Goal: Task Accomplishment & Management: Complete application form

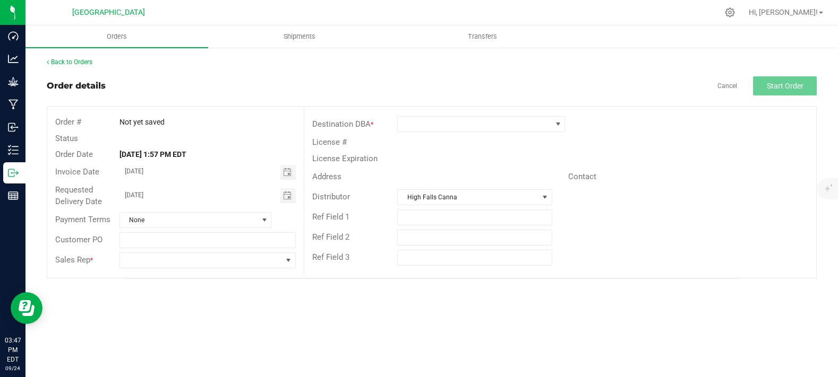
click at [293, 92] on div "Order details Cancel Start Order" at bounding box center [432, 85] width 770 height 19
click at [462, 132] on span at bounding box center [481, 124] width 168 height 16
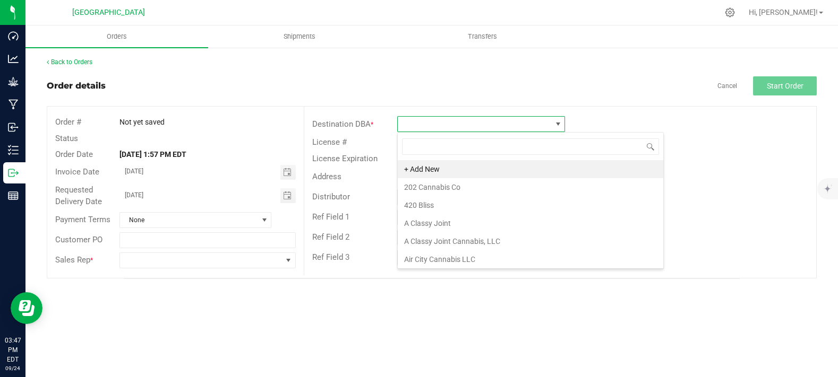
click at [452, 82] on div "Order details Cancel Start Order" at bounding box center [432, 85] width 770 height 19
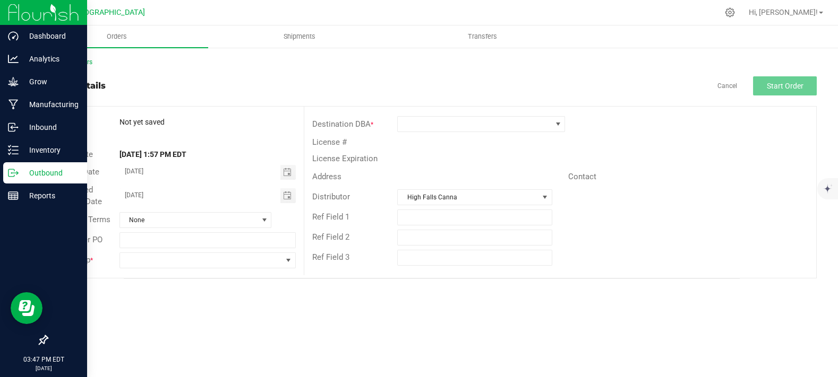
click at [11, 178] on icon at bounding box center [13, 173] width 11 height 11
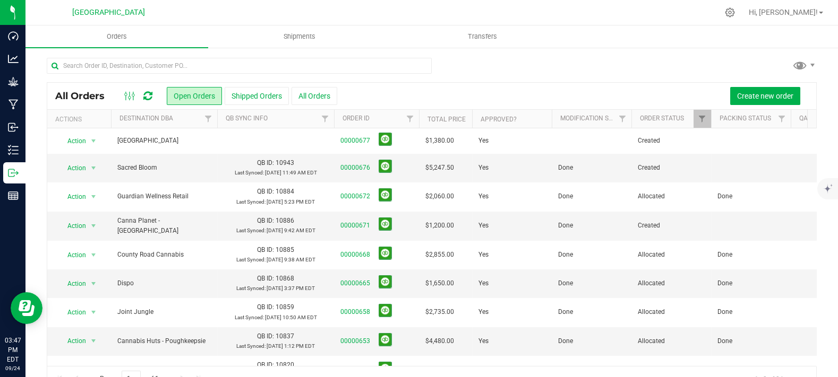
click at [508, 70] on div at bounding box center [432, 70] width 770 height 24
click at [767, 83] on div "All Orders Open Orders Shipped Orders All Orders Create new order" at bounding box center [431, 96] width 769 height 27
click at [766, 89] on button "Create new order" at bounding box center [765, 96] width 70 height 18
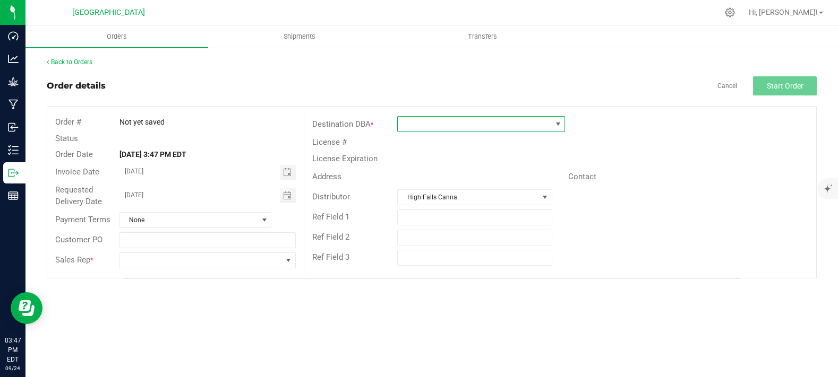
click at [430, 126] on span at bounding box center [474, 124] width 153 height 15
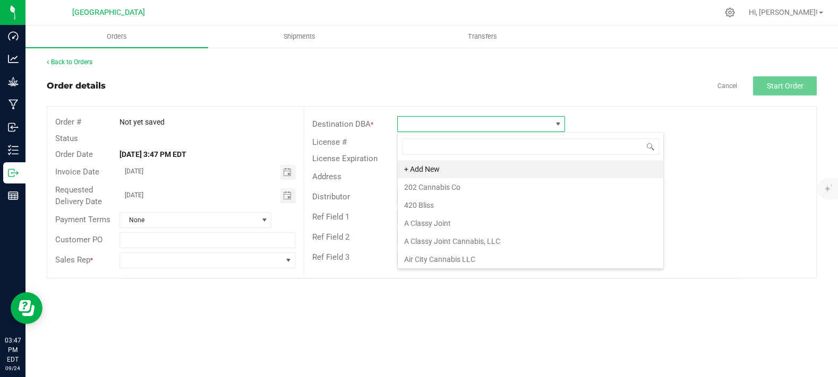
scroll to position [15, 168]
type input "cannabis h"
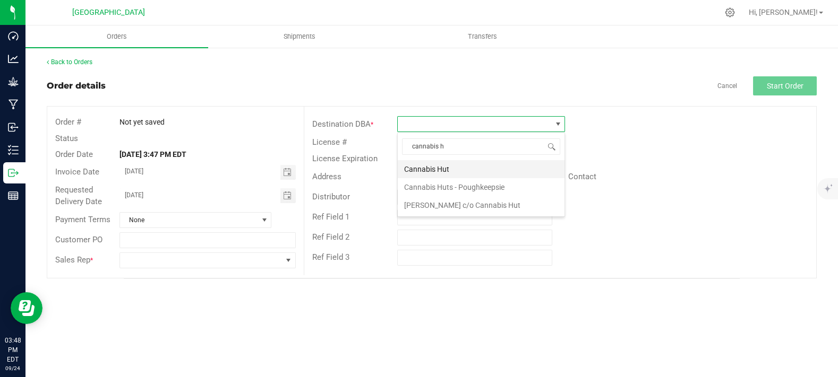
click at [445, 173] on li "Cannabis Hut" at bounding box center [481, 169] width 167 height 18
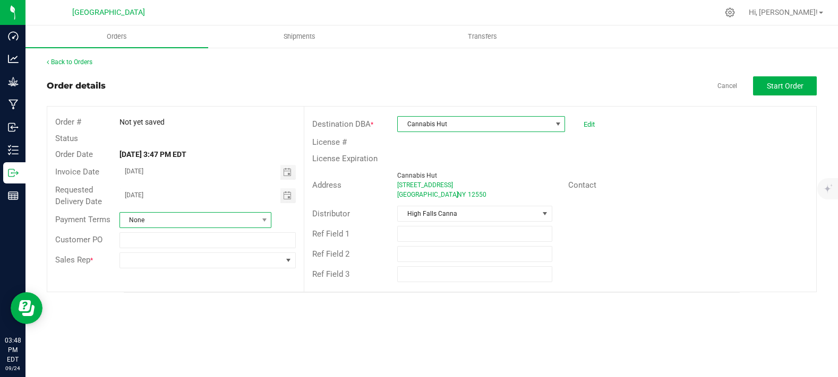
click at [174, 219] on span "None" at bounding box center [189, 220] width 138 height 15
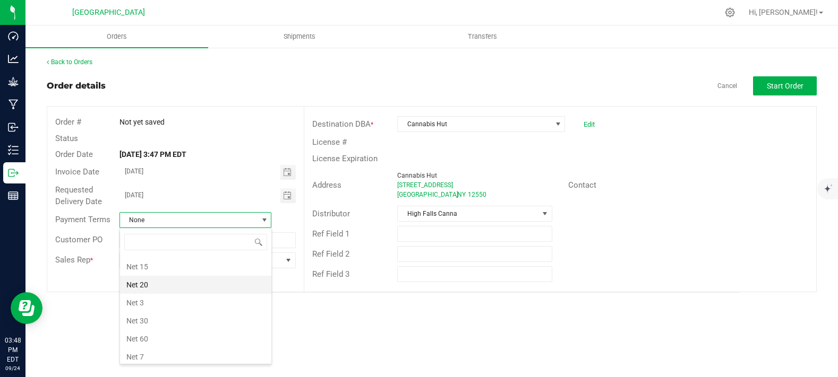
scroll to position [86, 0]
click at [147, 340] on li "Net 30" at bounding box center [195, 341] width 151 height 18
click at [121, 294] on div "Back to Orders Order details Cancel Start Order Order # Not yet saved Status Or…" at bounding box center [431, 175] width 812 height 257
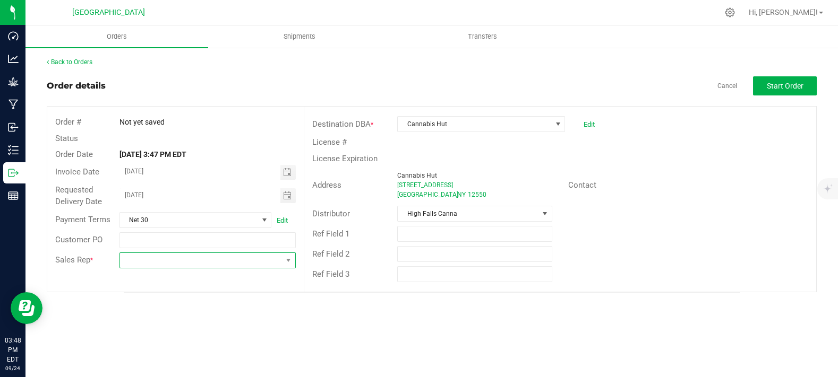
click at [174, 265] on span at bounding box center [201, 260] width 162 height 15
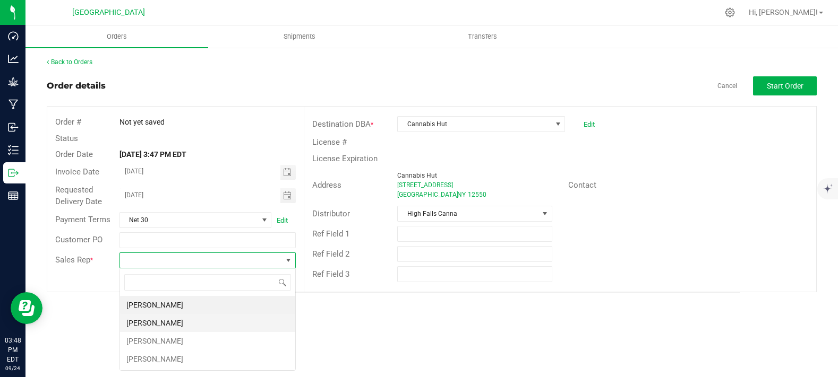
scroll to position [15, 176]
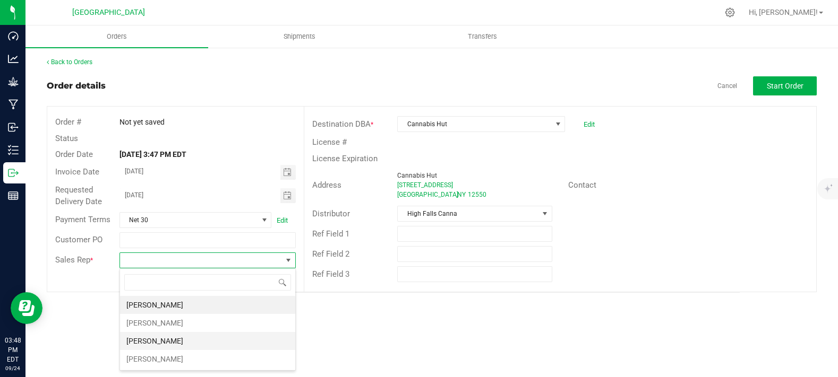
click at [150, 341] on li "[PERSON_NAME]" at bounding box center [207, 341] width 175 height 18
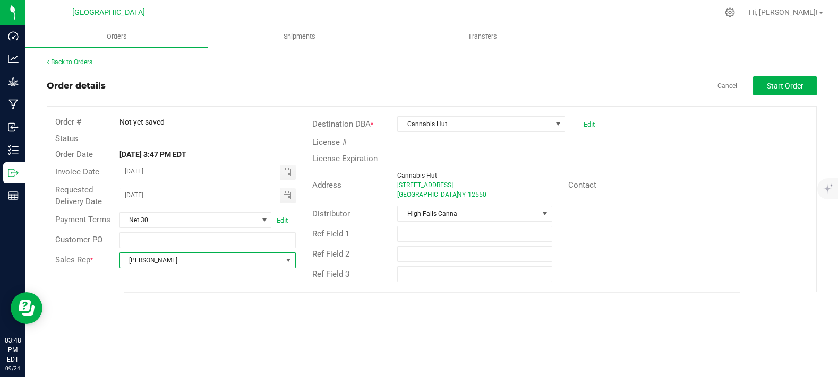
click at [557, 302] on div "Back to Orders Order details Cancel Start Order Order # Not yet saved Status Or…" at bounding box center [431, 175] width 812 height 257
click at [127, 260] on span "[PERSON_NAME]" at bounding box center [201, 260] width 162 height 15
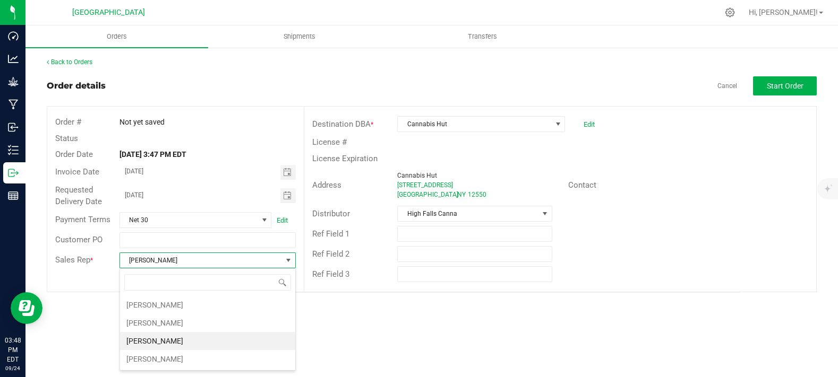
click at [694, 219] on div "Distributor [GEOGRAPHIC_DATA] Canna" at bounding box center [560, 214] width 512 height 20
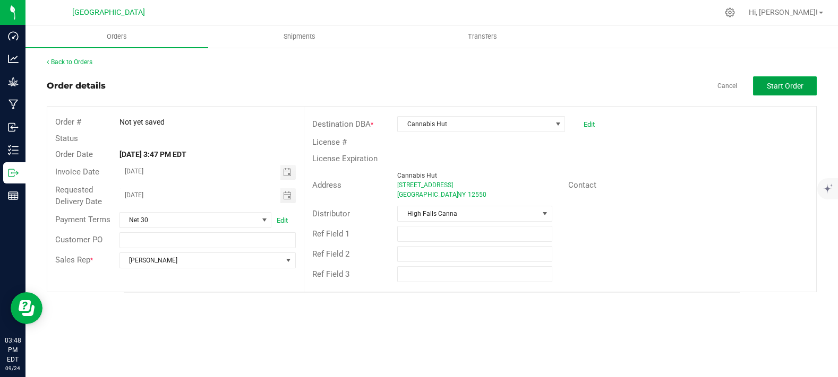
click at [772, 89] on span "Start Order" at bounding box center [785, 86] width 37 height 8
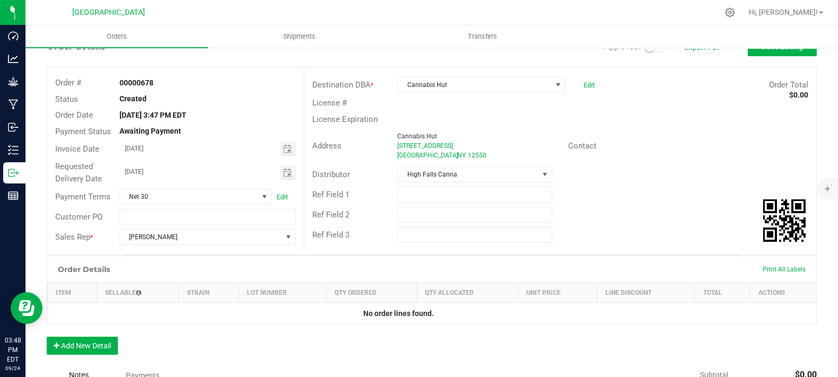
scroll to position [177, 0]
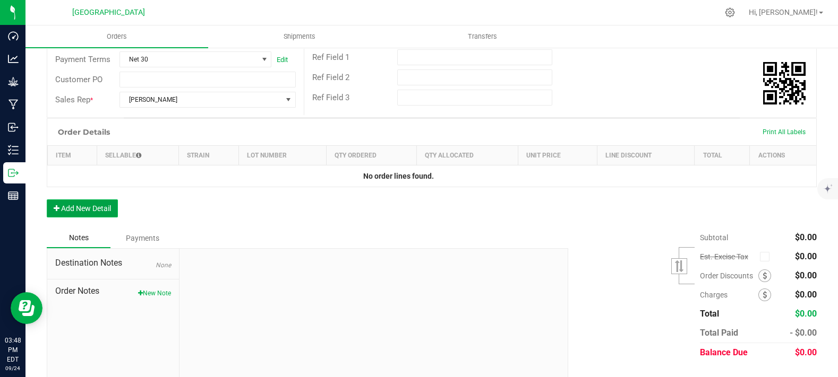
click at [95, 218] on button "Add New Detail" at bounding box center [82, 209] width 71 height 18
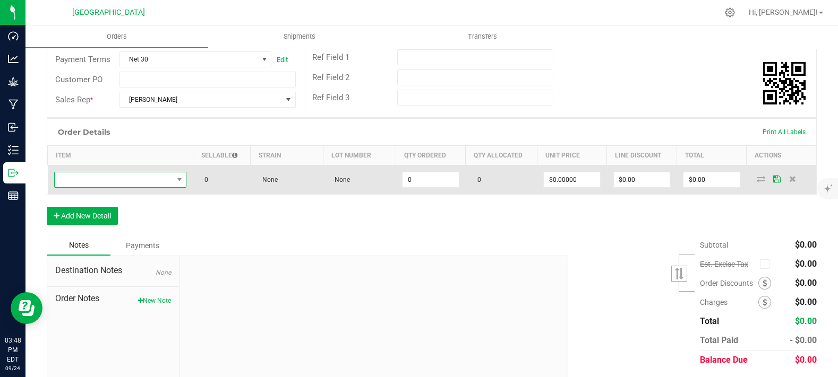
click at [106, 187] on span "NO DATA FOUND" at bounding box center [114, 180] width 118 height 15
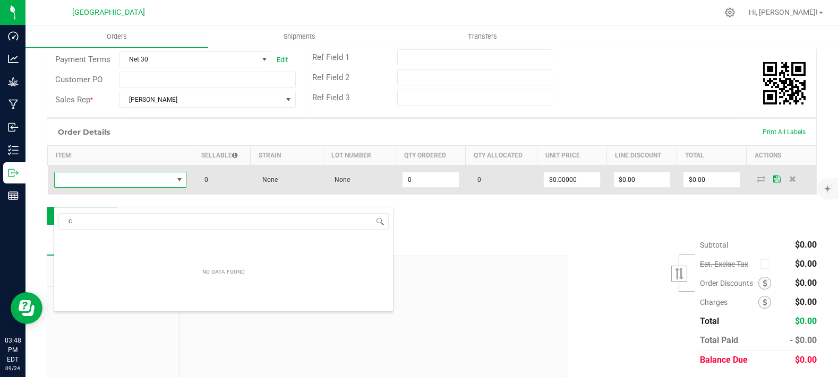
scroll to position [15, 129]
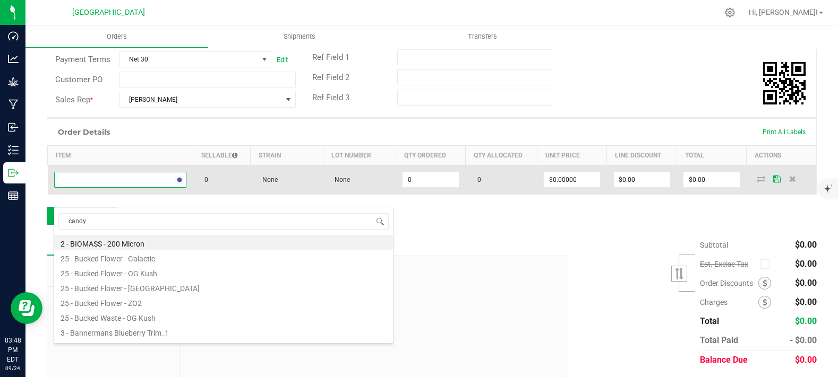
type input "candy"
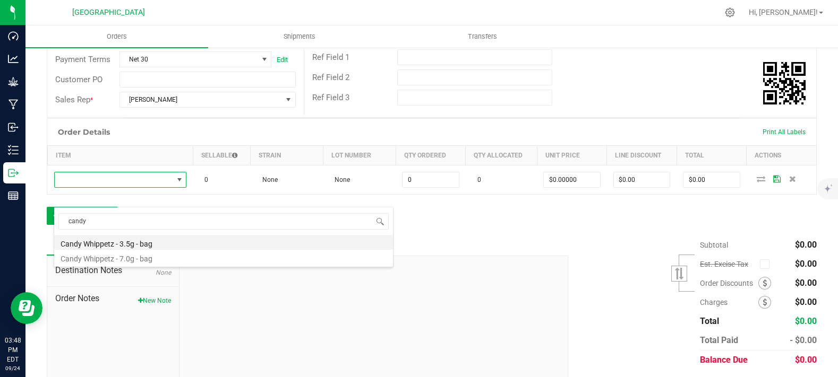
click at [154, 241] on li "Candy Whippetz - 3.5g - bag" at bounding box center [223, 242] width 339 height 15
type input "0 ea"
type input "$15.00000"
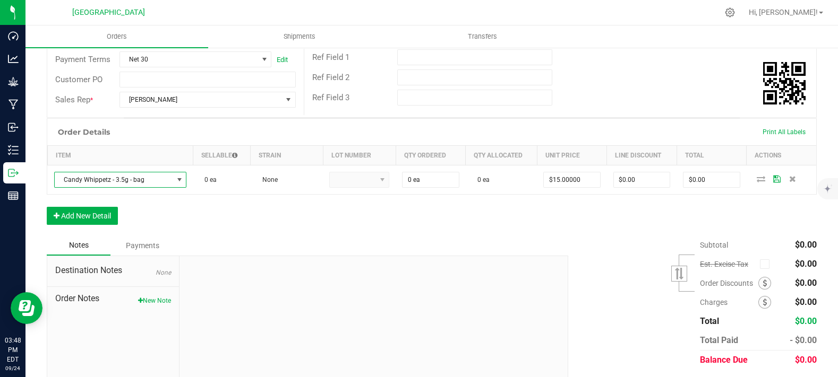
click at [102, 236] on div "Order Details Print All Labels Item Sellable Strain Lot Number Qty Ordered Qty …" at bounding box center [432, 176] width 770 height 117
click at [104, 225] on button "Add New Detail" at bounding box center [82, 216] width 71 height 18
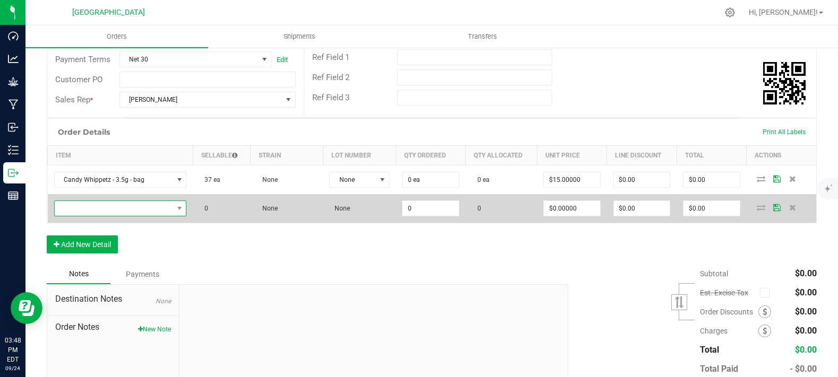
drag, startPoint x: 104, startPoint y: 236, endPoint x: 115, endPoint y: 227, distance: 13.9
click at [115, 216] on span "NO DATA FOUND" at bounding box center [114, 208] width 118 height 15
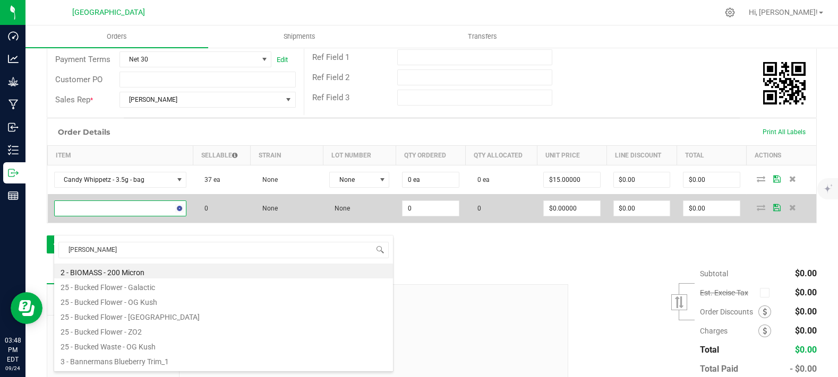
type input "og kush"
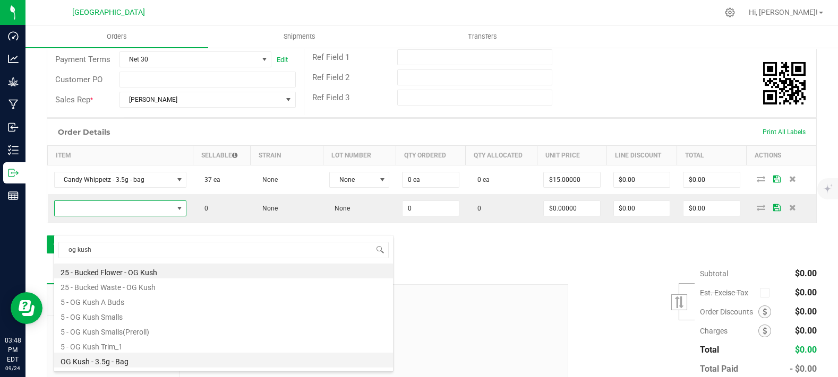
click at [130, 355] on li "OG Kush - 3.5g - Bag" at bounding box center [223, 360] width 339 height 15
type input "0 ea"
type input "$15.00000"
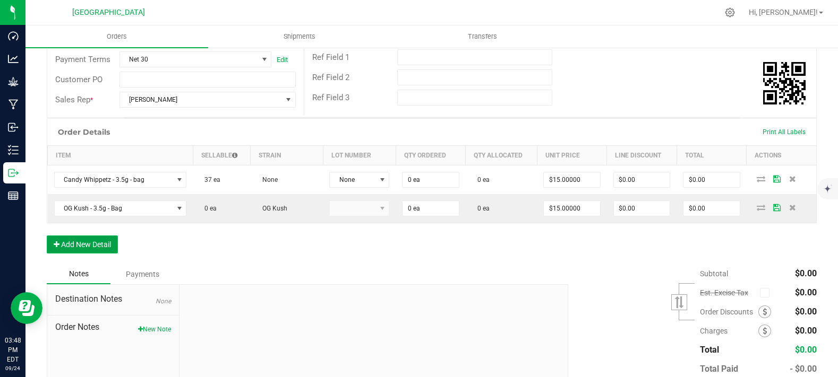
click at [105, 254] on button "Add New Detail" at bounding box center [82, 245] width 71 height 18
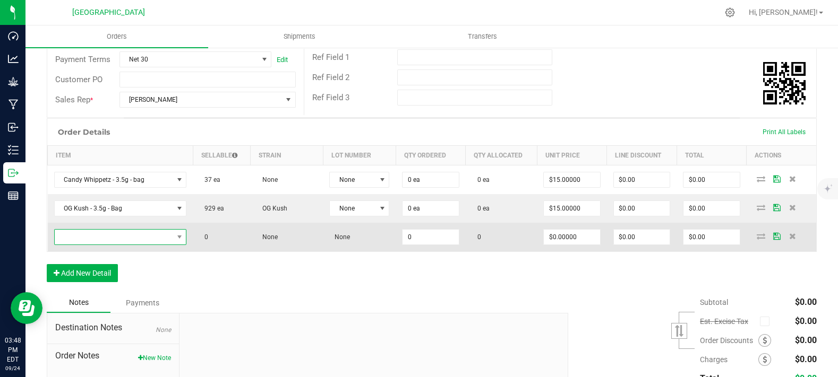
click at [124, 245] on span "NO DATA FOUND" at bounding box center [114, 237] width 118 height 15
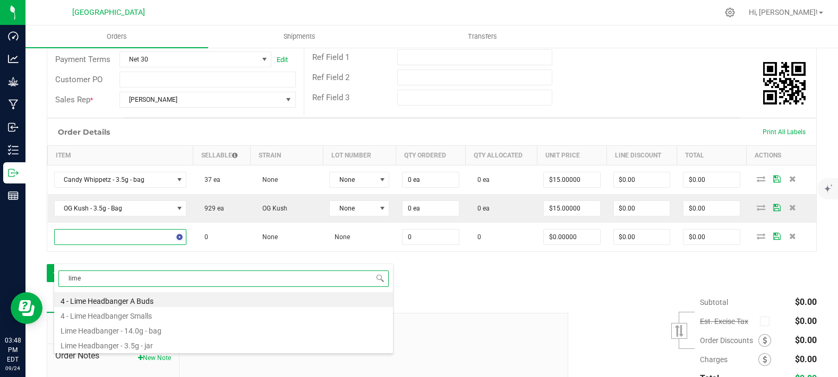
type input "lime h"
click at [139, 345] on li "Lime Headbanger - 3.5g - jar" at bounding box center [223, 344] width 339 height 15
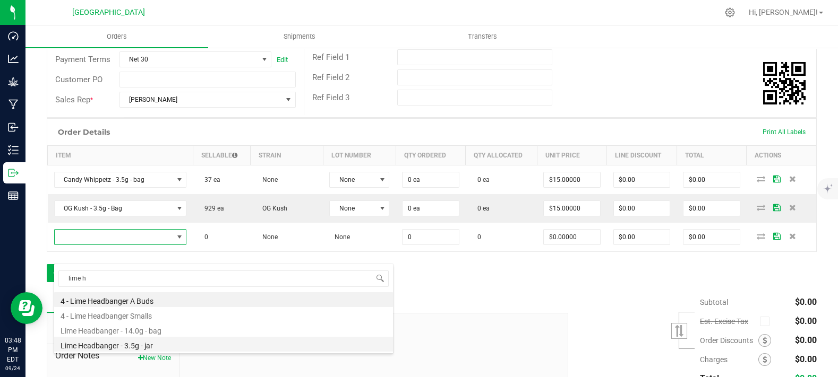
type input "0 ea"
type input "$15.00000"
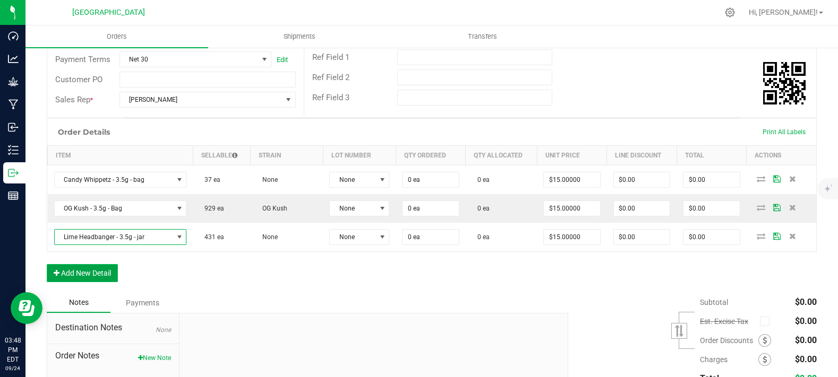
click at [80, 282] on button "Add New Detail" at bounding box center [82, 273] width 71 height 18
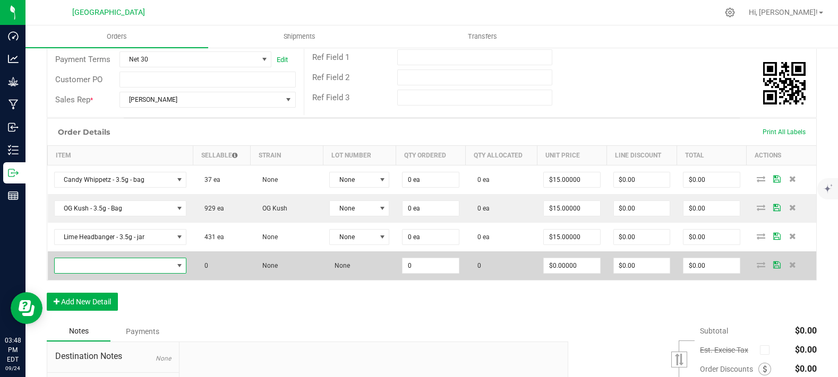
click at [88, 273] on span "NO DATA FOUND" at bounding box center [114, 266] width 118 height 15
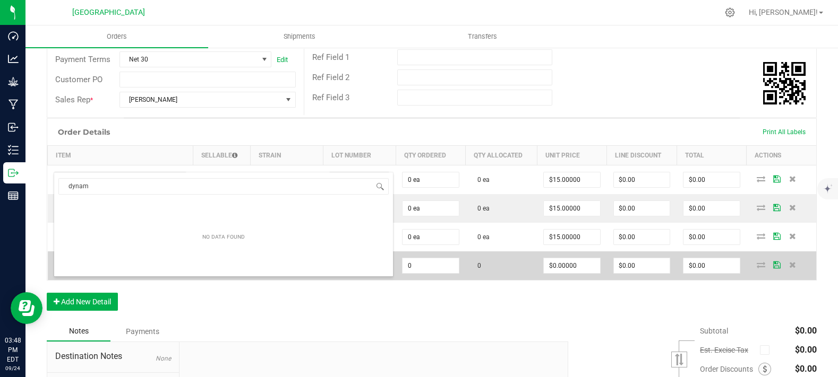
type input "dynami"
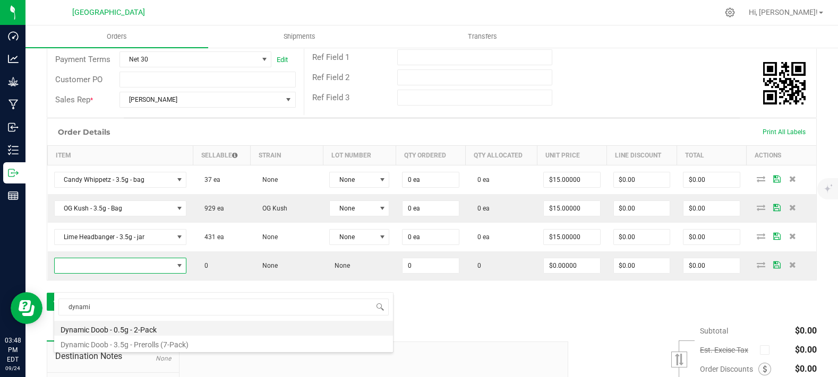
click at [140, 330] on li "Dynamic Doob - 0.5g - 2-Pack" at bounding box center [223, 328] width 339 height 15
type input "0 ea"
type input "$6.00000"
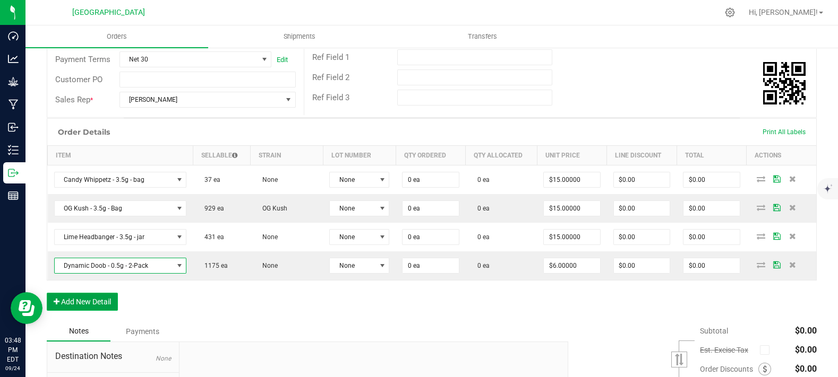
click at [96, 311] on button "Add New Detail" at bounding box center [82, 302] width 71 height 18
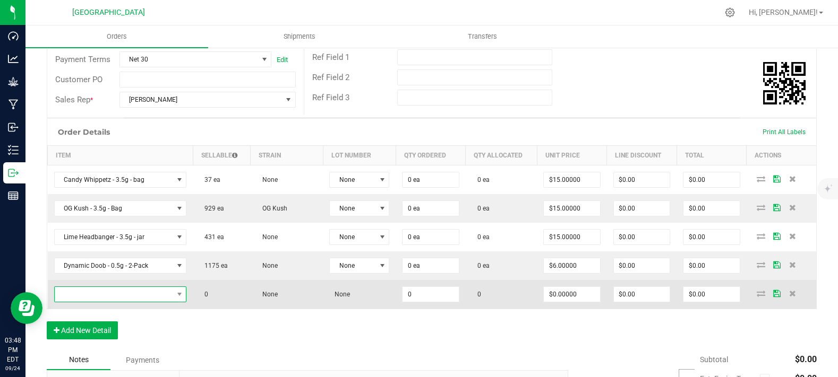
click at [108, 302] on span "NO DATA FOUND" at bounding box center [114, 294] width 118 height 15
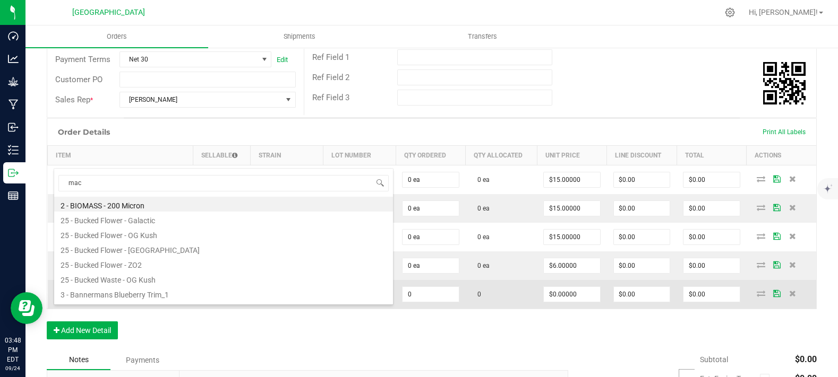
type input "mac"
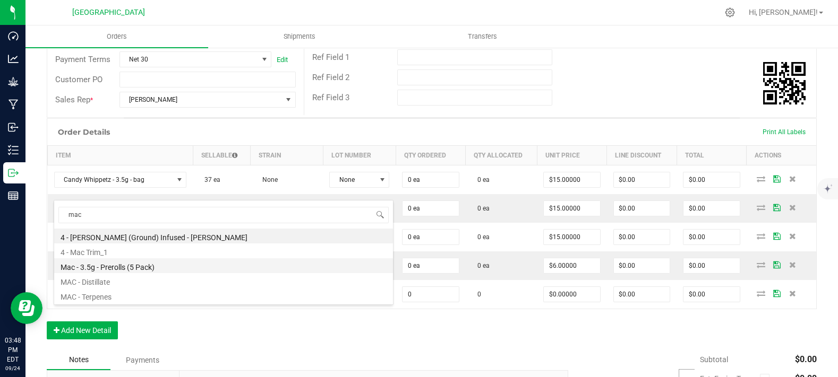
click at [137, 262] on li "Mac - 3.5g - Prerolls (5 Pack)" at bounding box center [223, 266] width 339 height 15
type input "0 ea"
type input "$15.00000"
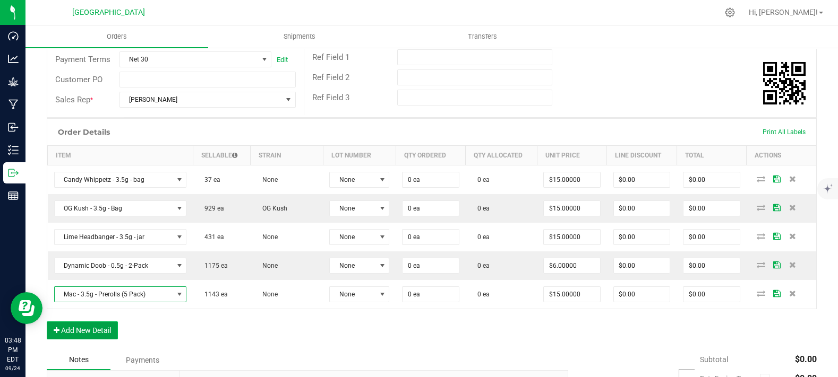
click at [104, 340] on button "Add New Detail" at bounding box center [82, 331] width 71 height 18
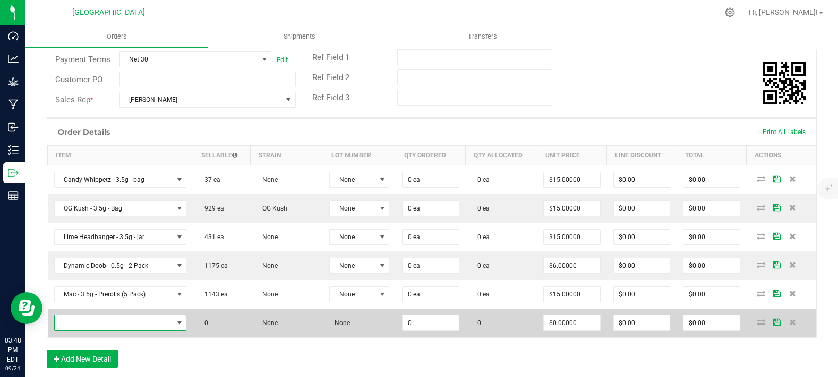
click at [104, 331] on span "NO DATA FOUND" at bounding box center [114, 323] width 118 height 15
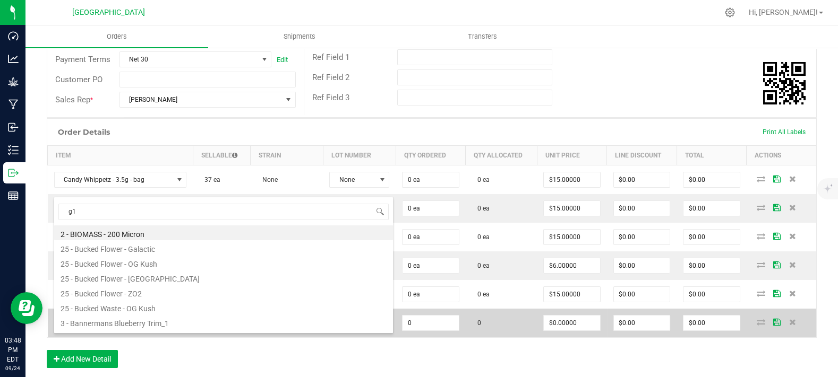
type input "g13"
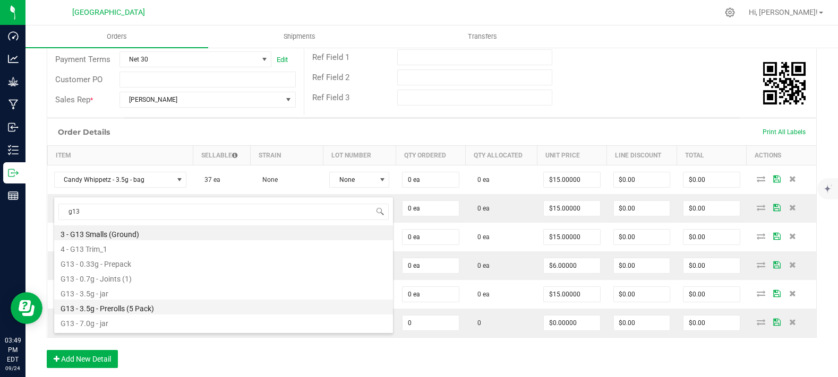
click at [142, 308] on li "G13 - 3.5g - Prerolls (5 Pack)" at bounding box center [223, 307] width 339 height 15
type input "0 ea"
type input "$15.00000"
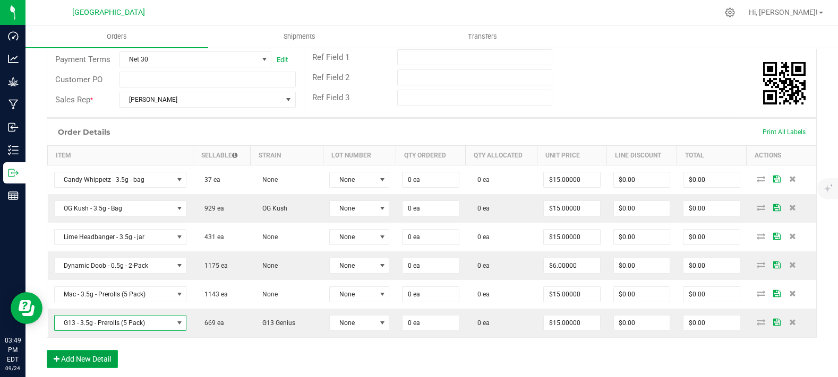
click at [108, 368] on button "Add New Detail" at bounding box center [82, 359] width 71 height 18
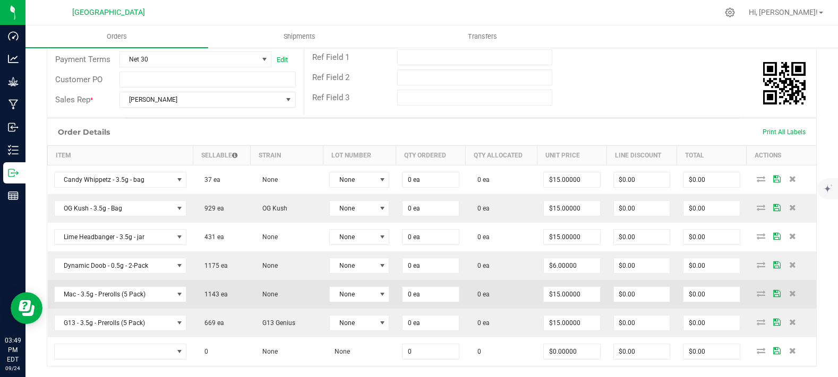
scroll to position [295, 0]
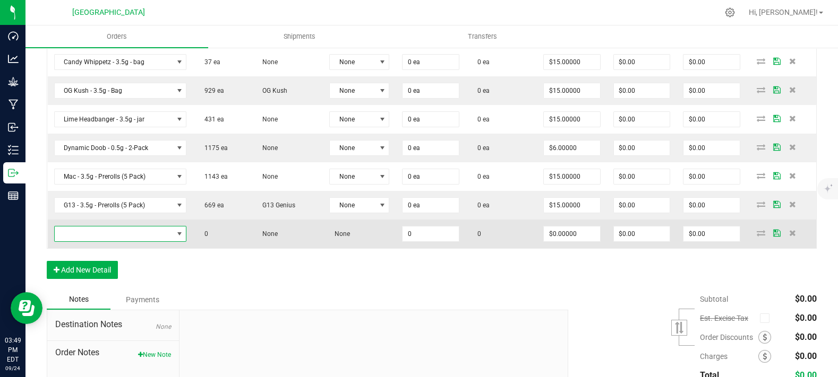
click at [117, 242] on span "NO DATA FOUND" at bounding box center [114, 234] width 118 height 15
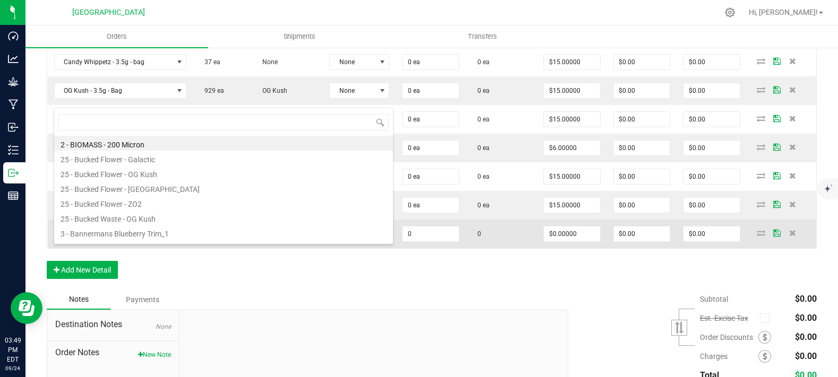
scroll to position [15, 129]
type input "killer"
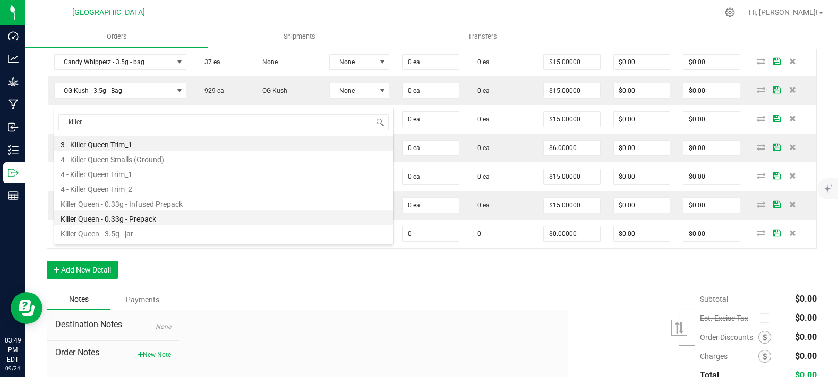
scroll to position [42, 0]
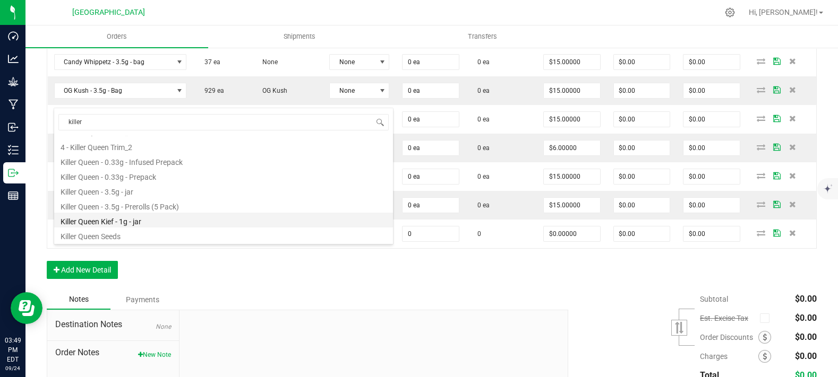
click at [136, 225] on li "Killer Queen Kief - 1g - jar" at bounding box center [223, 220] width 339 height 15
type input "0 ea"
type input "$10.00000"
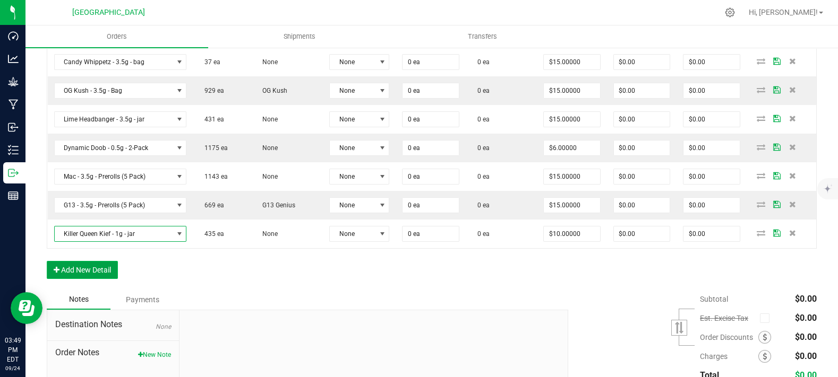
click at [94, 279] on button "Add New Detail" at bounding box center [82, 270] width 71 height 18
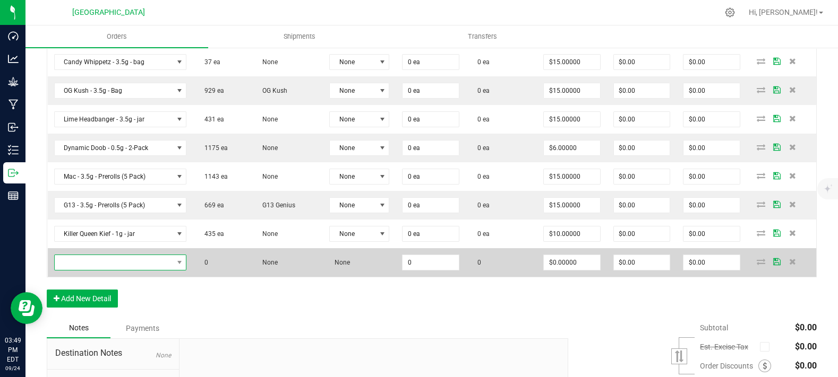
click at [114, 270] on span "NO DATA FOUND" at bounding box center [114, 262] width 118 height 15
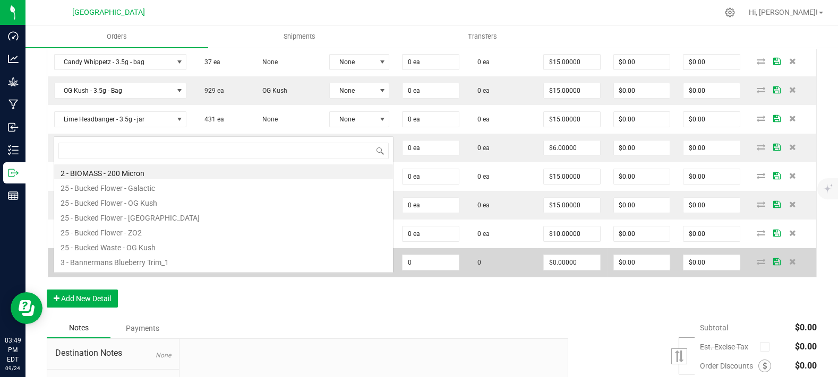
scroll to position [15, 129]
type input "[PERSON_NAME]"
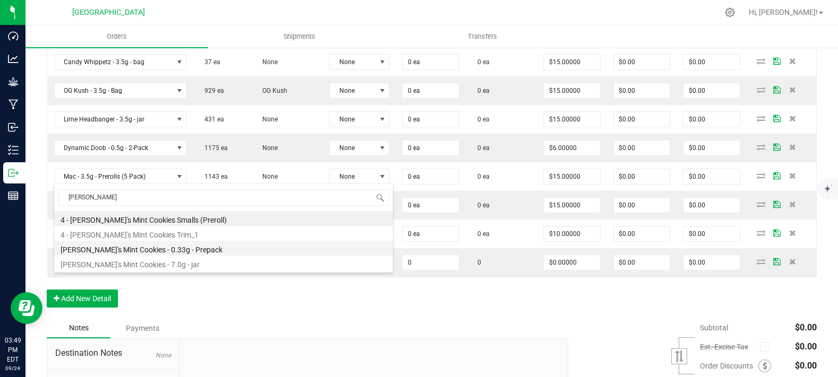
click at [176, 244] on li "[PERSON_NAME]'s Mint Cookies - 0.33g - Prepack" at bounding box center [223, 248] width 339 height 15
type input "0 ea"
type input "$3.00000"
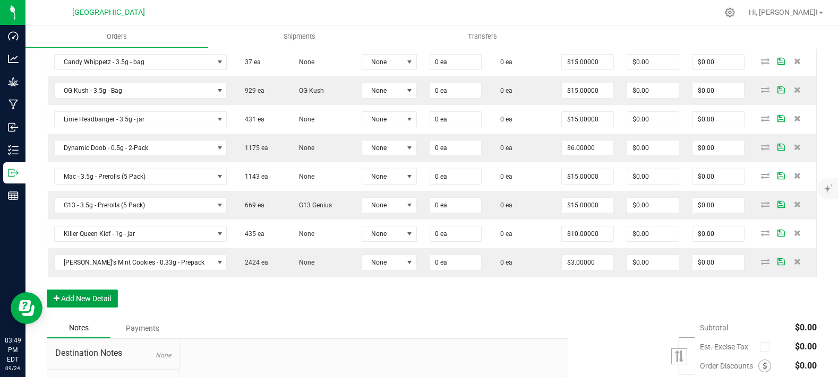
click at [93, 308] on button "Add New Detail" at bounding box center [82, 299] width 71 height 18
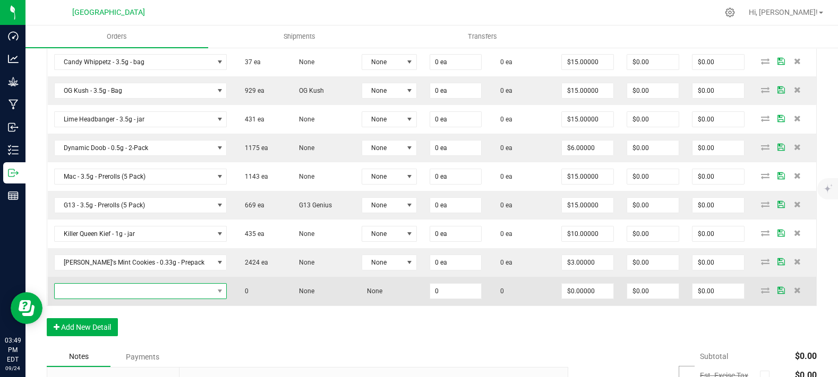
click at [114, 299] on span "NO DATA FOUND" at bounding box center [140, 292] width 173 height 16
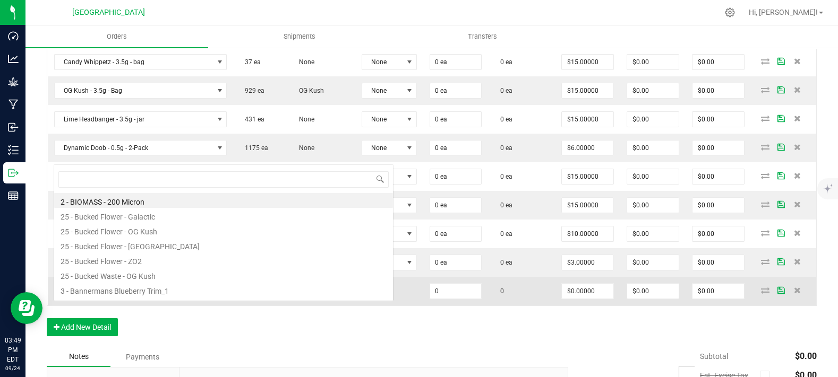
scroll to position [15, 142]
click at [114, 299] on span at bounding box center [134, 291] width 159 height 15
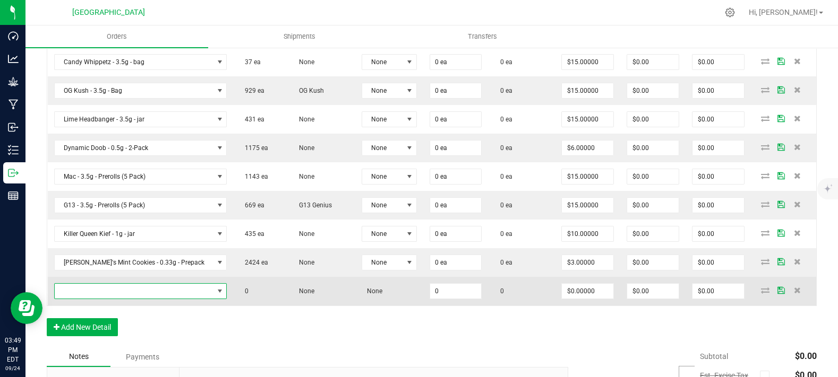
click at [114, 299] on span "NO DATA FOUND" at bounding box center [134, 291] width 159 height 15
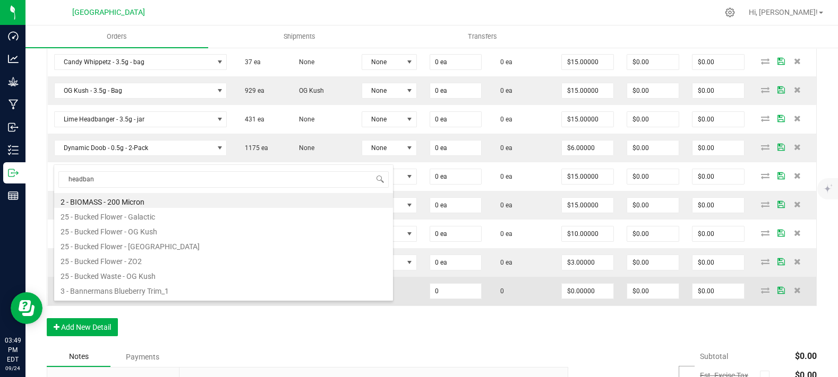
type input "headband"
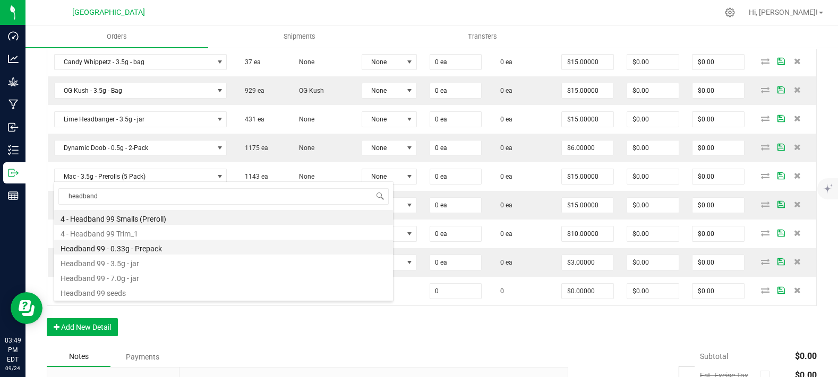
click at [129, 244] on li "Headband 99 - 0.33g - Prepack" at bounding box center [223, 247] width 339 height 15
type input "0 ea"
type input "$3.00000"
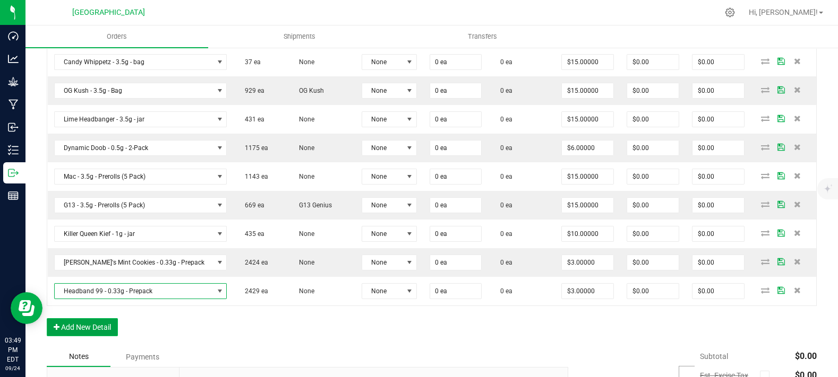
click at [68, 337] on button "Add New Detail" at bounding box center [82, 328] width 71 height 18
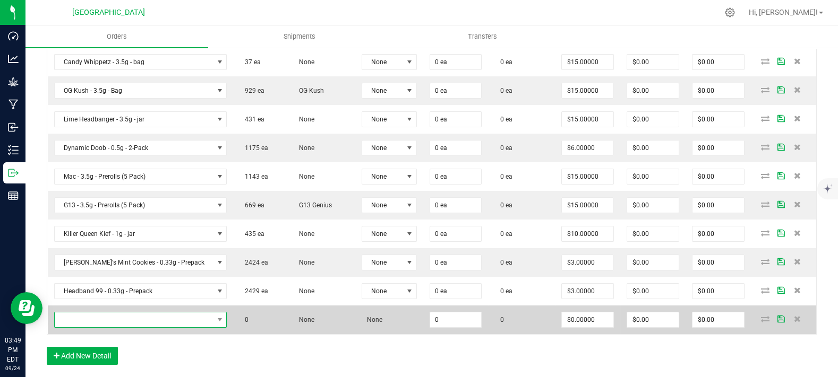
click at [82, 328] on span "NO DATA FOUND" at bounding box center [134, 320] width 159 height 15
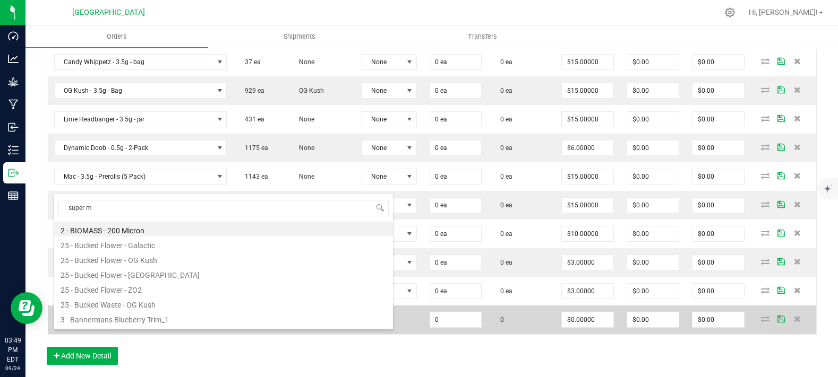
type input "super mo"
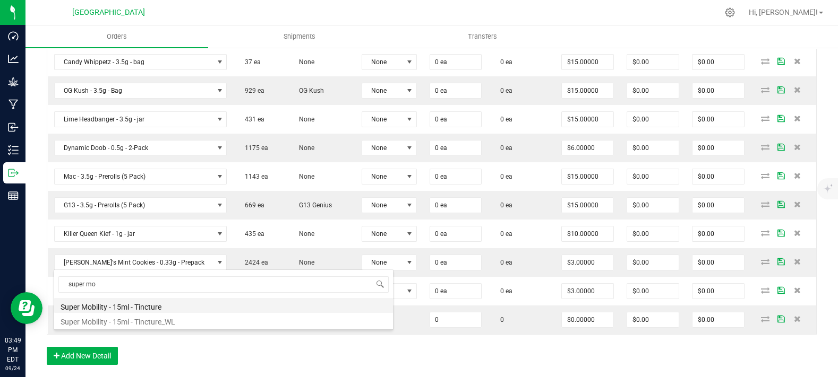
click at [123, 306] on li "Super Mobility - 15ml - Tincture" at bounding box center [223, 305] width 339 height 15
type input "0 ea"
type input "$20.00000"
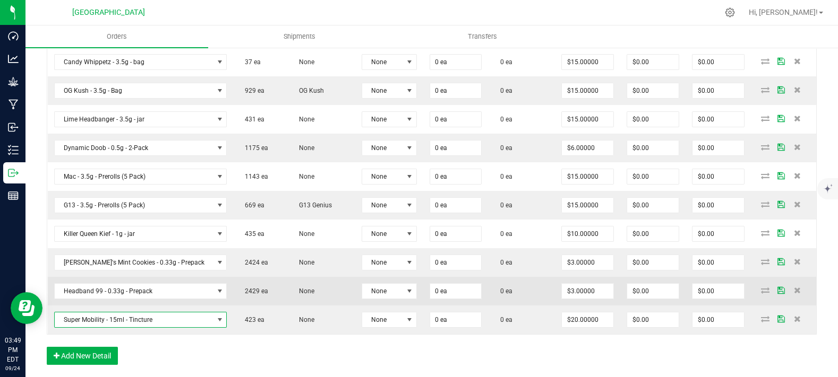
click at [287, 296] on td "None" at bounding box center [321, 291] width 68 height 29
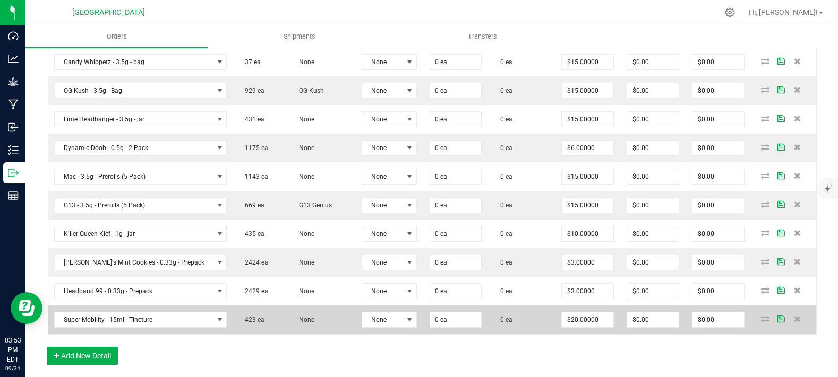
click at [792, 334] on td at bounding box center [783, 320] width 65 height 29
click at [794, 322] on icon at bounding box center [797, 319] width 7 height 6
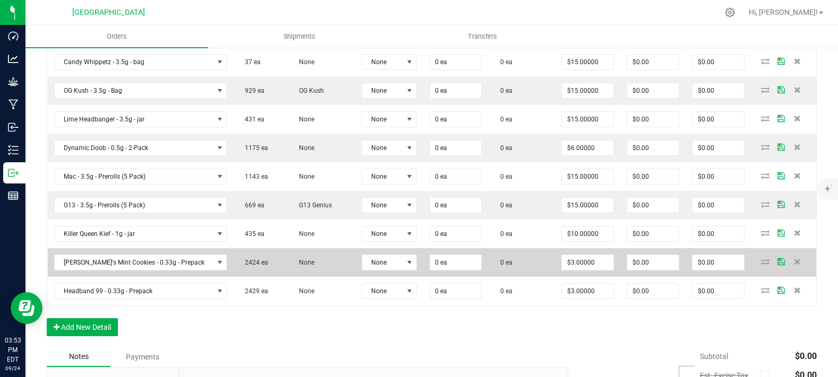
click at [522, 277] on td "0 ea" at bounding box center [521, 262] width 67 height 29
click at [260, 277] on td "2424 ea" at bounding box center [260, 262] width 54 height 29
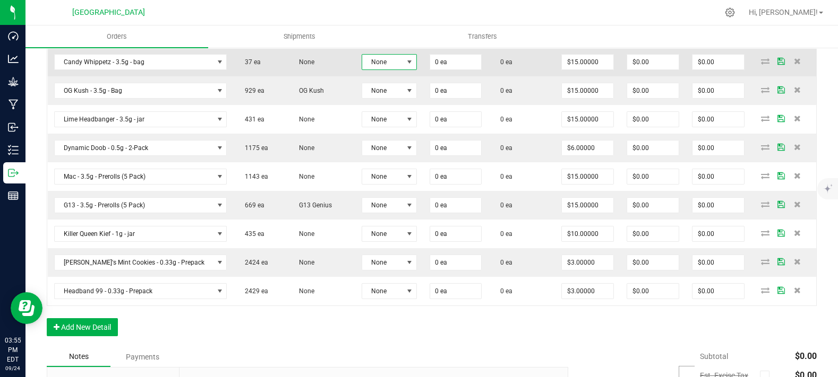
click at [405, 66] on span at bounding box center [409, 62] width 8 height 8
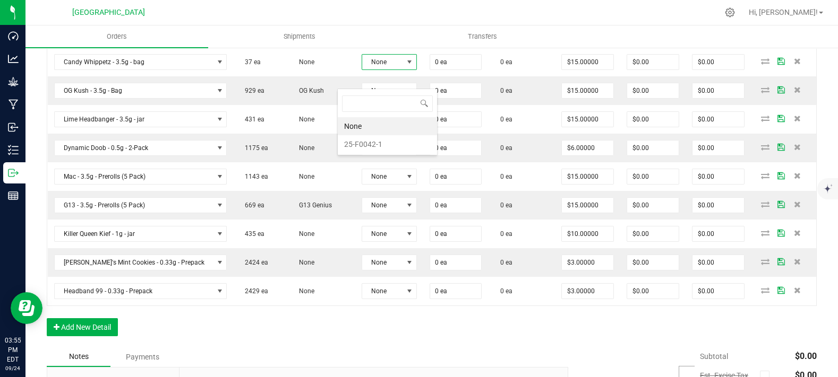
scroll to position [15, 57]
click at [370, 147] on li "25-F0042-1" at bounding box center [387, 144] width 99 height 18
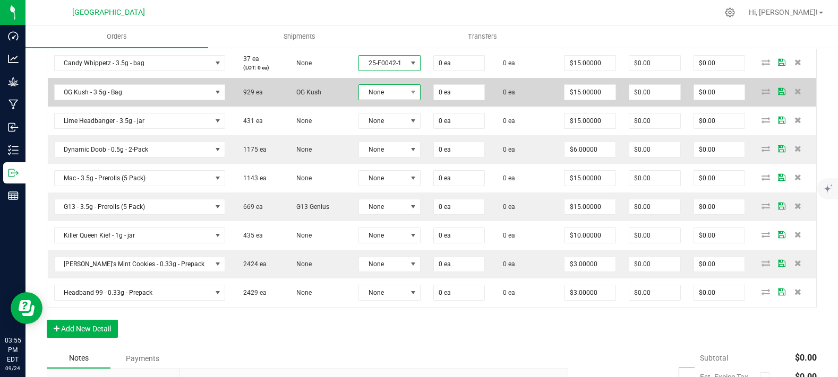
click at [360, 100] on span "None" at bounding box center [383, 92] width 48 height 15
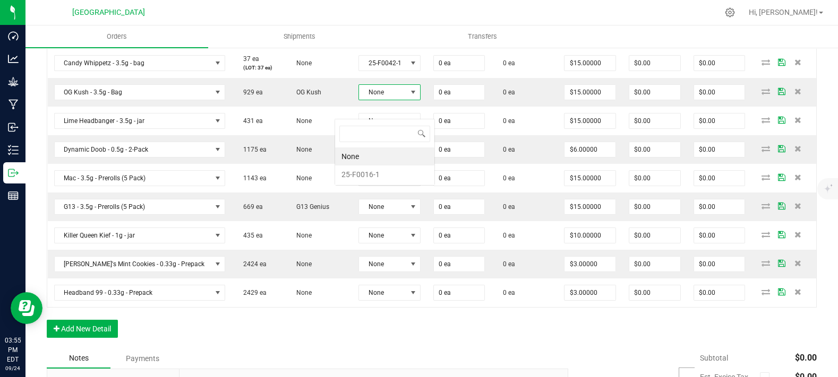
scroll to position [15, 64]
click at [372, 172] on li "25-F0016-1" at bounding box center [384, 175] width 99 height 18
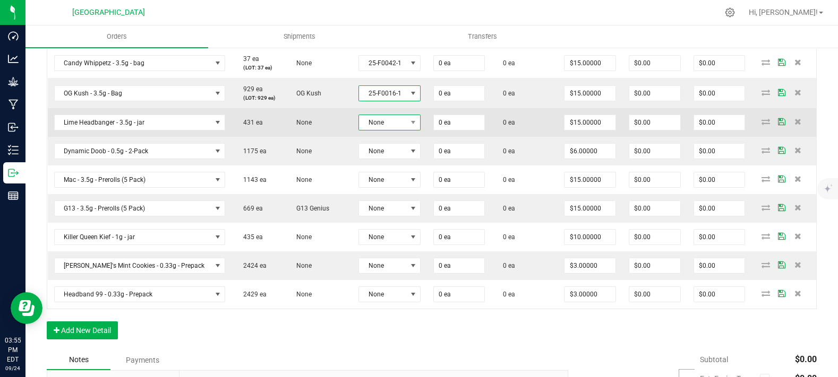
click at [365, 130] on span "None" at bounding box center [383, 122] width 48 height 15
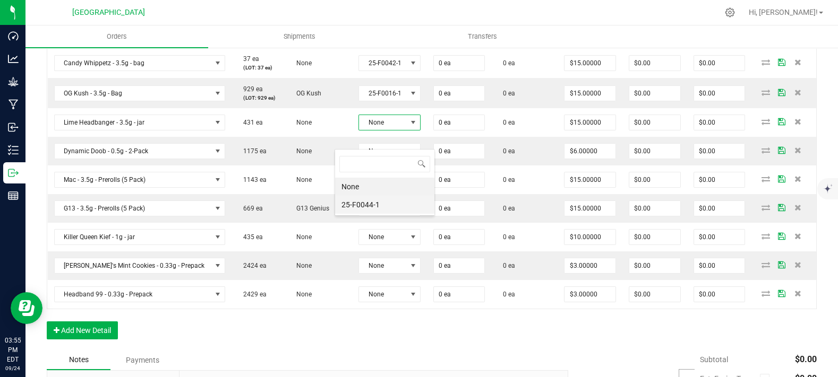
click at [366, 212] on li "25-F0044-1" at bounding box center [384, 205] width 99 height 18
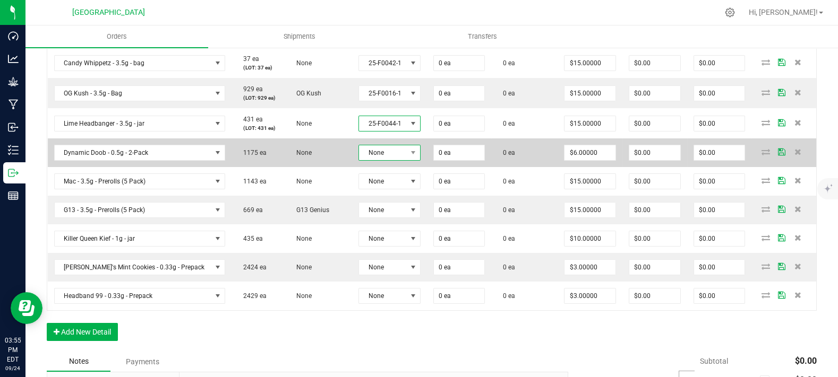
click at [362, 160] on span "None" at bounding box center [383, 152] width 48 height 15
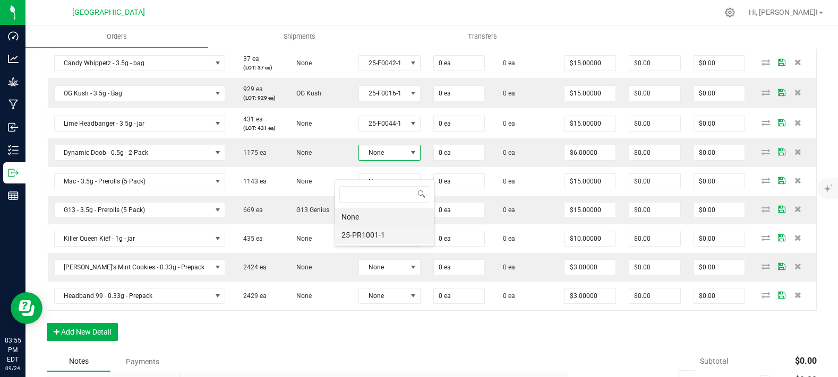
click at [372, 230] on li "25-PR1001-1" at bounding box center [384, 235] width 99 height 18
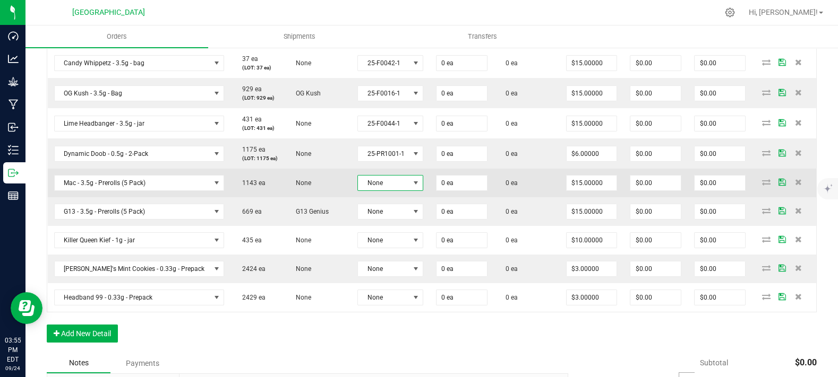
click at [359, 191] on span "None" at bounding box center [383, 183] width 51 height 15
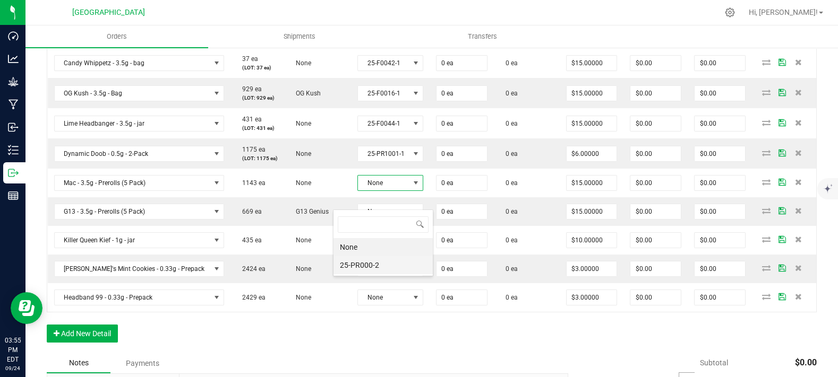
scroll to position [15, 67]
click at [375, 256] on li "25-PR000-2" at bounding box center [382, 265] width 99 height 18
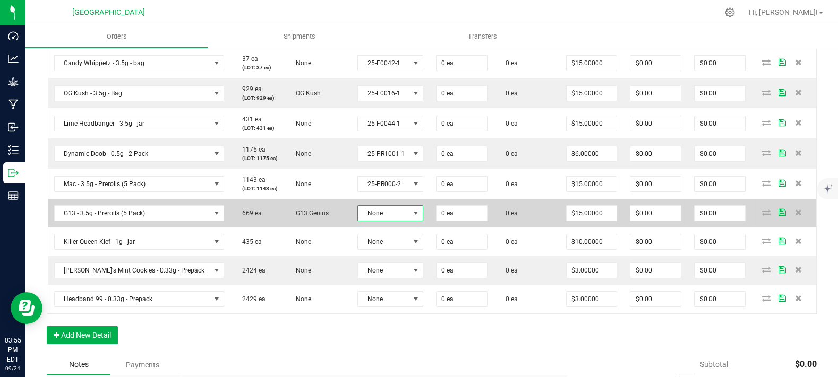
click at [367, 221] on span "None" at bounding box center [383, 213] width 51 height 15
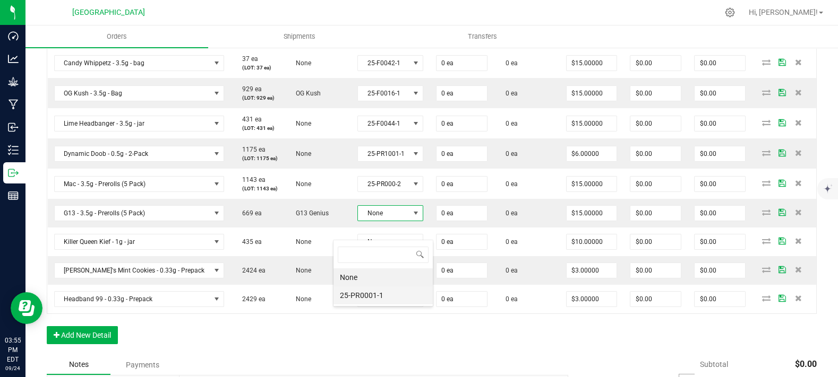
click at [373, 293] on li "25-PR0001-1" at bounding box center [382, 296] width 99 height 18
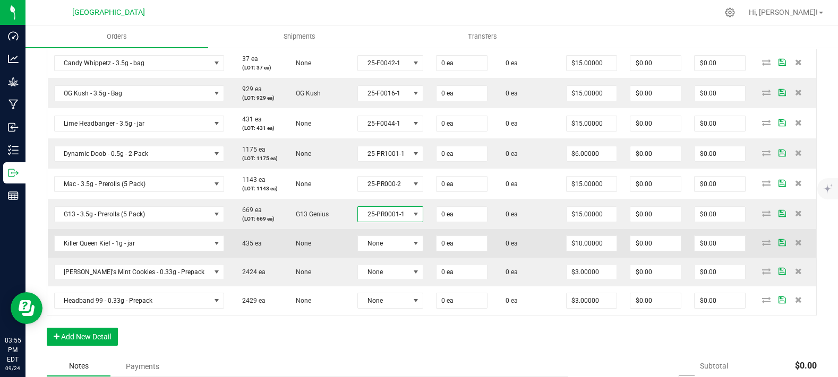
click at [368, 258] on td "None" at bounding box center [390, 243] width 79 height 29
click at [375, 255] on td "None" at bounding box center [390, 243] width 79 height 29
click at [375, 251] on span "None" at bounding box center [383, 243] width 51 height 15
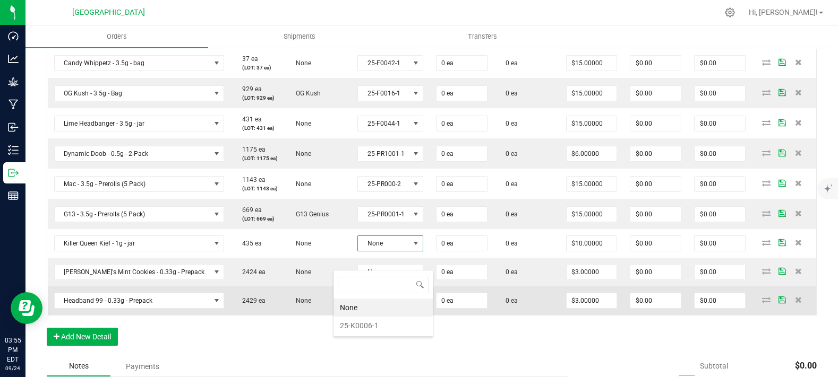
click at [371, 322] on li "25-K0006-1" at bounding box center [382, 326] width 99 height 18
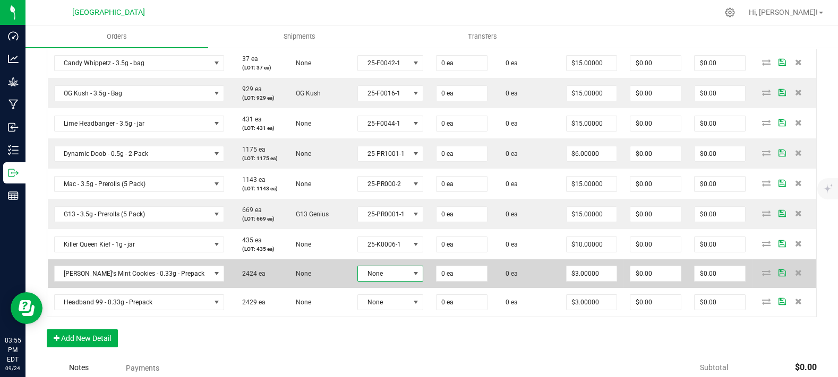
click at [372, 281] on span "None" at bounding box center [383, 274] width 51 height 15
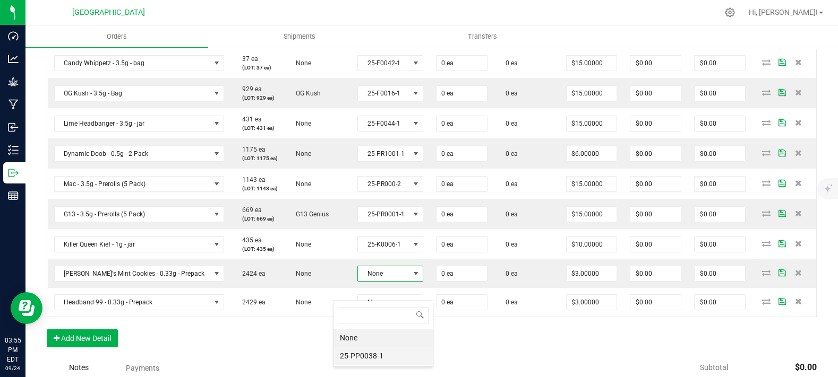
click at [369, 356] on li "25-PP0038-1" at bounding box center [382, 356] width 99 height 18
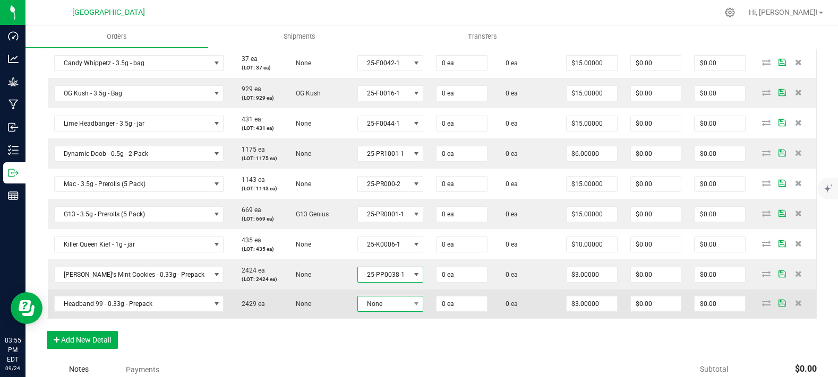
click at [367, 312] on span "None" at bounding box center [384, 304] width 52 height 15
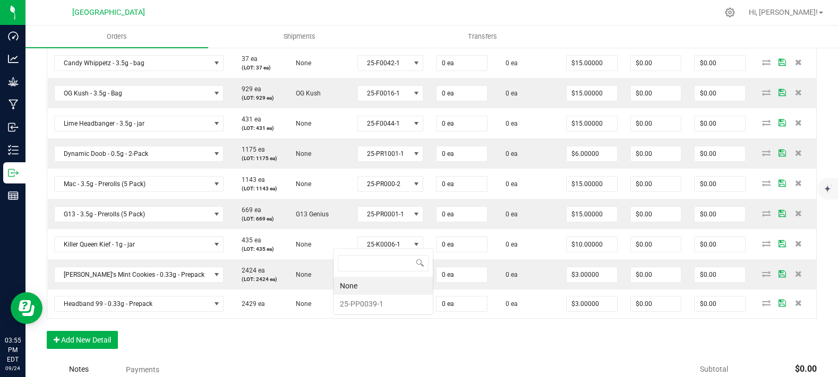
scroll to position [15, 67]
click at [375, 307] on li "25-PP0039-1" at bounding box center [382, 304] width 99 height 18
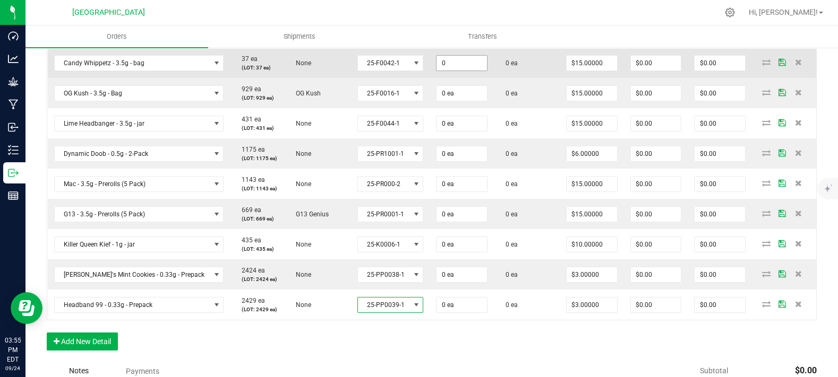
click at [439, 71] on input "0" at bounding box center [461, 63] width 50 height 15
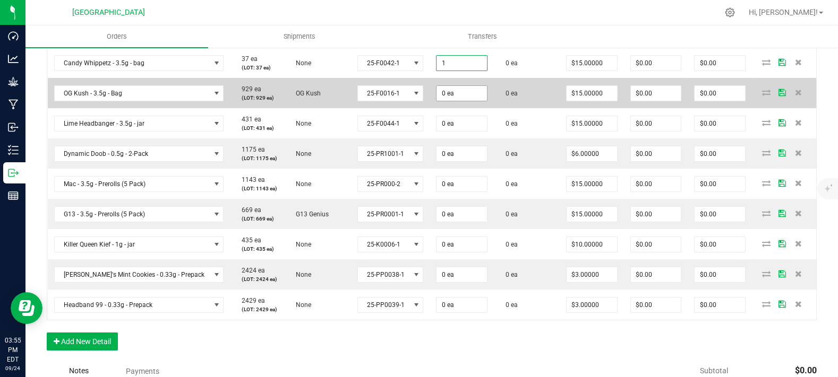
type input "1 ea"
type input "$15.00"
click at [436, 101] on input "0" at bounding box center [461, 93] width 50 height 15
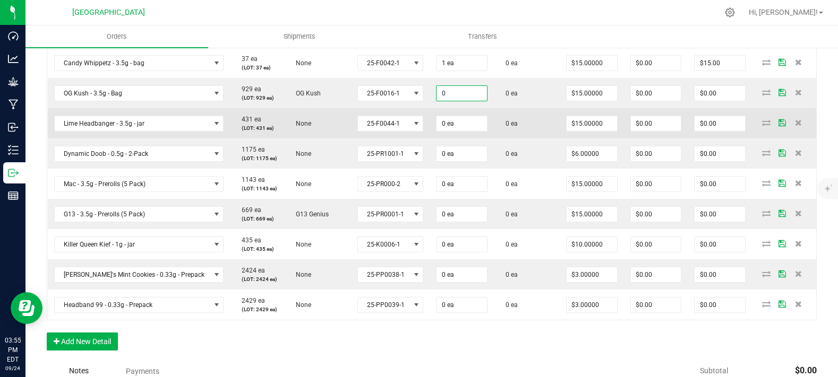
paste input "1"
type input "1 ea"
type input "$15.00"
click at [439, 131] on input "0" at bounding box center [461, 123] width 50 height 15
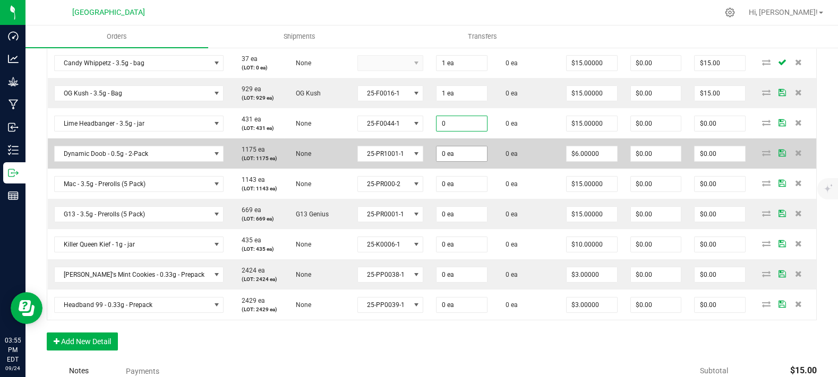
paste input "1"
type input "1 ea"
type input "$15.00"
click at [435, 169] on td "0 ea" at bounding box center [461, 154] width 64 height 30
click at [436, 161] on input "0" at bounding box center [461, 154] width 50 height 15
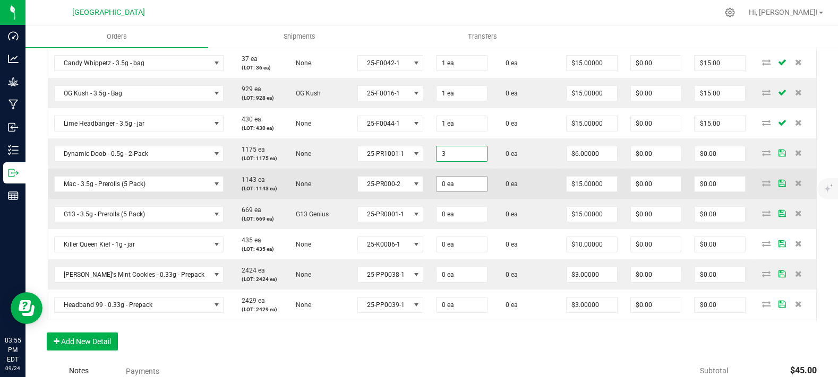
type input "3 ea"
type input "$18.00"
click at [436, 192] on input "0" at bounding box center [461, 184] width 50 height 15
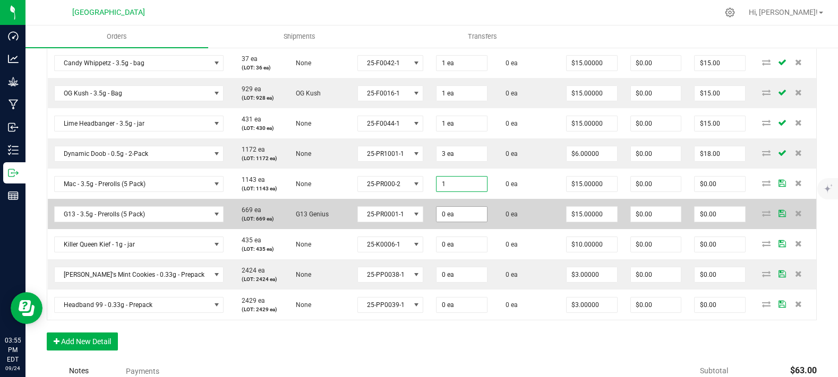
type input "1 ea"
type input "$15.00"
click at [442, 222] on input "0" at bounding box center [461, 214] width 50 height 15
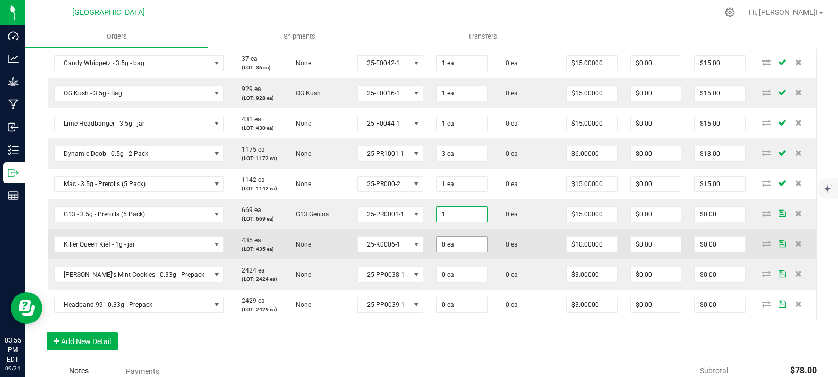
type input "1 ea"
type input "$15.00"
click at [461, 252] on input "0" at bounding box center [461, 244] width 50 height 15
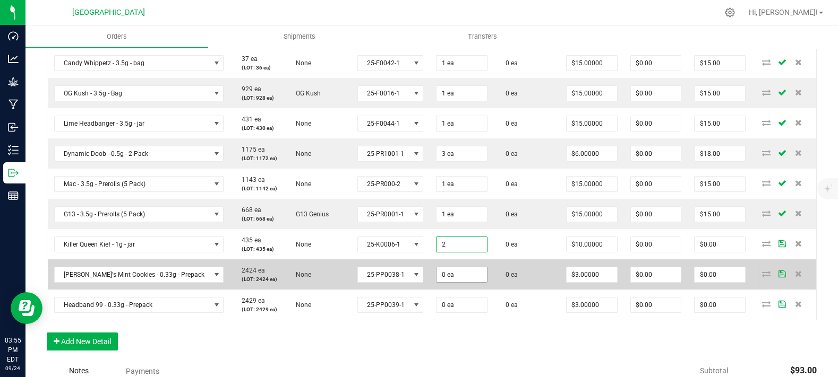
type input "2 ea"
type input "$20.00"
click at [436, 282] on input "0" at bounding box center [461, 275] width 50 height 15
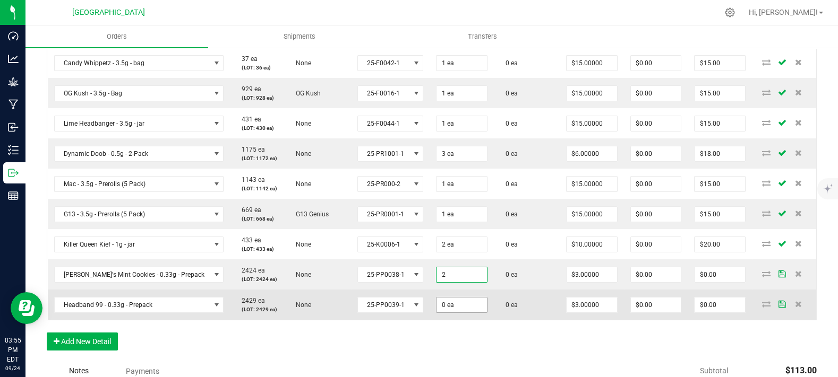
type input "2 ea"
type input "$6.00"
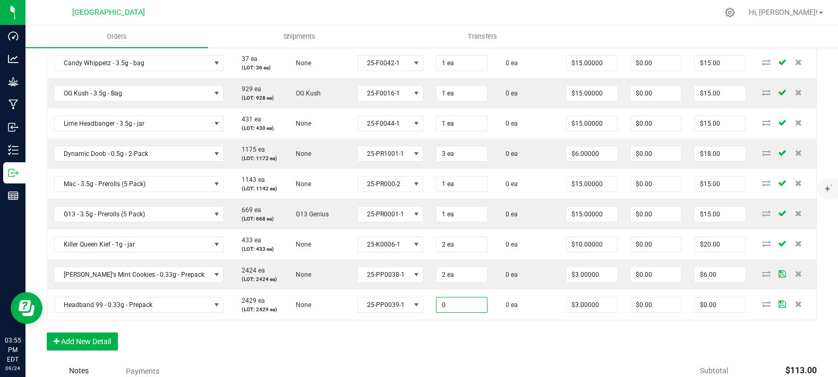
drag, startPoint x: 425, startPoint y: 327, endPoint x: 427, endPoint y: 341, distance: 14.5
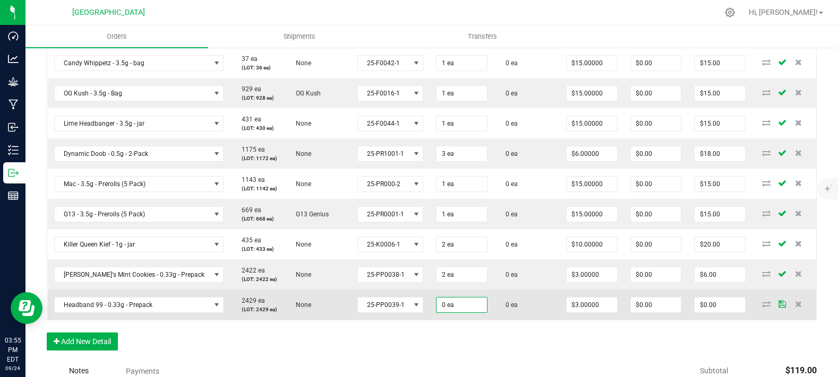
drag, startPoint x: 427, startPoint y: 341, endPoint x: 419, endPoint y: 334, distance: 11.3
click at [429, 320] on td "0 ea" at bounding box center [461, 305] width 64 height 30
click at [436, 313] on input "0" at bounding box center [461, 305] width 50 height 15
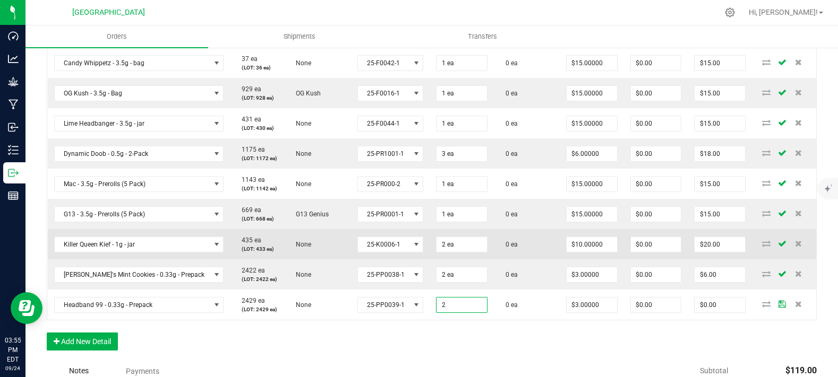
type input "2 ea"
type input "$6.00"
click at [494, 252] on td "0 ea" at bounding box center [527, 244] width 66 height 30
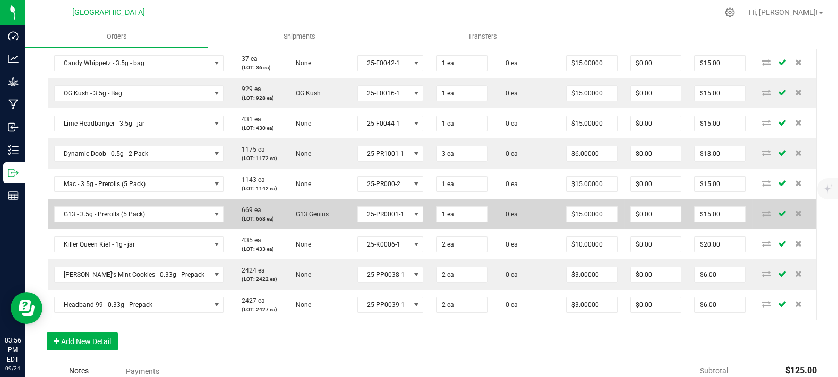
click at [494, 229] on td "0 ea" at bounding box center [527, 214] width 66 height 30
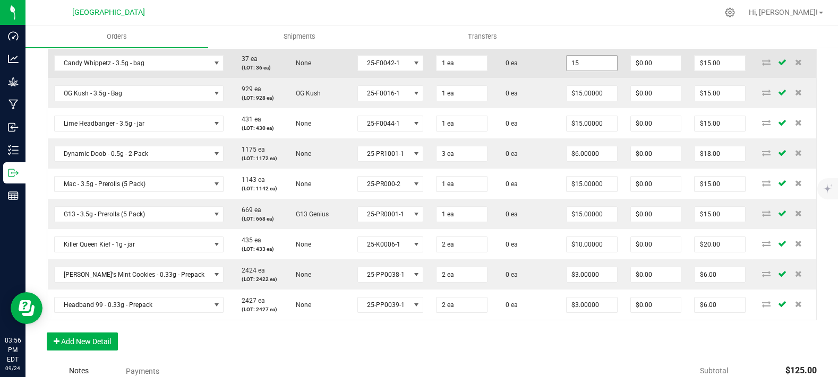
click at [566, 71] on input "15" at bounding box center [591, 63] width 50 height 15
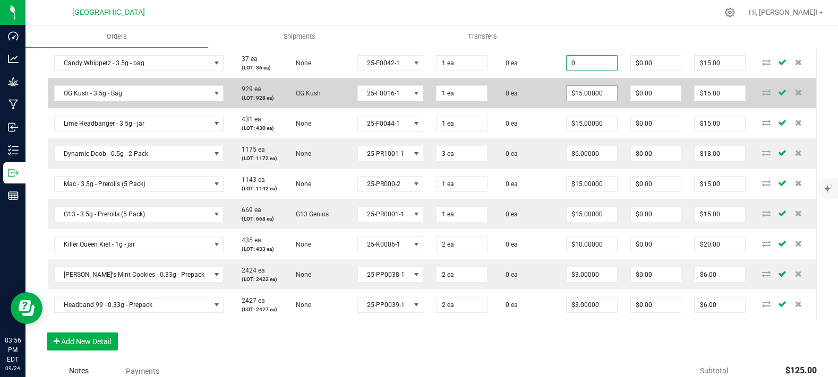
type input "$0.00000"
type input "$0.00"
click at [566, 101] on input "15" at bounding box center [591, 93] width 50 height 15
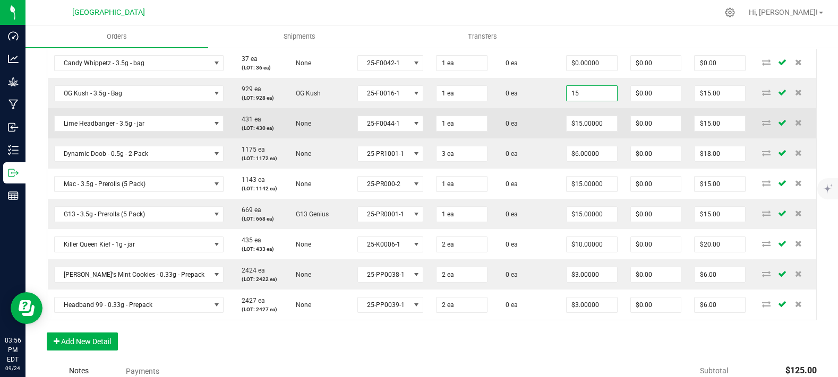
paste input "0"
type input "$0.00000"
type input "$0.00"
click at [577, 132] on span "$15.00000" at bounding box center [591, 124] width 51 height 16
click at [578, 131] on input "15" at bounding box center [591, 123] width 50 height 15
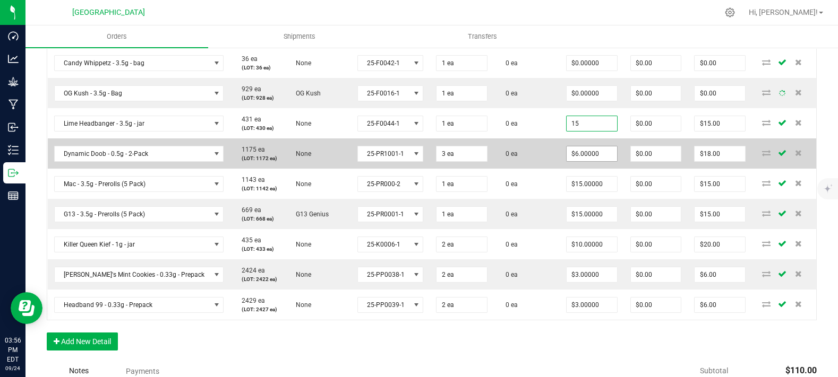
paste input "0"
type input "$0.00000"
type input "$0.00"
click at [587, 161] on input "6" at bounding box center [591, 154] width 50 height 15
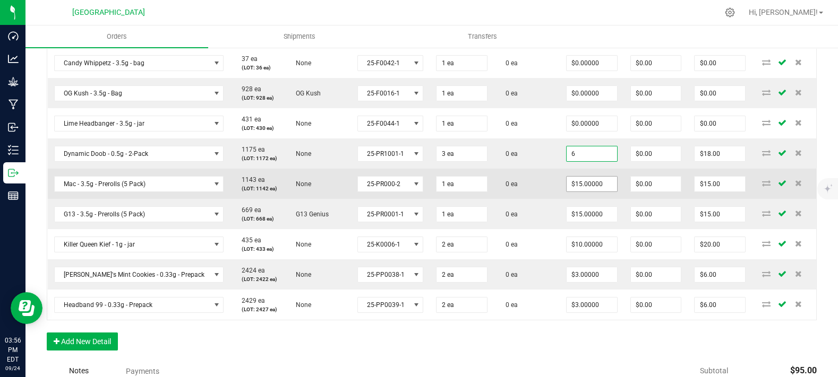
paste input "0"
type input "$0.00000"
type input "$0.00"
click at [583, 192] on input "15" at bounding box center [591, 184] width 50 height 15
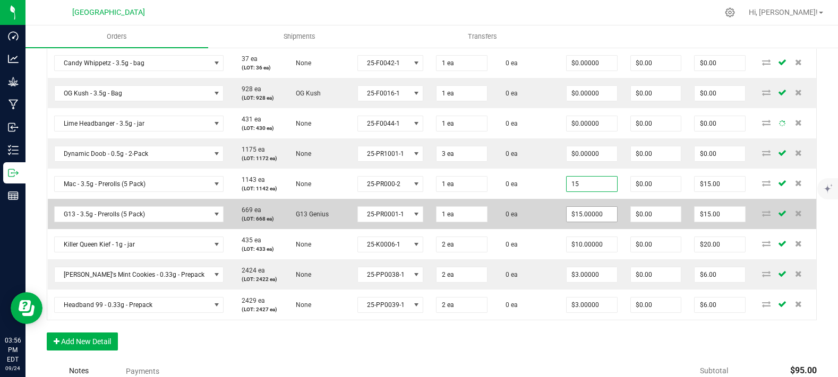
paste input "0"
type input "0"
type input "15"
type input "$0.00000"
type input "$0.00"
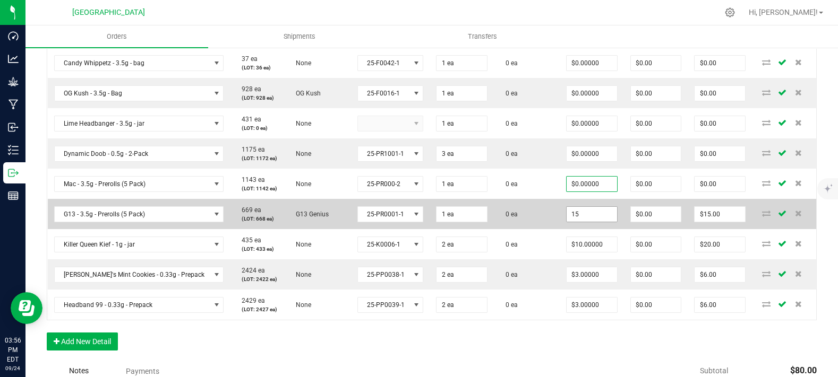
click at [583, 222] on input "15" at bounding box center [591, 214] width 50 height 15
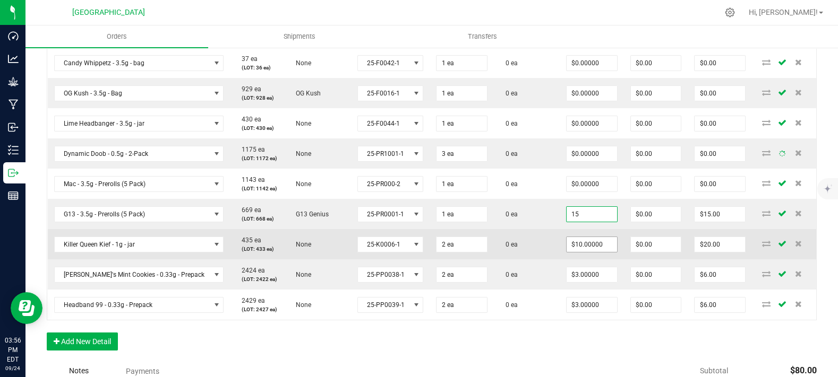
paste input "0"
type input "$0.00000"
type input "$0.00"
click at [586, 252] on input "10" at bounding box center [591, 244] width 50 height 15
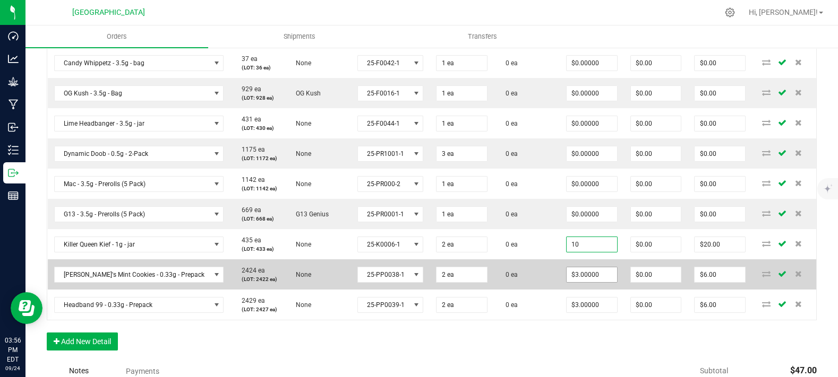
paste input
type input "$0.00000"
type input "$0.00"
click at [586, 283] on span "$3.00000" at bounding box center [591, 275] width 51 height 16
click at [578, 282] on input "3" at bounding box center [591, 275] width 50 height 15
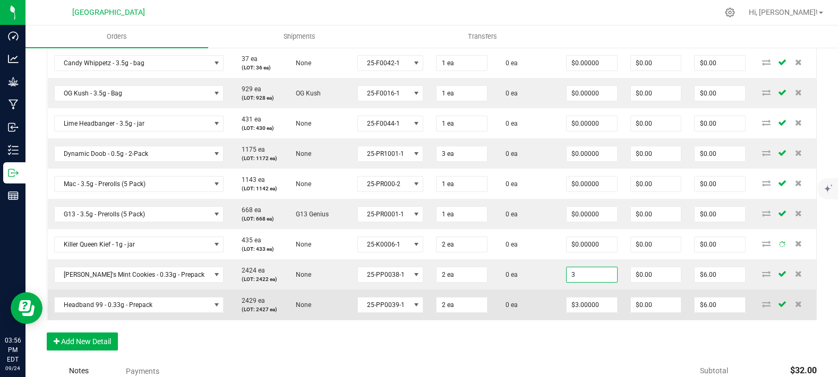
paste input "0"
type input "$0.00000"
type input "$0.00"
click at [582, 313] on input "3" at bounding box center [591, 305] width 50 height 15
paste input "0"
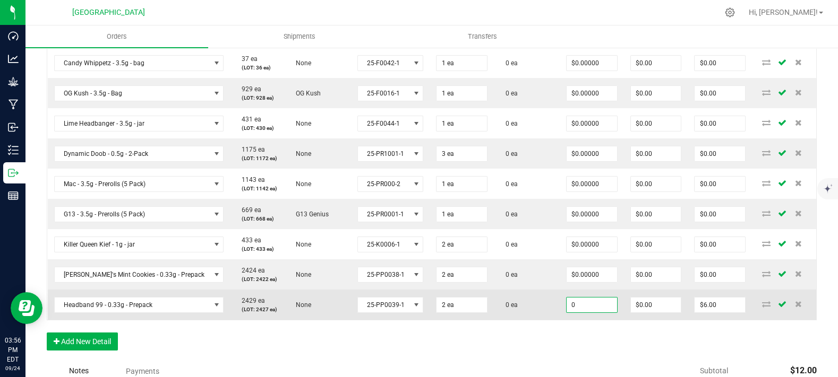
type input "$0.00000"
type input "$0.00"
click at [512, 320] on td "0 ea" at bounding box center [527, 305] width 66 height 30
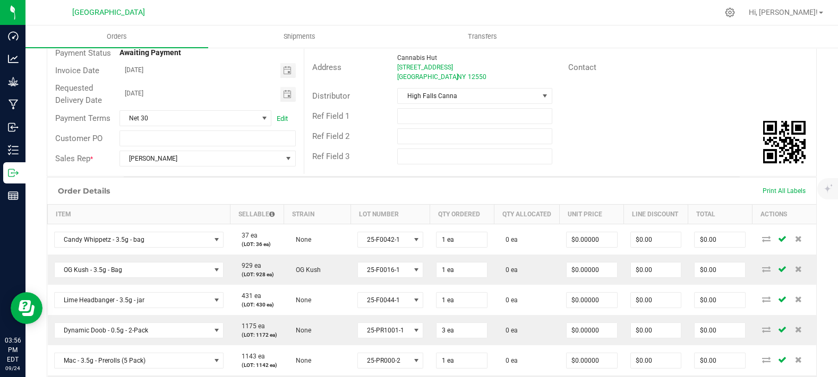
scroll to position [0, 0]
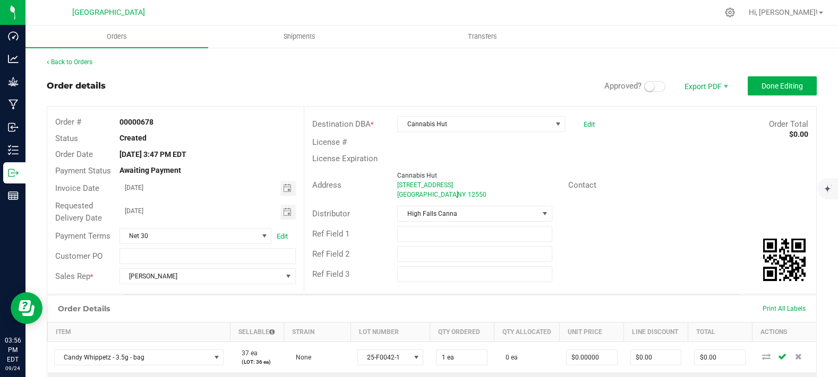
click at [645, 84] on span at bounding box center [654, 86] width 21 height 11
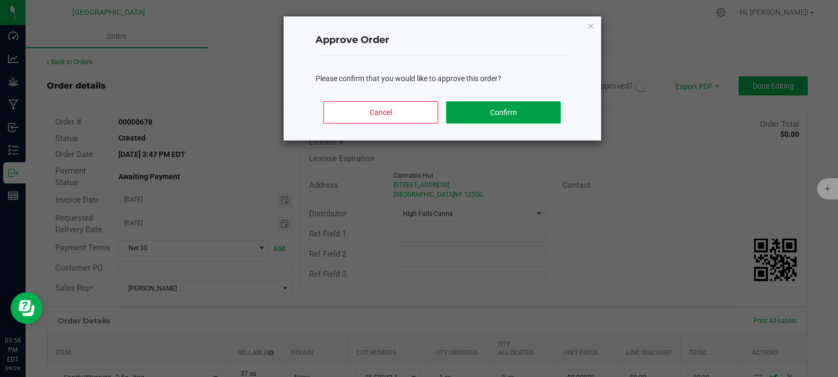
click at [508, 110] on button "Confirm" at bounding box center [503, 112] width 114 height 22
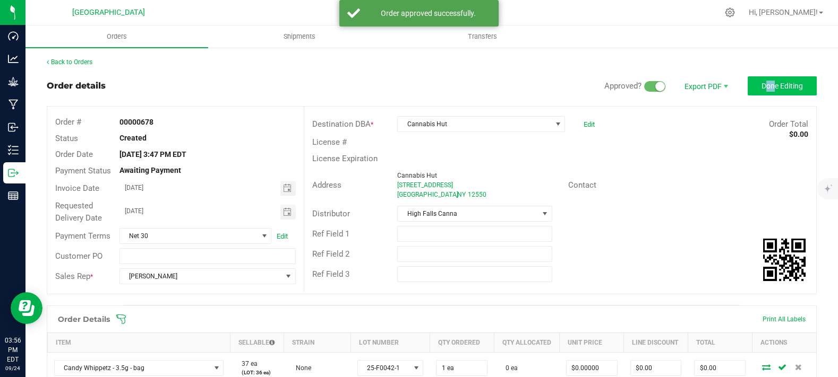
drag, startPoint x: 763, startPoint y: 78, endPoint x: 761, endPoint y: 93, distance: 15.1
click at [761, 92] on button "Done Editing" at bounding box center [782, 85] width 69 height 19
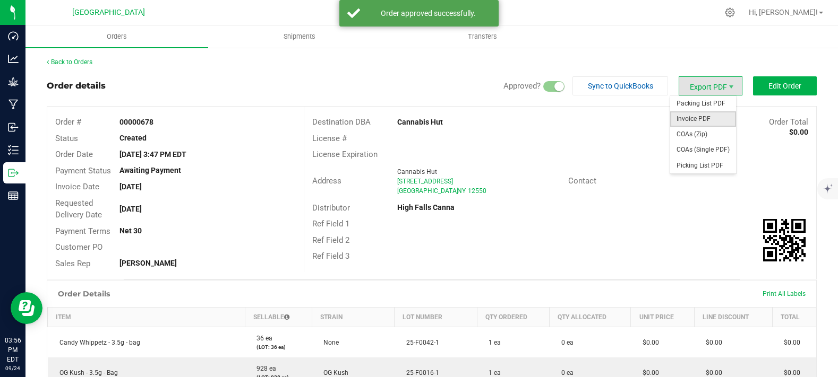
click at [694, 117] on span "Invoice PDF" at bounding box center [703, 118] width 66 height 15
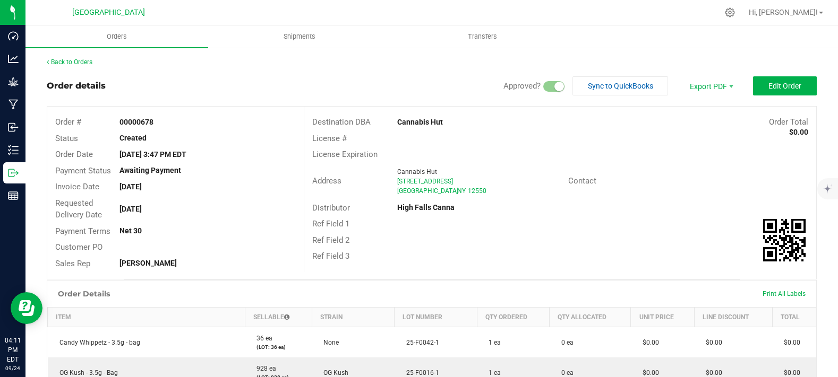
click at [448, 79] on div "Order details Approved? Sync to QuickBooks Export PDF Edit Order" at bounding box center [432, 85] width 770 height 19
click at [373, 81] on div "Order details Approved? Sync to QuickBooks Export PDF Edit Order" at bounding box center [432, 85] width 770 height 19
click at [422, 59] on div "Back to Orders" at bounding box center [432, 62] width 770 height 10
click at [73, 60] on link "Back to Orders" at bounding box center [70, 61] width 46 height 7
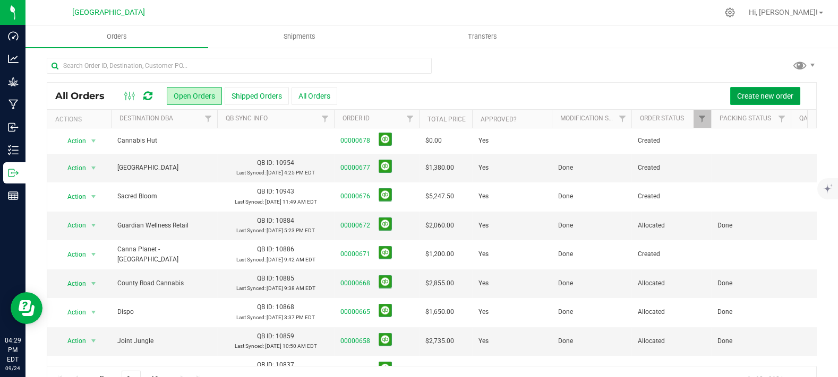
click at [736, 90] on button "Create new order" at bounding box center [765, 96] width 70 height 18
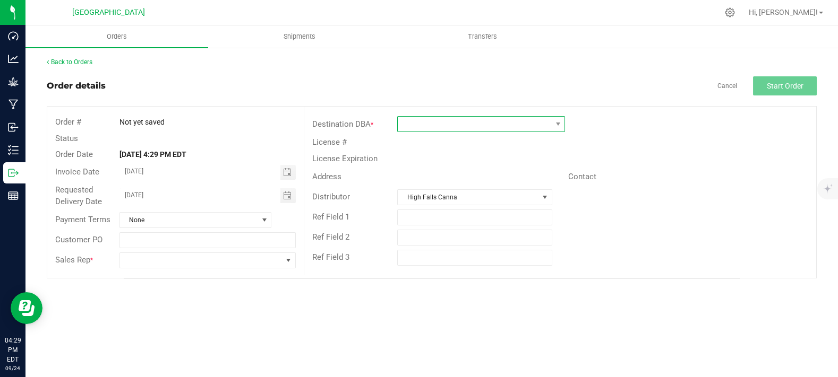
click at [432, 126] on span at bounding box center [474, 124] width 153 height 15
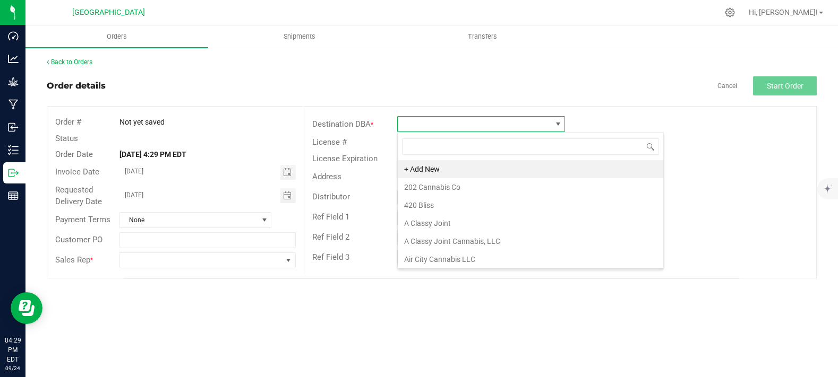
scroll to position [15, 168]
type input "curale"
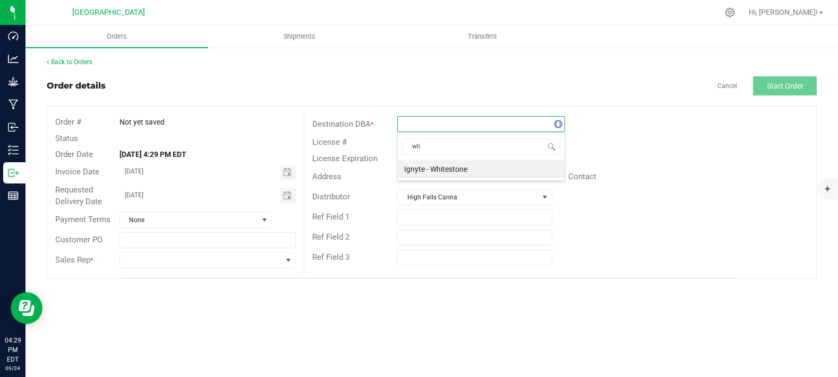
type input "w"
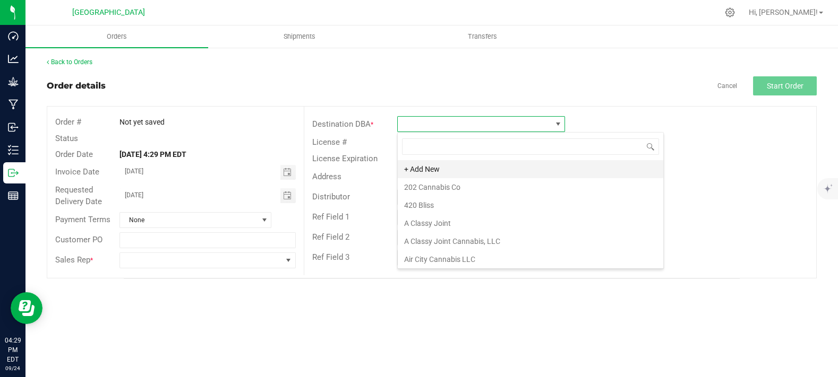
click at [475, 169] on li "+ Add New" at bounding box center [530, 169] width 265 height 18
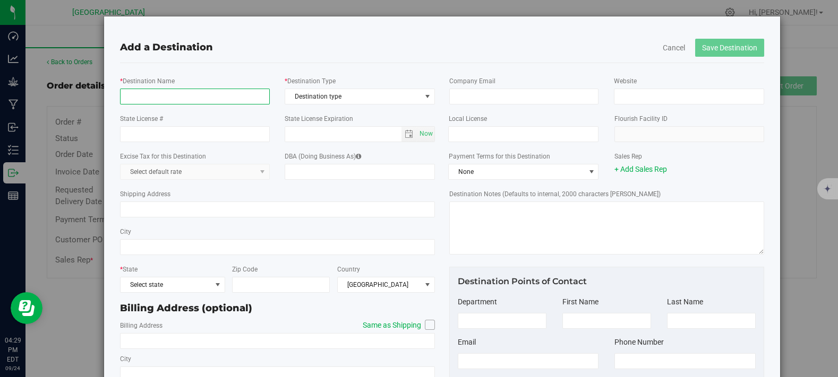
click at [225, 100] on input "* Destination Name" at bounding box center [194, 97] width 149 height 16
click at [503, 53] on div "Add a Destination" at bounding box center [441, 47] width 643 height 14
click at [211, 97] on input "Curaleaf" at bounding box center [194, 97] width 149 height 16
type input "Curaleaf - [GEOGRAPHIC_DATA]"
click at [255, 57] on div "Add a Destination Cancel Save Destination" at bounding box center [441, 47] width 659 height 30
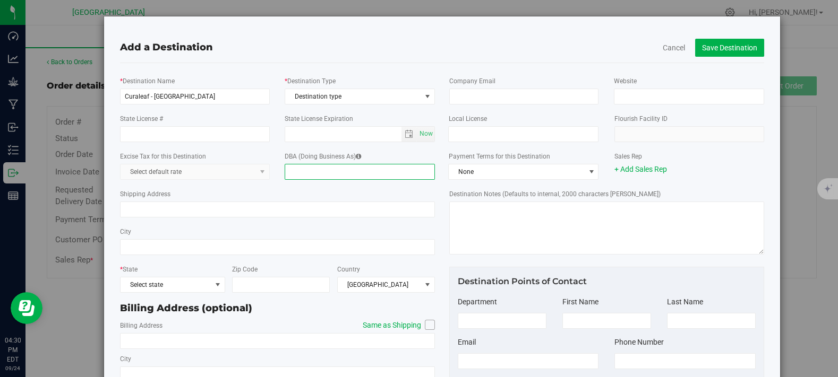
click at [325, 176] on input "DBA (Doing Business As)" at bounding box center [360, 172] width 150 height 16
drag, startPoint x: 323, startPoint y: 191, endPoint x: 312, endPoint y: 191, distance: 10.6
click at [318, 191] on div "Shipping Address" at bounding box center [277, 203] width 315 height 38
click at [364, 173] on input "Curaleaf" at bounding box center [360, 172] width 150 height 16
type input "Curaleaf - [GEOGRAPHIC_DATA]"
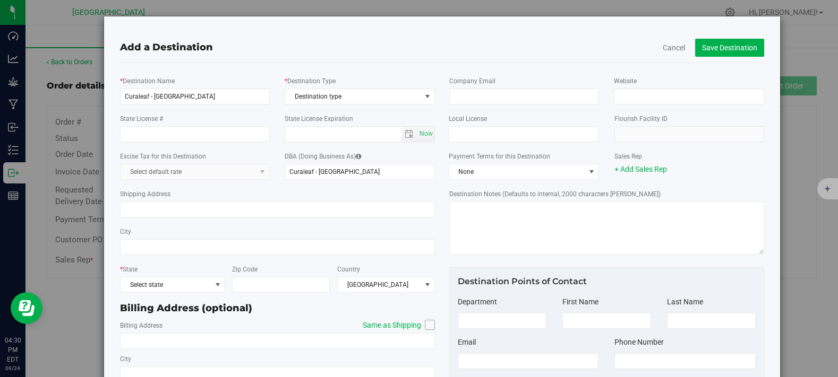
click at [302, 190] on div "Shipping Address" at bounding box center [277, 203] width 315 height 38
click at [299, 206] on input "Shipping Address" at bounding box center [277, 210] width 315 height 16
type input "[STREET_ADDRESS]"
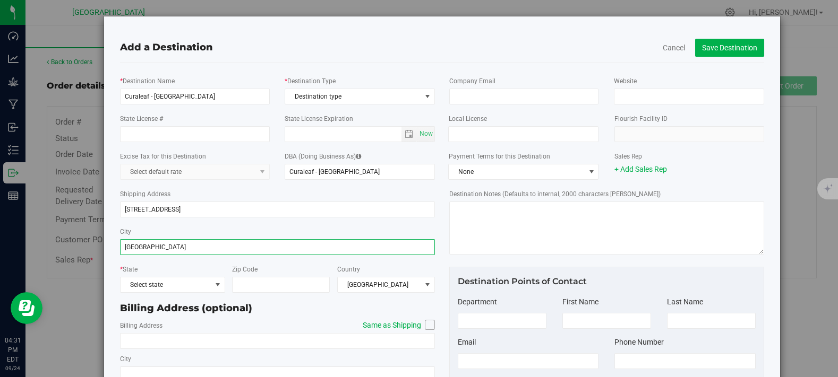
type input "[GEOGRAPHIC_DATA]"
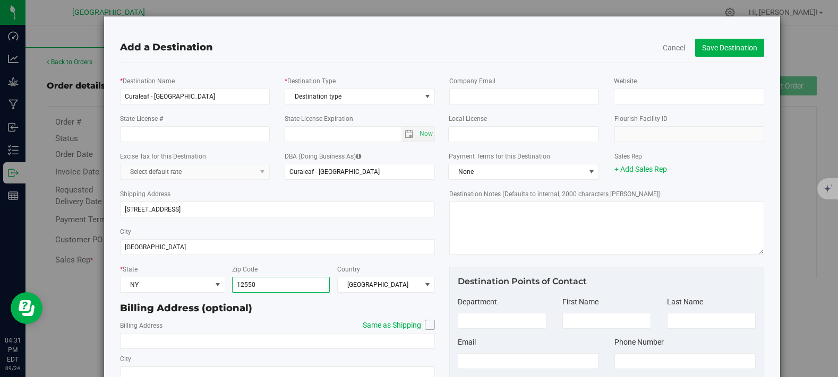
type input "12550"
click at [427, 325] on icon at bounding box center [430, 325] width 6 height 0
click at [0, 0] on input "Same as Shipping" at bounding box center [0, 0] width 0 height 0
type input "[STREET_ADDRESS]"
type input "[GEOGRAPHIC_DATA]"
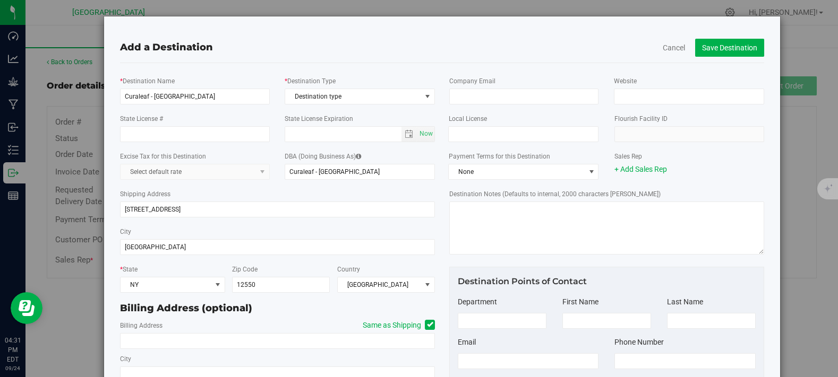
type input "12550"
click at [419, 308] on div "Billing Address (optional)" at bounding box center [277, 309] width 315 height 14
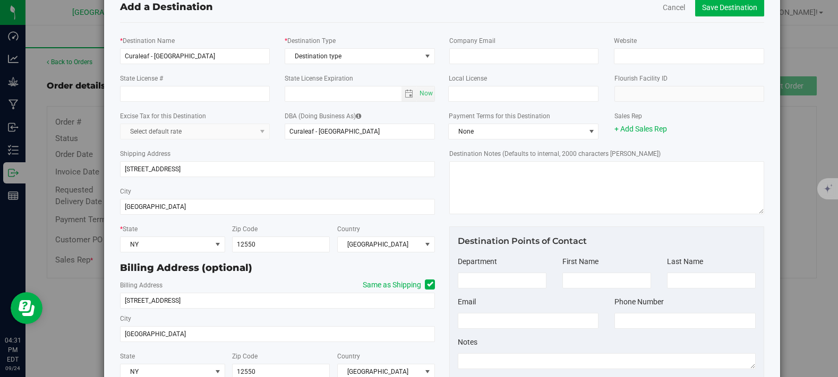
scroll to position [0, 0]
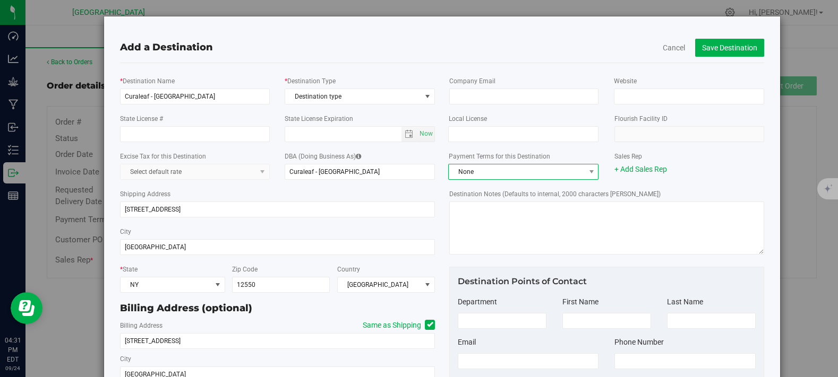
click at [518, 176] on span "None" at bounding box center [517, 172] width 136 height 15
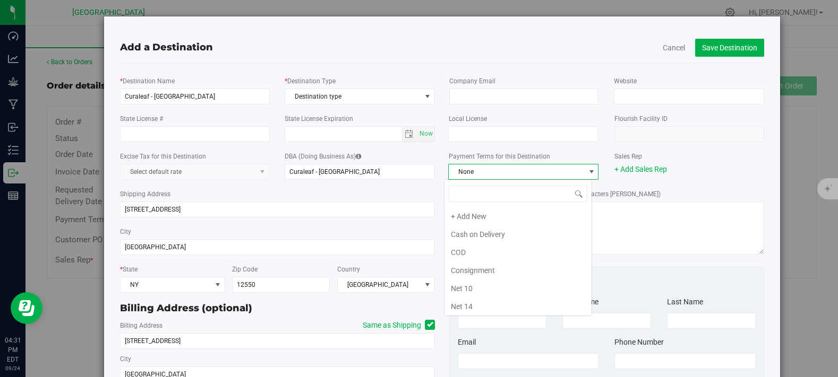
scroll to position [15, 148]
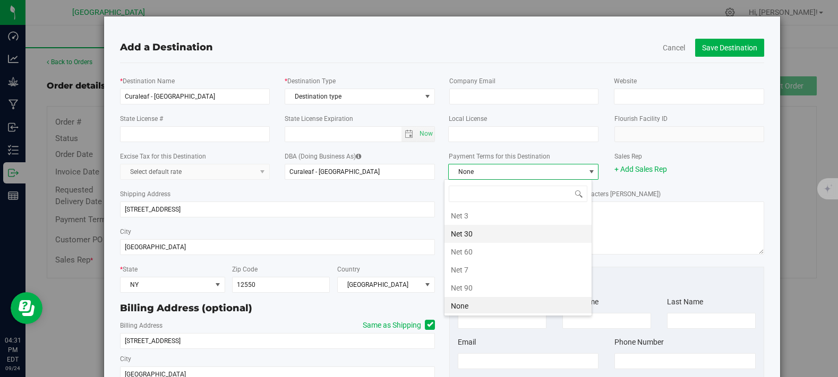
click at [489, 234] on li "Net 30" at bounding box center [517, 234] width 147 height 18
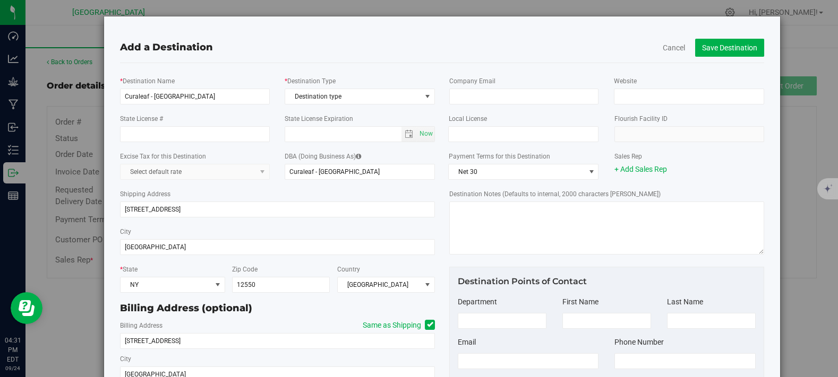
click at [705, 155] on div "Sales Rep + Add Sales Rep" at bounding box center [688, 163] width 165 height 24
click at [741, 45] on button "Save Destination" at bounding box center [729, 48] width 69 height 18
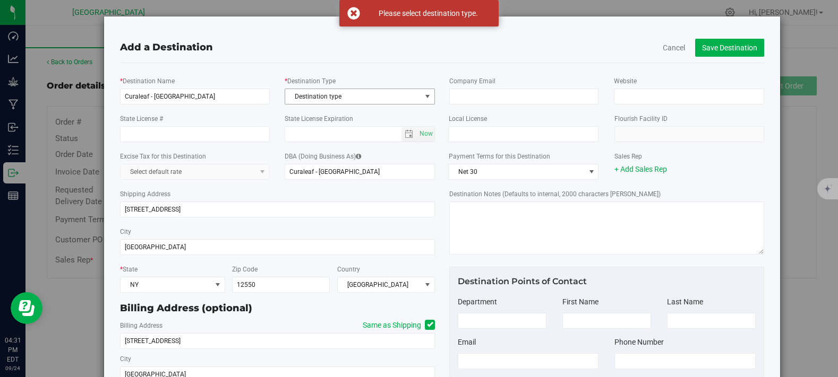
click at [336, 94] on span "Destination type" at bounding box center [353, 96] width 136 height 15
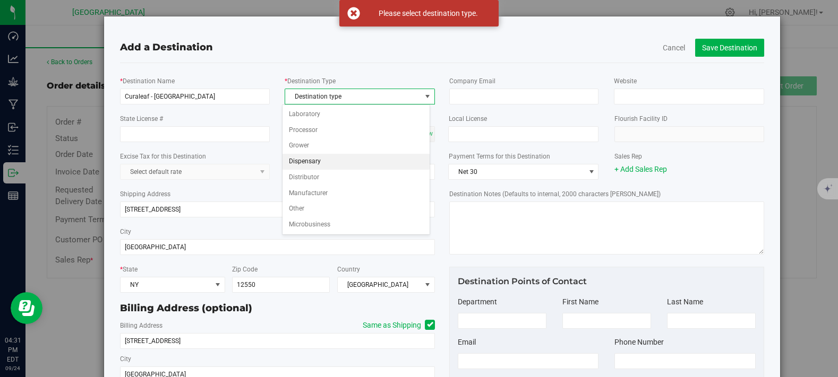
click at [332, 156] on li "Dispensary" at bounding box center [355, 162] width 147 height 16
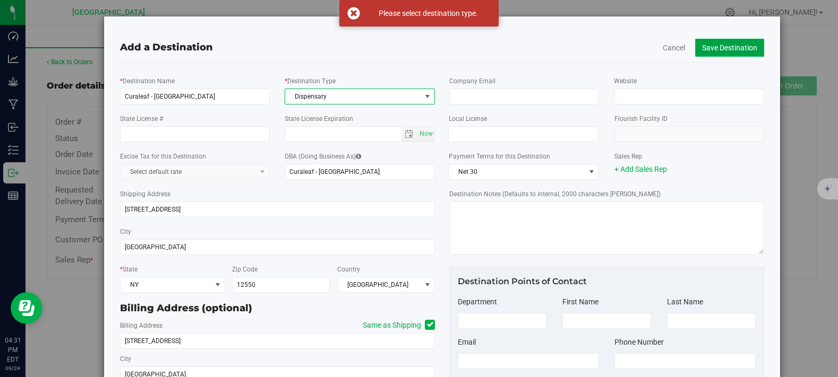
click at [697, 54] on button "Save Destination" at bounding box center [729, 48] width 69 height 18
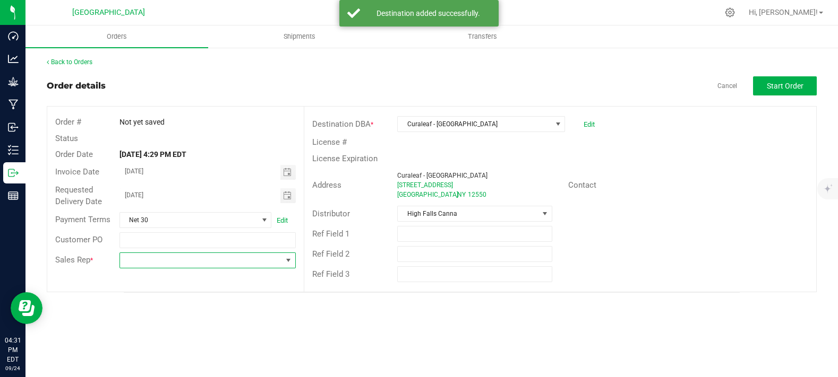
click at [175, 261] on span at bounding box center [201, 260] width 162 height 15
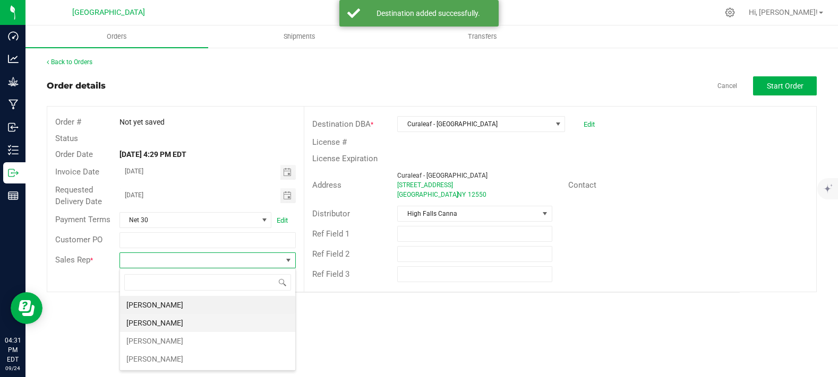
scroll to position [15, 176]
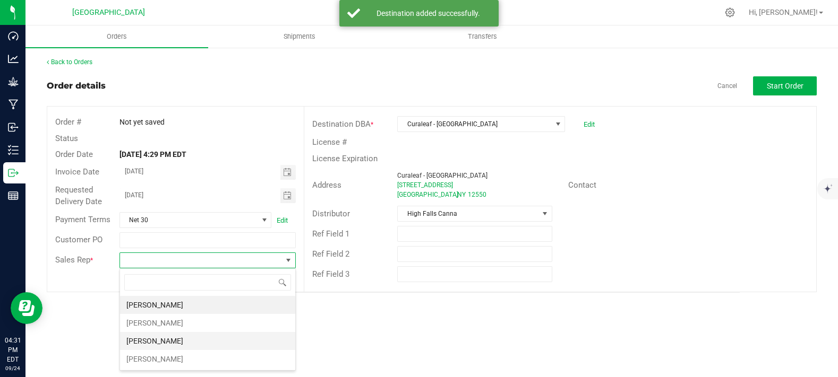
click at [160, 346] on li "[PERSON_NAME]" at bounding box center [207, 341] width 175 height 18
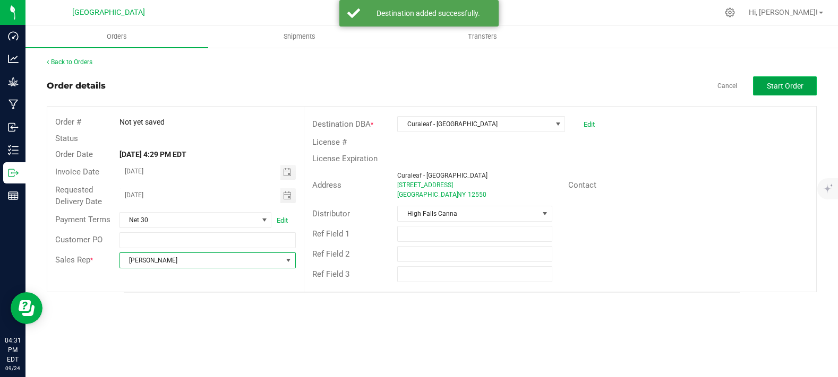
click at [768, 87] on span "Start Order" at bounding box center [785, 86] width 37 height 8
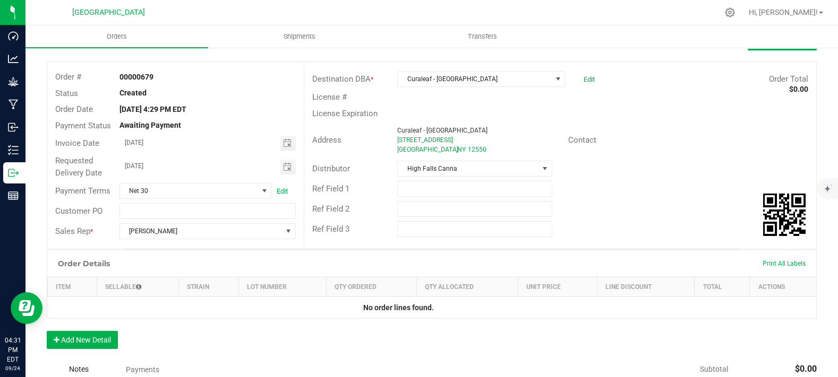
scroll to position [118, 0]
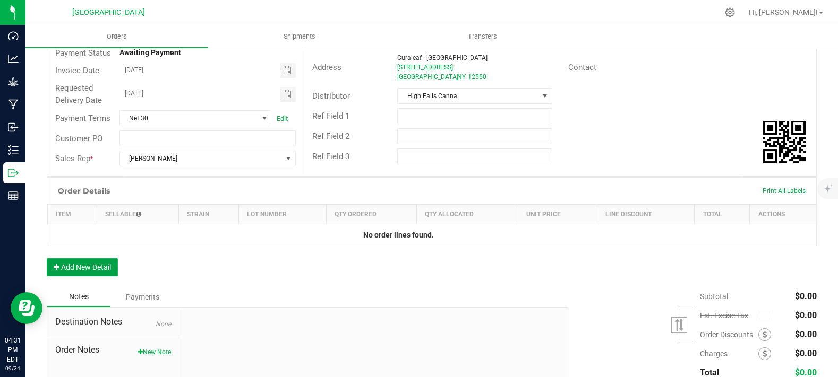
click at [76, 277] on button "Add New Detail" at bounding box center [82, 268] width 71 height 18
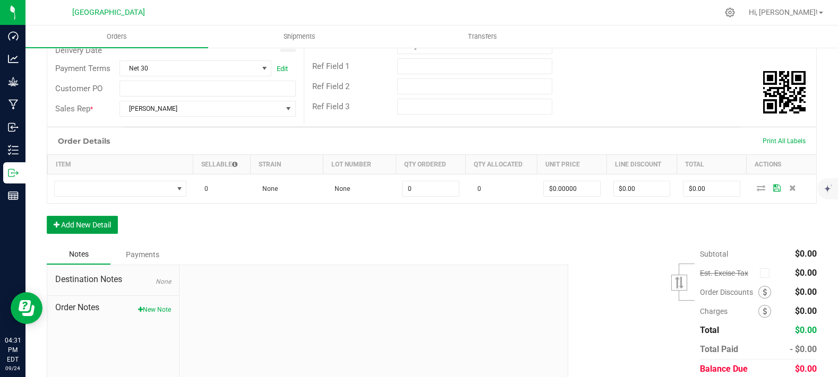
scroll to position [228, 0]
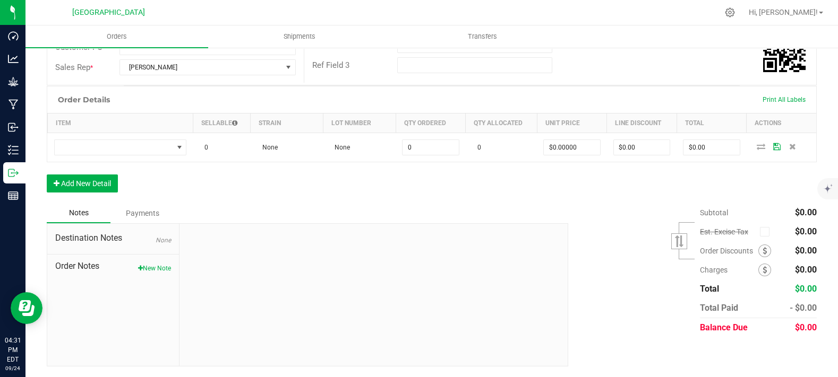
click at [78, 170] on div "Order Details Print All Labels Item Sellable Strain Lot Number Qty Ordered Qty …" at bounding box center [432, 144] width 770 height 117
click at [90, 188] on button "Add New Detail" at bounding box center [82, 184] width 71 height 18
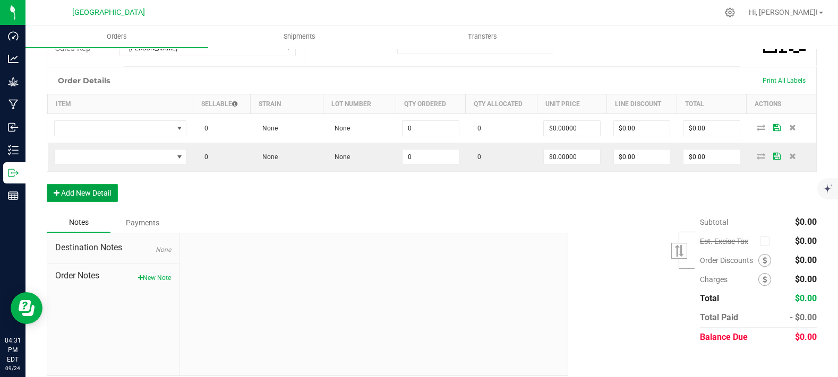
click at [91, 202] on button "Add New Detail" at bounding box center [82, 193] width 71 height 18
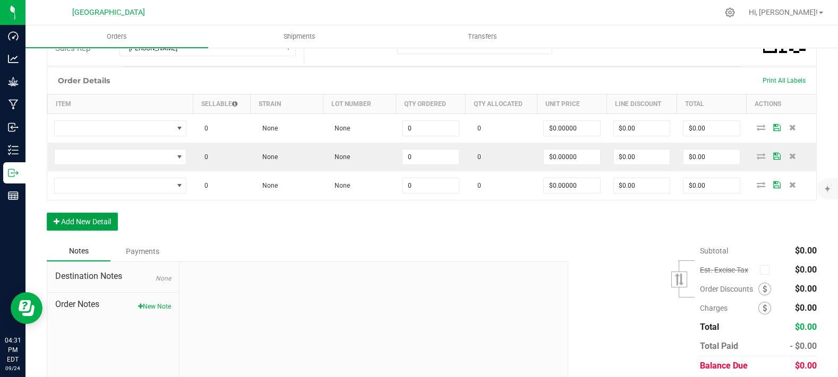
drag, startPoint x: 94, startPoint y: 237, endPoint x: 91, endPoint y: 244, distance: 7.4
click at [91, 231] on button "Add New Detail" at bounding box center [82, 222] width 71 height 18
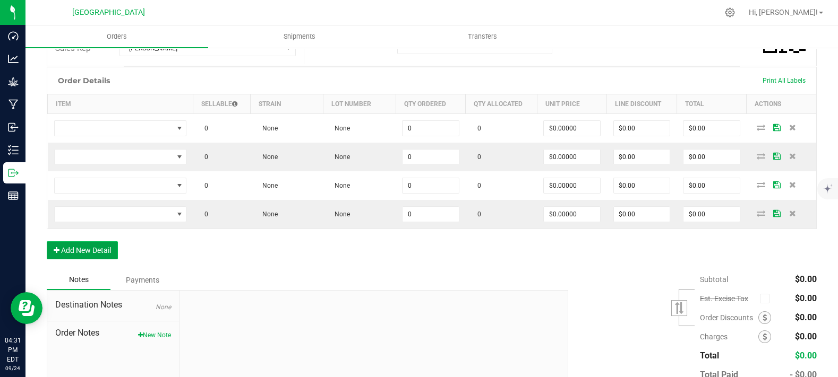
click at [90, 260] on button "Add New Detail" at bounding box center [82, 251] width 71 height 18
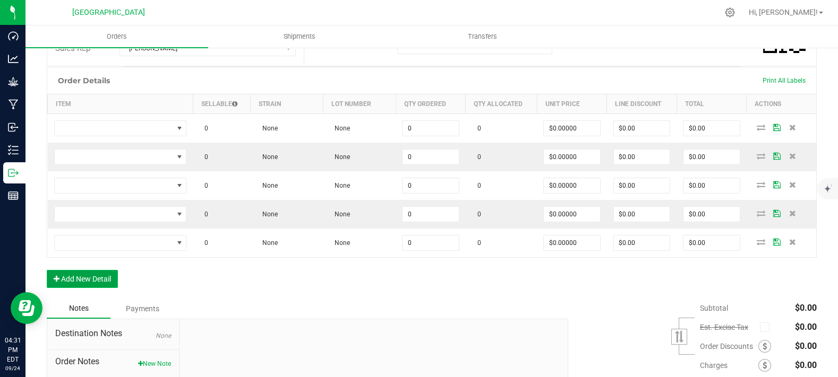
click at [82, 288] on button "Add New Detail" at bounding box center [82, 279] width 71 height 18
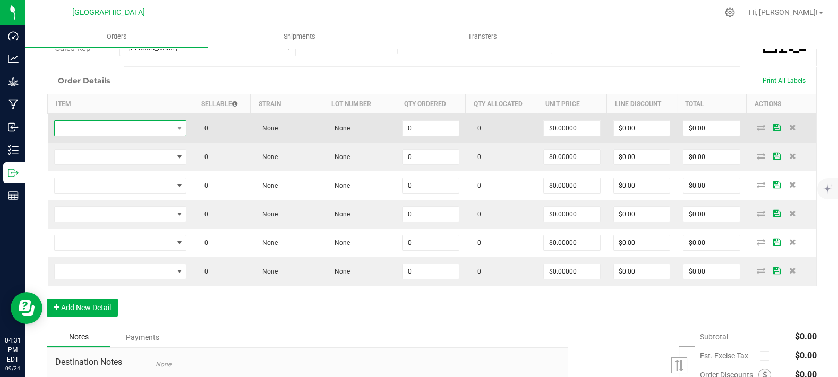
click at [110, 136] on span "NO DATA FOUND" at bounding box center [114, 128] width 118 height 15
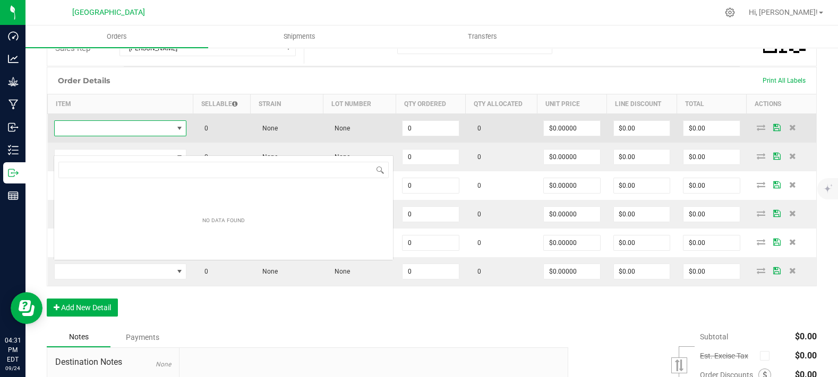
scroll to position [15, 131]
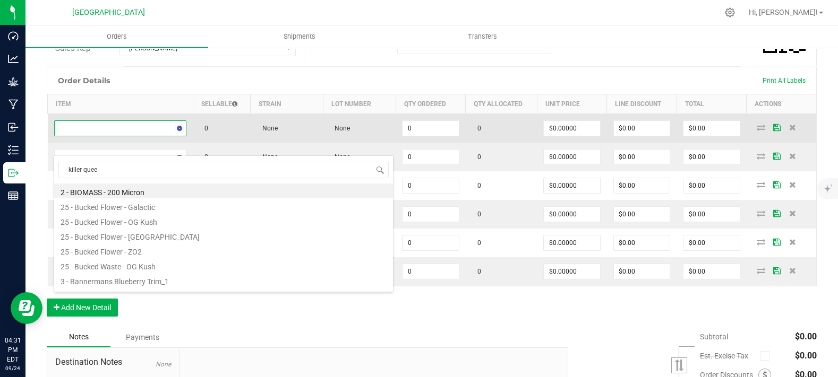
type input "killer queen"
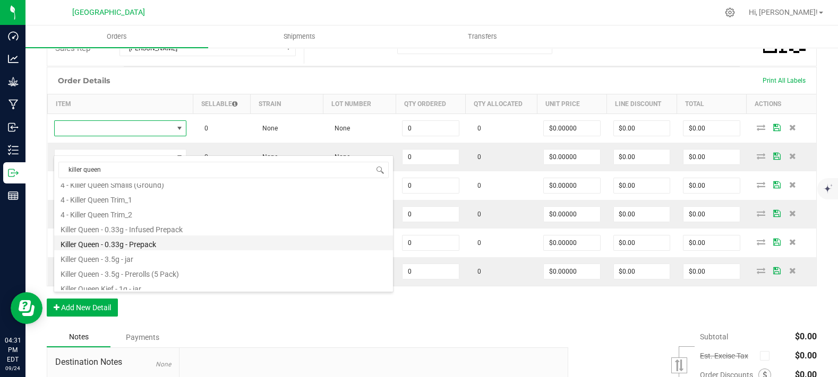
scroll to position [42, 0]
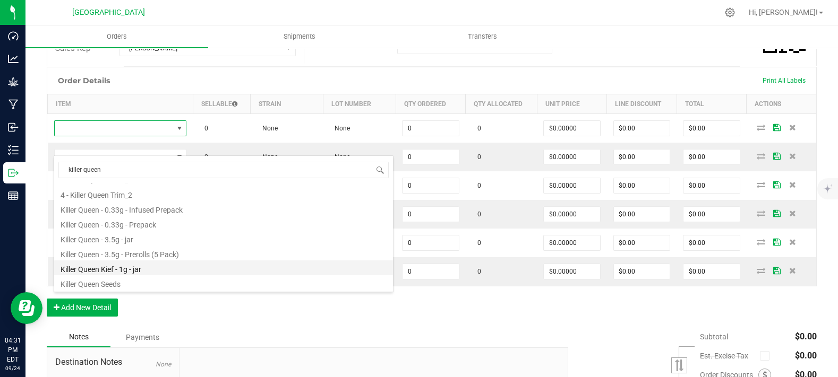
click at [154, 267] on li "Killer Queen Kief - 1g - jar" at bounding box center [223, 268] width 339 height 15
type input "0 ea"
type input "$10.00000"
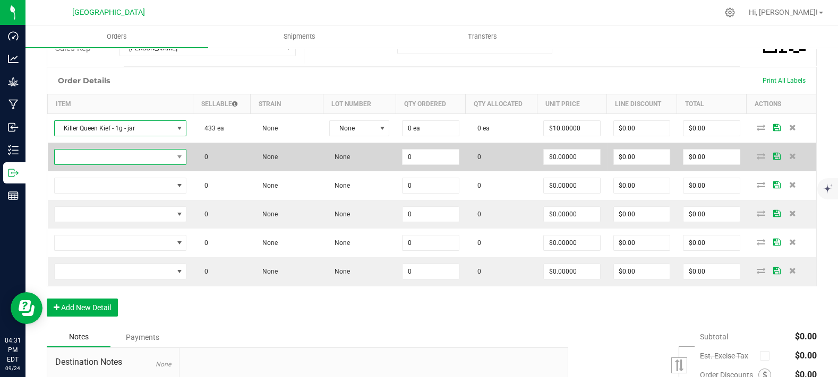
click at [155, 165] on span "NO DATA FOUND" at bounding box center [114, 157] width 118 height 15
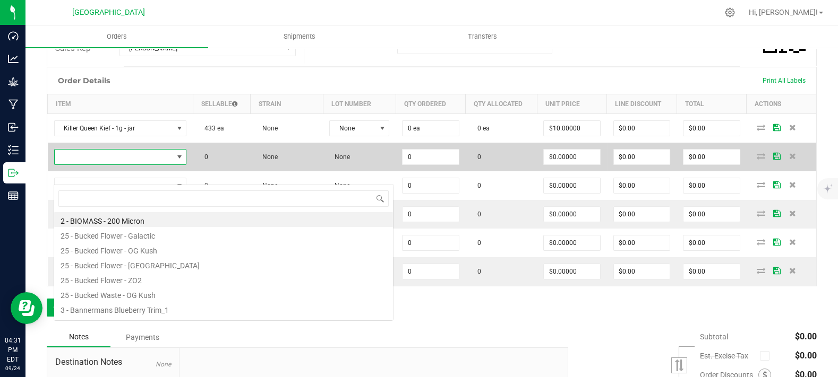
scroll to position [15, 129]
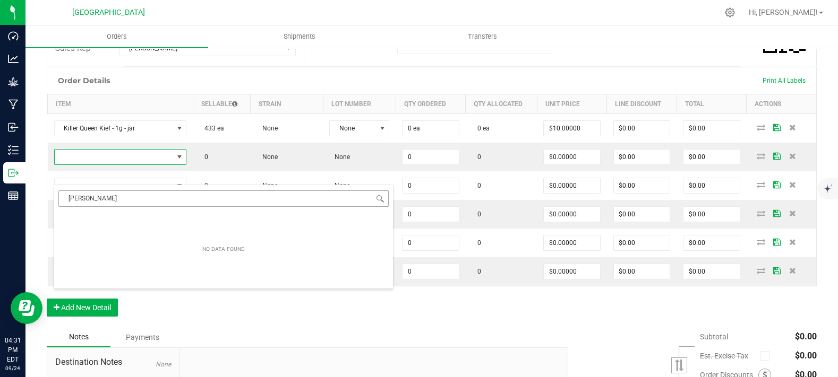
type input "[PERSON_NAME]"
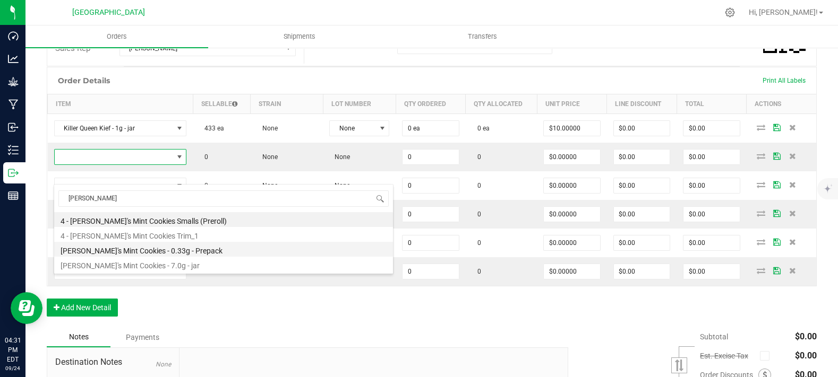
click at [142, 246] on li "[PERSON_NAME]'s Mint Cookies - 0.33g - Prepack" at bounding box center [223, 249] width 339 height 15
type input "0 ea"
type input "$3.00000"
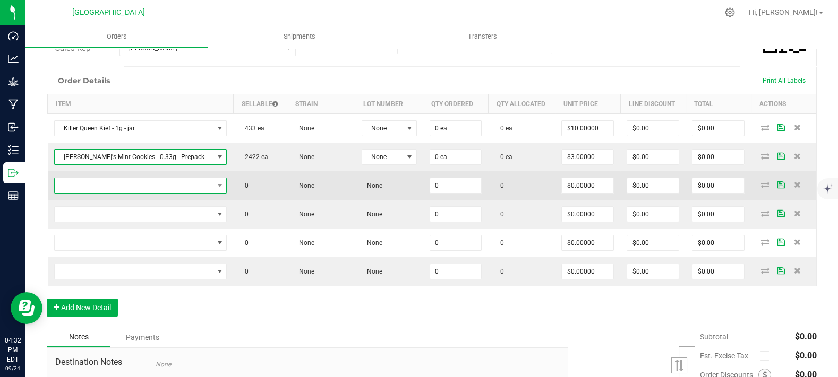
click at [80, 193] on span "NO DATA FOUND" at bounding box center [134, 185] width 159 height 15
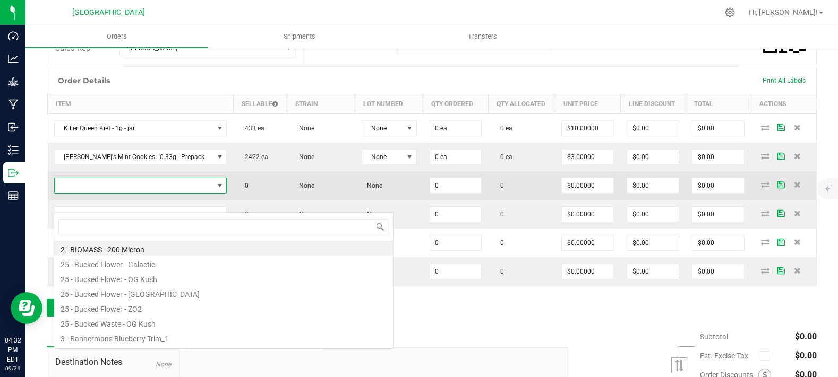
scroll to position [15, 142]
type input "headband"
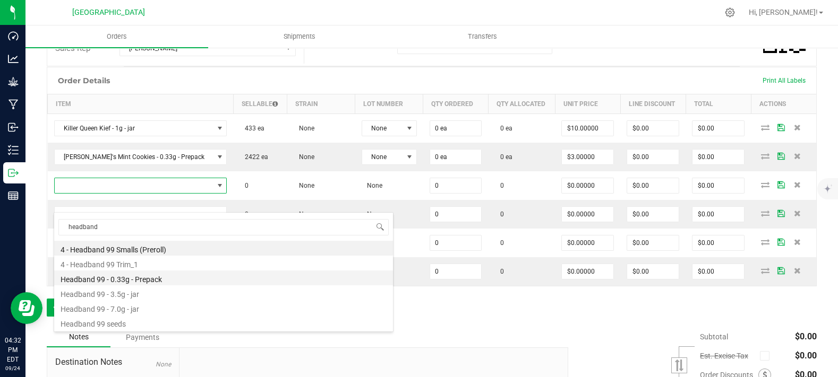
click at [170, 277] on li "Headband 99 - 0.33g - Prepack" at bounding box center [223, 278] width 339 height 15
type input "0 ea"
type input "$3.00000"
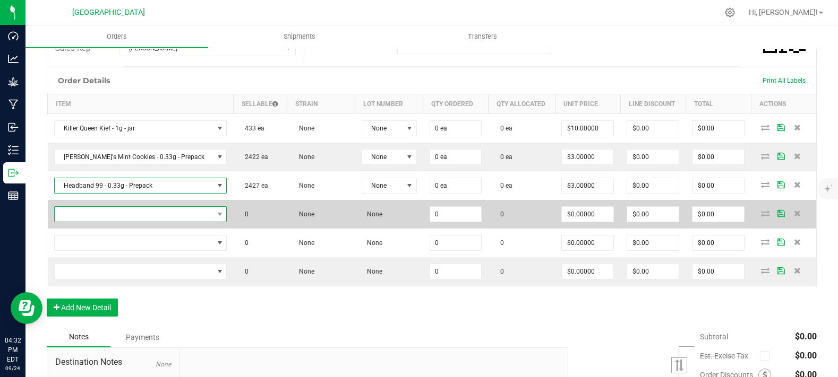
click at [142, 222] on span "NO DATA FOUND" at bounding box center [134, 214] width 159 height 15
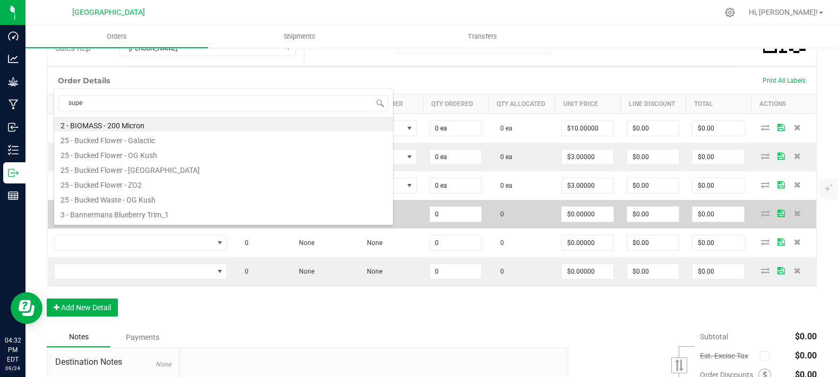
type input "super"
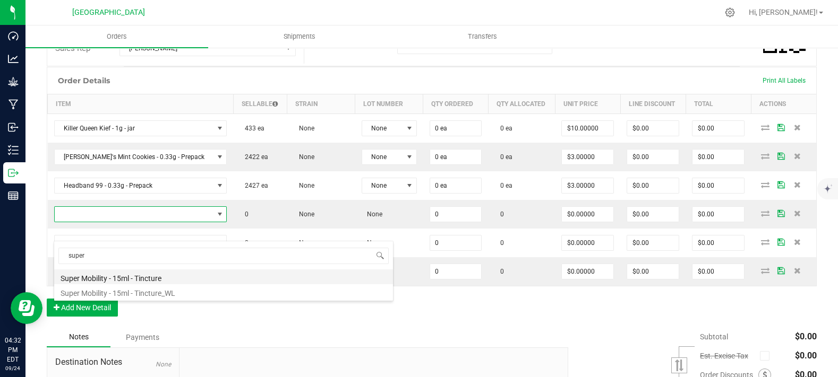
click at [133, 278] on li "Super Mobility - 15ml - Tincture" at bounding box center [223, 277] width 339 height 15
type input "0 ea"
type input "$20.00000"
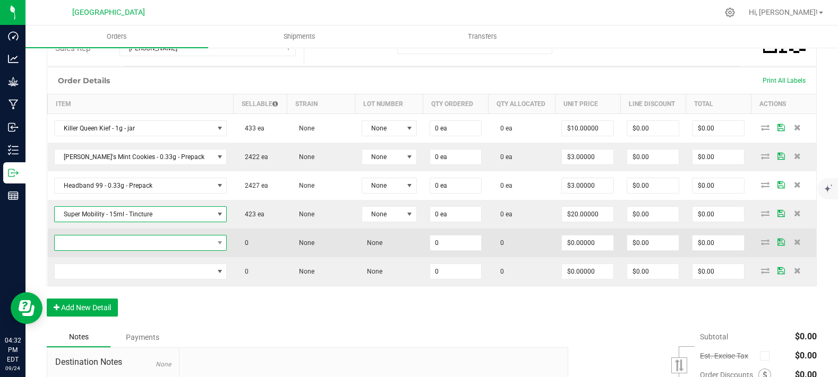
click at [127, 251] on span "NO DATA FOUND" at bounding box center [134, 243] width 159 height 15
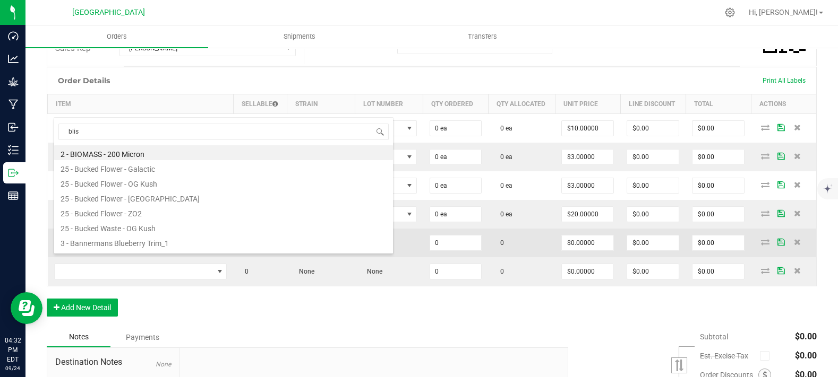
type input "bliss"
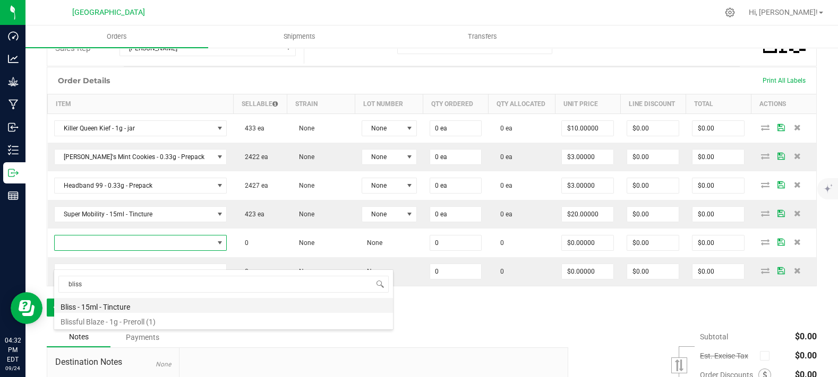
click at [113, 307] on li "Bliss - 15ml - Tincture" at bounding box center [223, 305] width 339 height 15
type input "0 ea"
type input "$20.00000"
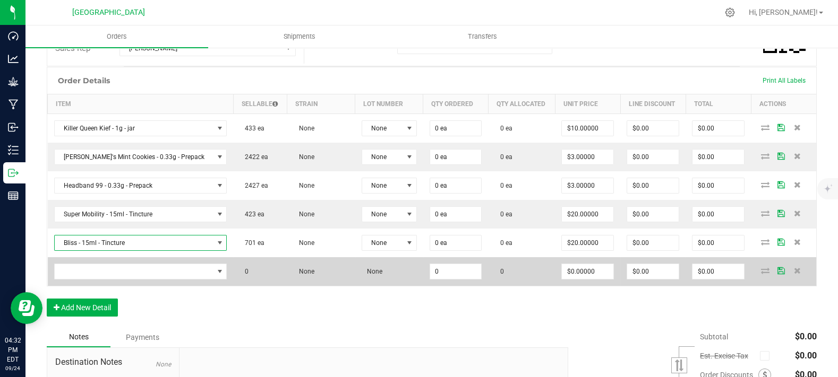
click at [110, 281] on td at bounding box center [141, 271] width 186 height 29
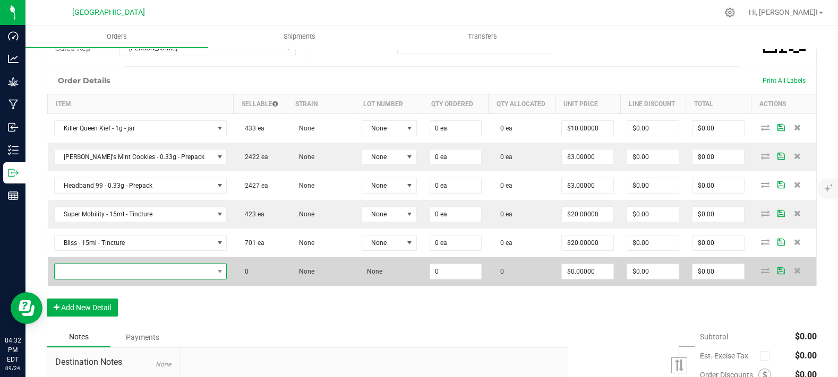
click at [113, 279] on span "NO DATA FOUND" at bounding box center [134, 271] width 159 height 15
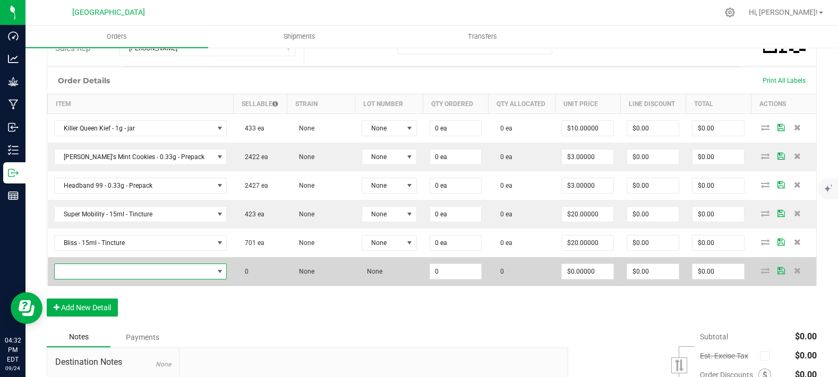
click at [133, 279] on span "NO DATA FOUND" at bounding box center [134, 271] width 159 height 15
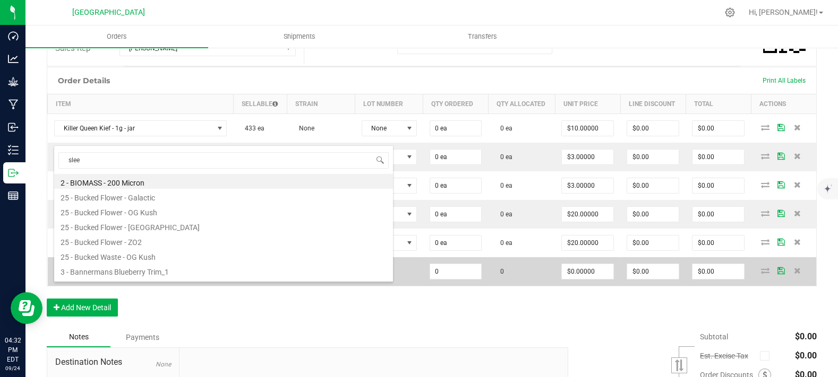
type input "sleep"
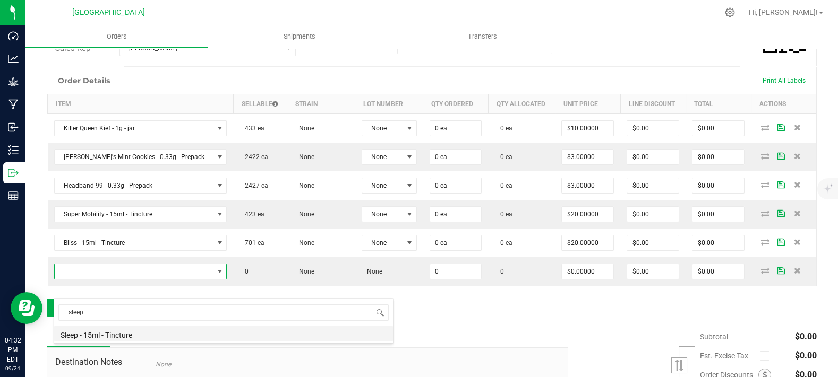
click at [123, 330] on li "Sleep - 15ml - Tincture" at bounding box center [223, 334] width 339 height 15
type input "0 ea"
type input "$20.00000"
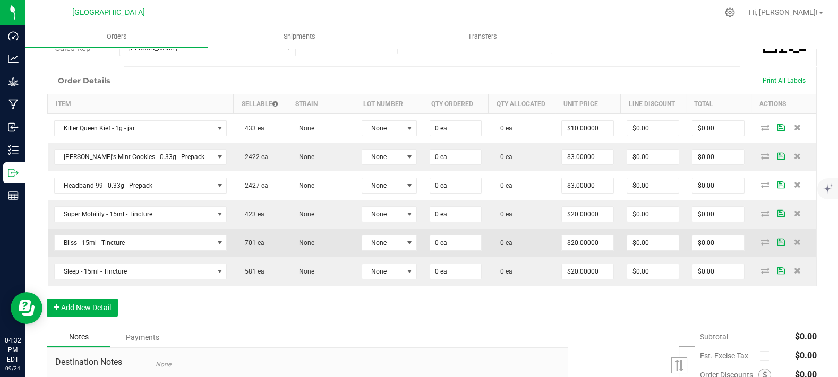
click at [287, 257] on td "None" at bounding box center [321, 243] width 68 height 29
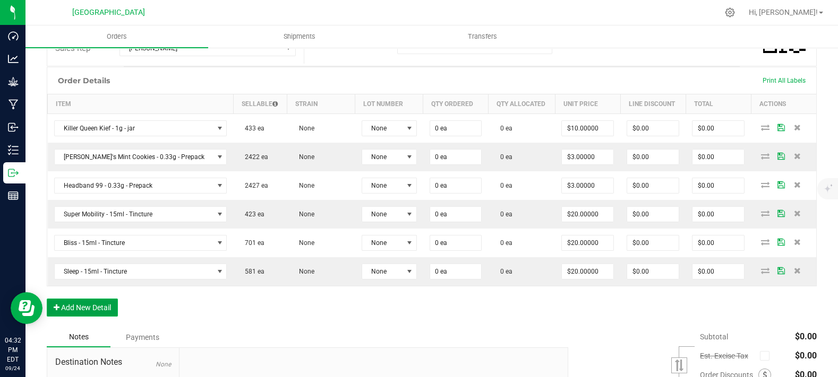
click at [96, 317] on button "Add New Detail" at bounding box center [82, 308] width 71 height 18
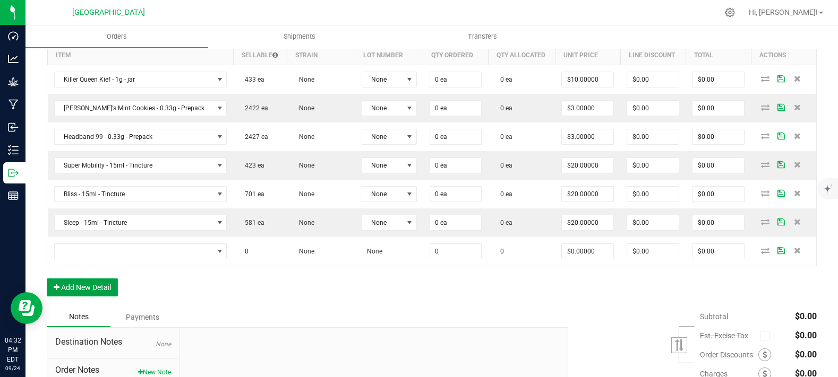
scroll to position [399, 0]
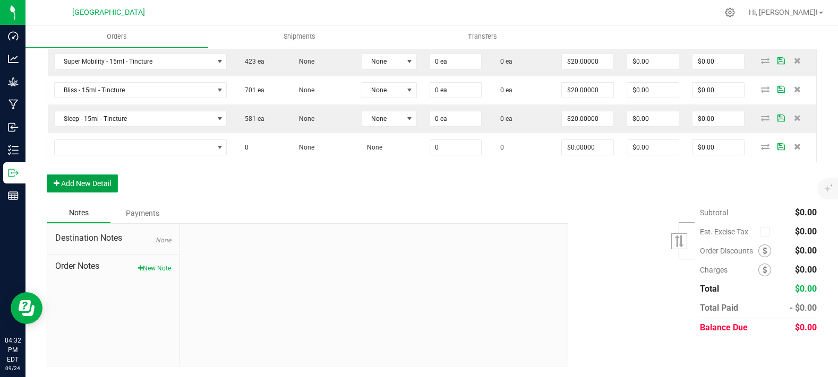
click at [104, 181] on button "Add New Detail" at bounding box center [82, 184] width 71 height 18
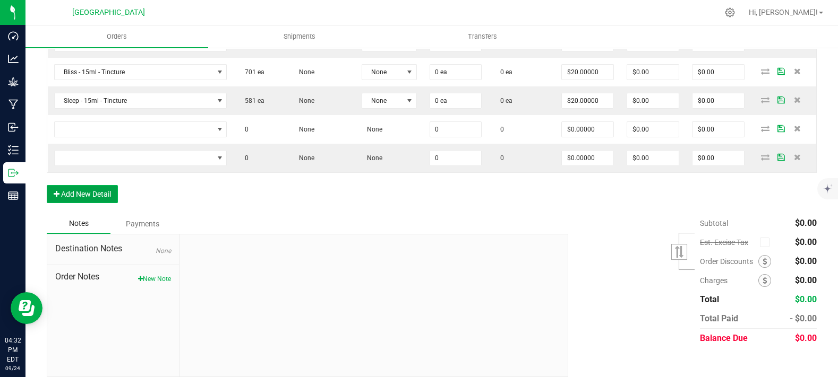
click at [95, 203] on button "Add New Detail" at bounding box center [82, 194] width 71 height 18
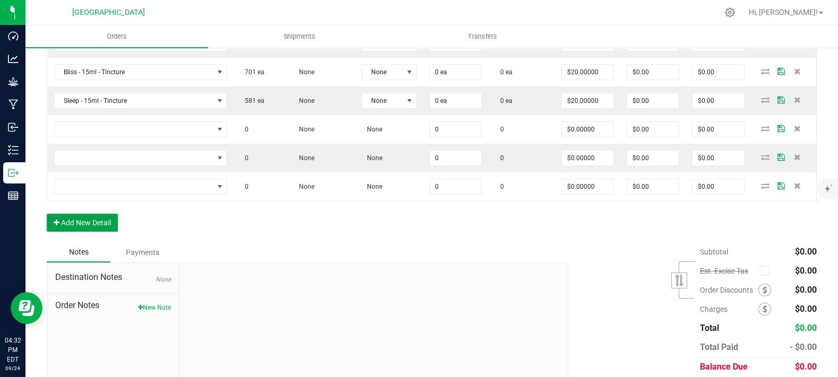
click at [94, 232] on button "Add New Detail" at bounding box center [82, 223] width 71 height 18
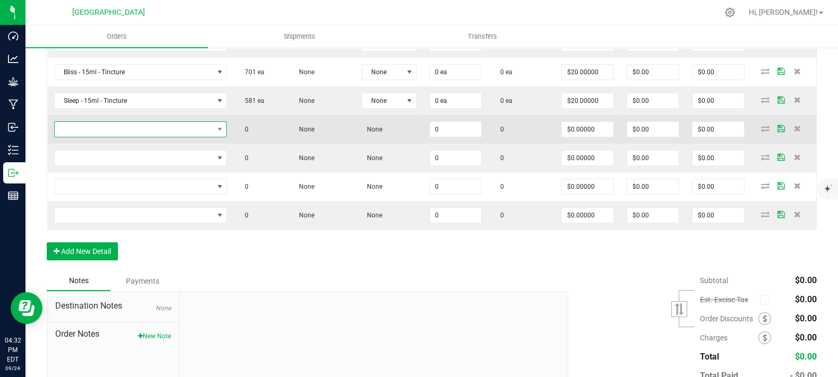
click at [108, 137] on span "NO DATA FOUND" at bounding box center [134, 129] width 159 height 15
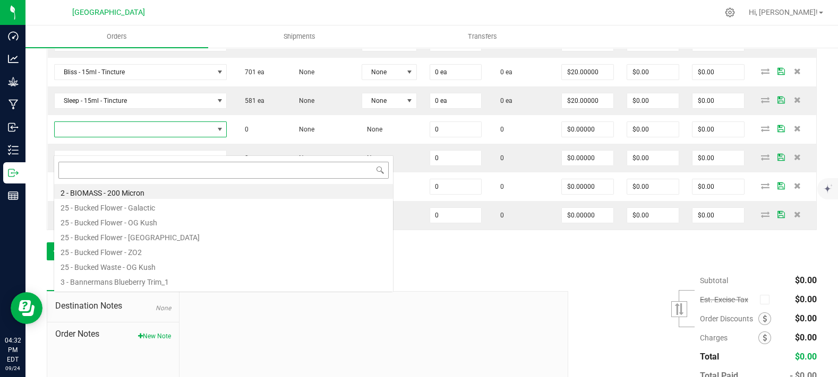
scroll to position [15, 144]
type input "dynamic"
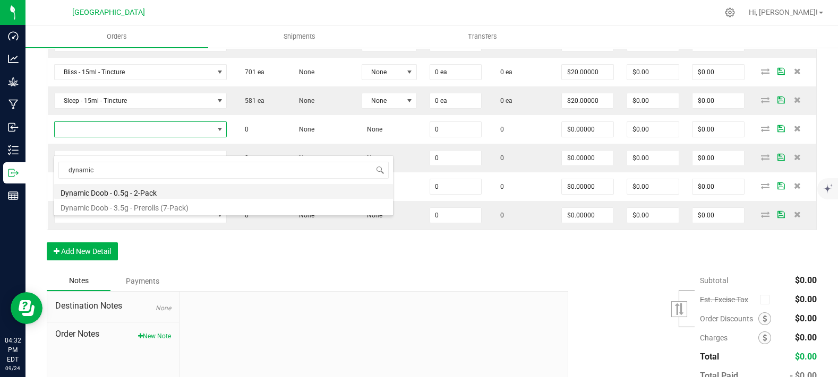
click at [138, 193] on li "Dynamic Doob - 0.5g - 2-Pack" at bounding box center [223, 191] width 339 height 15
type input "0 ea"
type input "$6.00000"
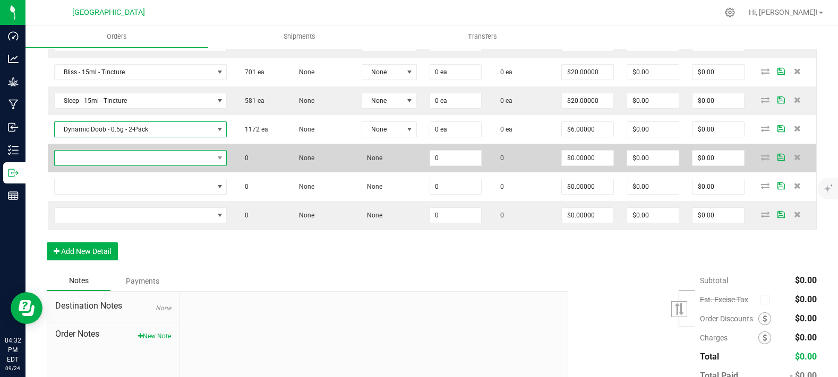
click at [163, 166] on span "NO DATA FOUND" at bounding box center [134, 158] width 159 height 15
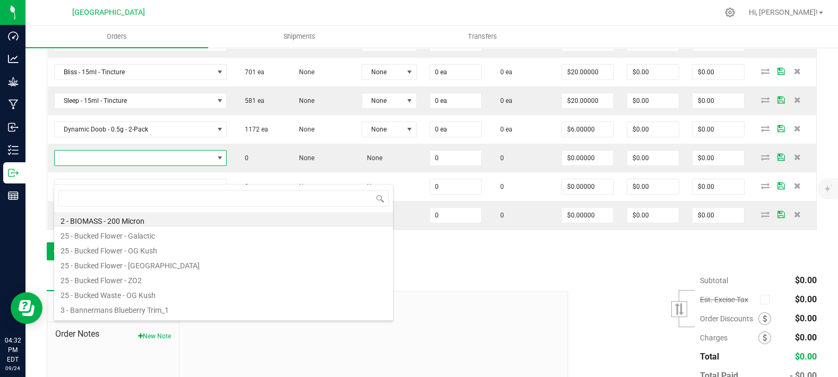
scroll to position [15, 142]
type input "blissfu"
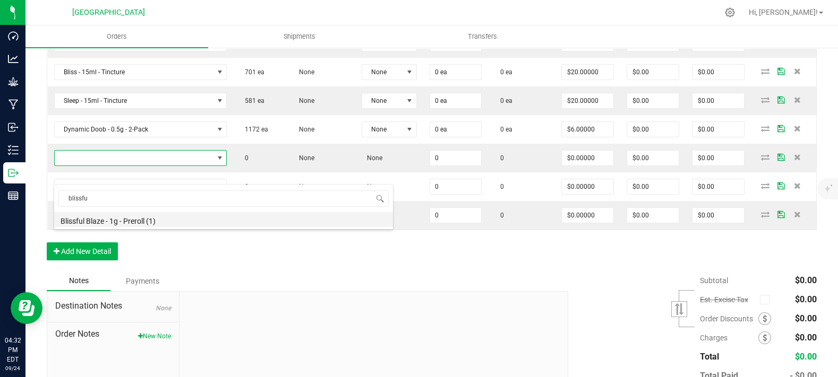
click at [106, 224] on li "Blissful Blaze - 1g - Preroll (1)" at bounding box center [223, 219] width 339 height 15
type input "0 ea"
type input "$6.00000"
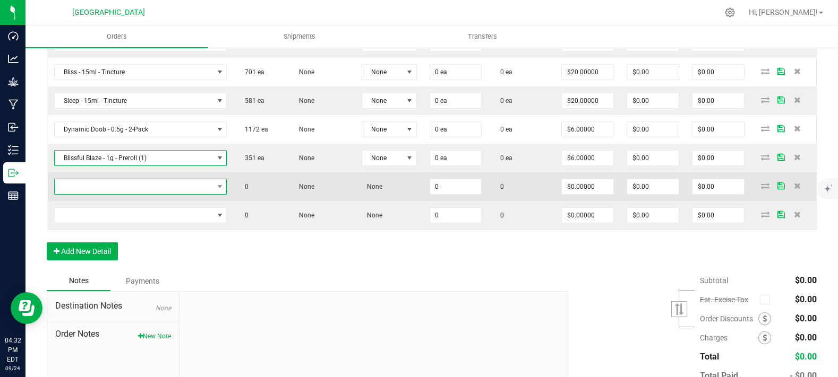
click at [114, 194] on span "NO DATA FOUND" at bounding box center [134, 186] width 159 height 15
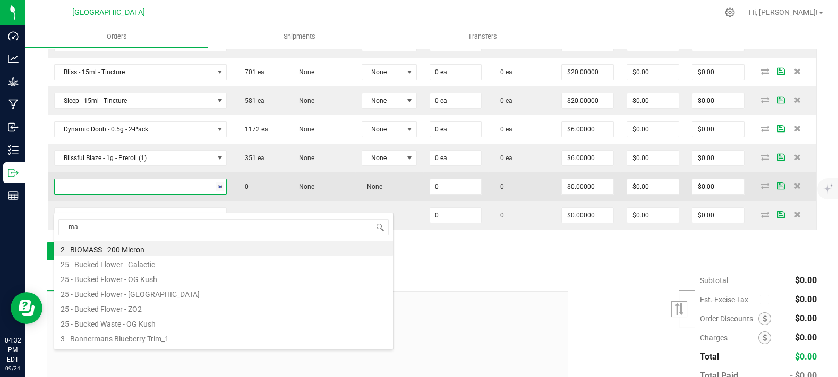
type input "mac"
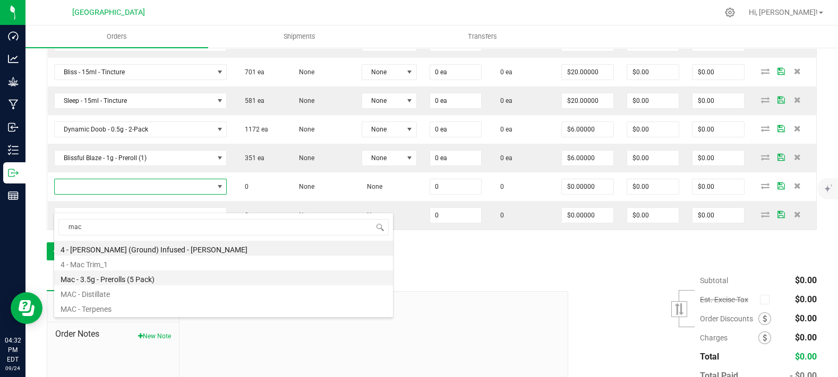
click at [120, 279] on li "Mac - 3.5g - Prerolls (5 Pack)" at bounding box center [223, 278] width 339 height 15
type input "0 ea"
type input "$15.00000"
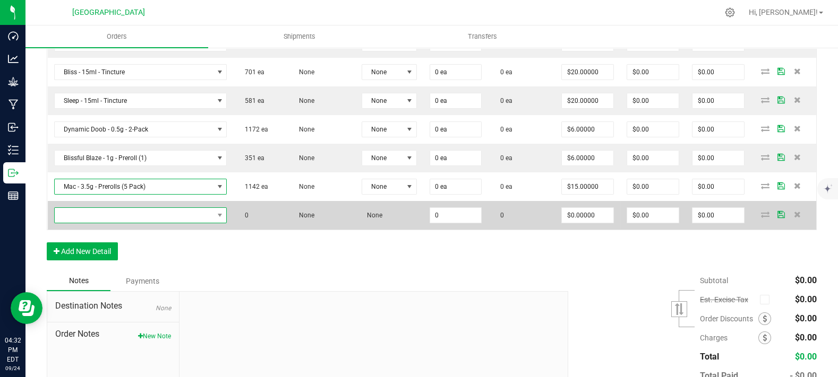
click at [120, 223] on span "NO DATA FOUND" at bounding box center [134, 215] width 159 height 15
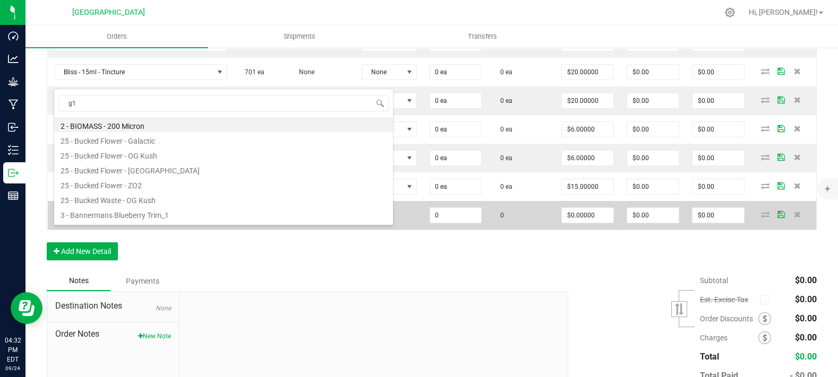
type input "g13"
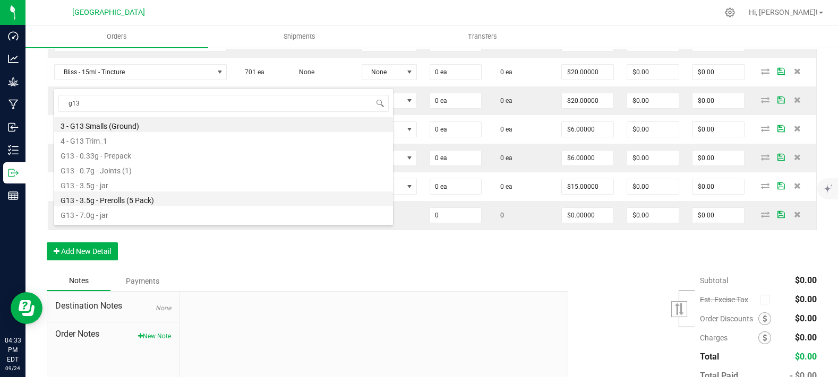
click at [135, 199] on li "G13 - 3.5g - Prerolls (5 Pack)" at bounding box center [223, 199] width 339 height 15
type input "0 ea"
type input "$15.00000"
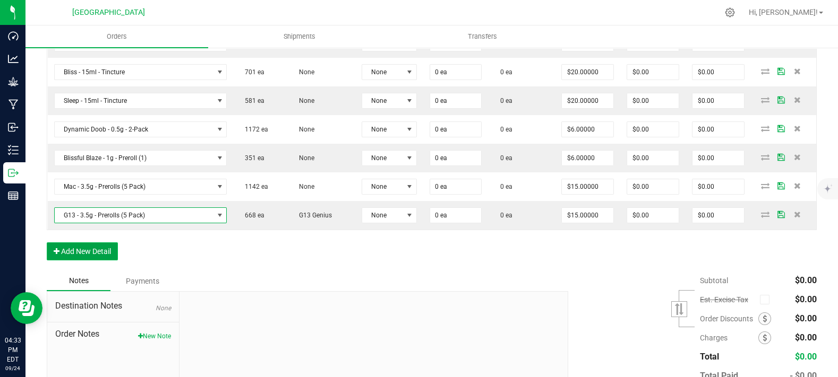
click at [85, 261] on button "Add New Detail" at bounding box center [82, 252] width 71 height 18
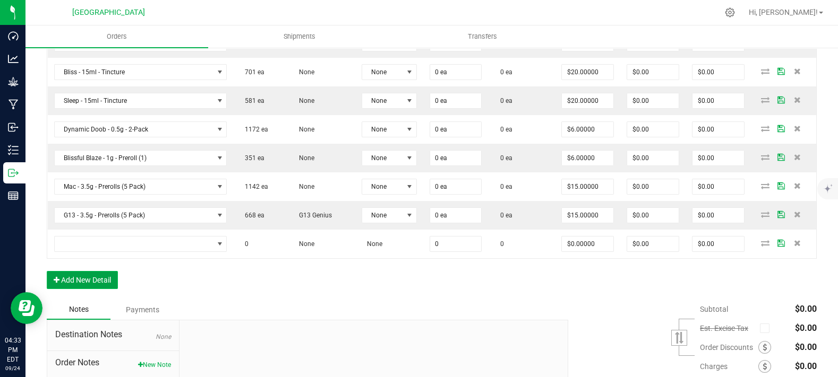
click at [98, 289] on button "Add New Detail" at bounding box center [82, 280] width 71 height 18
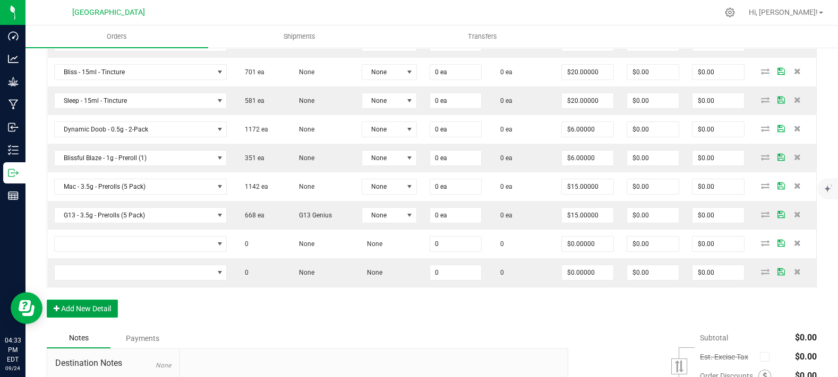
click at [98, 318] on button "Add New Detail" at bounding box center [82, 309] width 71 height 18
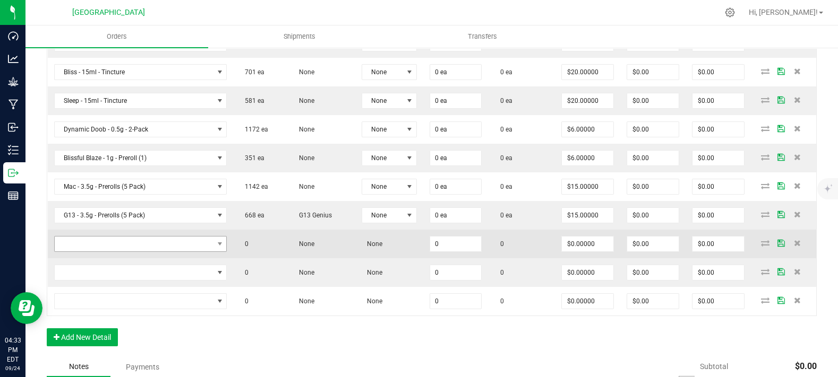
click at [107, 255] on td at bounding box center [141, 244] width 186 height 29
click at [107, 252] on span "NO DATA FOUND" at bounding box center [134, 244] width 159 height 15
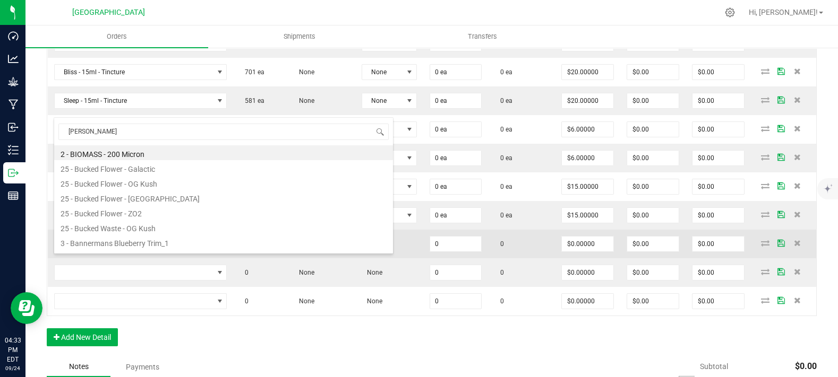
type input "og kush"
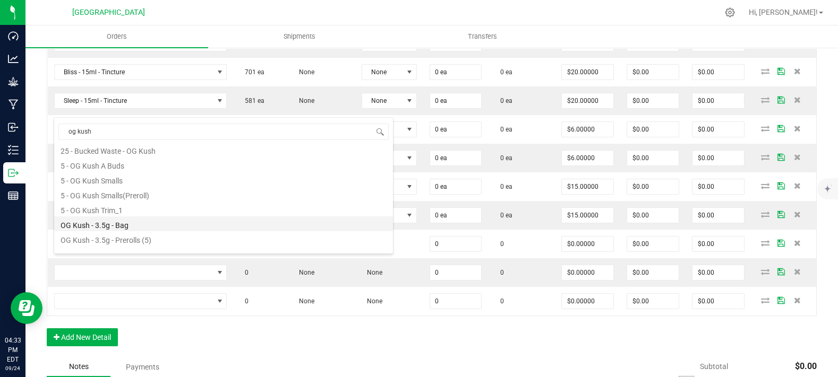
scroll to position [27, 0]
click at [147, 216] on li "OG Kush - 3.5g - Bag" at bounding box center [223, 215] width 339 height 15
type input "0 ea"
type input "$15.00000"
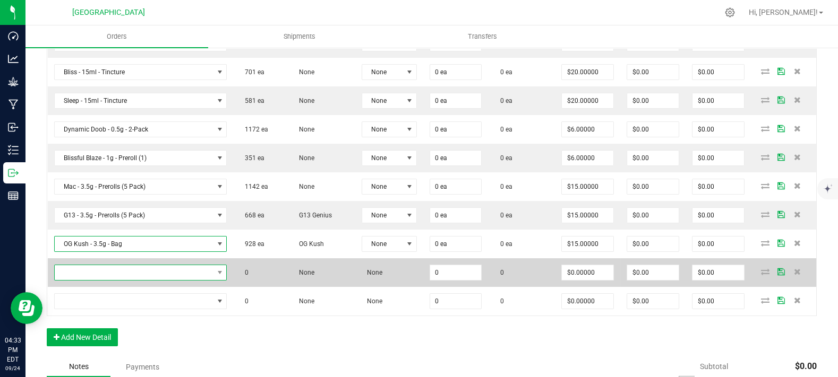
click at [156, 280] on span "NO DATA FOUND" at bounding box center [134, 272] width 159 height 15
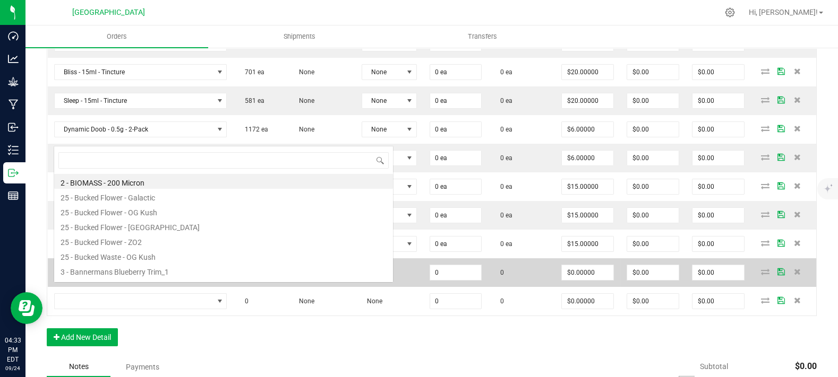
scroll to position [15, 142]
type input "candy"
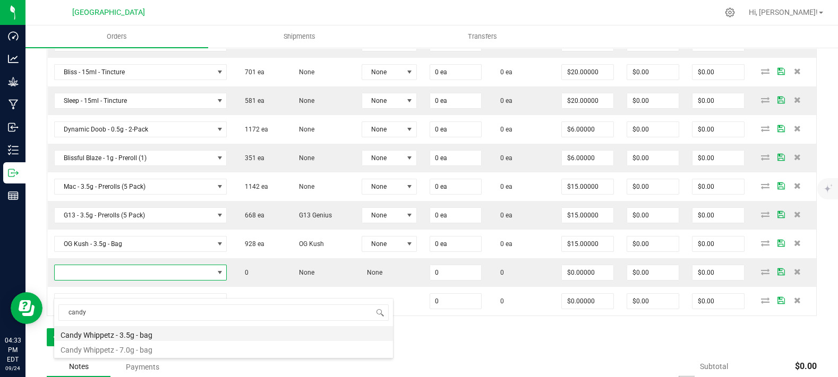
click at [144, 331] on li "Candy Whippetz - 3.5g - bag" at bounding box center [223, 334] width 339 height 15
type input "0 ea"
type input "$15.00000"
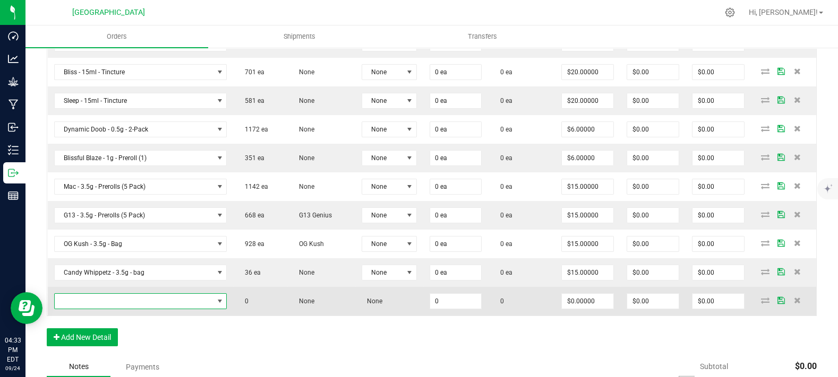
click at [128, 309] on span "NO DATA FOUND" at bounding box center [134, 301] width 159 height 15
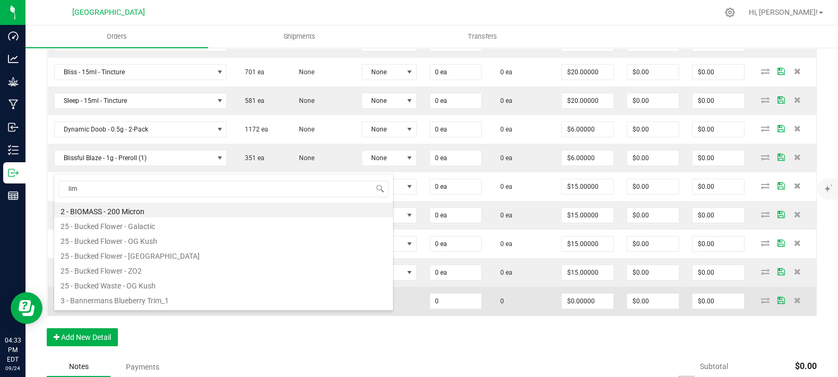
type input "lime"
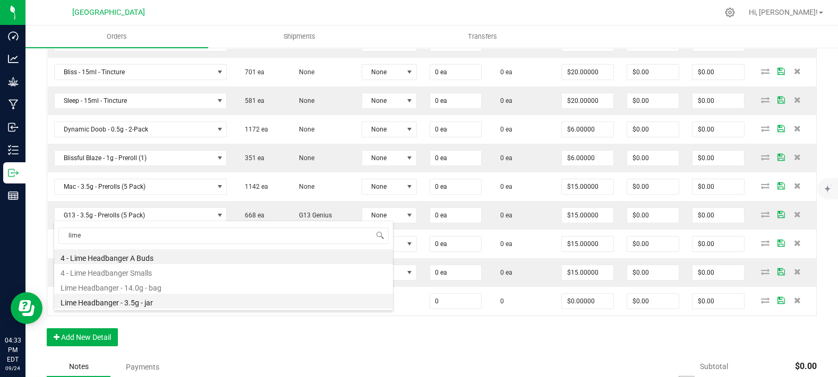
click at [143, 302] on li "Lime Headbanger - 3.5g - jar" at bounding box center [223, 301] width 339 height 15
type input "0 ea"
type input "$15.00000"
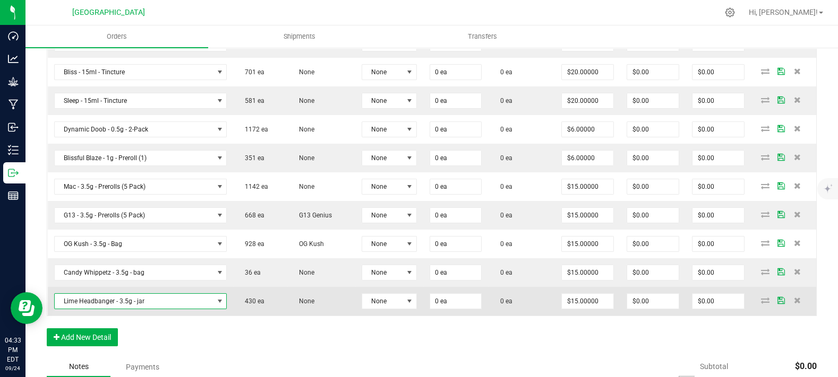
click at [294, 305] on span "None" at bounding box center [304, 301] width 21 height 7
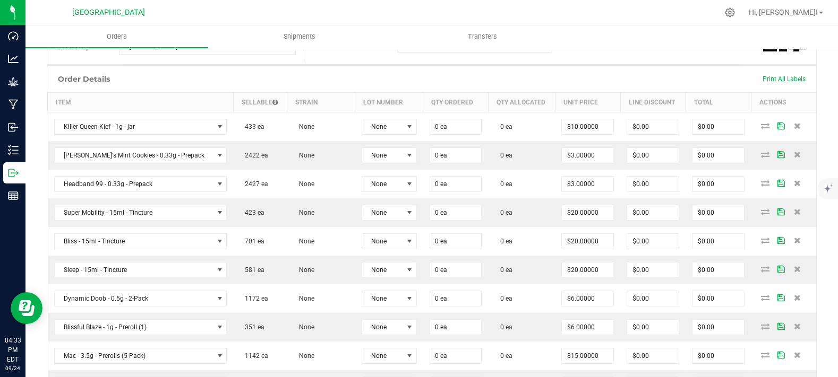
scroll to position [222, 0]
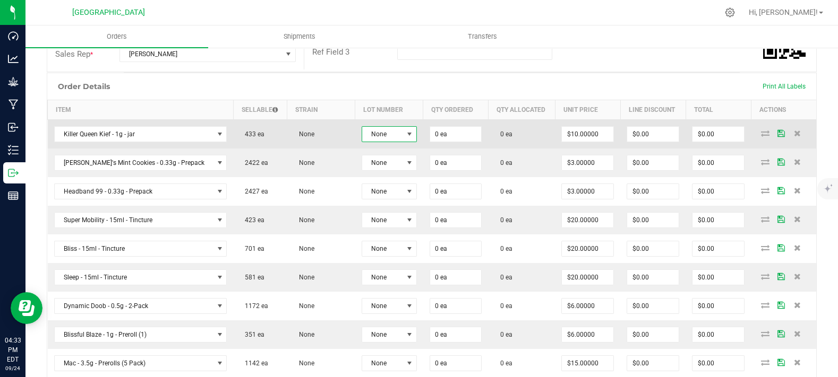
click at [368, 142] on span "None" at bounding box center [382, 134] width 41 height 15
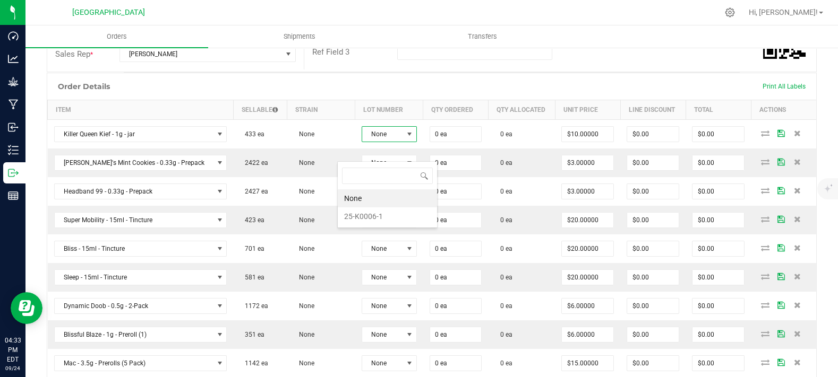
scroll to position [15, 57]
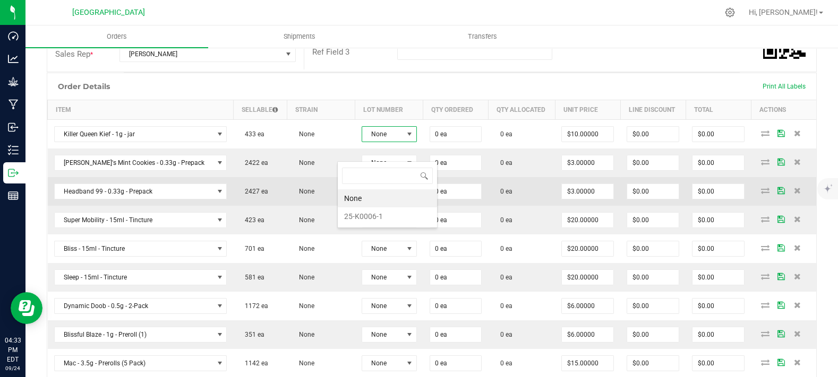
drag, startPoint x: 375, startPoint y: 219, endPoint x: 375, endPoint y: 210, distance: 9.6
click at [375, 220] on li "25-K0006-1" at bounding box center [387, 217] width 99 height 18
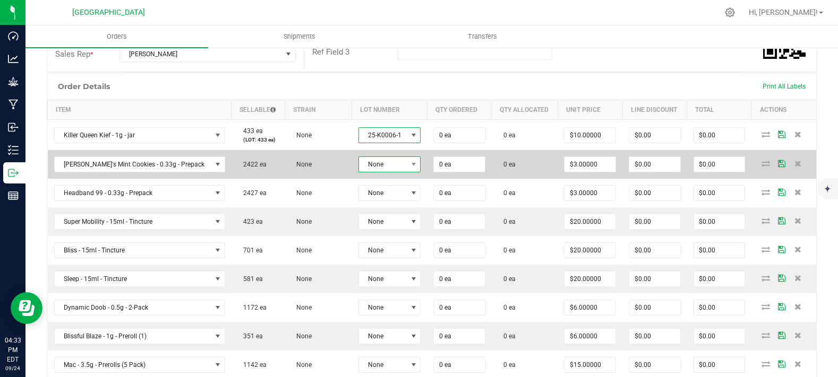
click at [375, 172] on span "None" at bounding box center [383, 164] width 48 height 15
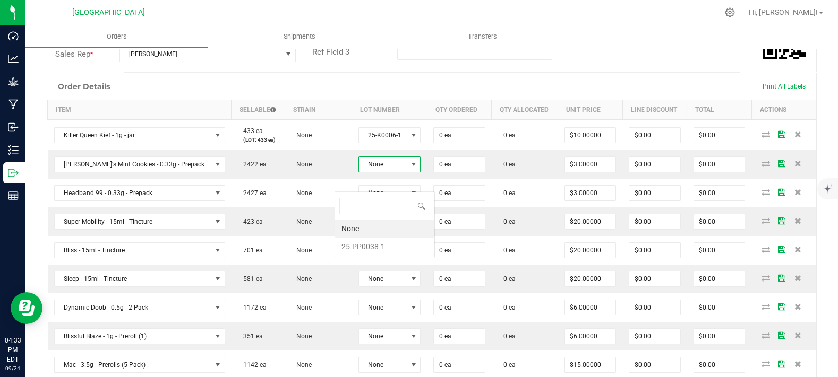
scroll to position [15, 64]
drag, startPoint x: 374, startPoint y: 251, endPoint x: 369, endPoint y: 225, distance: 27.0
click at [373, 251] on li "25-PP0038-1" at bounding box center [384, 247] width 99 height 18
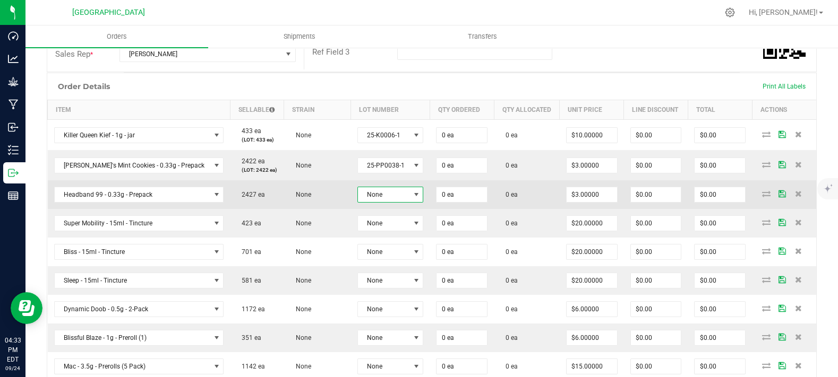
click at [369, 202] on span "None" at bounding box center [384, 194] width 52 height 15
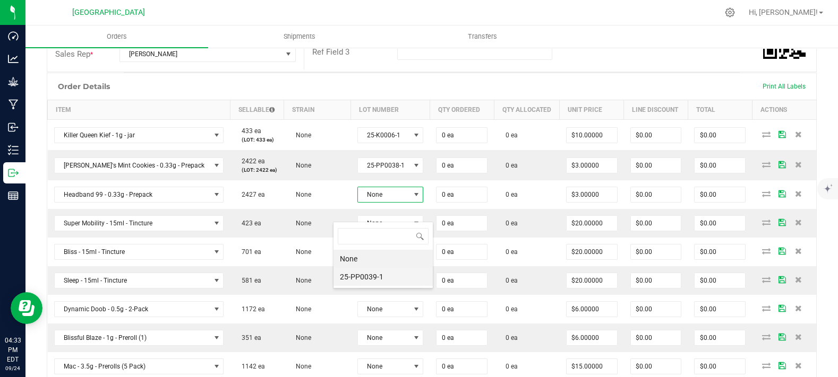
scroll to position [15, 68]
click at [372, 276] on li "25-PP0039-1" at bounding box center [382, 277] width 99 height 18
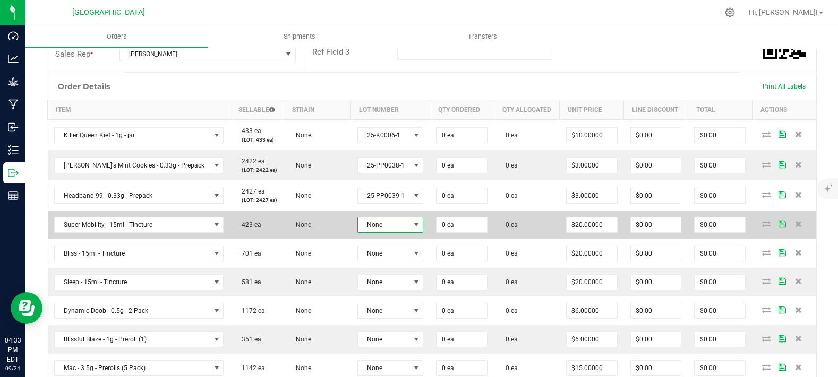
click at [372, 233] on span "None" at bounding box center [384, 225] width 52 height 15
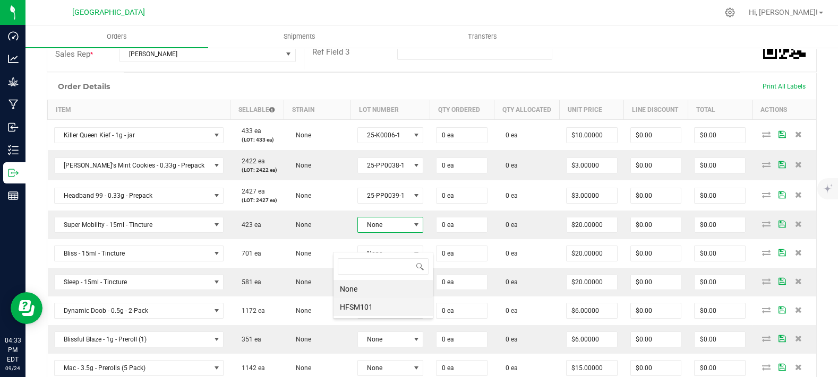
click at [371, 311] on li "HFSM101" at bounding box center [382, 307] width 99 height 18
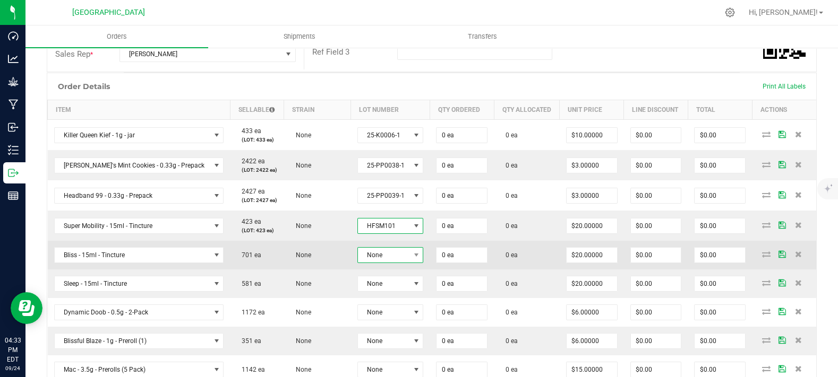
click at [370, 263] on span "None" at bounding box center [384, 255] width 52 height 15
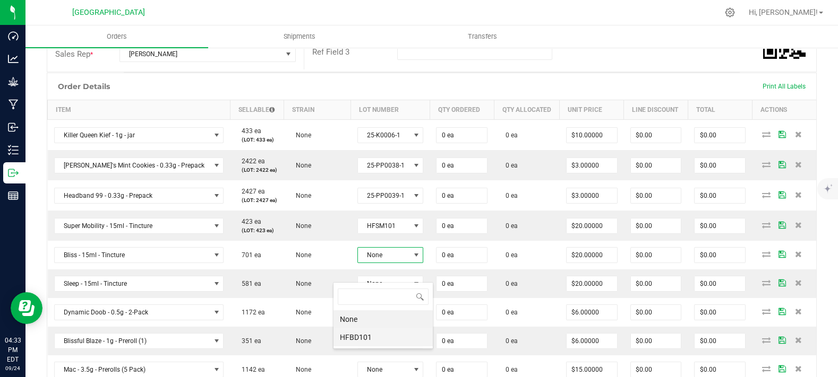
click at [377, 337] on li "HFBD101" at bounding box center [382, 338] width 99 height 18
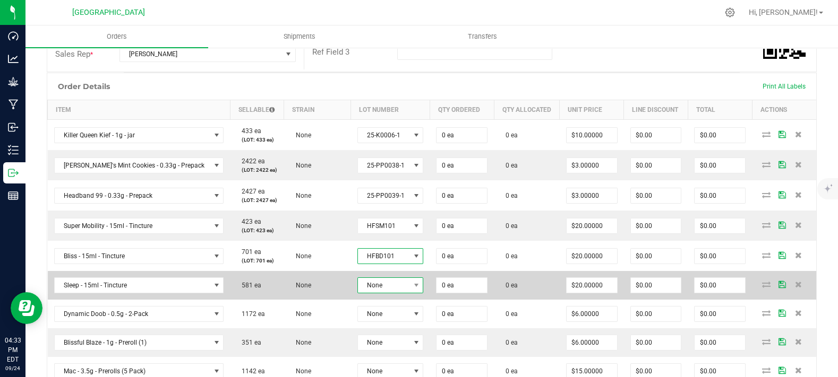
click at [375, 293] on span "None" at bounding box center [384, 285] width 52 height 15
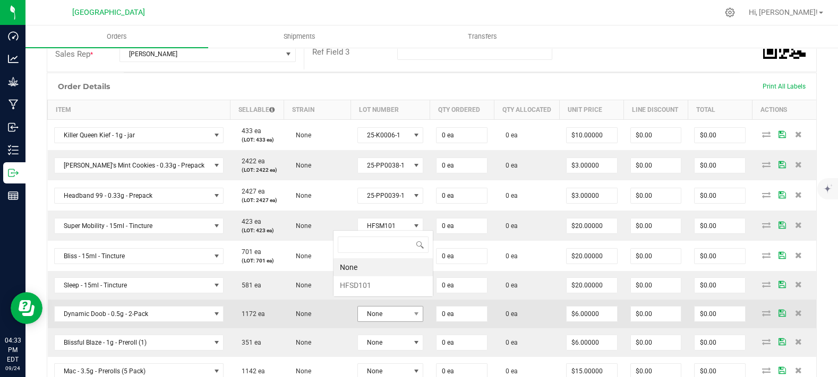
scroll to position [0, 0]
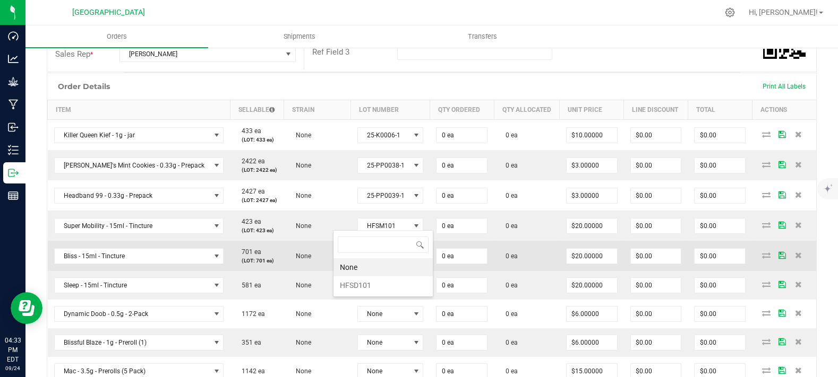
click at [386, 284] on li "HFSD101" at bounding box center [382, 286] width 99 height 18
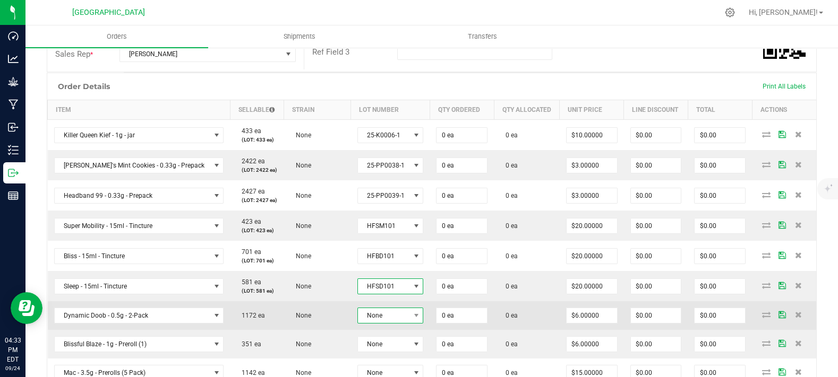
click at [376, 323] on span "None" at bounding box center [384, 315] width 52 height 15
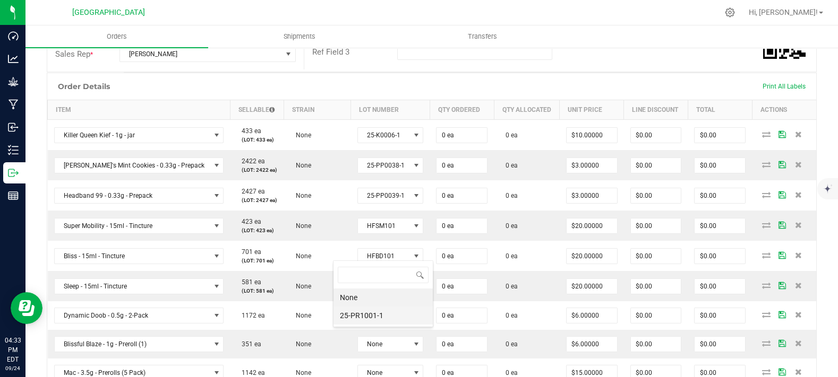
click at [376, 320] on li "25-PR1001-1" at bounding box center [382, 316] width 99 height 18
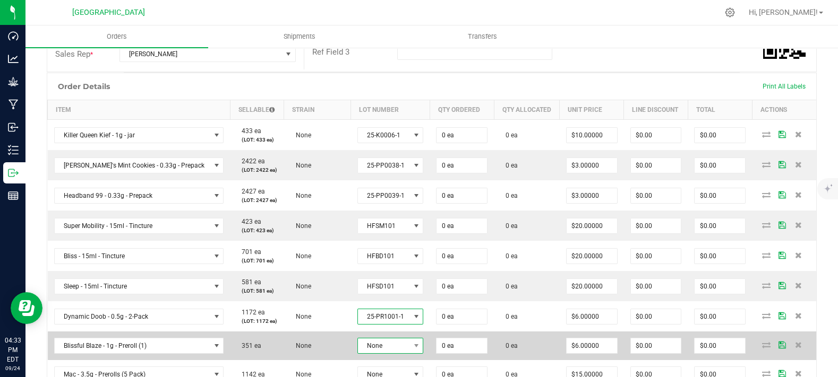
click at [375, 354] on span "None" at bounding box center [384, 346] width 52 height 15
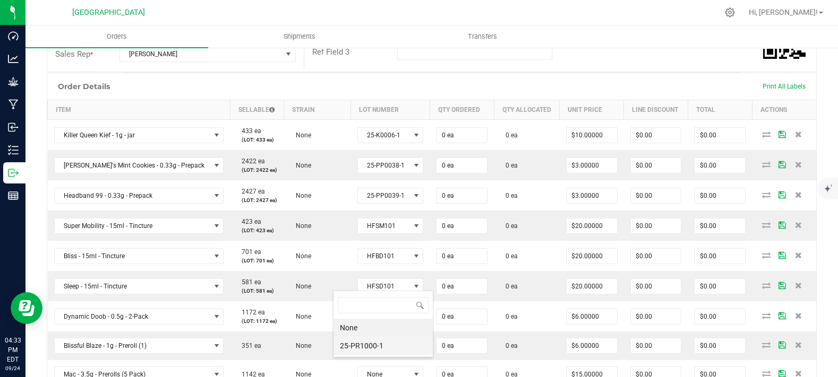
drag, startPoint x: 377, startPoint y: 342, endPoint x: 358, endPoint y: 339, distance: 18.9
click at [377, 343] on li "25-PR1000-1" at bounding box center [382, 346] width 99 height 18
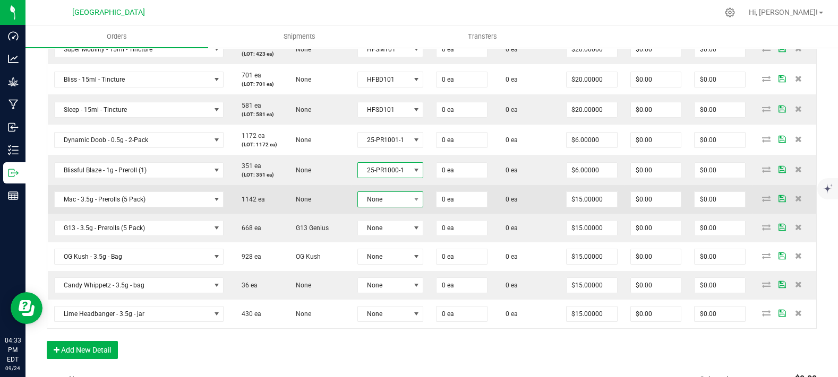
click at [358, 207] on span "None" at bounding box center [384, 199] width 52 height 15
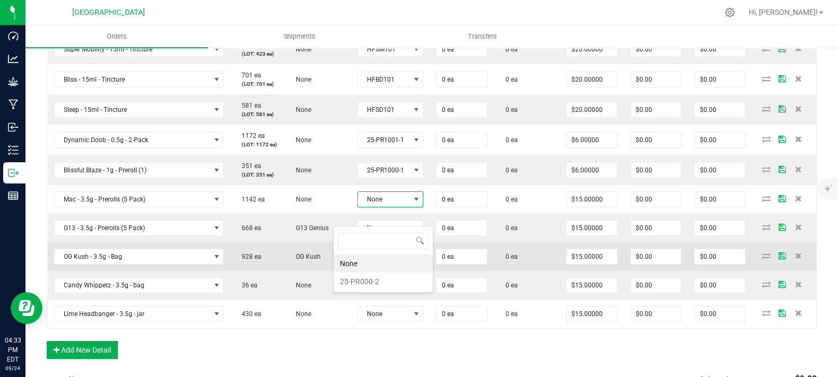
click at [354, 281] on li "25-PR000-2" at bounding box center [382, 282] width 99 height 18
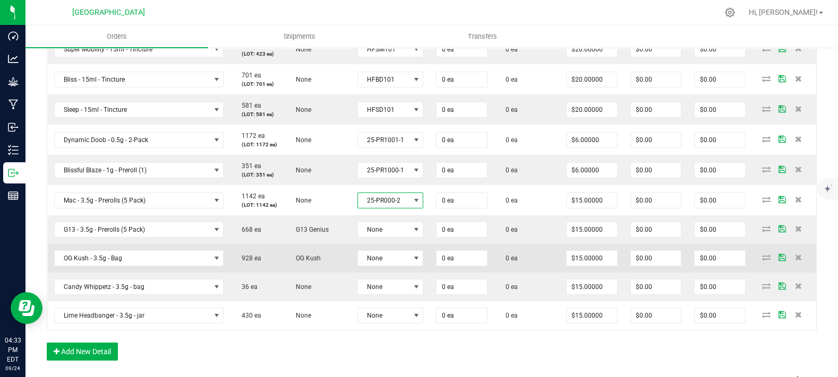
click at [360, 262] on td "None" at bounding box center [390, 258] width 79 height 29
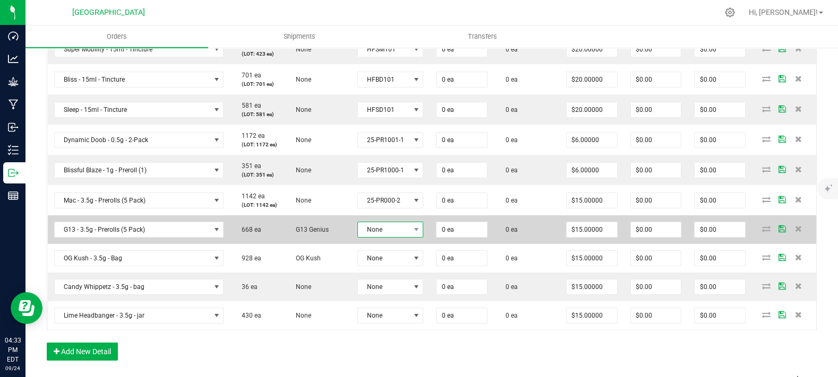
click at [371, 237] on span "None" at bounding box center [384, 229] width 52 height 15
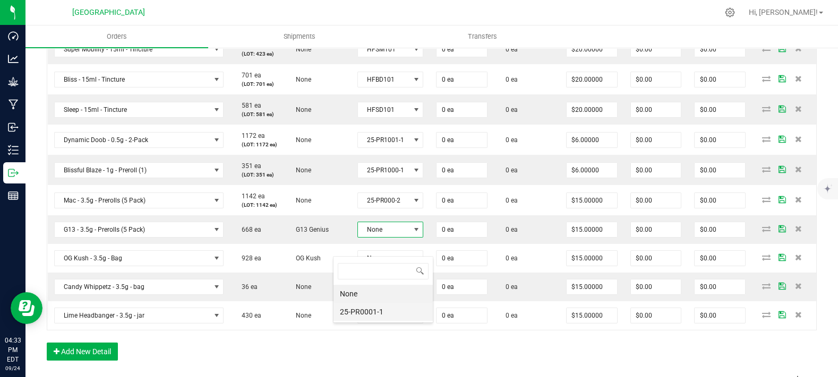
click at [370, 306] on li "25-PR0001-1" at bounding box center [382, 312] width 99 height 18
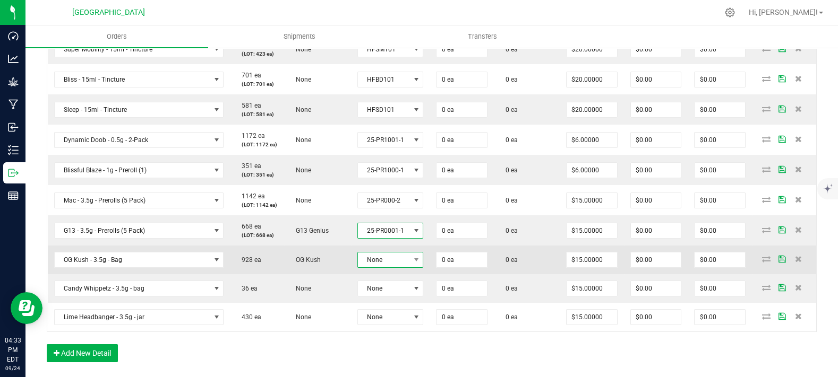
click at [371, 268] on span "None" at bounding box center [384, 260] width 52 height 15
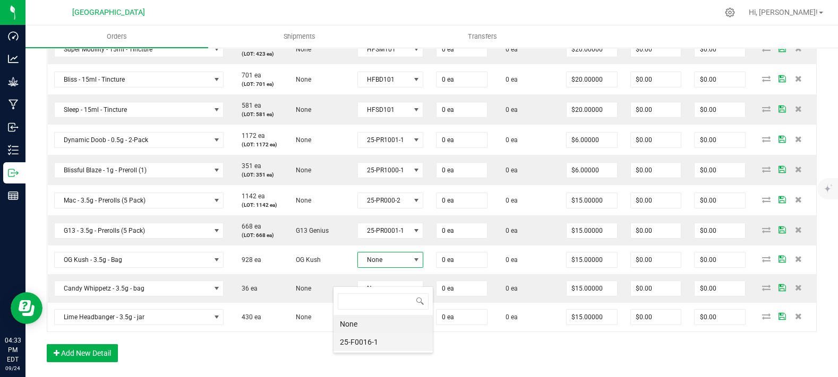
click at [375, 341] on li "25-F0016-1" at bounding box center [382, 342] width 99 height 18
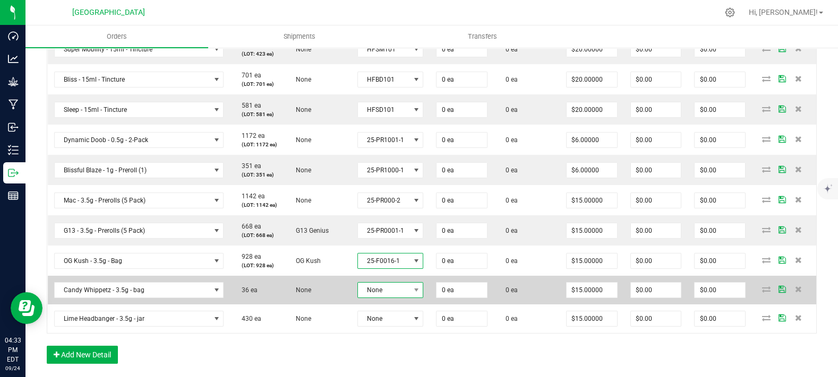
click at [374, 298] on span "None" at bounding box center [384, 290] width 52 height 15
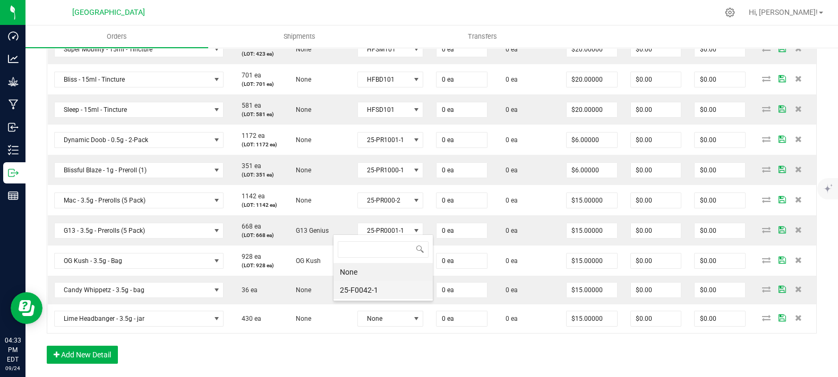
click at [384, 289] on li "25-F0042-1" at bounding box center [382, 290] width 99 height 18
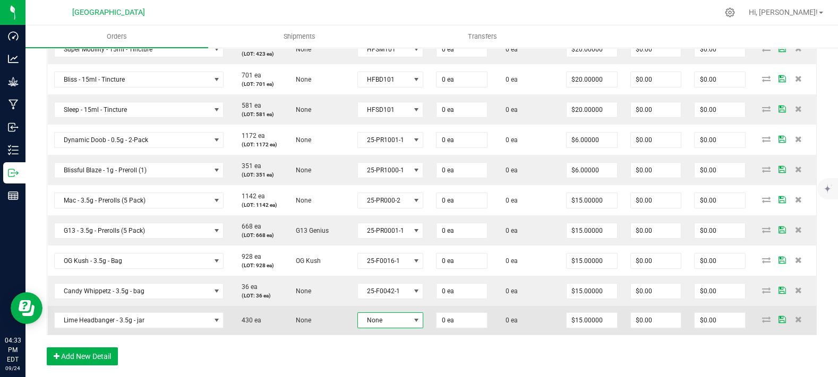
click at [372, 328] on span "None" at bounding box center [384, 320] width 52 height 15
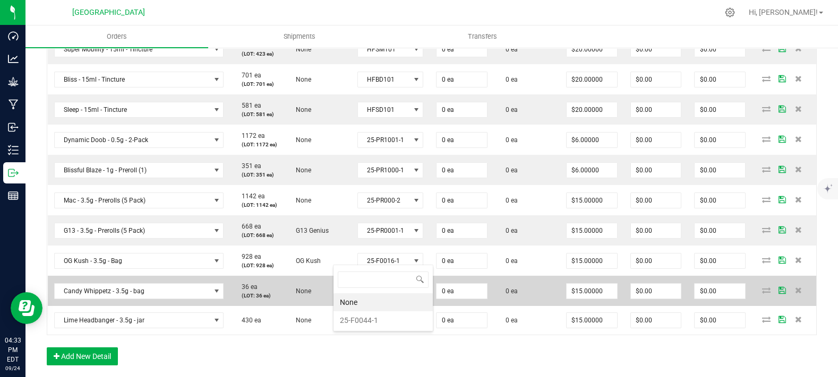
click at [379, 320] on li "25-F0044-1" at bounding box center [382, 321] width 99 height 18
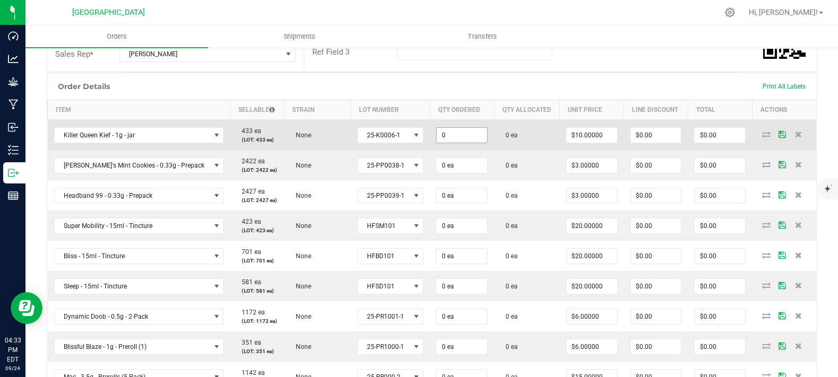
click at [444, 143] on input "0" at bounding box center [461, 135] width 50 height 15
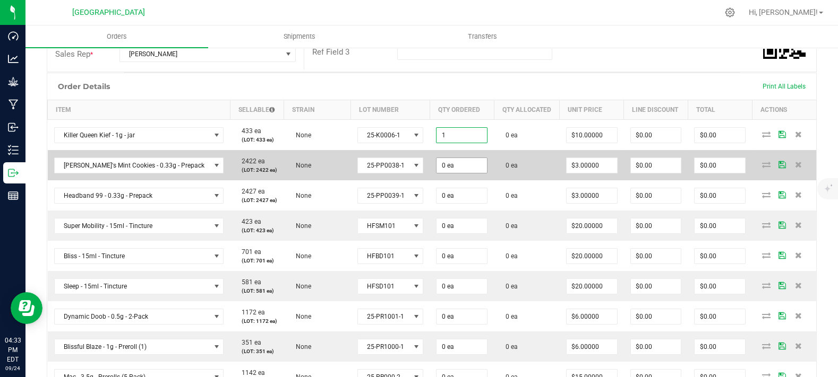
type input "1 ea"
type input "$10.00"
click at [453, 173] on input "0" at bounding box center [461, 165] width 50 height 15
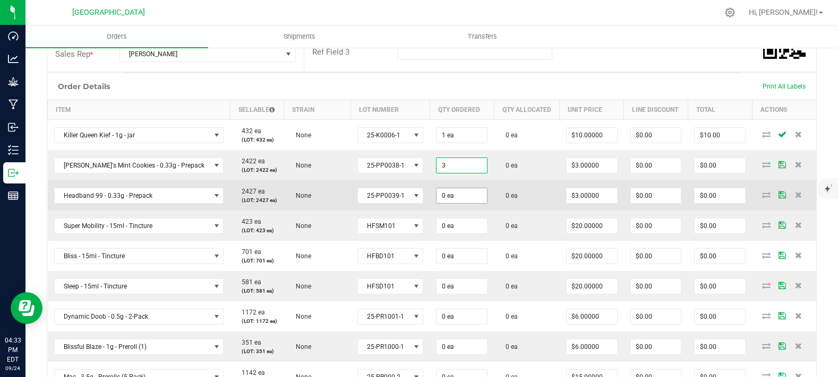
type input "3 ea"
type input "$9.00"
click at [438, 203] on input "0" at bounding box center [461, 195] width 50 height 15
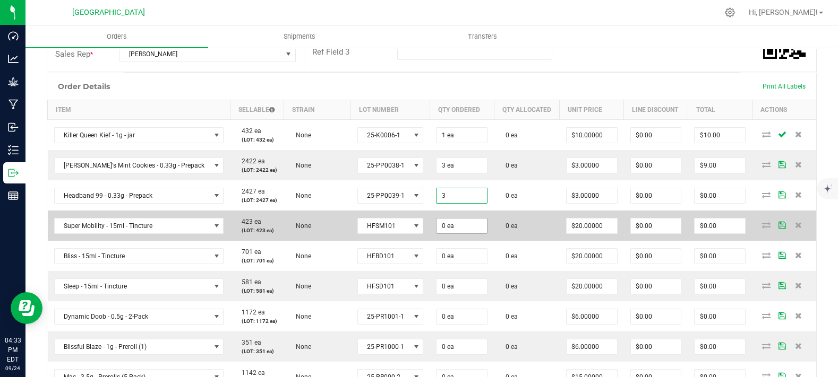
type input "3 ea"
type input "$9.00"
click at [438, 234] on input "0" at bounding box center [461, 226] width 50 height 15
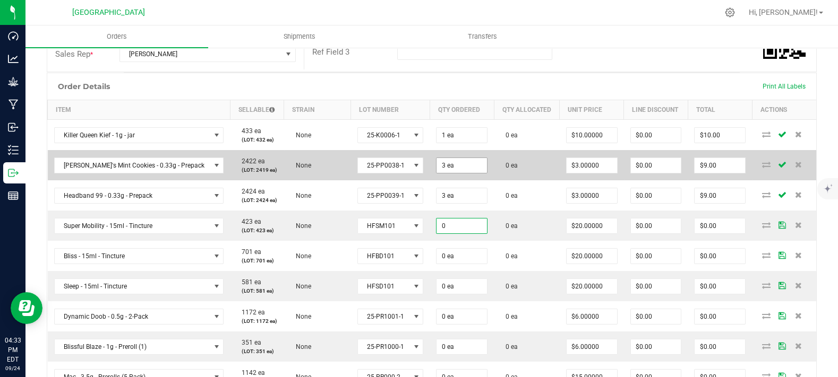
type input "0 ea"
click at [439, 173] on input "3" at bounding box center [461, 165] width 50 height 15
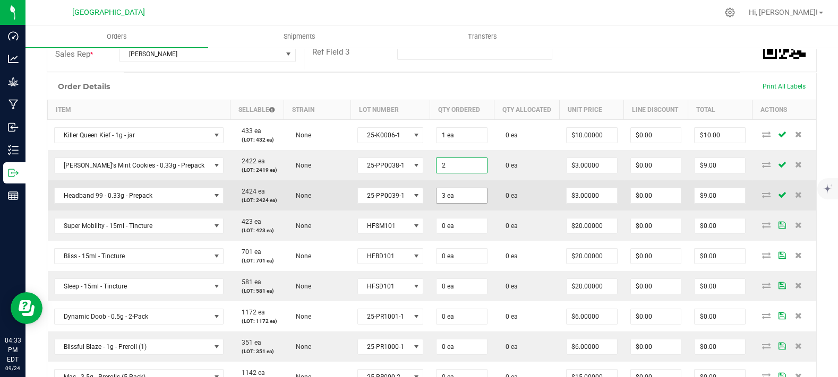
type input "2 ea"
type input "$6.00"
click at [436, 203] on input "3" at bounding box center [461, 195] width 50 height 15
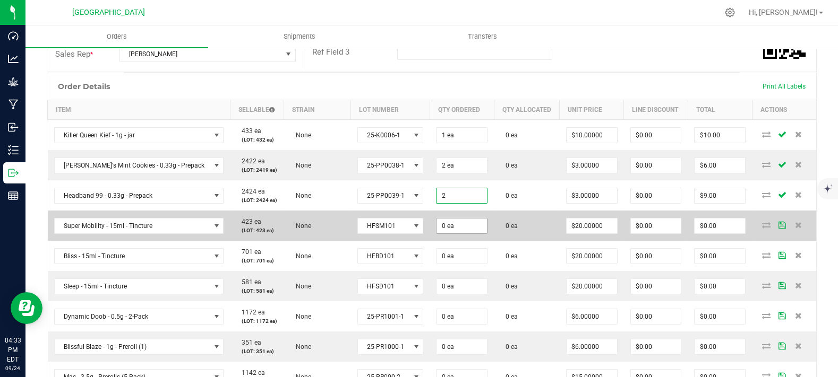
type input "2"
type input "0"
type input "2 ea"
type input "$6.00"
click at [438, 234] on input "0" at bounding box center [461, 226] width 50 height 15
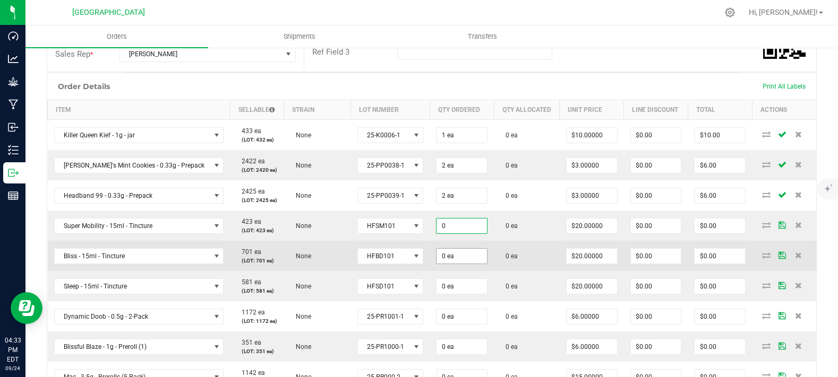
paste input "1"
type input "1 ea"
type input "$20.00"
click at [449, 264] on input "0" at bounding box center [461, 256] width 50 height 15
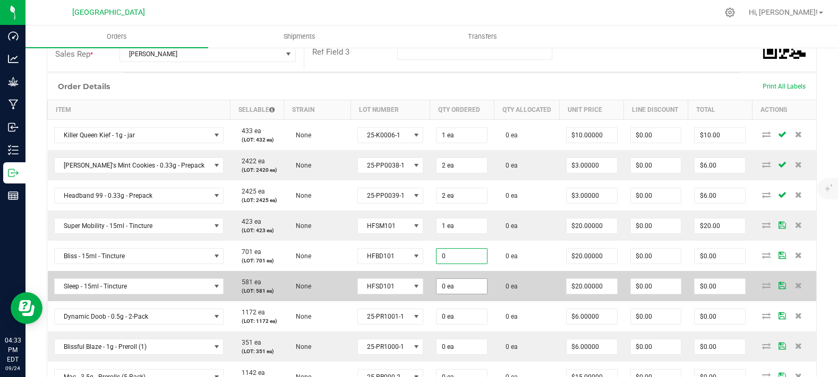
paste input "1"
type input "1 ea"
type input "$20.00"
click at [436, 294] on input "0" at bounding box center [461, 286] width 50 height 15
paste input "1"
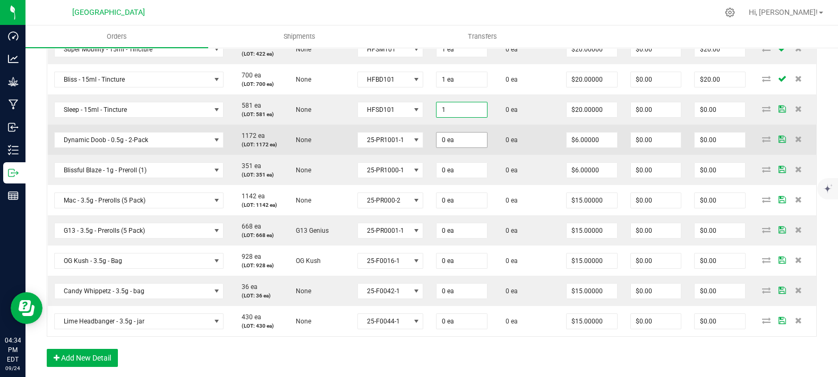
type input "1 ea"
type input "$20.00"
click at [437, 148] on input "0" at bounding box center [461, 140] width 50 height 15
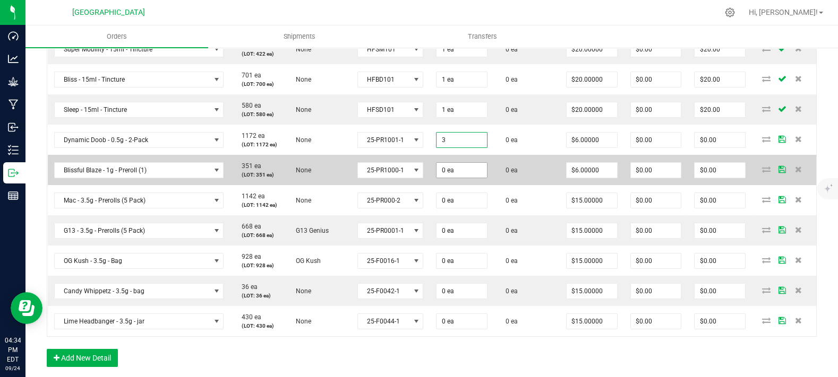
type input "3 ea"
type input "$18.00"
click at [436, 178] on input "0" at bounding box center [461, 170] width 50 height 15
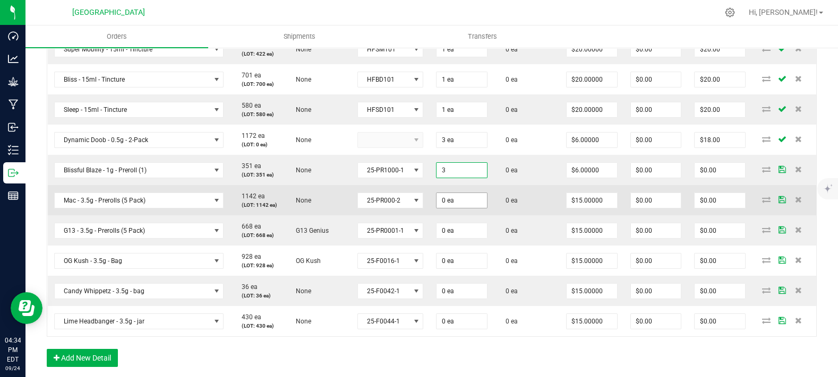
type input "3 ea"
type input "$18.00"
click at [450, 208] on input "0" at bounding box center [461, 200] width 50 height 15
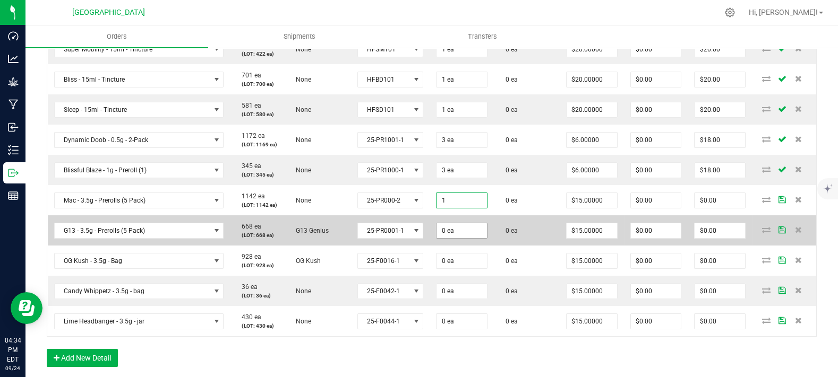
type input "1 ea"
type input "$15.00"
click at [439, 238] on input "0" at bounding box center [461, 231] width 50 height 15
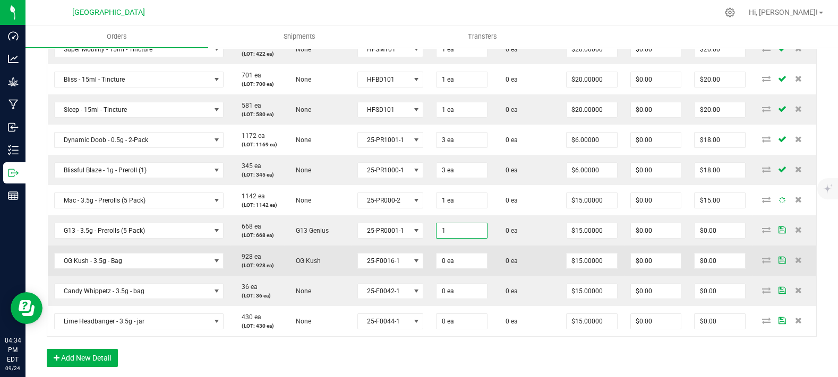
type input "1 ea"
type input "$15.00"
click at [439, 265] on td "0 ea" at bounding box center [461, 261] width 64 height 30
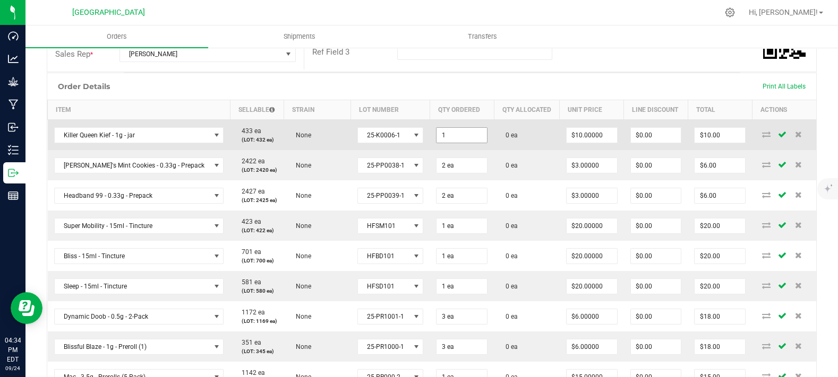
click at [437, 143] on input "1" at bounding box center [461, 135] width 50 height 15
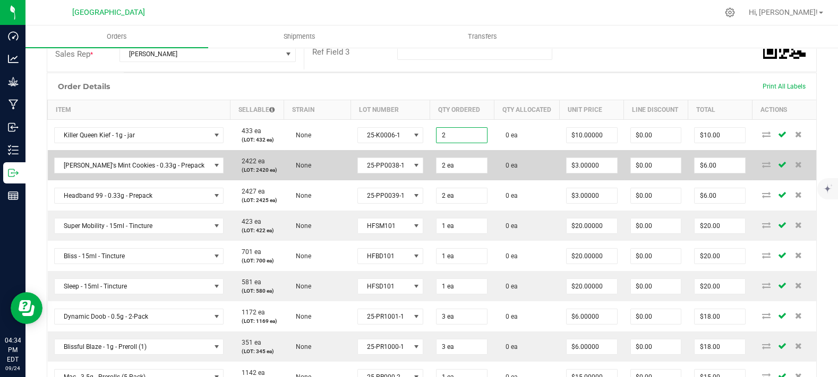
type input "2 ea"
type input "$20.00"
click at [471, 181] on td "2 ea" at bounding box center [461, 165] width 64 height 30
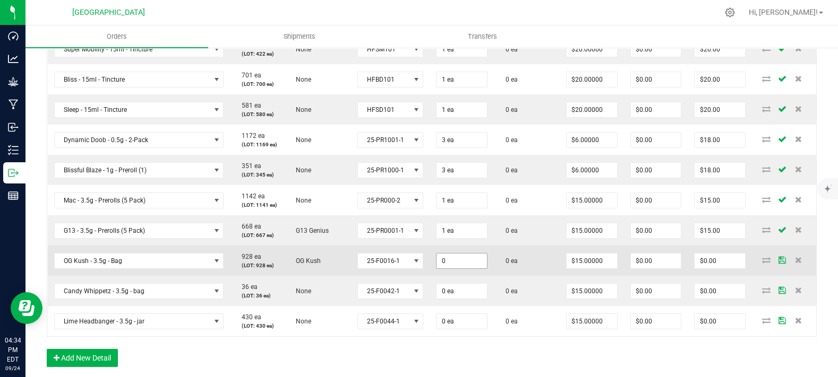
click at [441, 269] on input "0" at bounding box center [461, 261] width 50 height 15
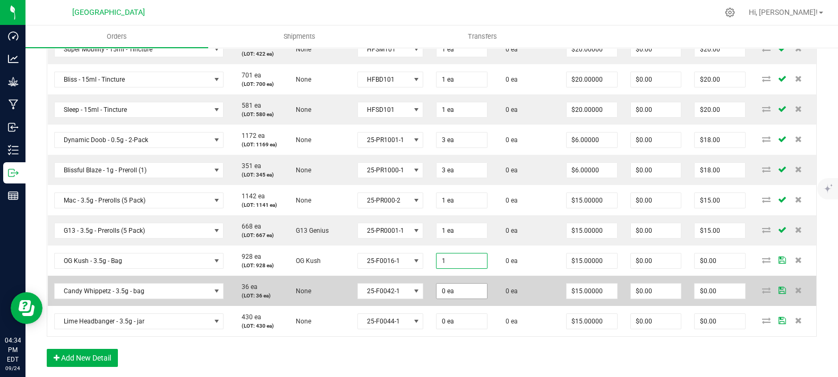
type input "1 ea"
type input "$15.00"
click at [439, 299] on input "0" at bounding box center [461, 291] width 50 height 15
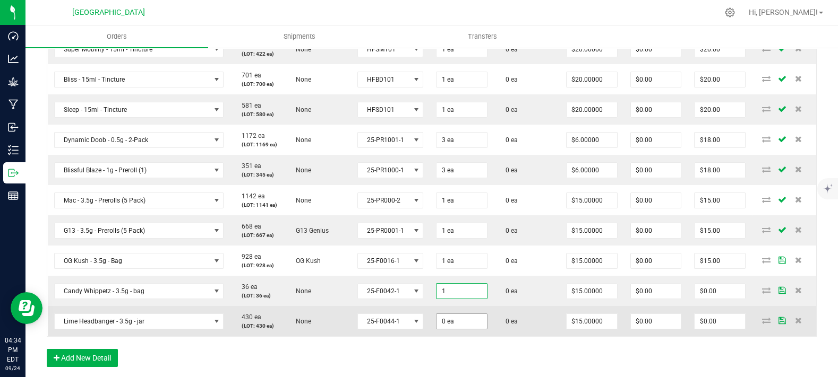
type input "1 ea"
type input "$15.00"
click at [438, 329] on input "0" at bounding box center [461, 321] width 50 height 15
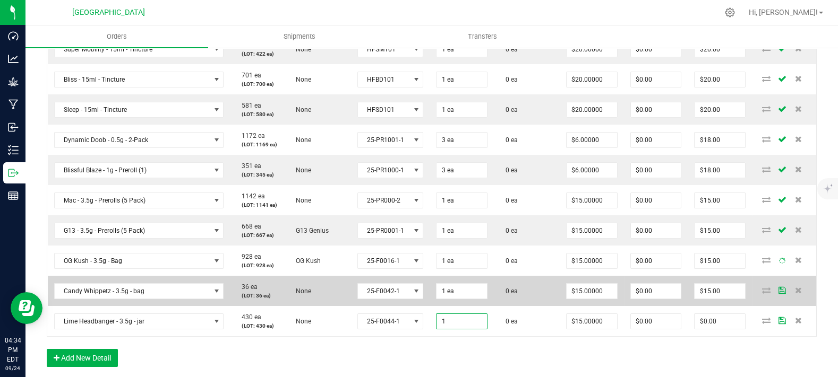
type input "1 ea"
type input "$15.00"
click at [494, 303] on td "0 ea" at bounding box center [527, 291] width 66 height 30
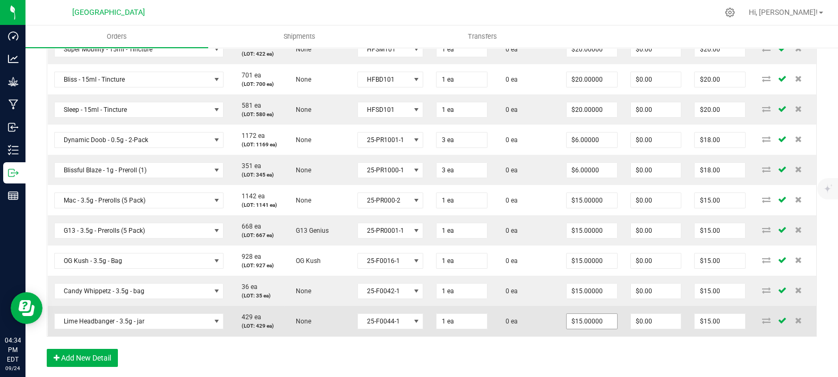
click at [571, 330] on span "$15.00000" at bounding box center [591, 322] width 51 height 16
click at [572, 329] on input "15" at bounding box center [591, 321] width 50 height 15
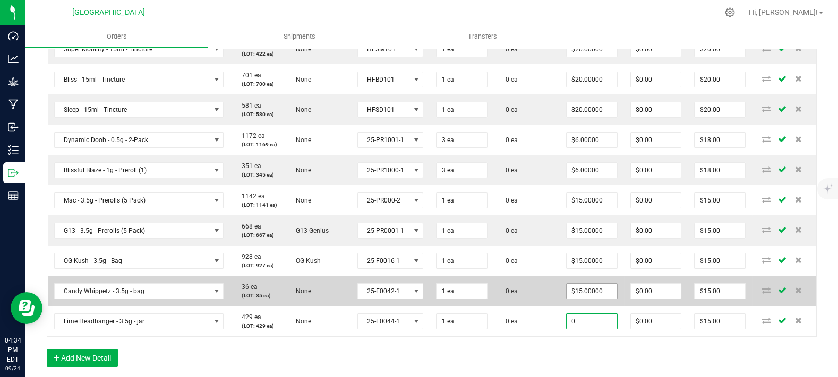
type input "0"
type input "15"
type input "$0.00000"
type input "$0.00"
click at [571, 299] on input "15" at bounding box center [591, 291] width 50 height 15
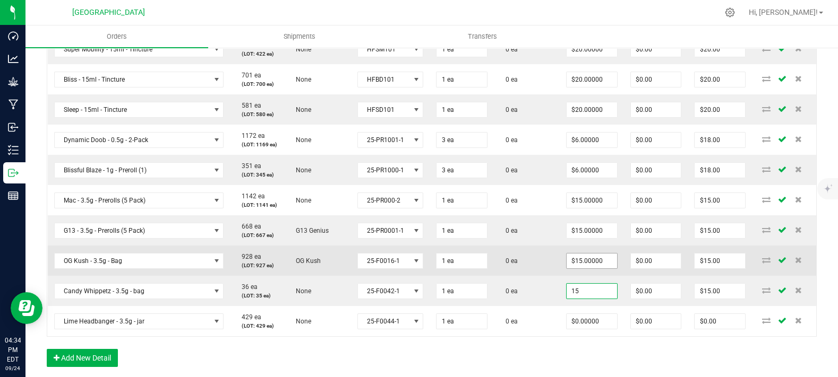
paste input "0"
type input "0"
type input "15"
type input "$0.00000"
type input "$0.00"
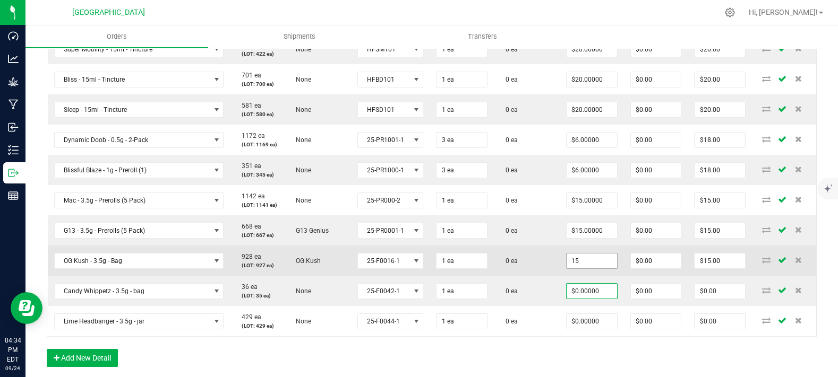
click at [581, 269] on input "15" at bounding box center [591, 261] width 50 height 15
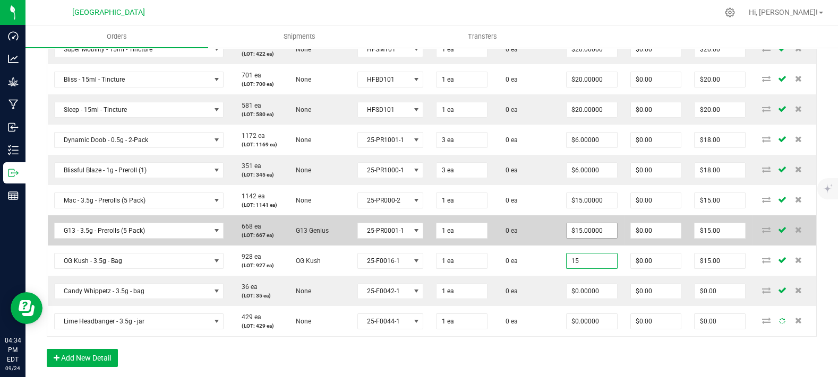
paste input "0"
type input "0"
type input "15"
type input "$0.00000"
type input "$0.00"
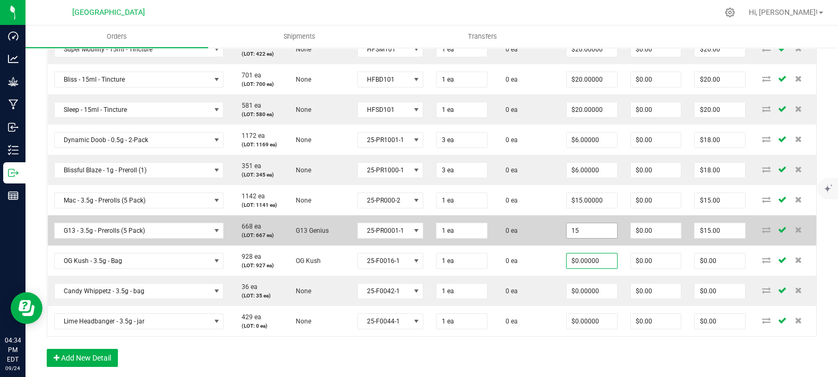
click at [580, 238] on input "15" at bounding box center [591, 231] width 50 height 15
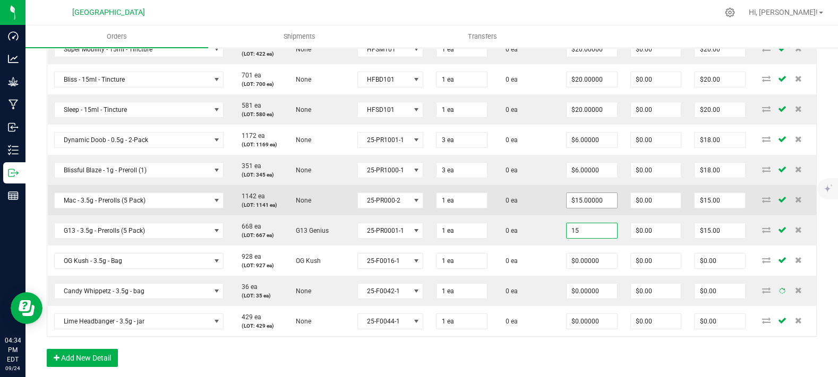
paste input "0"
type input "0"
type input "15"
type input "$0.00000"
type input "$0.00"
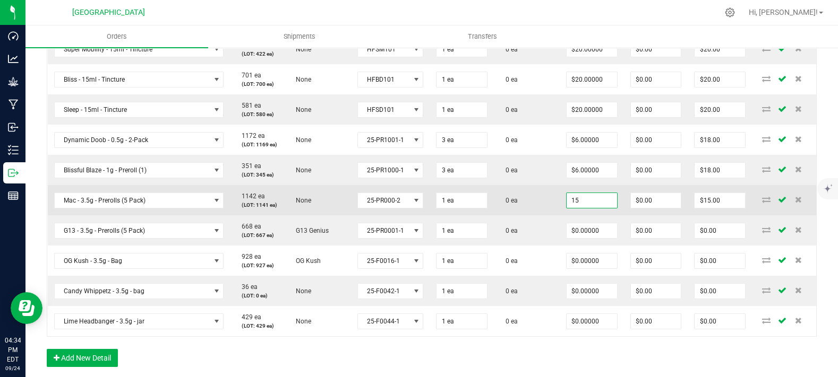
click at [578, 208] on input "15" at bounding box center [591, 200] width 50 height 15
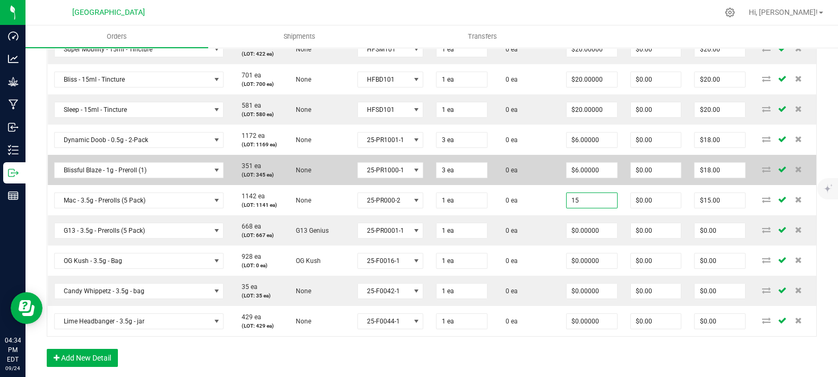
paste input "0"
type input "0"
type input "6"
type input "$0.00000"
type input "$0.00"
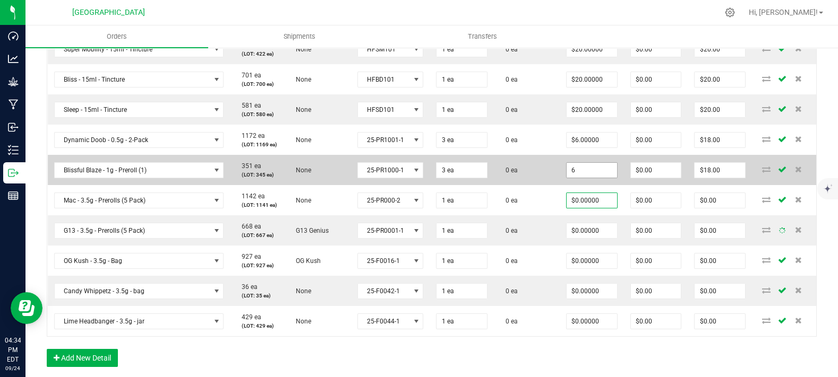
click at [585, 178] on input "6" at bounding box center [591, 170] width 50 height 15
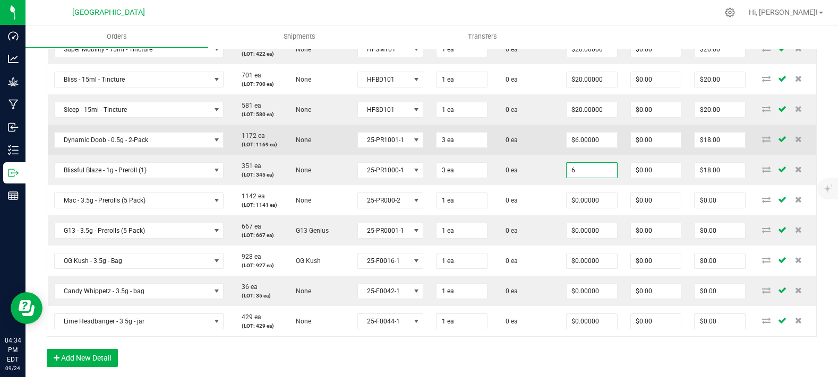
paste input "0"
type input "$0.00000"
type input "$0.00"
click at [572, 155] on td "$6.00000" at bounding box center [592, 140] width 64 height 30
click at [586, 148] on input "6" at bounding box center [591, 140] width 50 height 15
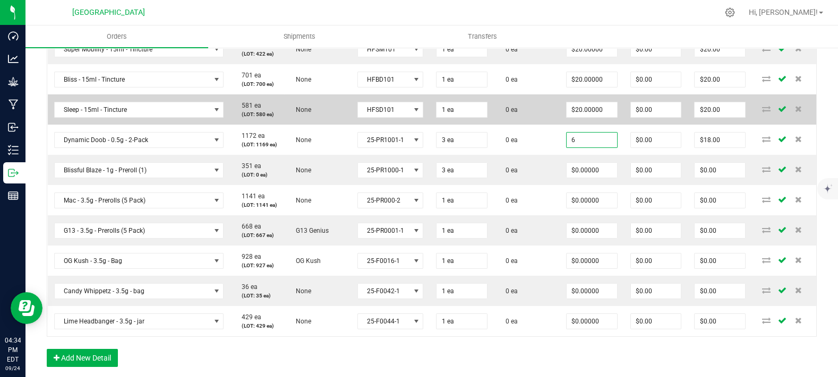
paste input "0"
type input "0"
type input "20"
type input "$0.00000"
type input "$0.00"
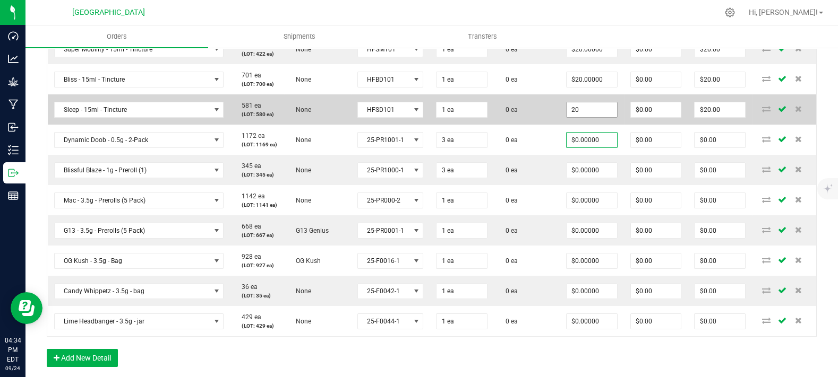
click at [573, 117] on input "20" at bounding box center [591, 109] width 50 height 15
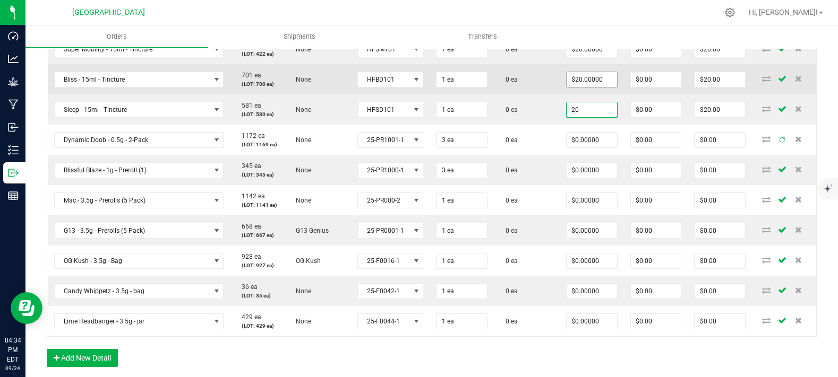
paste input
type input "0"
type input "20"
type input "$0.00000"
type input "$0.00"
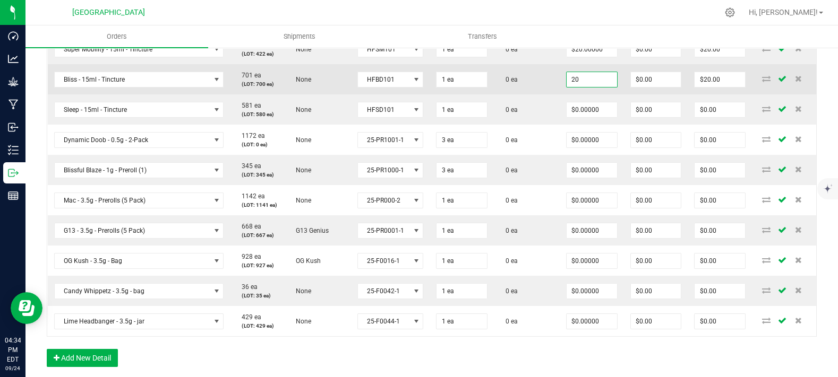
click at [573, 87] on input "20" at bounding box center [591, 79] width 50 height 15
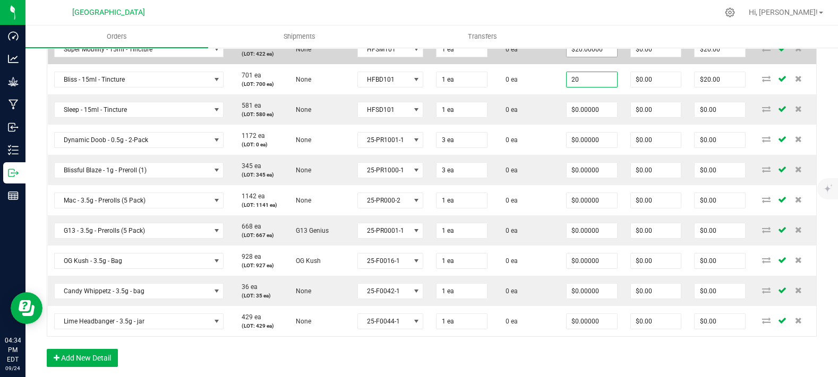
paste input
type input "0"
type input "20"
type input "$0.00000"
type input "$0.00"
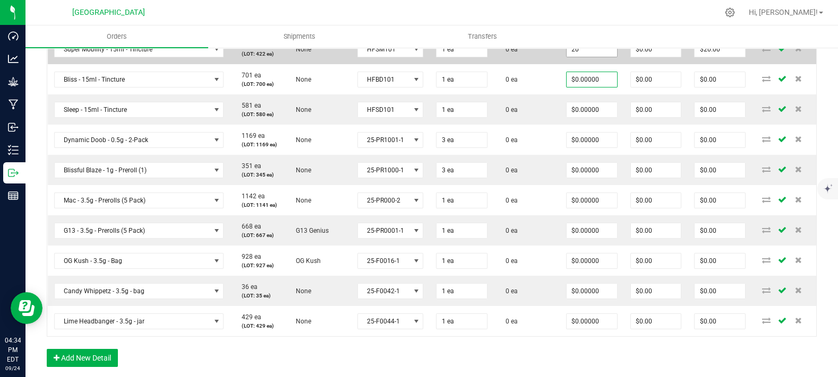
click at [576, 57] on input "20" at bounding box center [591, 49] width 50 height 15
paste input
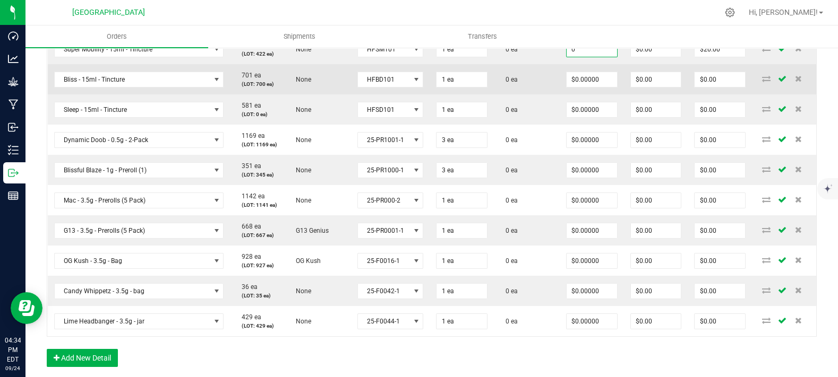
type input "$0.00000"
type input "$0.00"
click at [526, 85] on td "0 ea" at bounding box center [527, 79] width 66 height 30
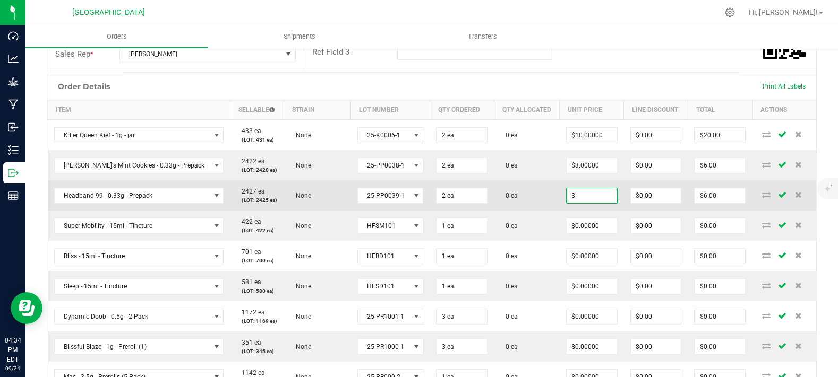
click at [566, 203] on input "3" at bounding box center [591, 195] width 50 height 15
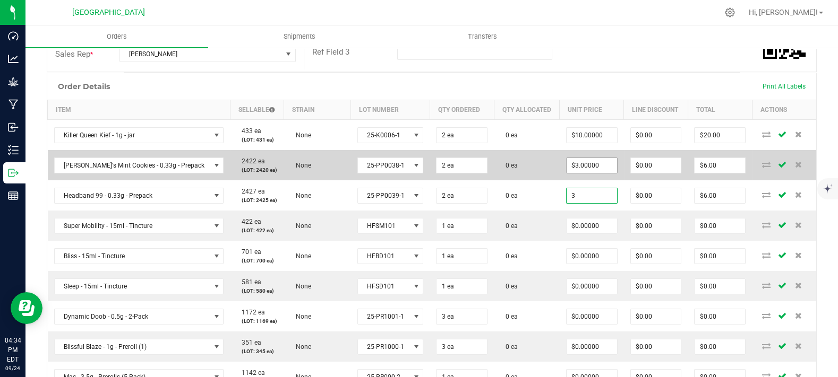
paste input "0"
type input "0"
type input "3"
type input "$0.00000"
type input "$0.00"
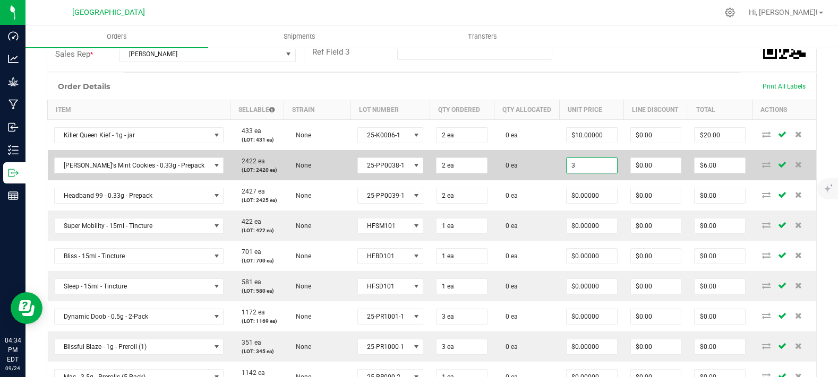
click at [585, 173] on input "3" at bounding box center [591, 165] width 50 height 15
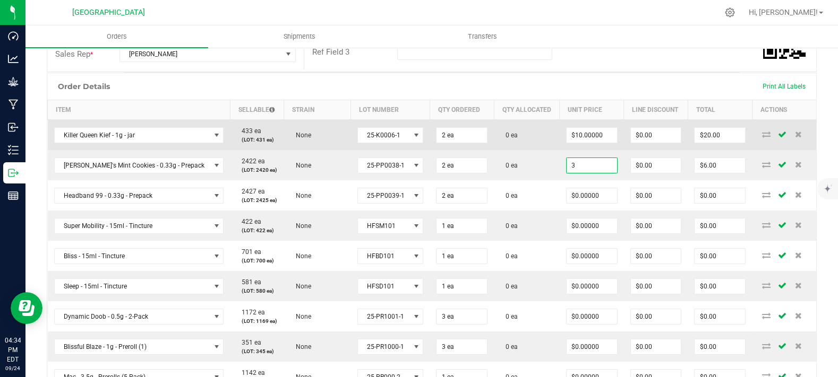
paste input "0"
type input "$0.00000"
type input "$0.00"
click at [589, 143] on input "10" at bounding box center [591, 135] width 50 height 15
paste input
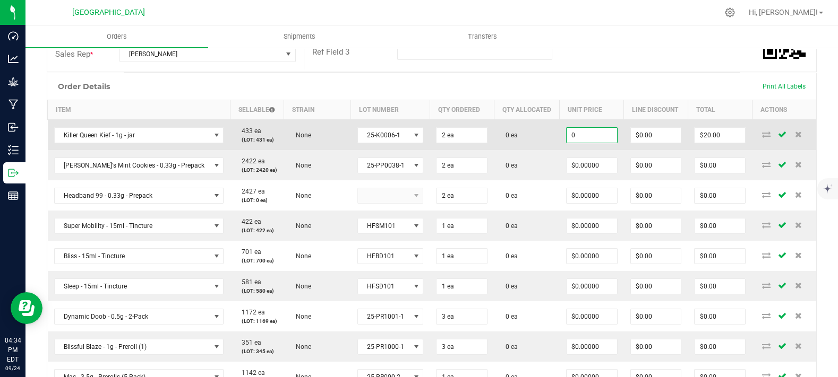
type input "$0.00000"
type input "$0.00"
click at [502, 151] on td "0 ea" at bounding box center [527, 135] width 66 height 31
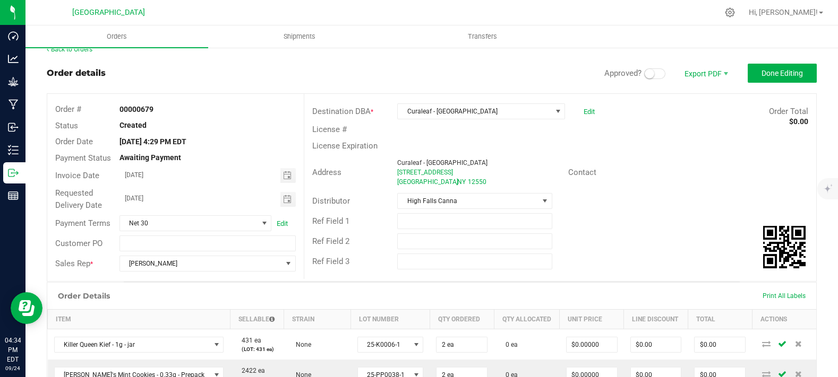
scroll to position [3, 0]
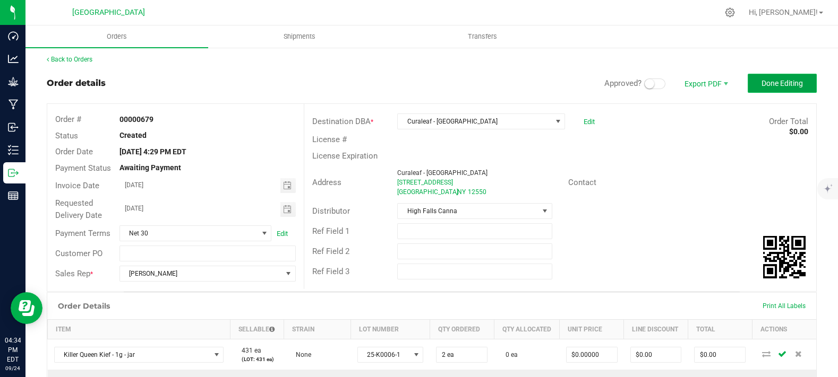
click at [761, 84] on span "Done Editing" at bounding box center [781, 83] width 41 height 8
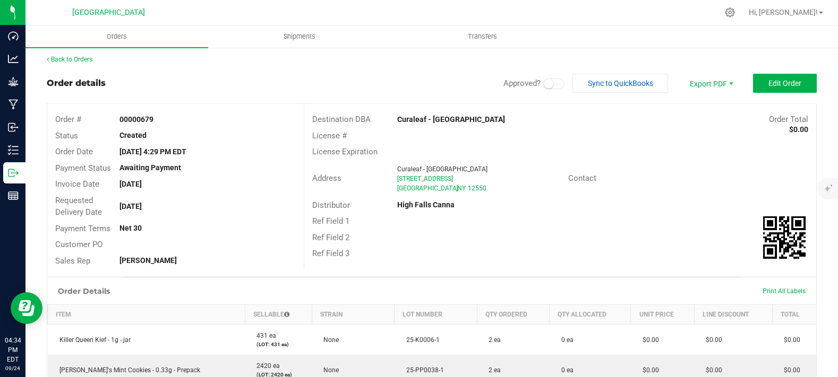
click at [540, 76] on div "Approved? Sync to QuickBooks Export PDF Edit Order" at bounding box center [659, 83] width 313 height 19
click at [544, 81] on small at bounding box center [549, 84] width 10 height 10
click at [768, 79] on span "Edit Order" at bounding box center [784, 83] width 33 height 8
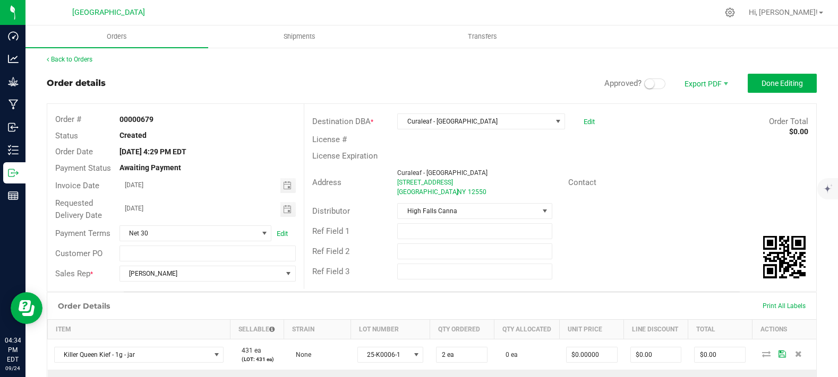
click at [645, 81] on small at bounding box center [650, 84] width 10 height 10
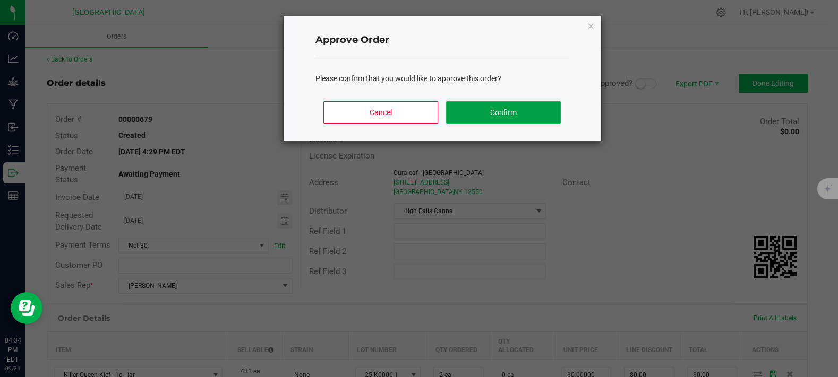
drag, startPoint x: 465, startPoint y: 120, endPoint x: 472, endPoint y: 121, distance: 6.9
click at [467, 125] on div "Cancel Confirm" at bounding box center [442, 117] width 254 height 48
click at [557, 109] on button "Confirm" at bounding box center [503, 112] width 114 height 22
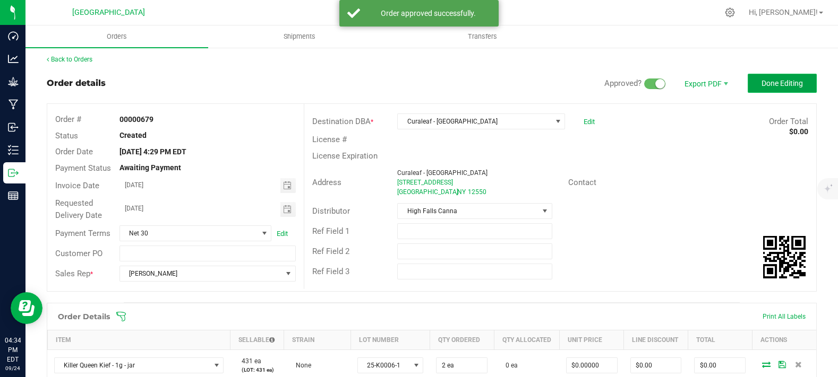
click at [762, 82] on span "Done Editing" at bounding box center [781, 83] width 41 height 8
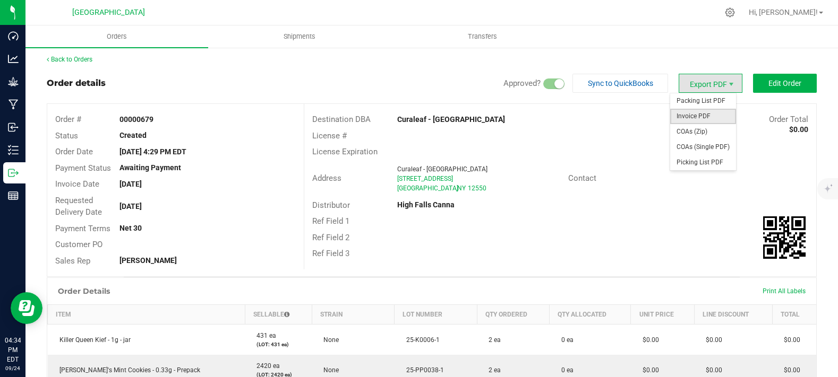
click at [700, 118] on span "Invoice PDF" at bounding box center [703, 116] width 66 height 15
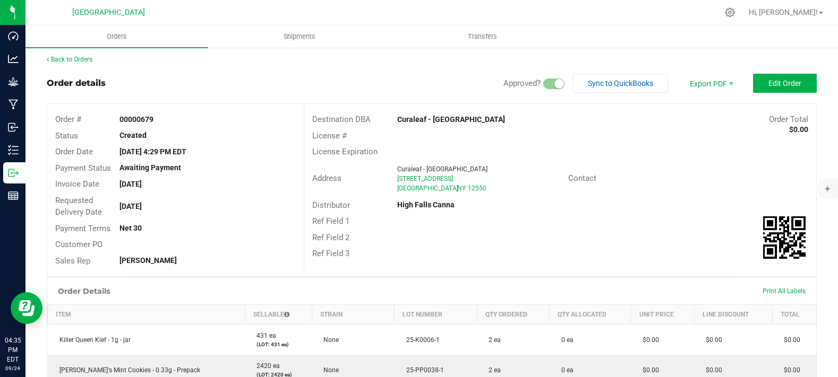
drag, startPoint x: 410, startPoint y: 81, endPoint x: 400, endPoint y: 79, distance: 10.3
click at [410, 81] on div "Order details Approved? Sync to QuickBooks Export PDF Edit Order" at bounding box center [432, 83] width 770 height 19
click at [80, 61] on link "Back to Orders" at bounding box center [70, 59] width 46 height 7
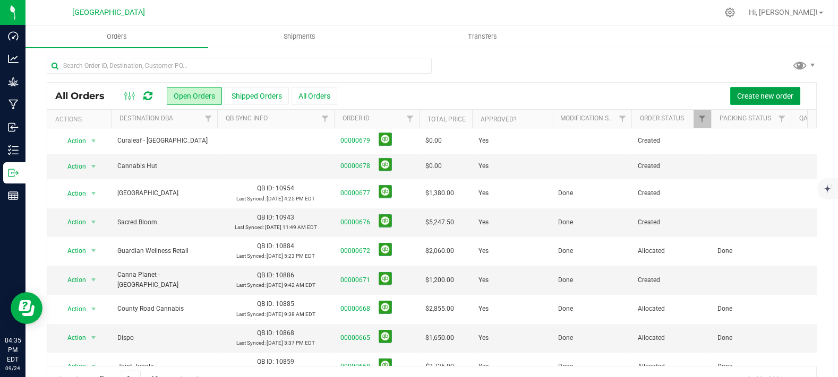
click at [775, 99] on span "Create new order" at bounding box center [765, 96] width 56 height 8
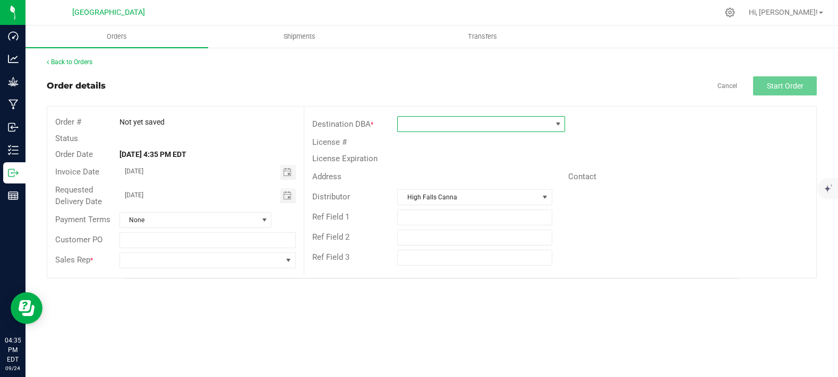
click at [462, 121] on span at bounding box center [474, 124] width 153 height 15
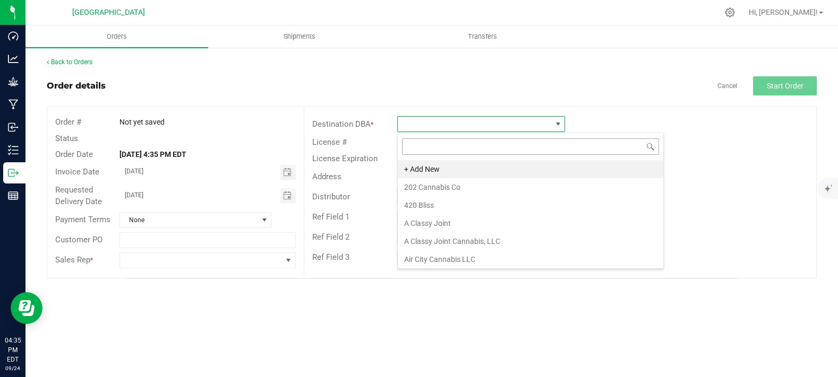
scroll to position [15, 168]
click at [434, 174] on li "+ Add New" at bounding box center [530, 169] width 265 height 18
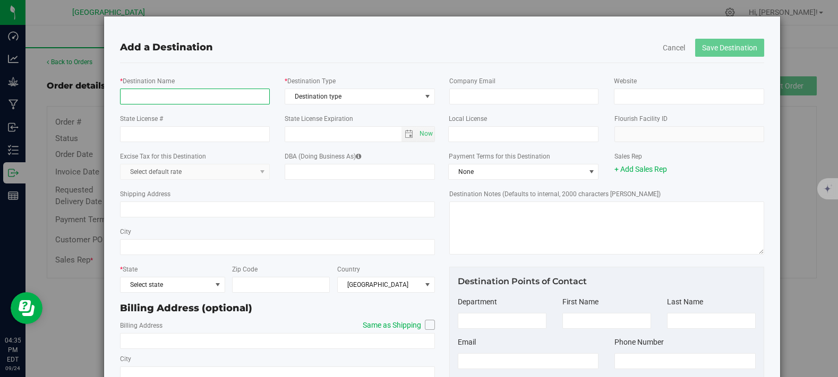
click at [169, 101] on input "* Destination Name" at bounding box center [194, 97] width 149 height 16
type input "White Atmoss"
click at [209, 210] on input "Shipping Address" at bounding box center [277, 210] width 315 height 16
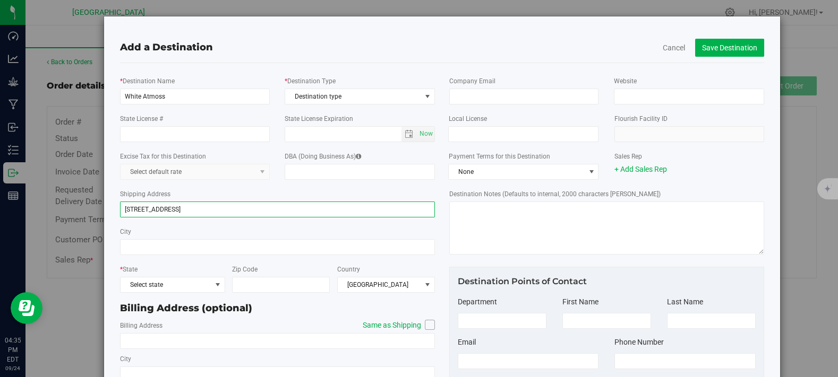
click at [213, 214] on input "[STREET_ADDRESS]" at bounding box center [277, 210] width 315 height 16
type input "[STREET_ADDRESS]"
click at [427, 325] on icon at bounding box center [430, 325] width 6 height 0
click at [0, 0] on input "Same as Shipping" at bounding box center [0, 0] width 0 height 0
click at [414, 233] on div "City [GEOGRAPHIC_DATA]" at bounding box center [277, 241] width 315 height 38
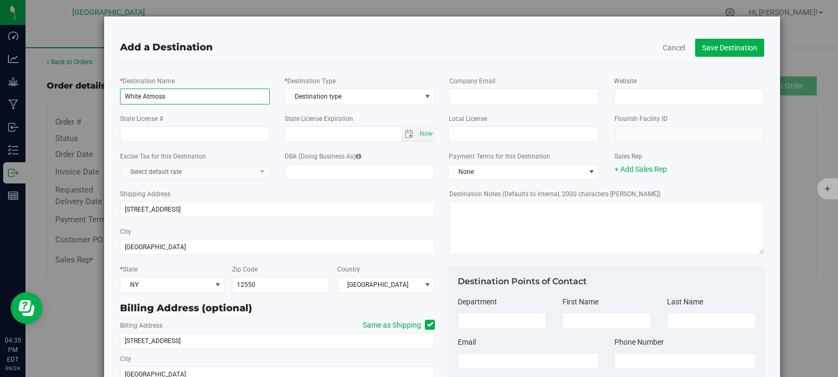
drag, startPoint x: 204, startPoint y: 92, endPoint x: 55, endPoint y: 106, distance: 149.3
click at [55, 106] on div "Add a Destination Cancel Save Destination * Destination Name White Atmoss * Des…" at bounding box center [423, 188] width 846 height 377
click at [326, 167] on input "DBA (Doing Business As)" at bounding box center [360, 172] width 150 height 16
paste input "White Atmoss"
click at [268, 150] on div "Excise Tax for this Destination Select default rate DBA (Doing Business As) Whi…" at bounding box center [277, 166] width 331 height 38
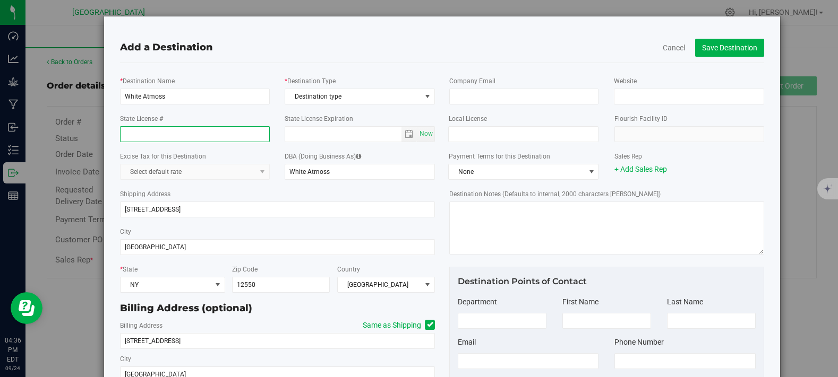
click at [192, 139] on input "State License #" at bounding box center [194, 134] width 149 height 16
paste input "OCM-RETL-24-000097"
click at [315, 96] on span "Destination type" at bounding box center [353, 96] width 136 height 15
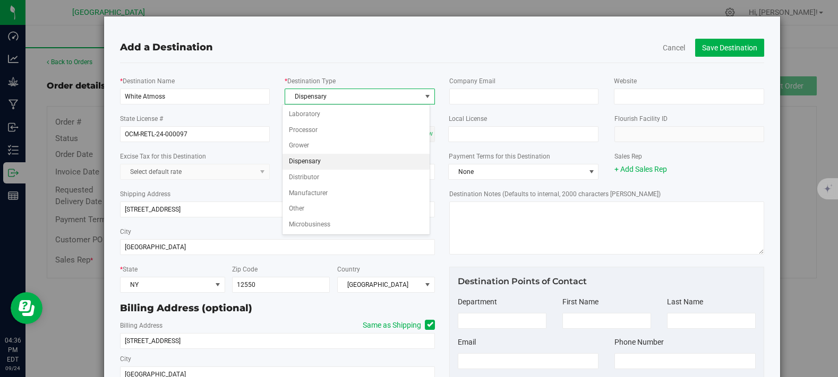
click at [328, 159] on li "Dispensary" at bounding box center [355, 162] width 147 height 16
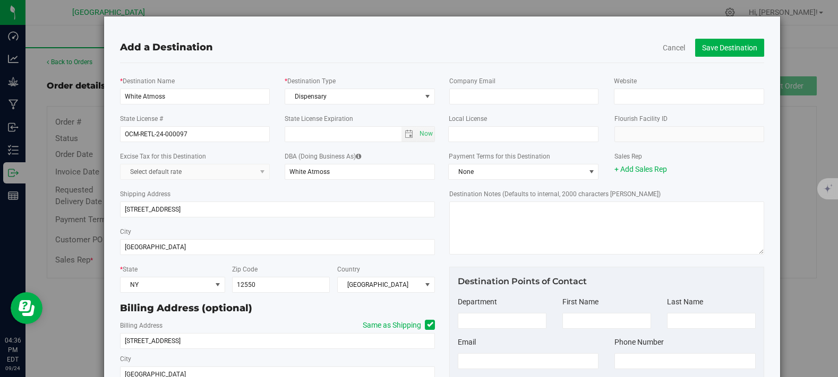
click at [462, 43] on div "Add a Destination" at bounding box center [441, 47] width 643 height 14
click at [649, 95] on input "Website" at bounding box center [689, 97] width 150 height 16
paste input "[URL][DOMAIN_NAME]"
click at [559, 50] on div "Add a Destination" at bounding box center [441, 47] width 643 height 14
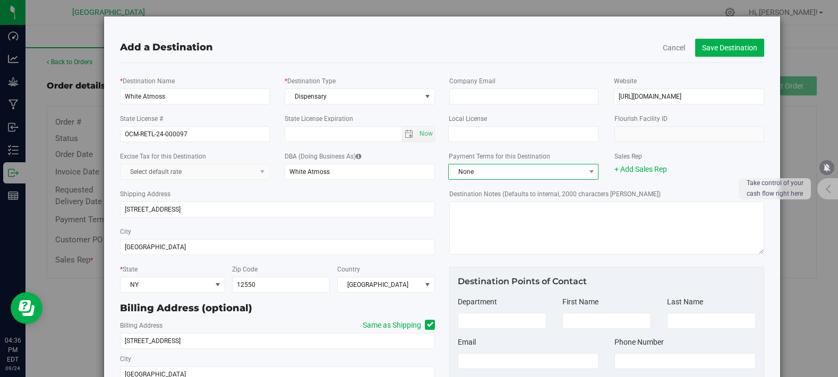
click at [475, 176] on span "None" at bounding box center [517, 172] width 136 height 15
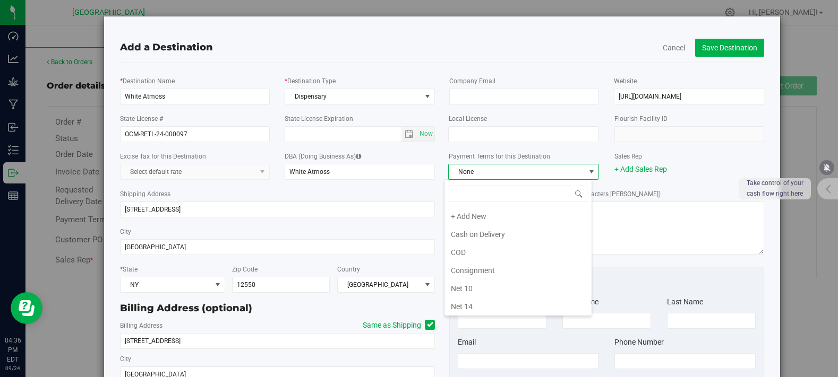
scroll to position [15, 148]
click at [467, 231] on li "Net 30" at bounding box center [517, 234] width 147 height 18
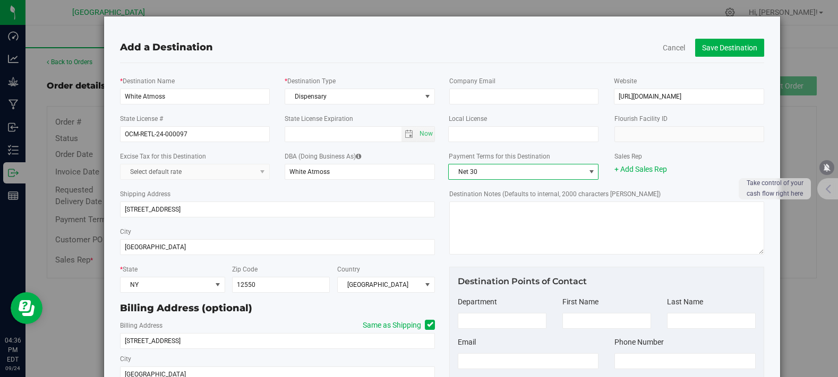
click at [379, 196] on div "Shipping Address [STREET_ADDRESS]" at bounding box center [277, 203] width 315 height 38
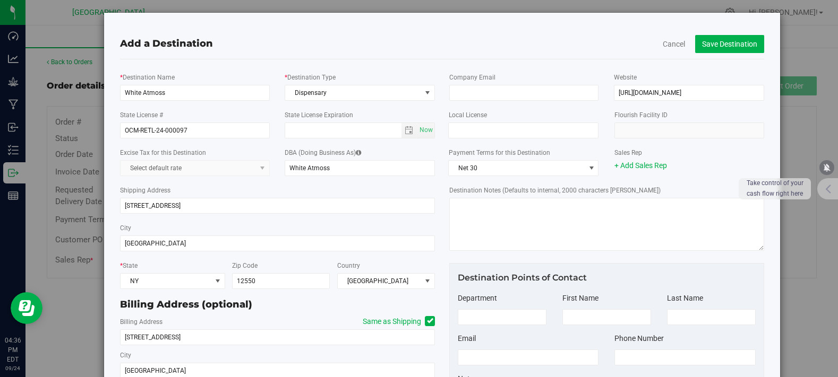
scroll to position [0, 0]
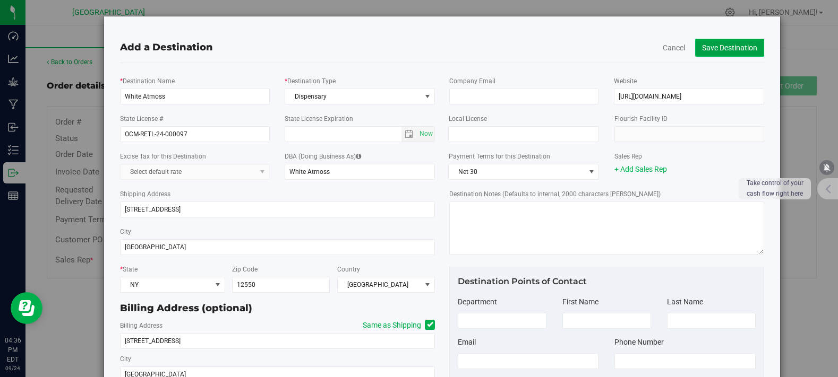
click at [732, 43] on button "Save Destination" at bounding box center [729, 48] width 69 height 18
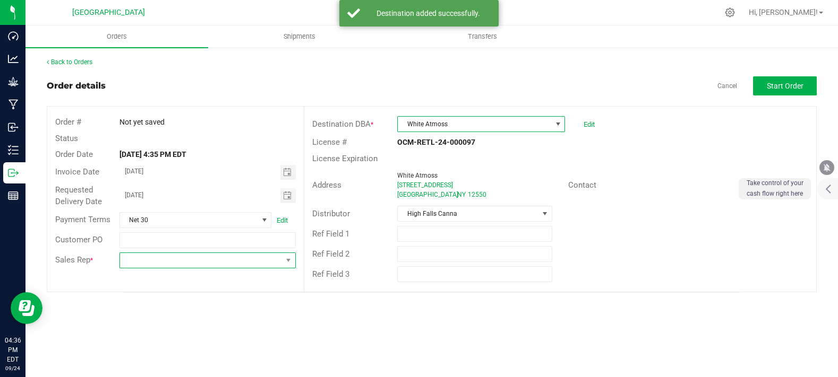
click at [159, 261] on span at bounding box center [201, 260] width 162 height 15
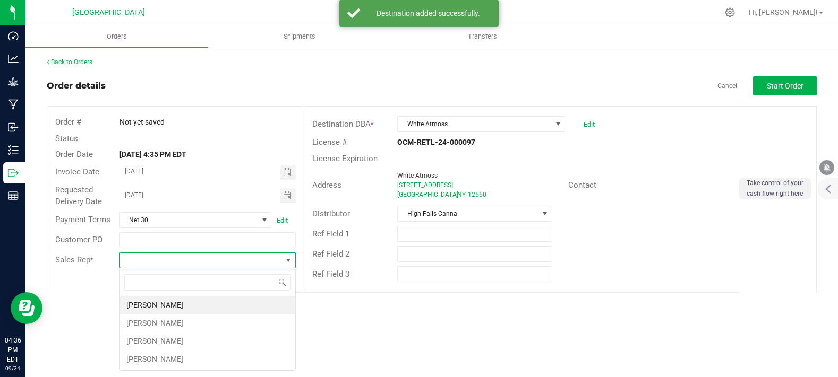
scroll to position [15, 176]
click at [148, 336] on li "[PERSON_NAME]" at bounding box center [207, 341] width 175 height 18
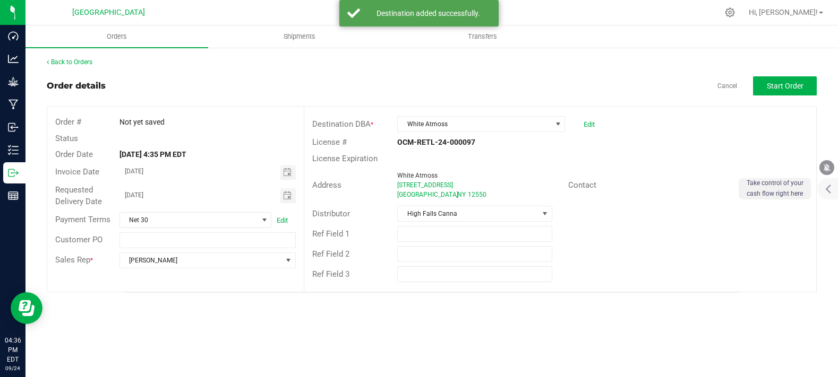
click at [657, 201] on div "Address White Atmoss [STREET_ADDRESS] Contact" at bounding box center [560, 185] width 512 height 37
click at [767, 82] on span "Start Order" at bounding box center [785, 86] width 37 height 8
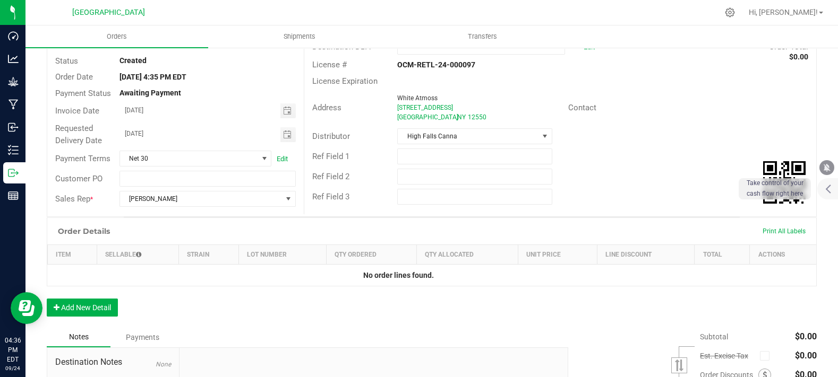
scroll to position [118, 0]
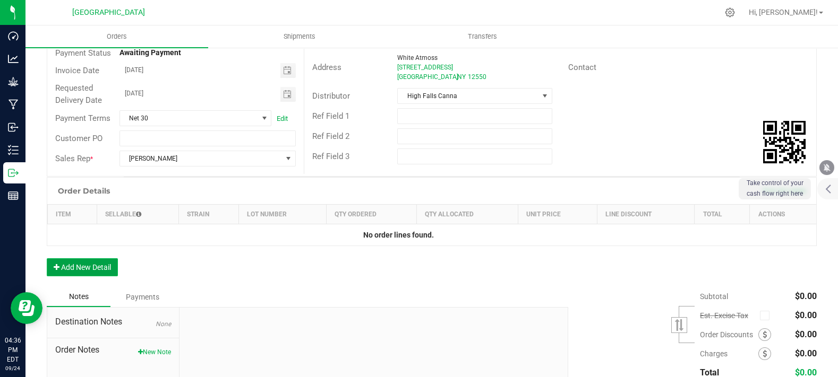
click at [82, 277] on button "Add New Detail" at bounding box center [82, 268] width 71 height 18
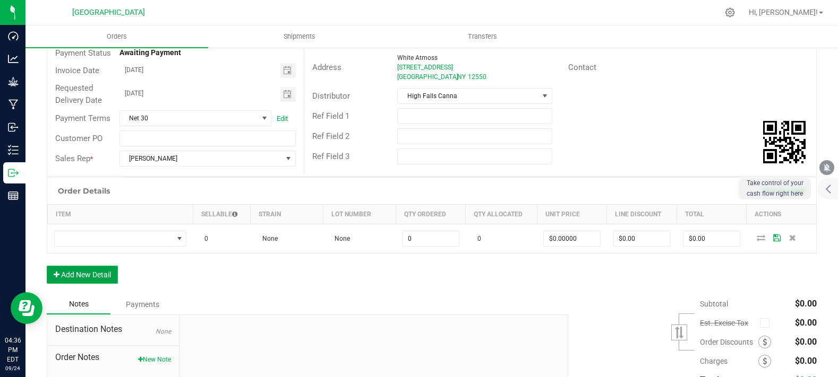
click at [91, 284] on button "Add New Detail" at bounding box center [82, 275] width 71 height 18
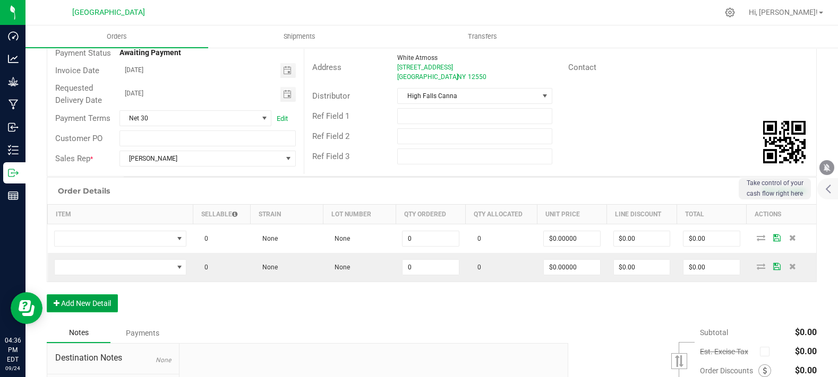
click at [77, 313] on button "Add New Detail" at bounding box center [82, 304] width 71 height 18
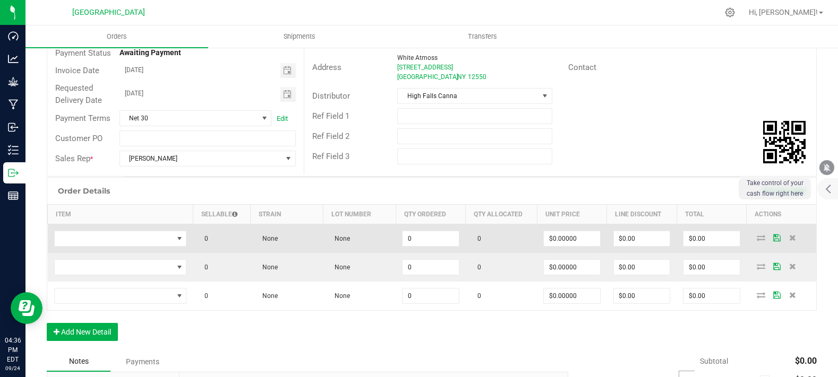
click at [109, 254] on td at bounding box center [120, 239] width 145 height 29
click at [120, 246] on span "NO DATA FOUND" at bounding box center [114, 238] width 118 height 15
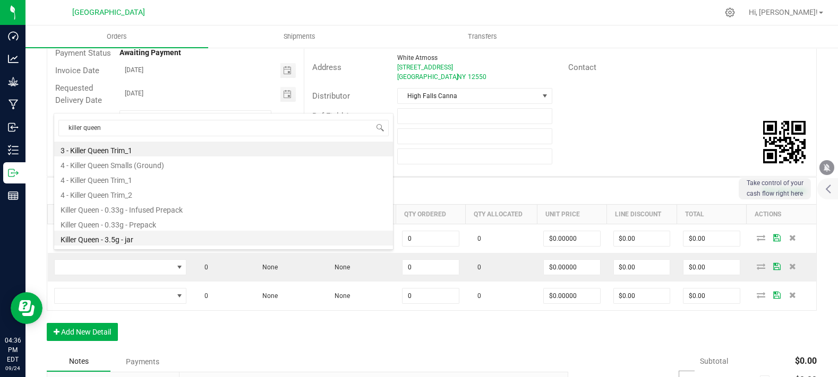
scroll to position [42, 0]
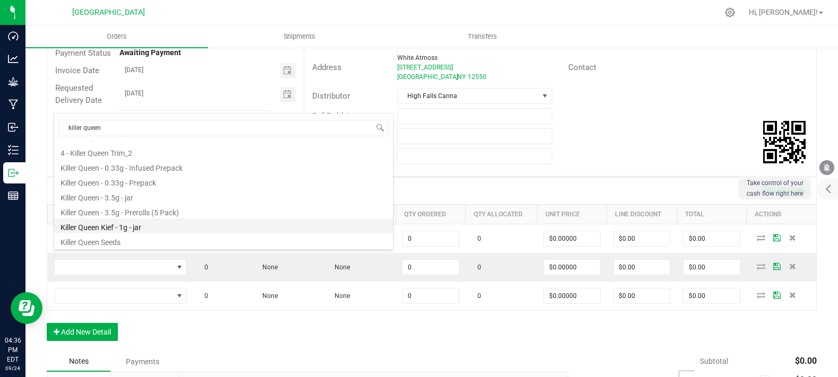
click at [142, 225] on li "Killer Queen Kief - 1g - jar" at bounding box center [223, 226] width 339 height 15
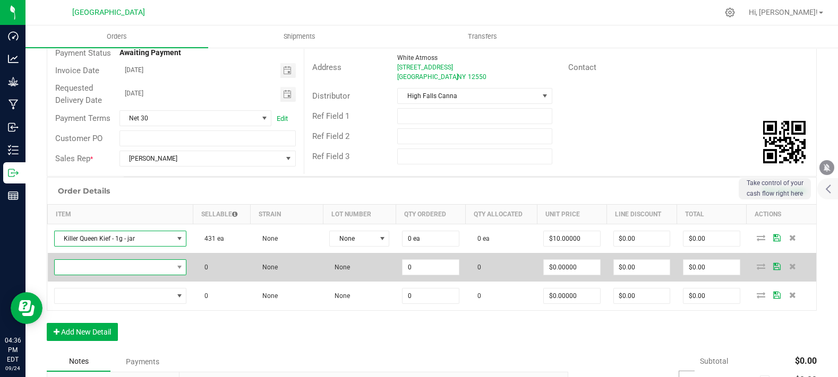
click at [126, 275] on span "NO DATA FOUND" at bounding box center [114, 267] width 118 height 15
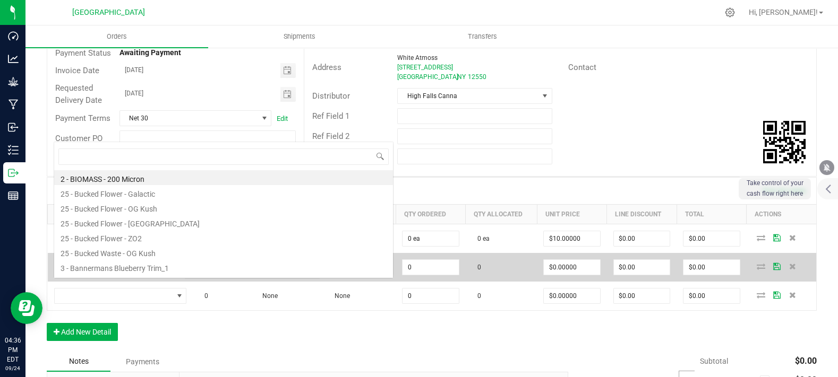
scroll to position [15, 129]
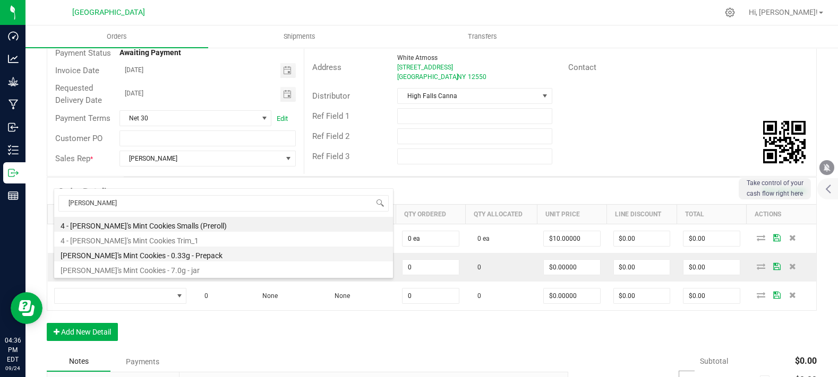
click at [147, 256] on li "[PERSON_NAME]'s Mint Cookies - 0.33g - Prepack" at bounding box center [223, 254] width 339 height 15
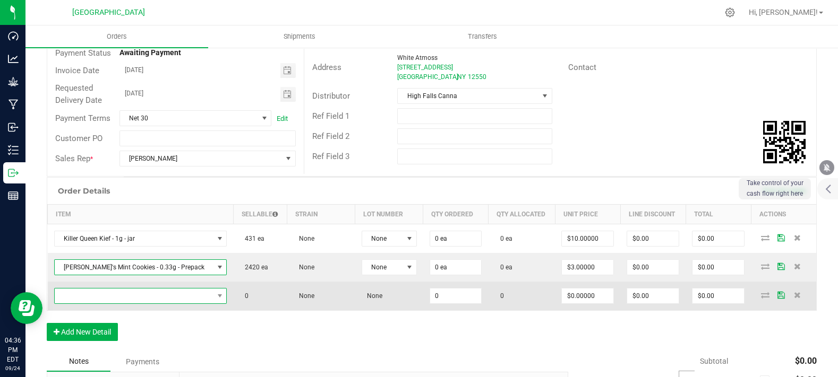
click at [153, 304] on span "NO DATA FOUND" at bounding box center [140, 296] width 173 height 16
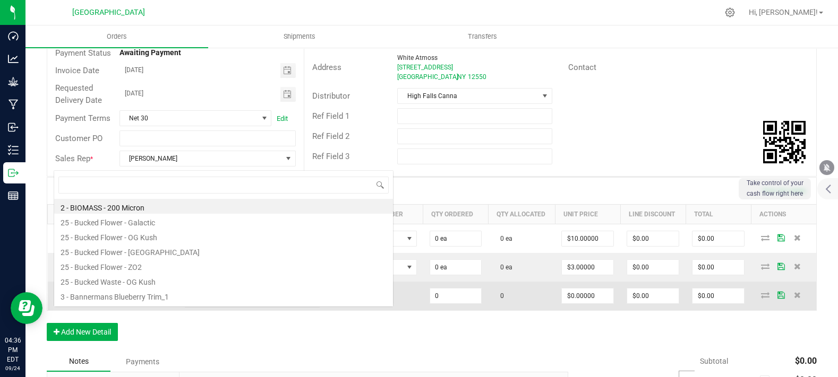
scroll to position [15, 142]
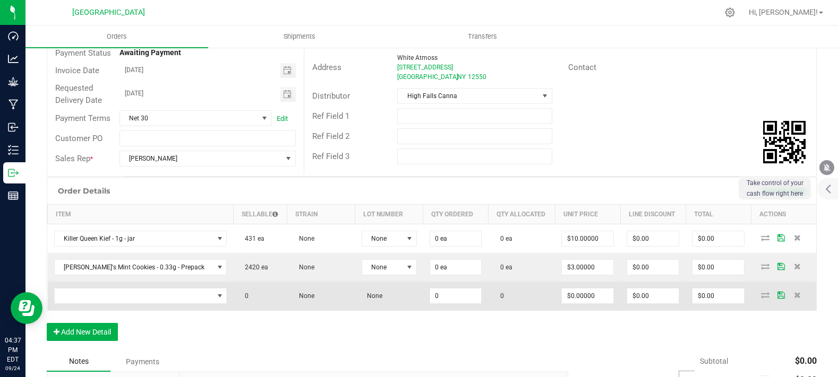
click at [233, 311] on td "0" at bounding box center [260, 296] width 54 height 29
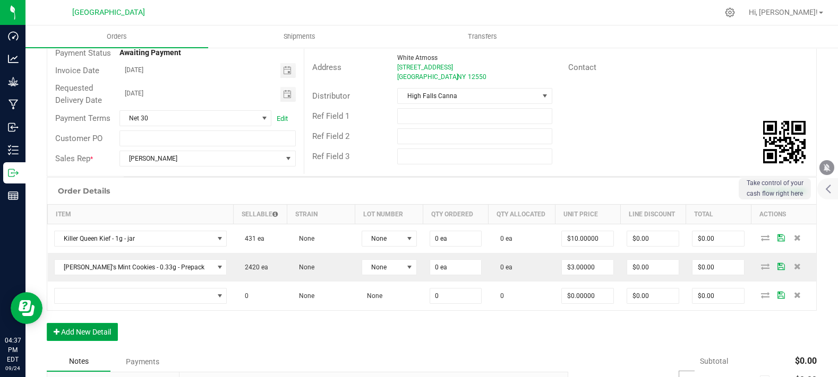
click at [75, 341] on button "Add New Detail" at bounding box center [82, 332] width 71 height 18
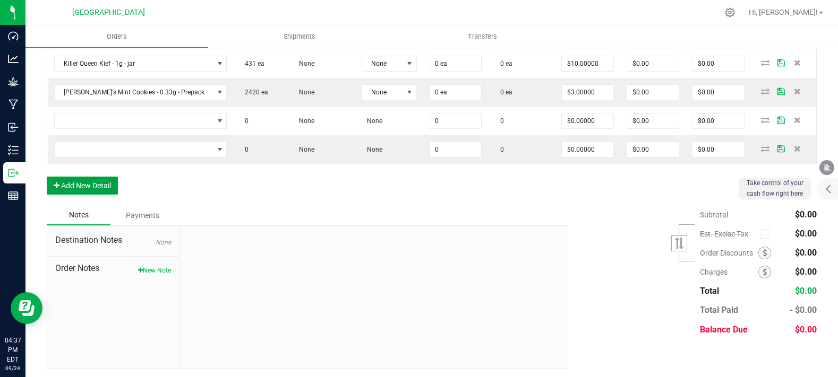
scroll to position [295, 0]
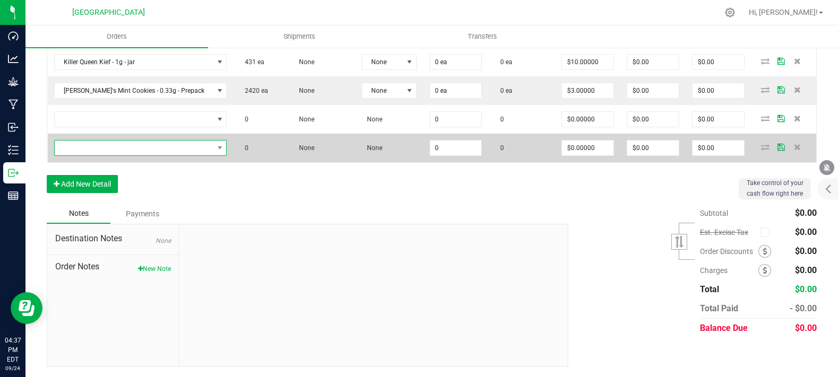
click at [129, 156] on span "NO DATA FOUND" at bounding box center [134, 148] width 159 height 15
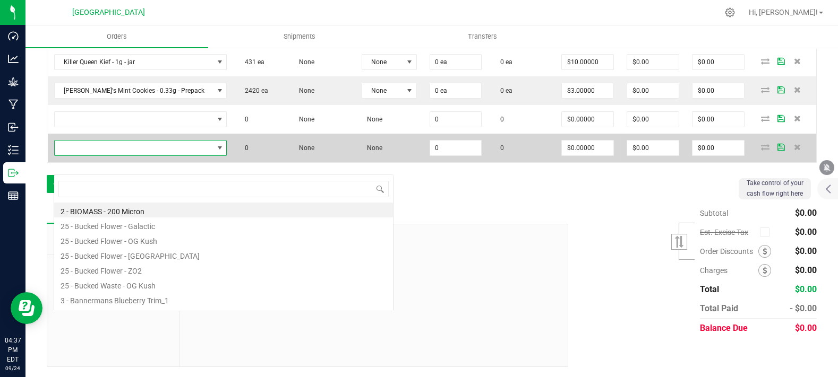
scroll to position [15, 142]
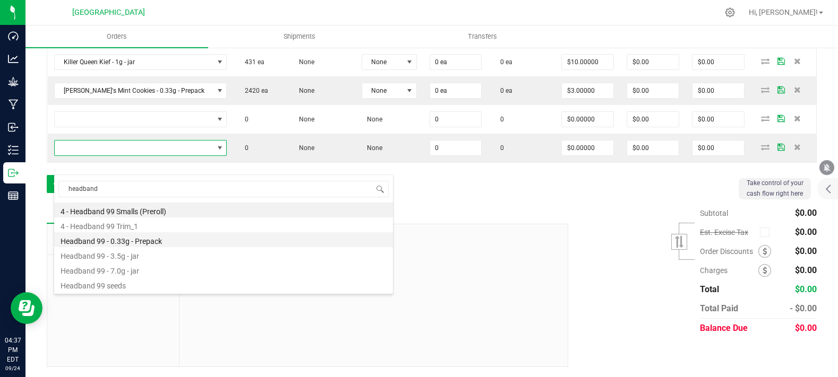
click at [141, 239] on li "Headband 99 - 0.33g - Prepack" at bounding box center [223, 240] width 339 height 15
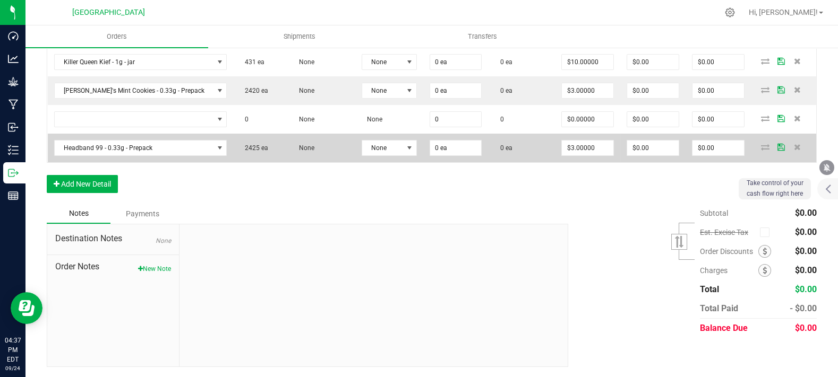
click at [794, 122] on icon at bounding box center [797, 118] width 7 height 6
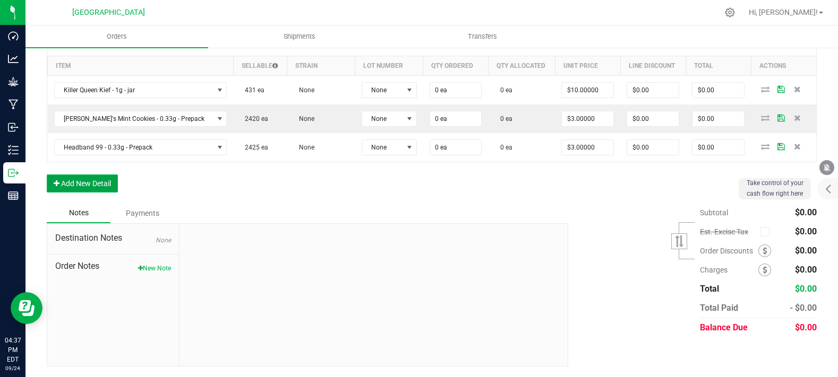
click at [79, 179] on button "Add New Detail" at bounding box center [82, 184] width 71 height 18
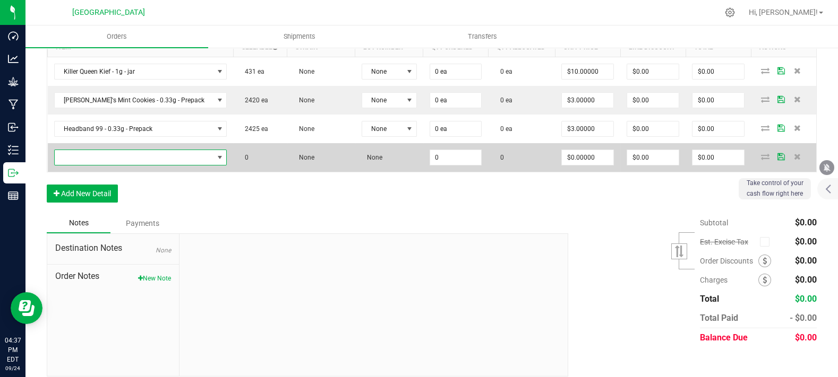
click at [127, 165] on span "NO DATA FOUND" at bounding box center [134, 157] width 159 height 15
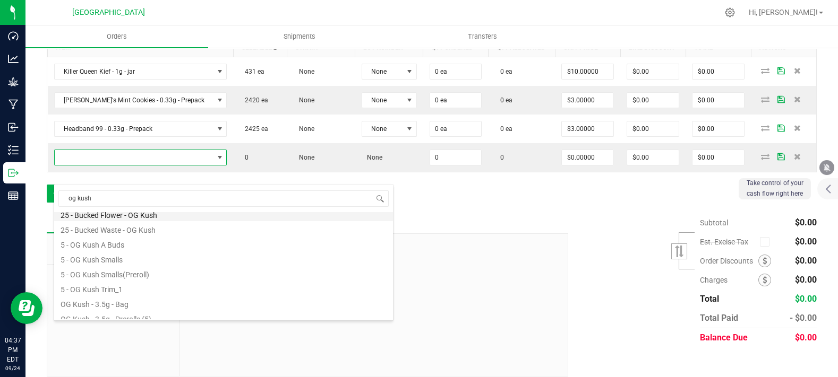
scroll to position [0, 0]
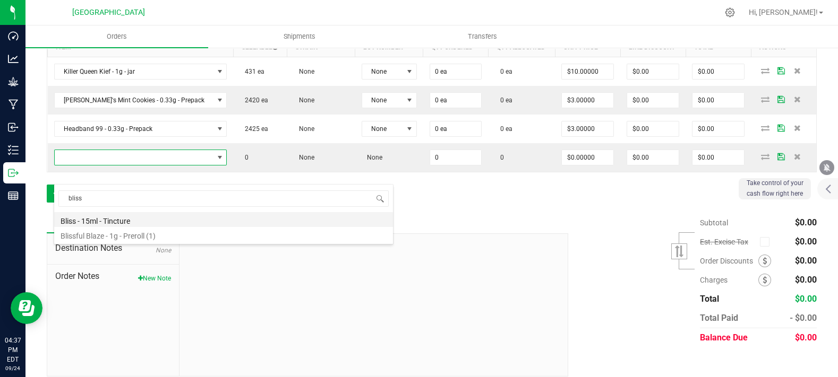
click at [121, 221] on li "Bliss - 15ml - Tincture" at bounding box center [223, 219] width 339 height 15
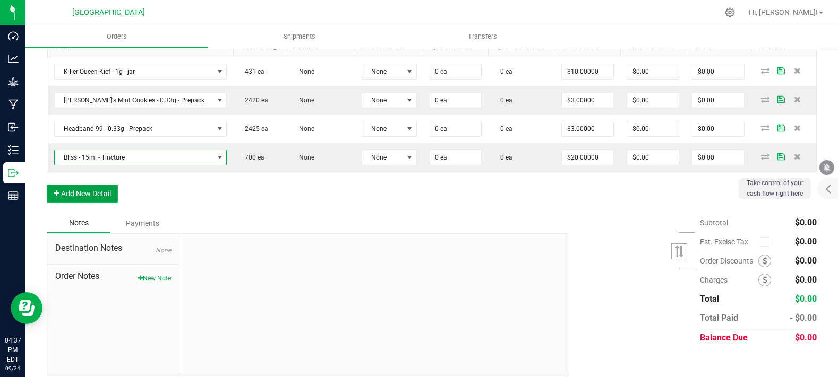
click at [110, 203] on button "Add New Detail" at bounding box center [82, 194] width 71 height 18
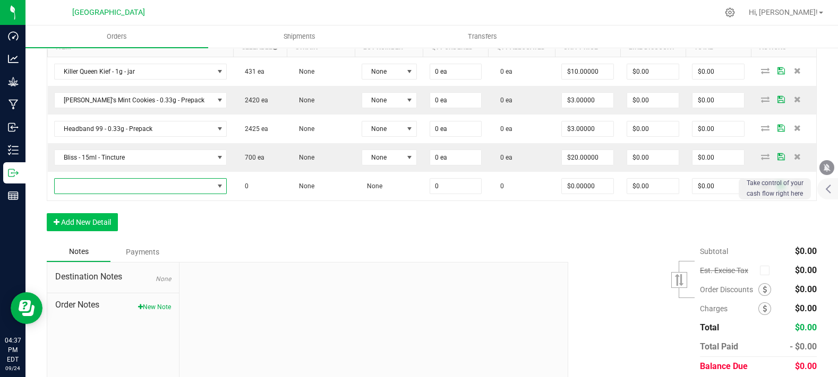
click at [110, 194] on span "NO DATA FOUND" at bounding box center [134, 186] width 159 height 15
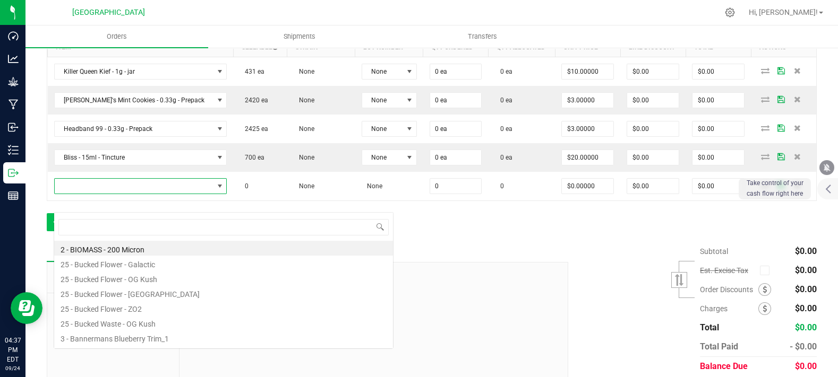
scroll to position [15, 142]
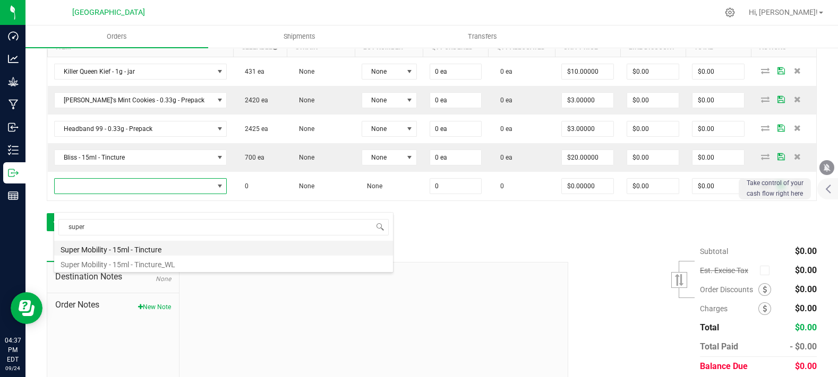
click at [117, 251] on li "Super Mobility - 15ml - Tincture" at bounding box center [223, 248] width 339 height 15
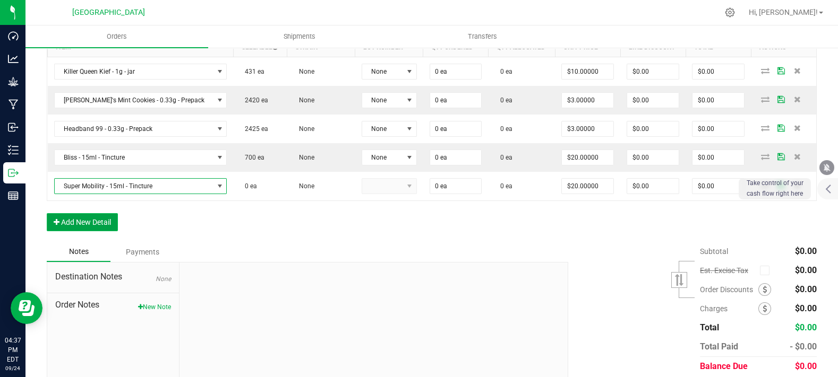
click at [100, 231] on button "Add New Detail" at bounding box center [82, 222] width 71 height 18
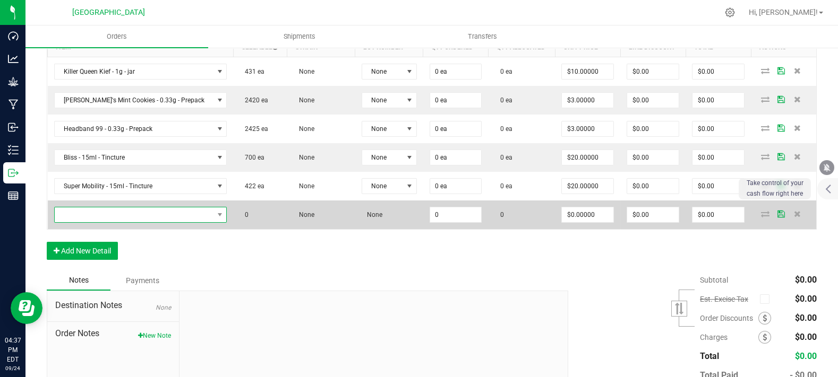
click at [103, 222] on span "NO DATA FOUND" at bounding box center [134, 215] width 159 height 15
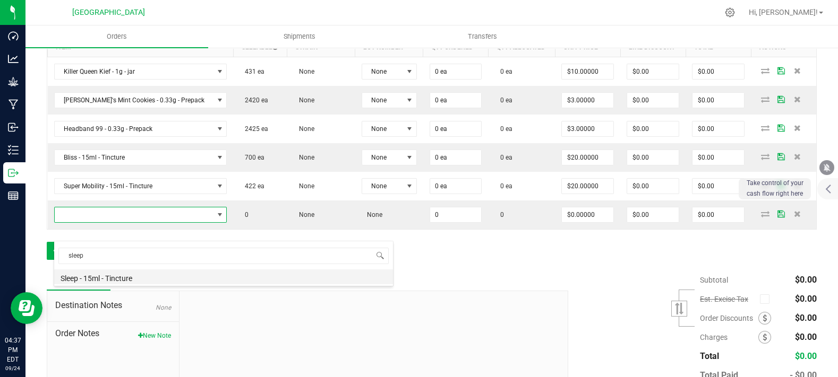
click at [102, 274] on li "Sleep - 15ml - Tincture" at bounding box center [223, 277] width 339 height 15
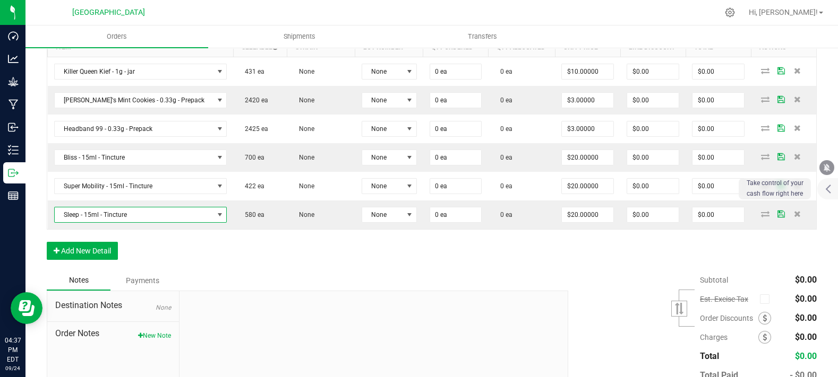
click at [96, 257] on div "Order Details Print All Labels Item Sellable Strain Lot Number Qty Ordered Qty …" at bounding box center [432, 140] width 770 height 261
click at [96, 260] on button "Add New Detail" at bounding box center [82, 251] width 71 height 18
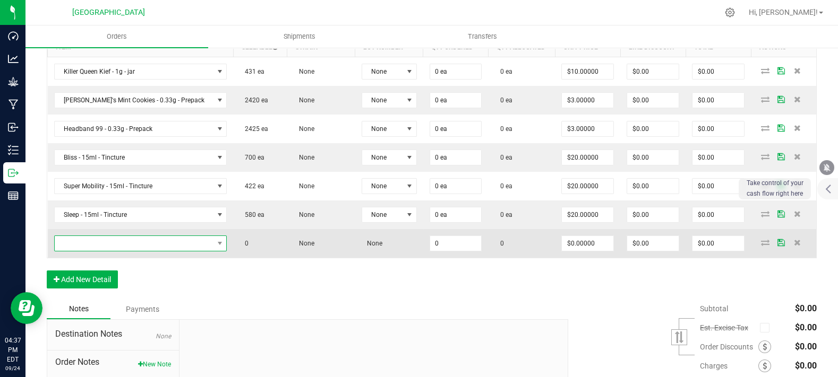
click at [161, 251] on span "NO DATA FOUND" at bounding box center [134, 243] width 159 height 15
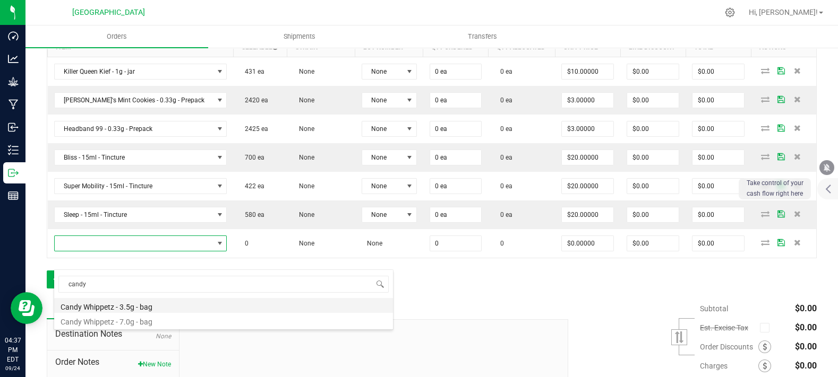
click at [116, 305] on li "Candy Whippetz - 3.5g - bag" at bounding box center [223, 305] width 339 height 15
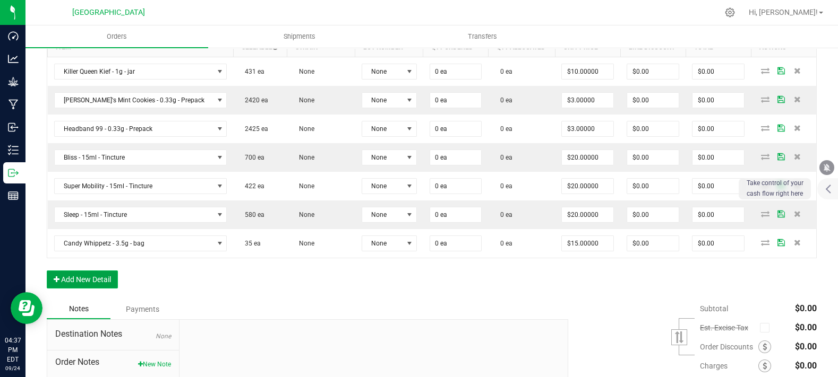
click at [104, 289] on button "Add New Detail" at bounding box center [82, 280] width 71 height 18
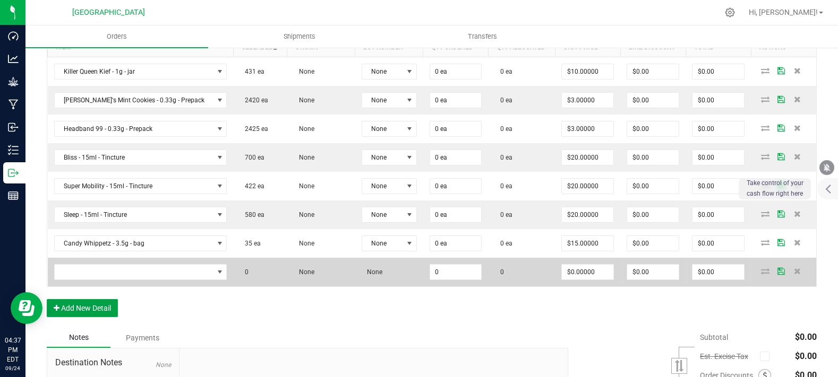
click at [47, 299] on button "Add New Detail" at bounding box center [82, 308] width 71 height 18
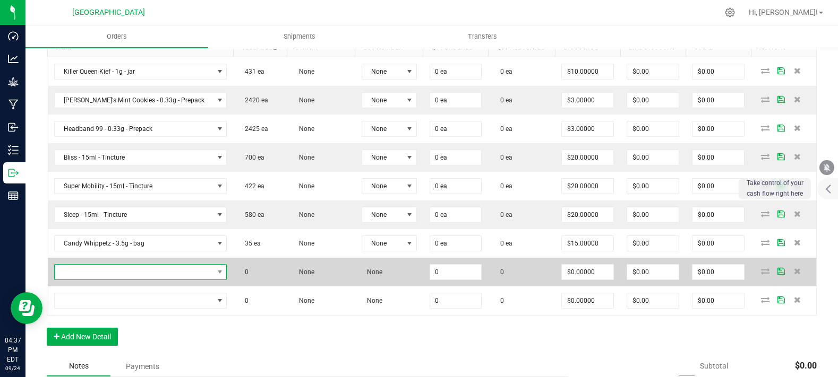
click at [144, 280] on span "NO DATA FOUND" at bounding box center [134, 272] width 159 height 15
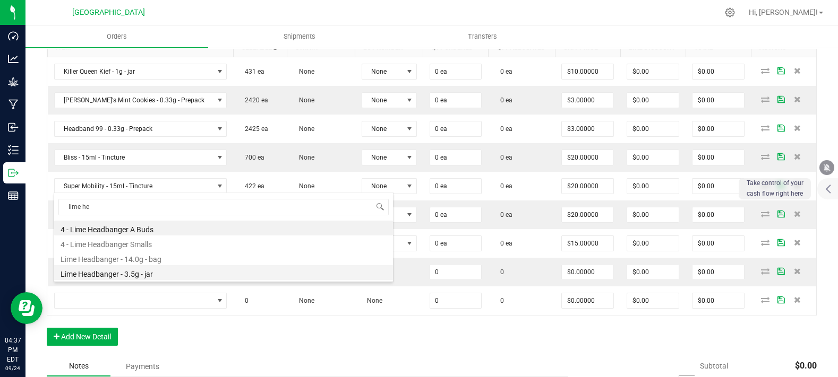
click at [140, 274] on li "Lime Headbanger - 3.5g - jar" at bounding box center [223, 272] width 339 height 15
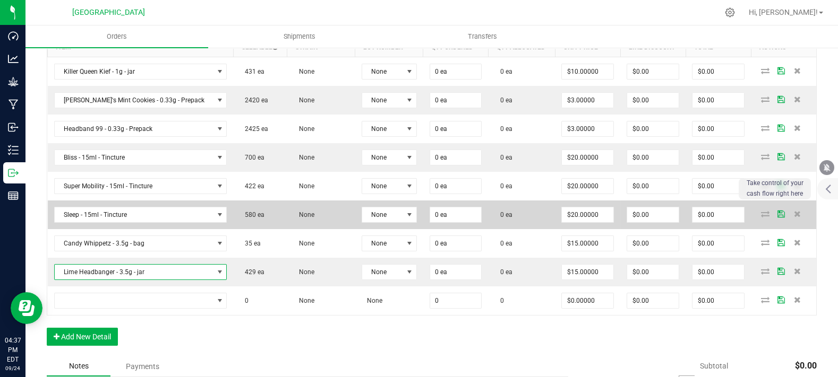
scroll to position [344, 0]
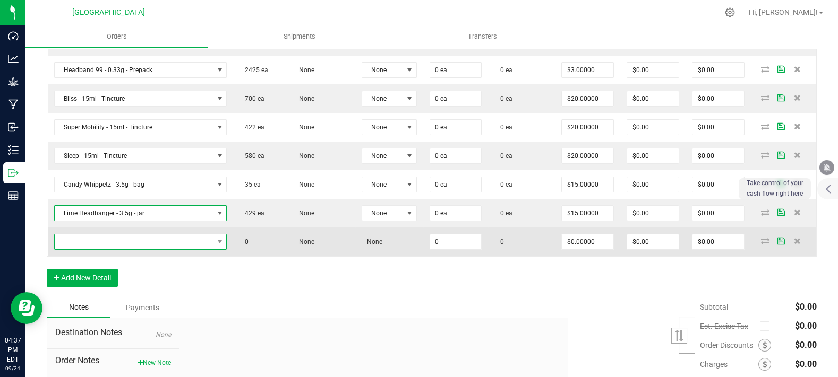
click at [125, 250] on span "NO DATA FOUND" at bounding box center [134, 242] width 159 height 15
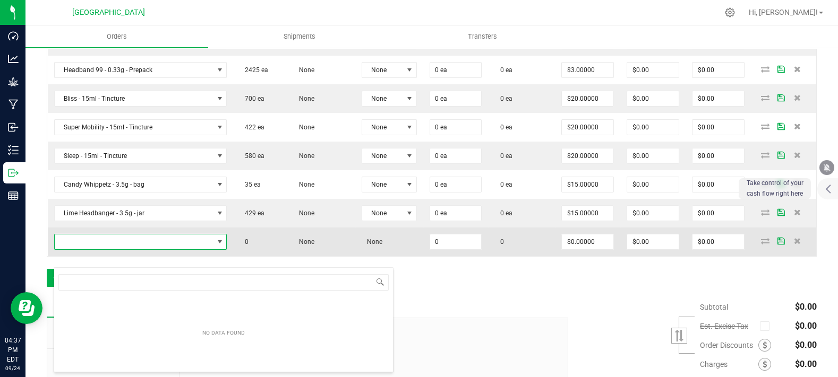
scroll to position [15, 142]
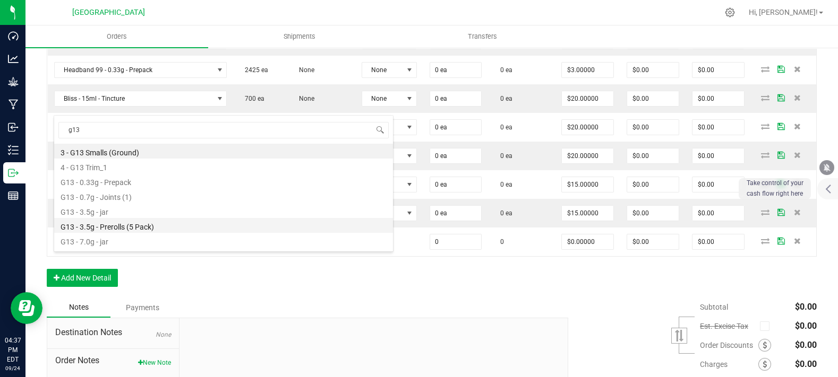
click at [142, 223] on li "G13 - 3.5g - Prerolls (5 Pack)" at bounding box center [223, 225] width 339 height 15
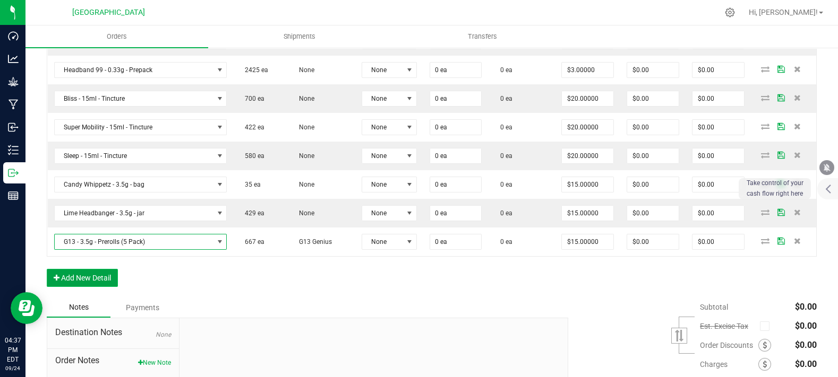
click at [104, 287] on button "Add New Detail" at bounding box center [82, 278] width 71 height 18
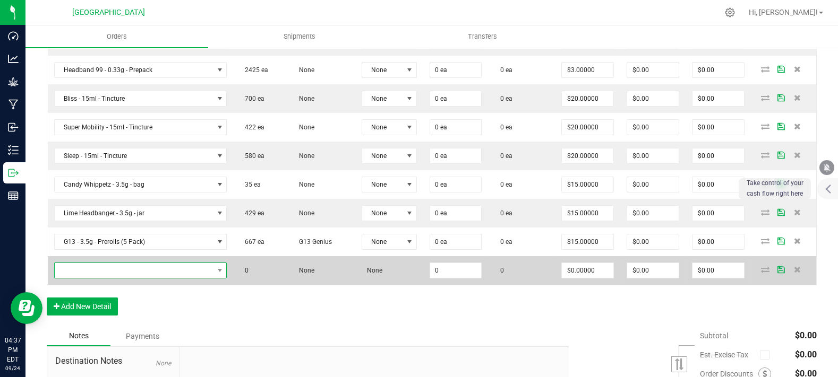
click at [104, 278] on span "NO DATA FOUND" at bounding box center [134, 270] width 159 height 15
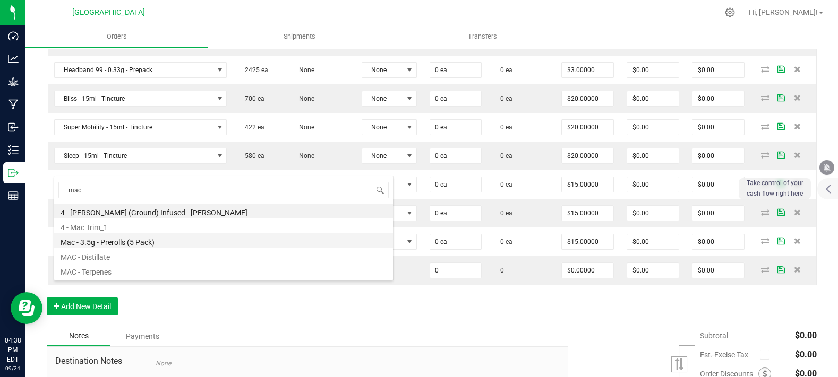
click at [146, 236] on li "Mac - 3.5g - Prerolls (5 Pack)" at bounding box center [223, 241] width 339 height 15
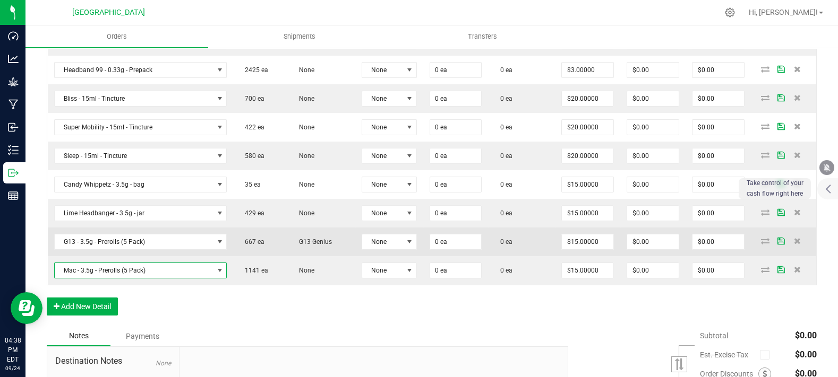
click at [287, 256] on td "G13 Genius" at bounding box center [321, 242] width 68 height 29
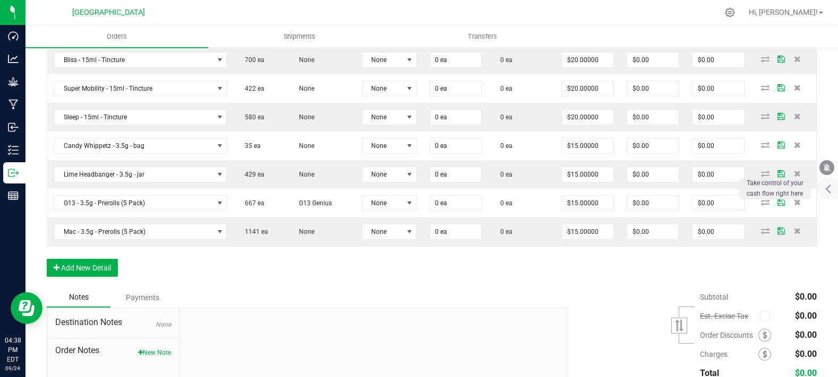
scroll to position [403, 0]
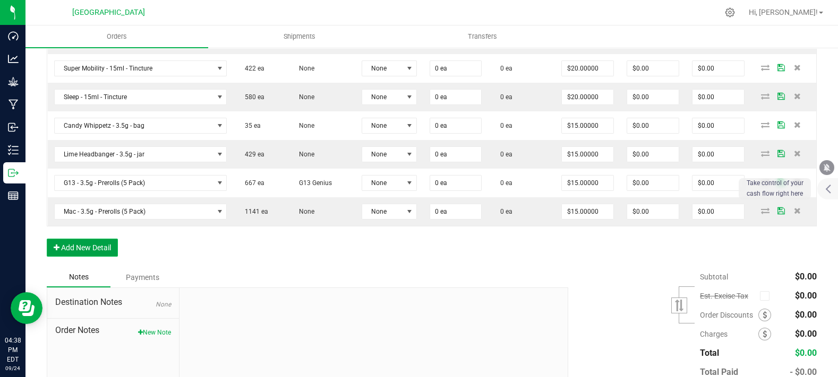
click at [87, 257] on button "Add New Detail" at bounding box center [82, 248] width 71 height 18
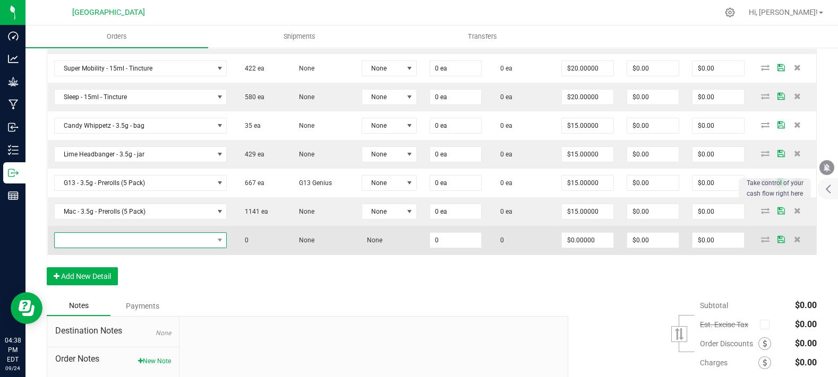
click at [96, 248] on span "NO DATA FOUND" at bounding box center [134, 240] width 159 height 15
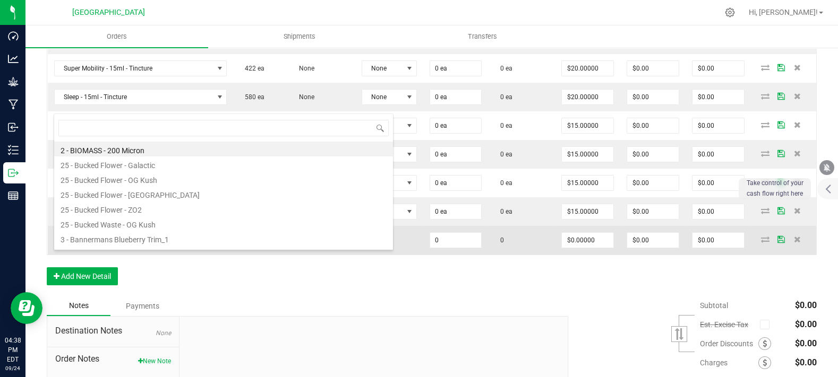
scroll to position [15, 142]
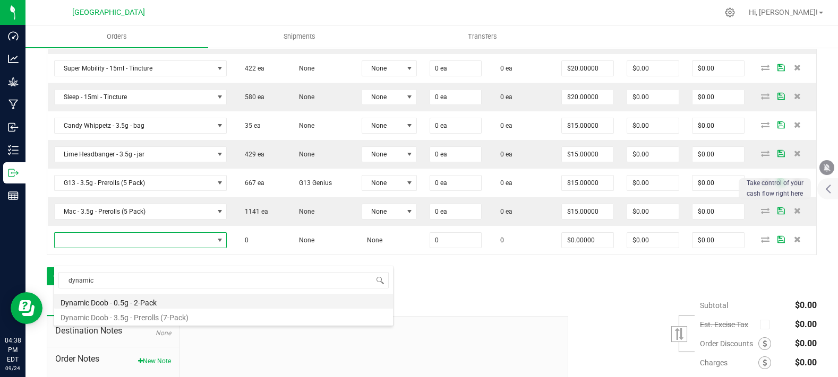
click at [113, 301] on li "Dynamic Doob - 0.5g - 2-Pack" at bounding box center [223, 301] width 339 height 15
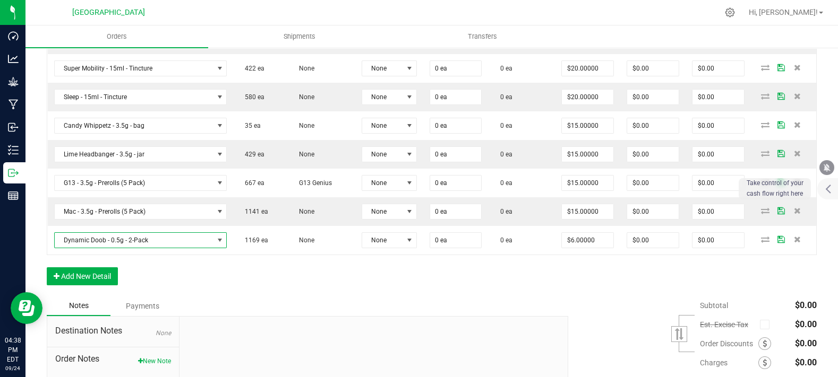
click at [102, 280] on div "Order Details Print All Labels Item Sellable Strain Lot Number Qty Ordered Qty …" at bounding box center [432, 94] width 770 height 404
click at [99, 286] on button "Add New Detail" at bounding box center [82, 277] width 71 height 18
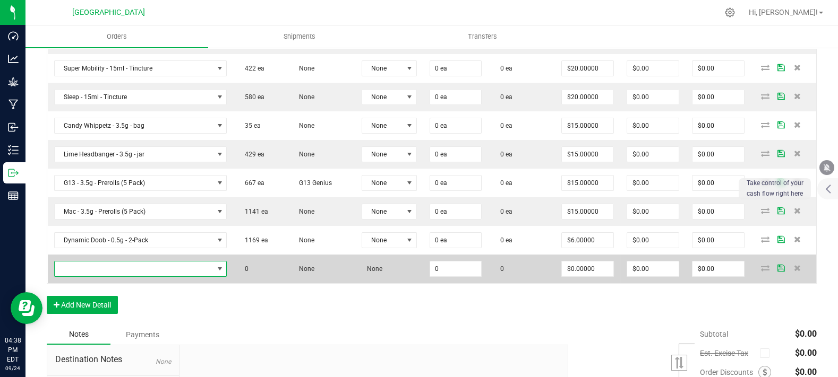
click at [102, 277] on span "NO DATA FOUND" at bounding box center [134, 269] width 159 height 15
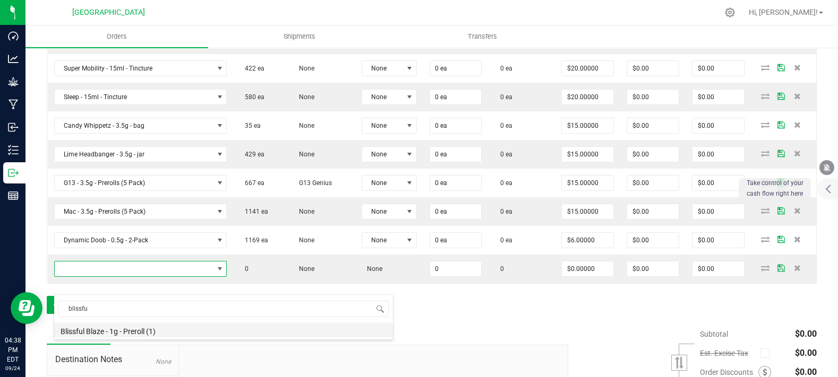
click at [109, 325] on li "Blissful Blaze - 1g - Preroll (1)" at bounding box center [223, 330] width 339 height 15
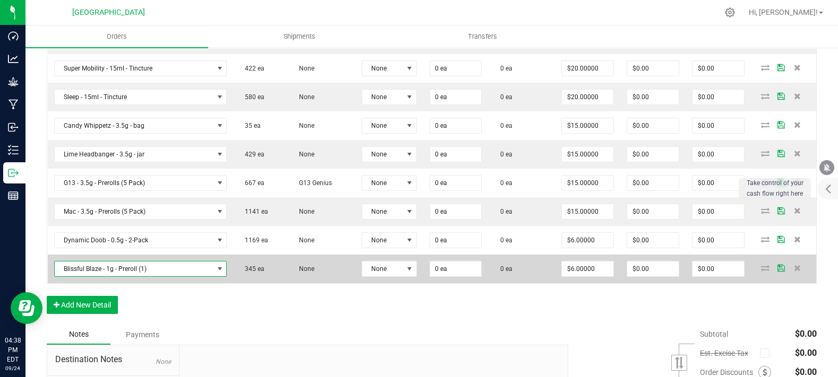
click at [254, 284] on td "345 ea" at bounding box center [260, 269] width 54 height 29
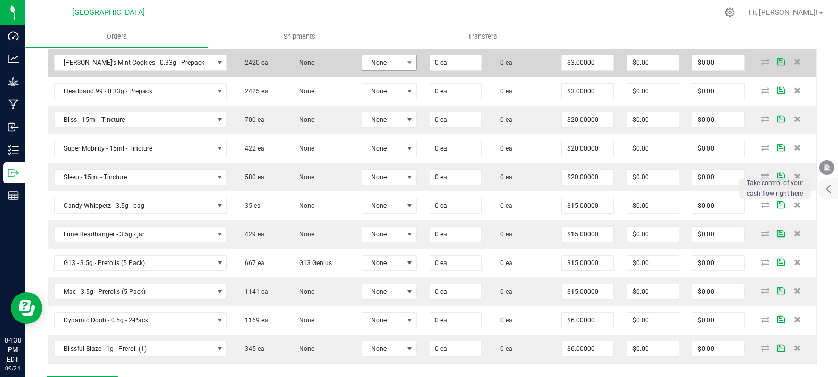
scroll to position [226, 0]
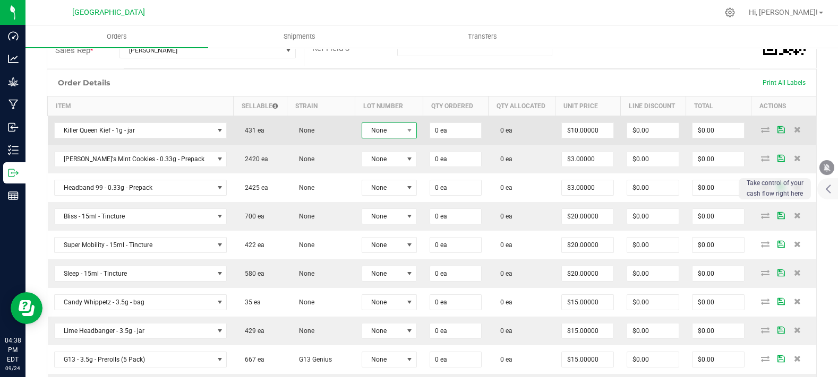
click at [365, 138] on span "None" at bounding box center [382, 130] width 41 height 15
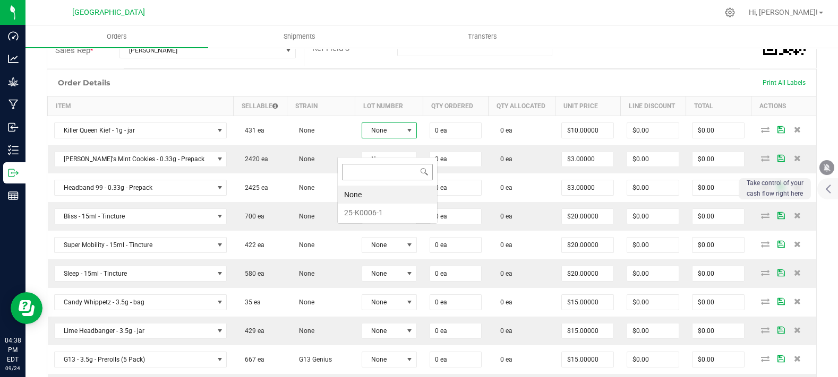
scroll to position [15, 57]
drag, startPoint x: 370, startPoint y: 214, endPoint x: 371, endPoint y: 191, distance: 23.9
click at [370, 213] on li "25-K0006-1" at bounding box center [387, 213] width 99 height 18
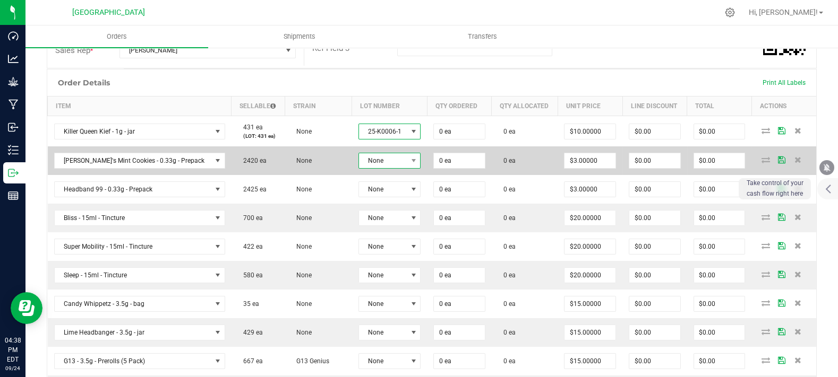
click at [371, 168] on span "None" at bounding box center [383, 160] width 48 height 15
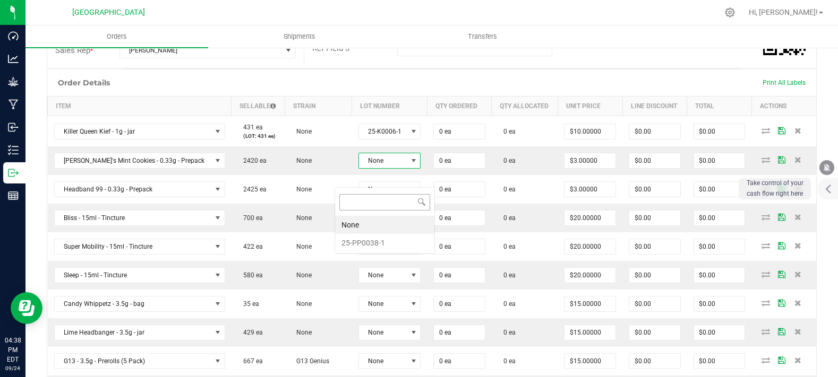
scroll to position [15, 64]
click at [367, 243] on li "25-PP0038-1" at bounding box center [384, 243] width 99 height 18
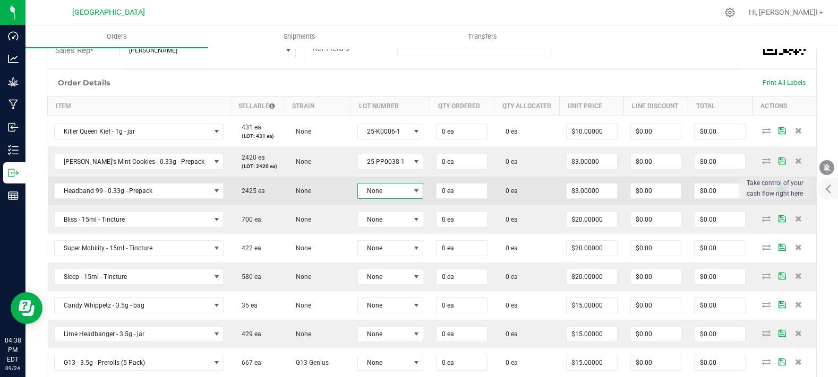
click at [368, 199] on span "None" at bounding box center [384, 191] width 52 height 15
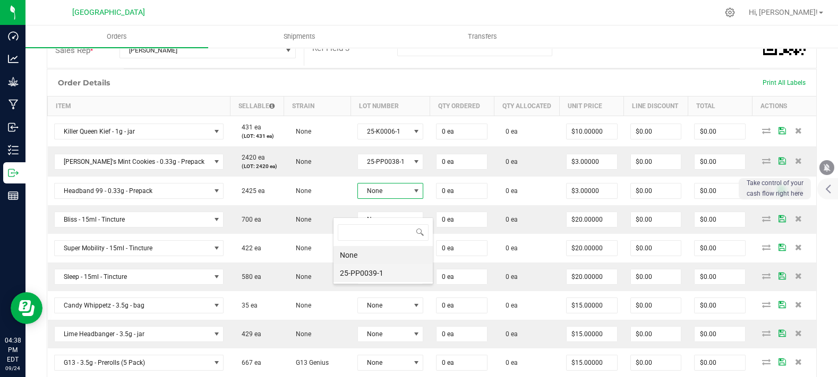
scroll to position [15, 68]
click at [373, 273] on li "25-PP0039-1" at bounding box center [382, 273] width 99 height 18
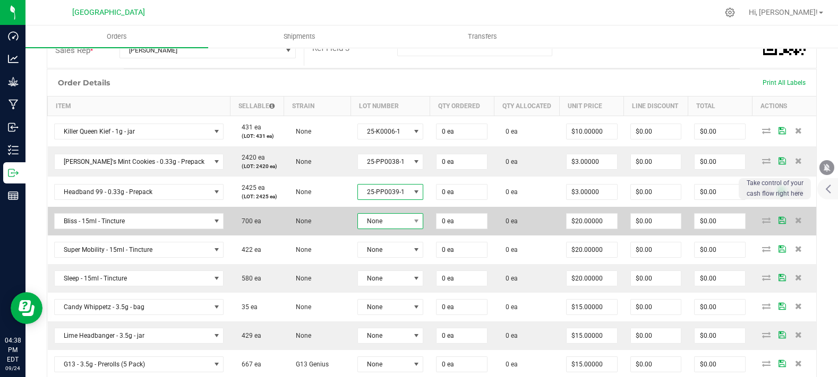
click at [372, 229] on span "None" at bounding box center [384, 221] width 52 height 15
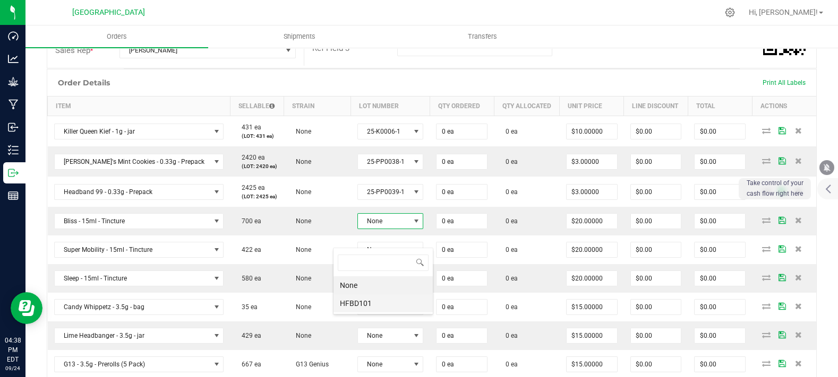
click at [384, 305] on li "HFBD101" at bounding box center [382, 304] width 99 height 18
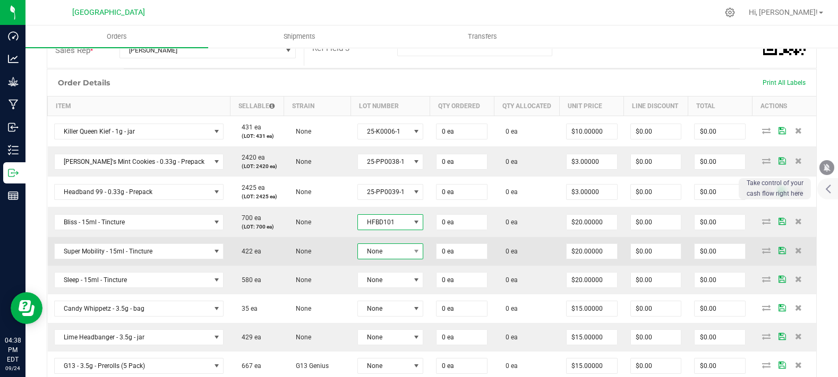
click at [375, 259] on span "None" at bounding box center [384, 251] width 52 height 15
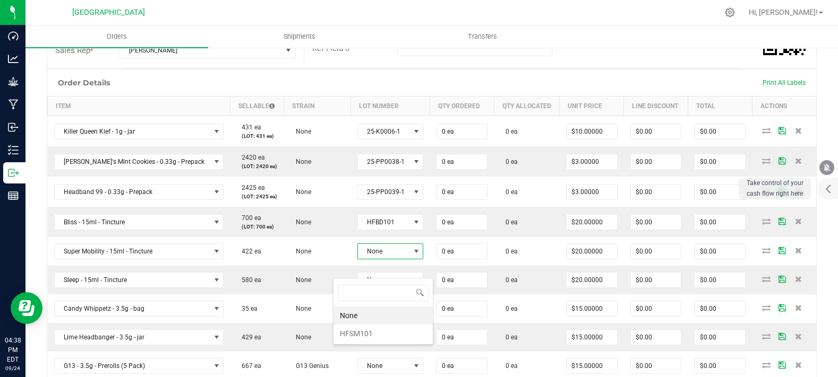
scroll to position [53074, 53022]
click at [375, 332] on li "HFSM101" at bounding box center [382, 334] width 99 height 18
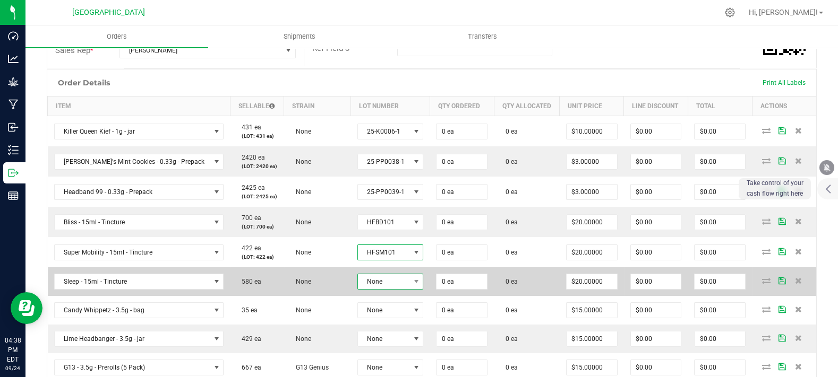
click at [375, 289] on span "None" at bounding box center [384, 281] width 52 height 15
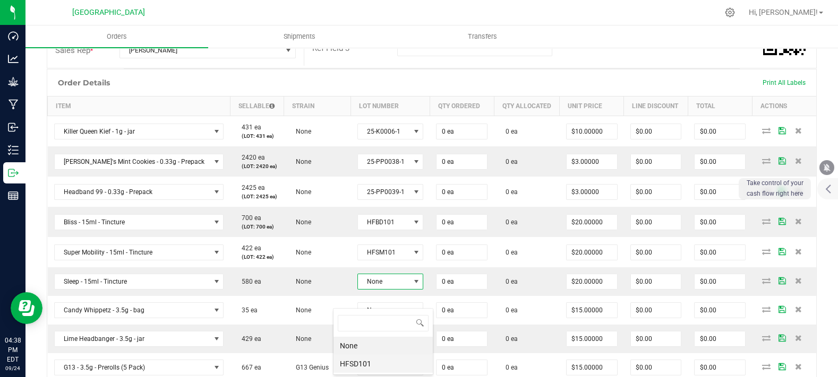
click at [372, 363] on li "HFSD101" at bounding box center [382, 364] width 99 height 18
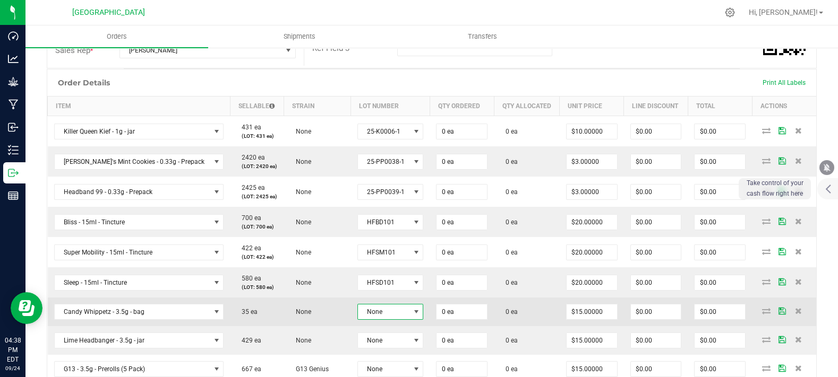
click at [371, 320] on span "None" at bounding box center [384, 312] width 52 height 15
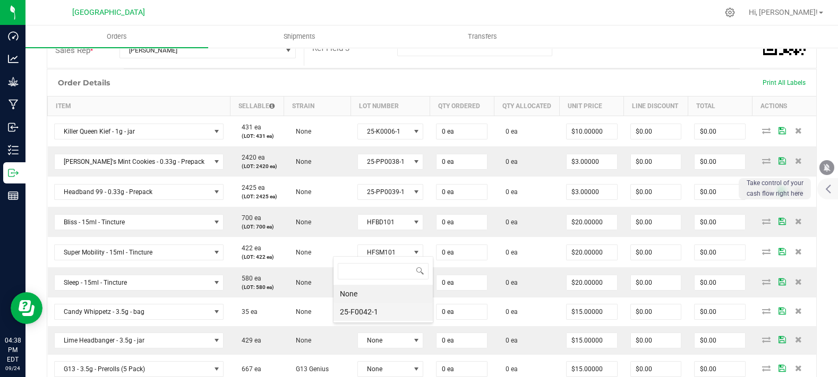
click at [375, 314] on li "25-F0042-1" at bounding box center [382, 312] width 99 height 18
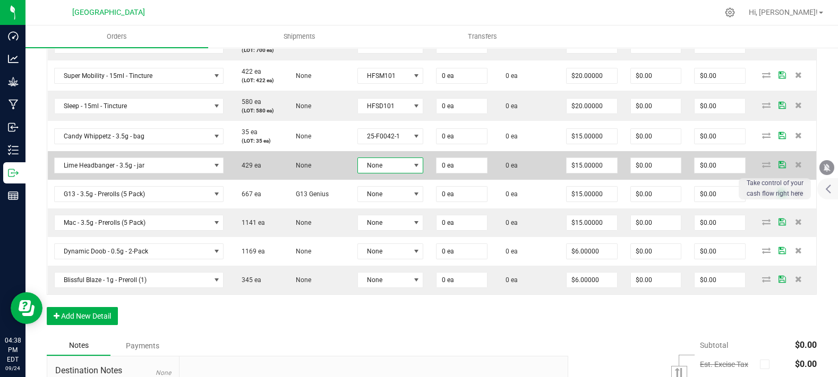
click at [358, 173] on span "None" at bounding box center [384, 165] width 52 height 15
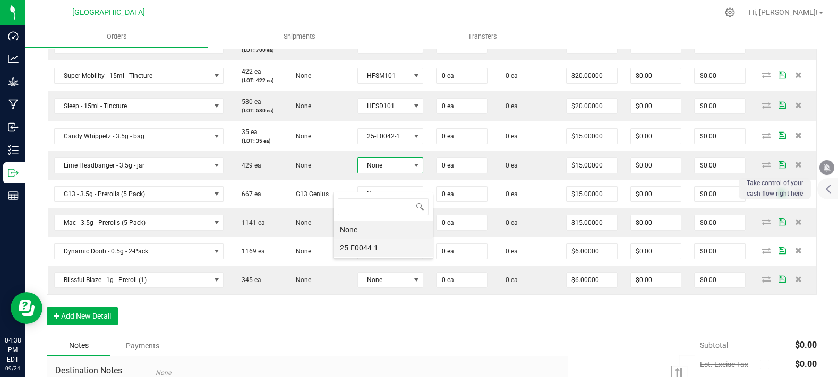
click at [354, 251] on li "25-F0044-1" at bounding box center [382, 248] width 99 height 18
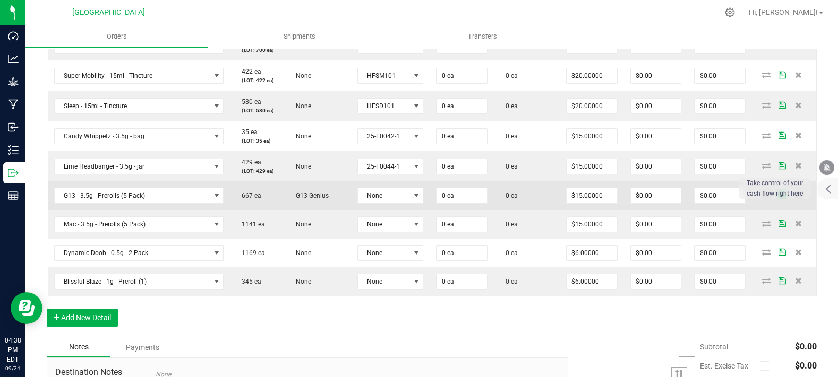
click at [359, 210] on td "None" at bounding box center [390, 196] width 79 height 29
click at [366, 203] on span "None" at bounding box center [384, 195] width 52 height 15
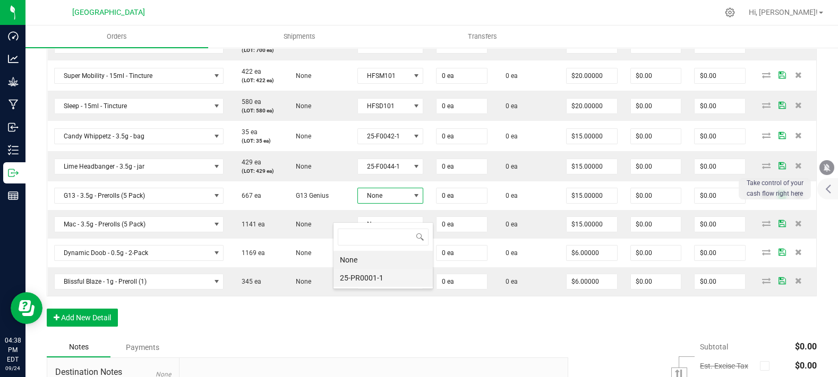
click at [362, 278] on li "25-PR0001-1" at bounding box center [382, 278] width 99 height 18
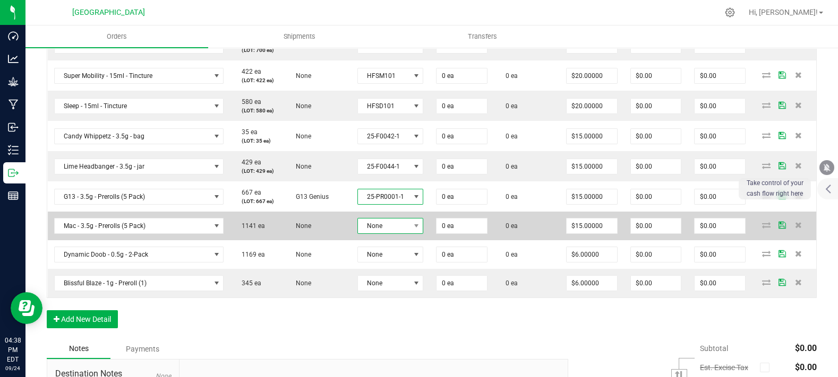
click at [362, 234] on span "None" at bounding box center [384, 226] width 52 height 15
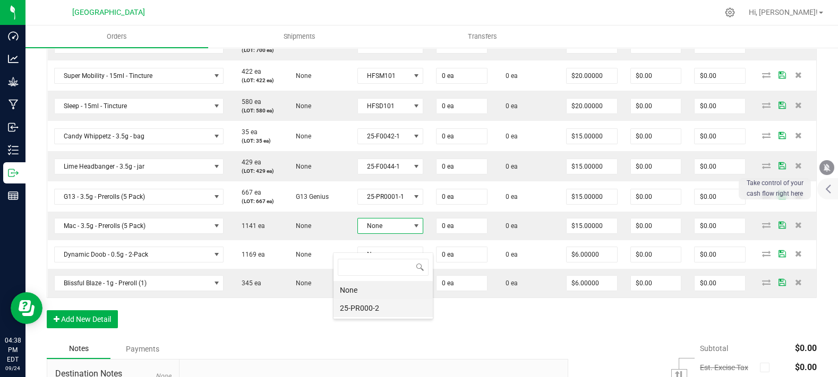
click at [362, 306] on li "25-PR000-2" at bounding box center [382, 308] width 99 height 18
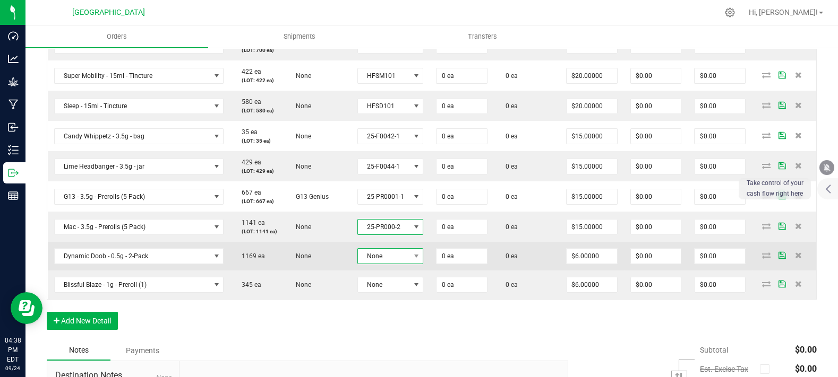
click at [365, 264] on span "None" at bounding box center [384, 256] width 52 height 15
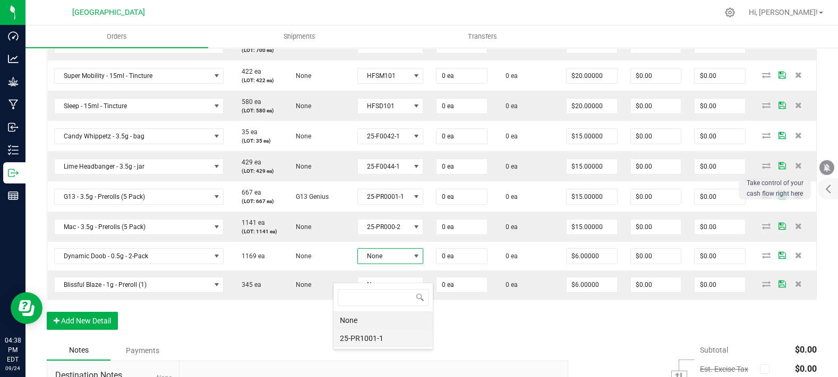
click at [365, 336] on li "25-PR1001-1" at bounding box center [382, 339] width 99 height 18
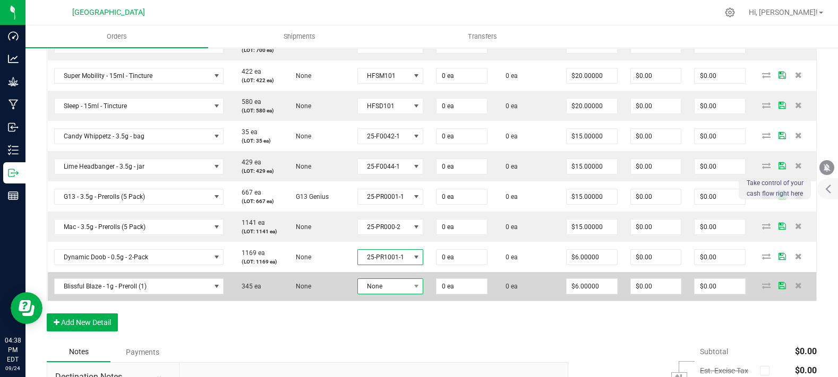
click at [364, 294] on span "None" at bounding box center [384, 286] width 52 height 15
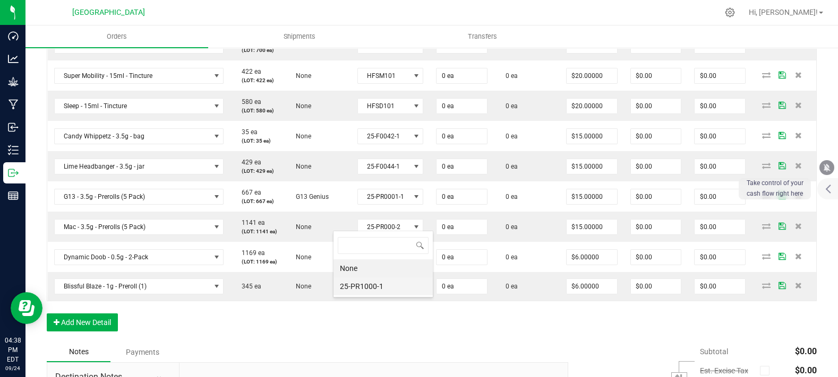
click at [372, 282] on li "25-PR1000-1" at bounding box center [382, 287] width 99 height 18
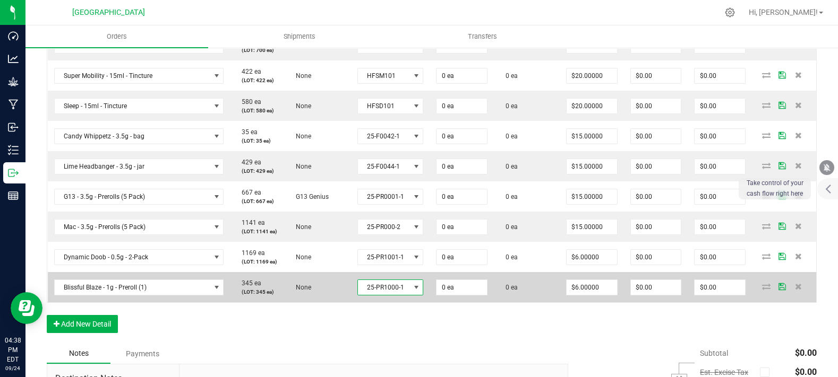
click at [358, 295] on span "25-PR1000-1" at bounding box center [384, 287] width 52 height 15
click at [319, 303] on td "None" at bounding box center [317, 287] width 67 height 30
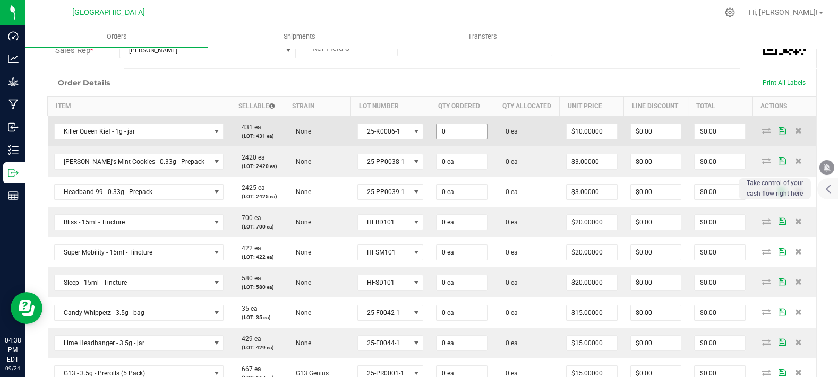
click at [436, 139] on input "0" at bounding box center [461, 131] width 50 height 15
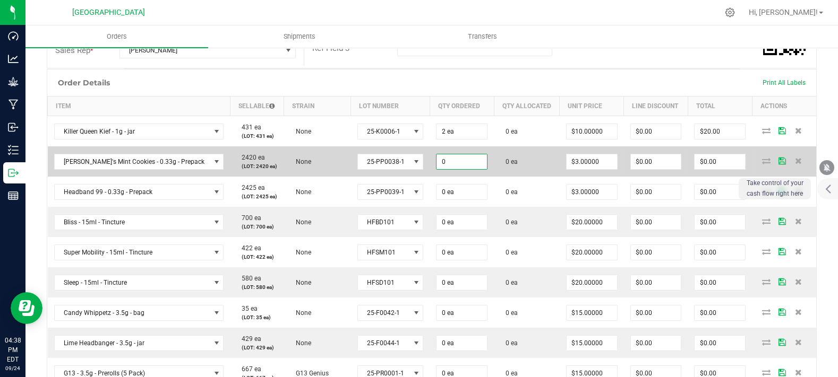
click at [451, 169] on input "0" at bounding box center [461, 161] width 50 height 15
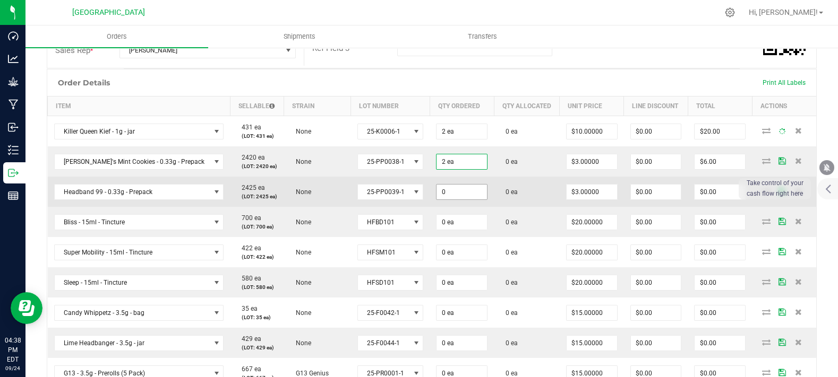
click at [441, 200] on input "0" at bounding box center [461, 192] width 50 height 15
click at [501, 207] on td "0 ea" at bounding box center [527, 192] width 66 height 30
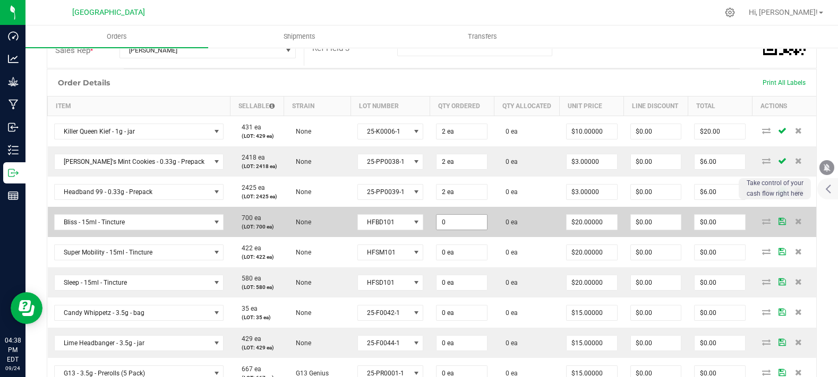
click at [458, 230] on input "0" at bounding box center [461, 222] width 50 height 15
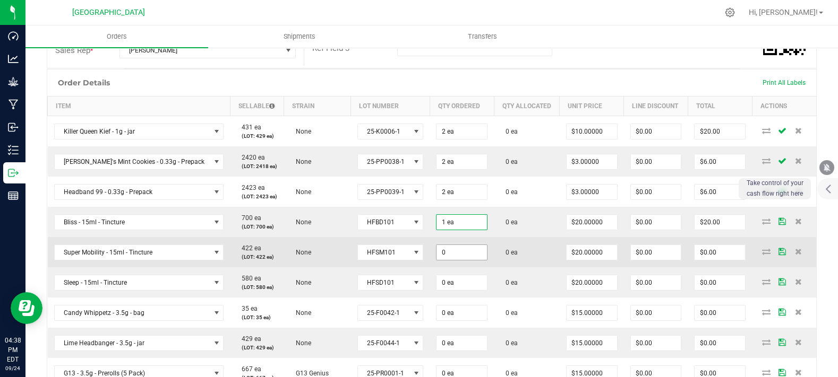
click at [451, 260] on input "0" at bounding box center [461, 252] width 50 height 15
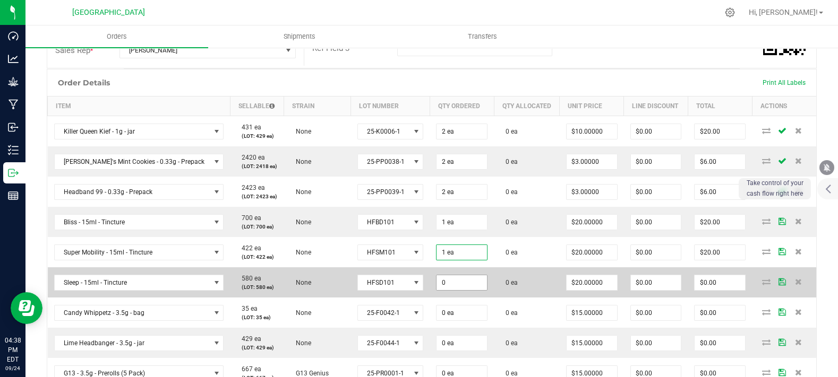
click at [448, 290] on input "0" at bounding box center [461, 283] width 50 height 15
click at [495, 288] on td "0 ea" at bounding box center [527, 283] width 66 height 30
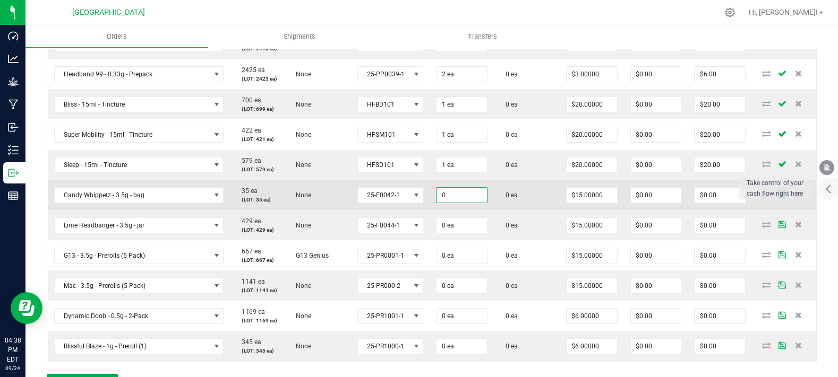
click at [444, 203] on input "0" at bounding box center [461, 195] width 50 height 15
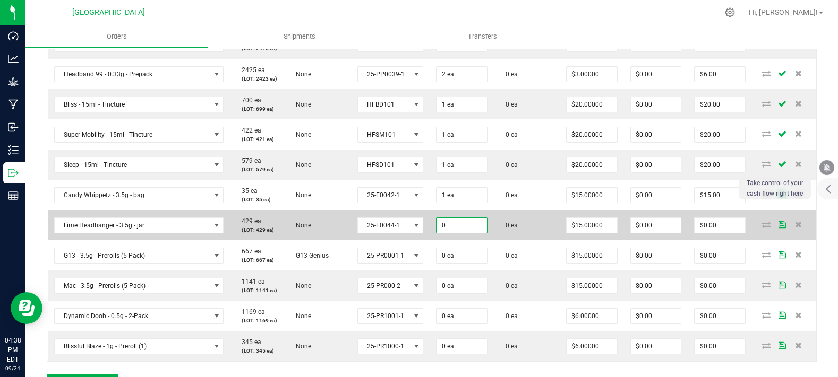
click at [439, 233] on input "0" at bounding box center [461, 225] width 50 height 15
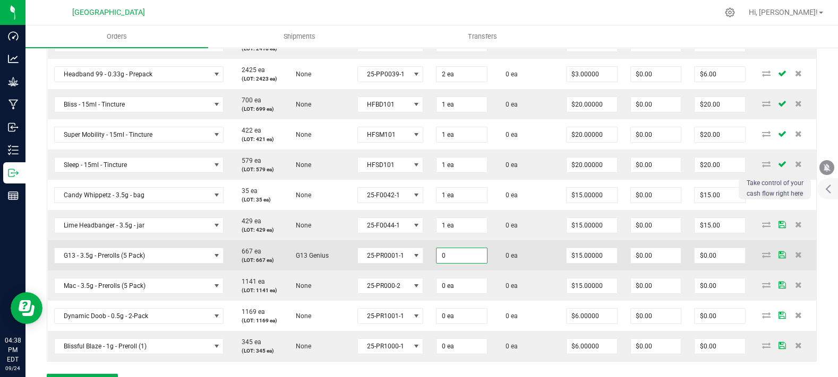
click at [436, 263] on input "0" at bounding box center [461, 255] width 50 height 15
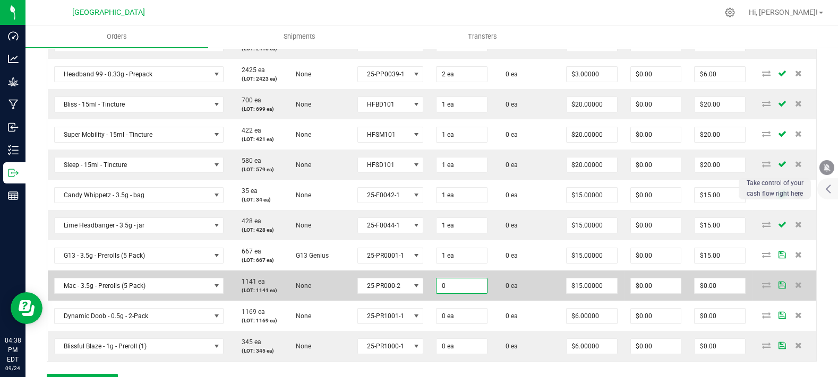
click at [441, 294] on input "0" at bounding box center [461, 286] width 50 height 15
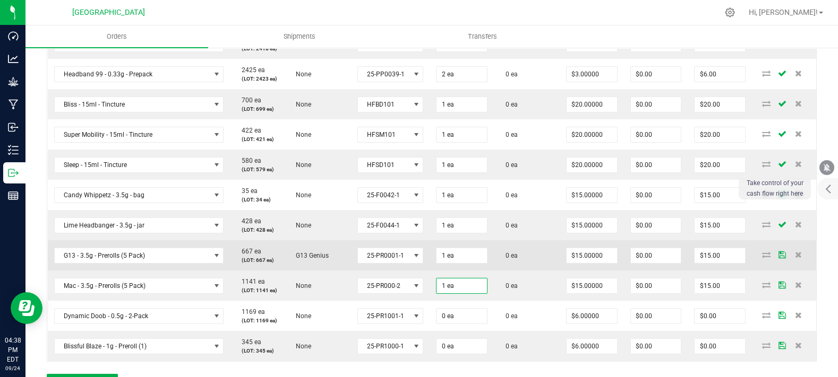
click at [517, 271] on td "0 ea" at bounding box center [527, 255] width 66 height 30
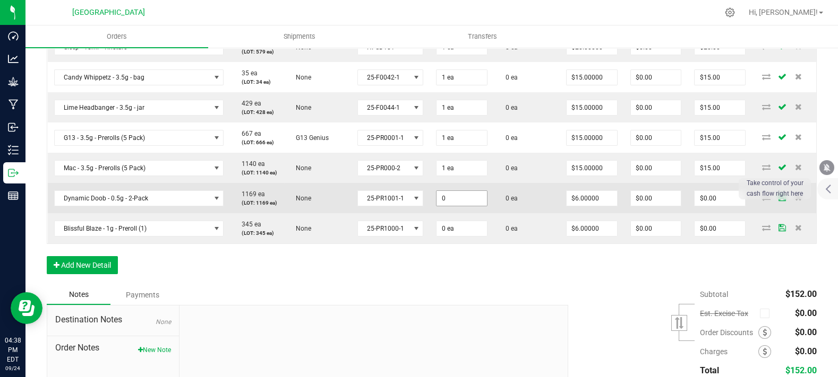
click at [436, 206] on input "0" at bounding box center [461, 198] width 50 height 15
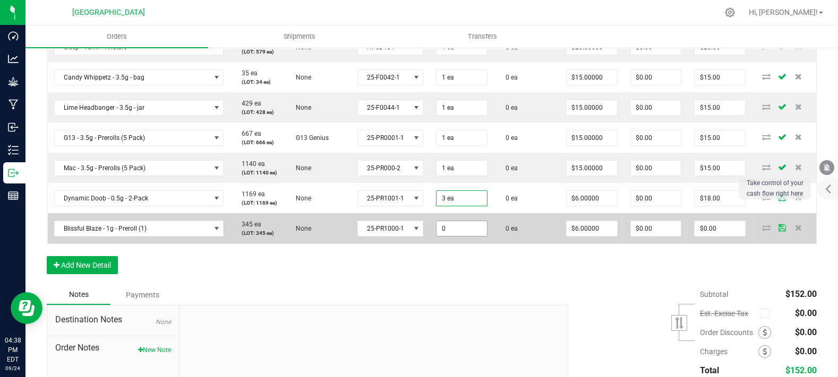
click at [436, 236] on input "0" at bounding box center [461, 228] width 50 height 15
click at [538, 234] on td "0 ea" at bounding box center [527, 228] width 66 height 30
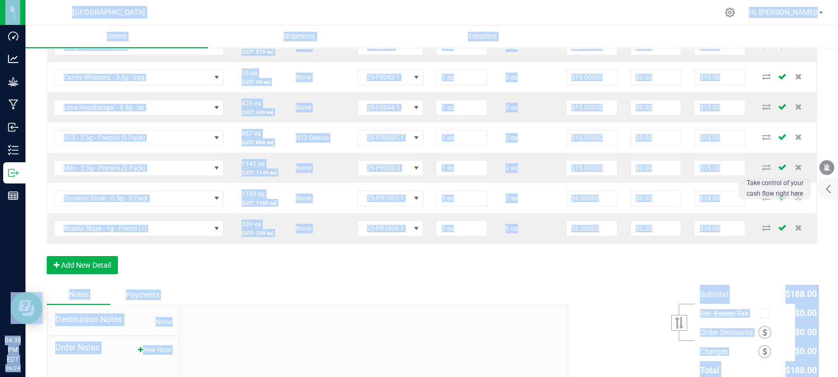
copy body "Dashboard Analytics Grow Manufacturing Inbound Inventory Outbound Reports 04:38…"
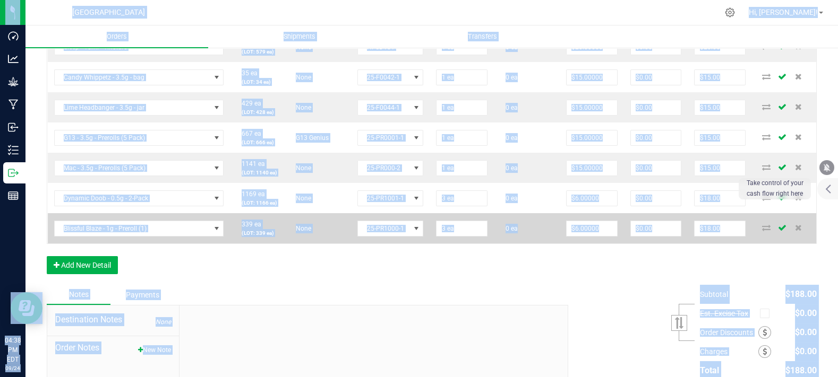
click at [560, 244] on td "$6.00000" at bounding box center [592, 228] width 64 height 30
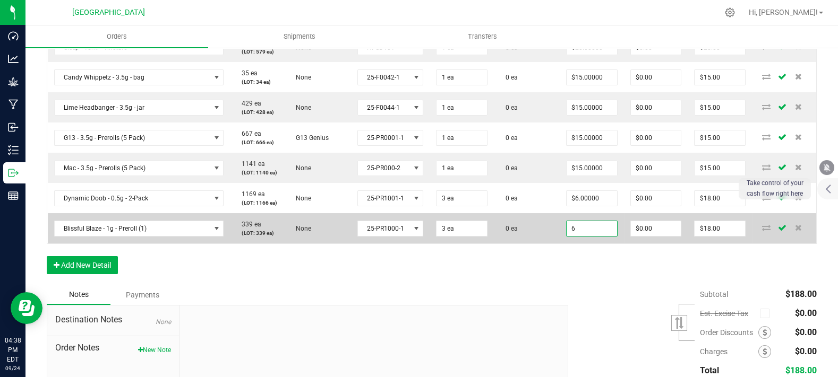
click at [571, 236] on input "6" at bounding box center [591, 228] width 50 height 15
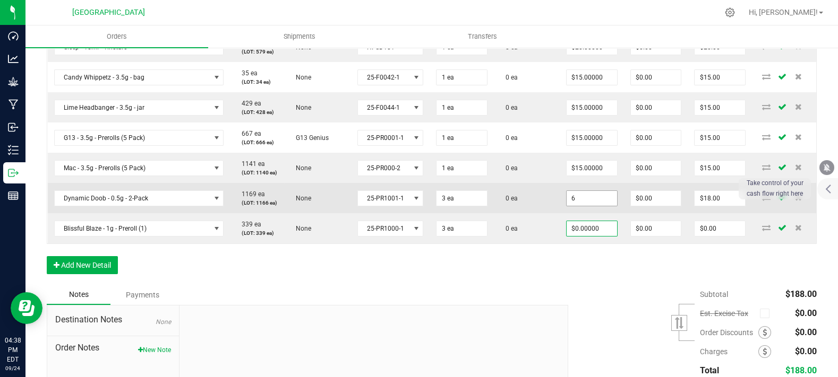
click at [580, 206] on input "6" at bounding box center [591, 198] width 50 height 15
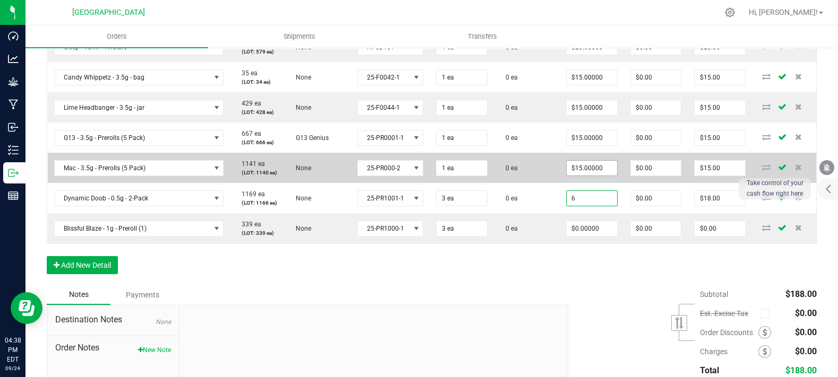
paste input "0"
click at [584, 176] on input "15" at bounding box center [591, 168] width 50 height 15
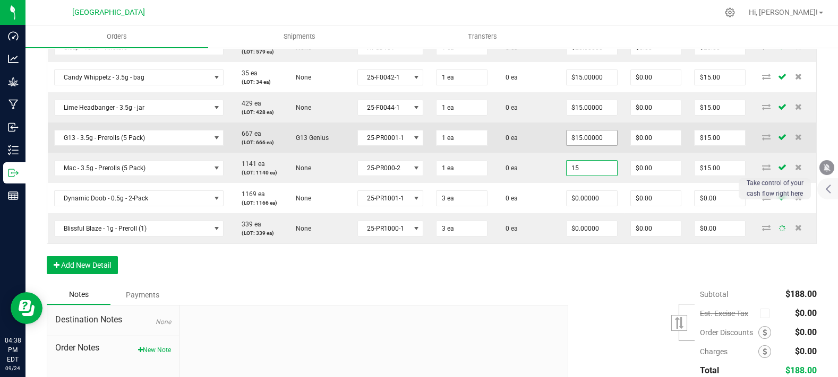
paste input "0"
click at [580, 145] on input "15" at bounding box center [591, 138] width 50 height 15
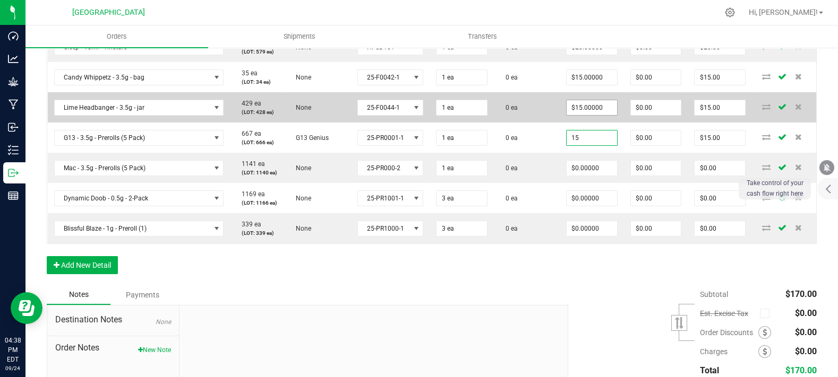
paste input "0"
click at [573, 115] on input "15" at bounding box center [591, 107] width 50 height 15
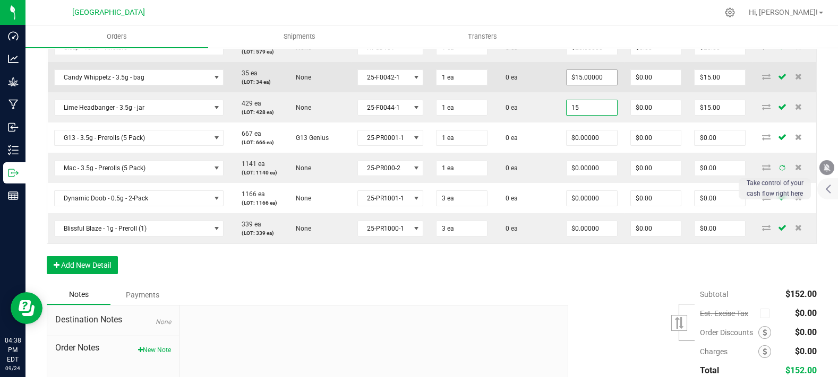
paste input "0"
click at [577, 85] on input "15" at bounding box center [591, 77] width 50 height 15
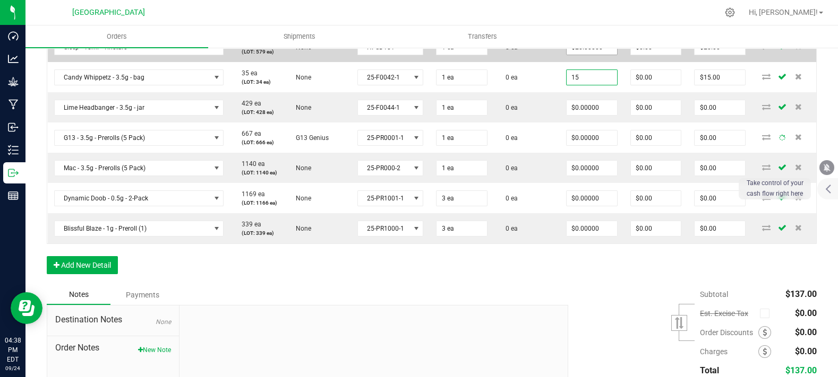
paste input "0"
click at [569, 55] on input "20" at bounding box center [591, 47] width 50 height 15
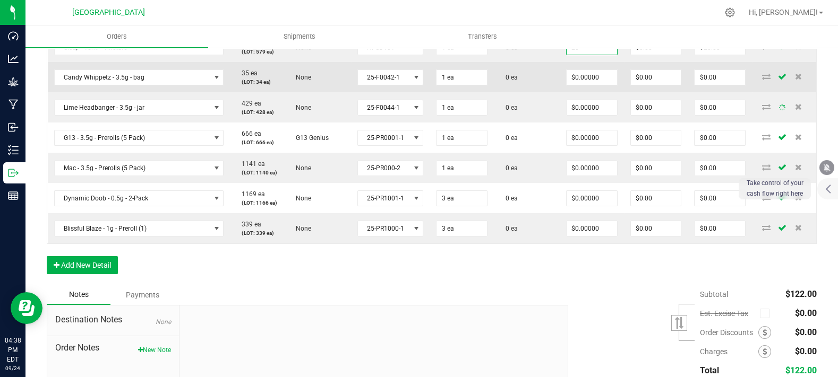
paste input
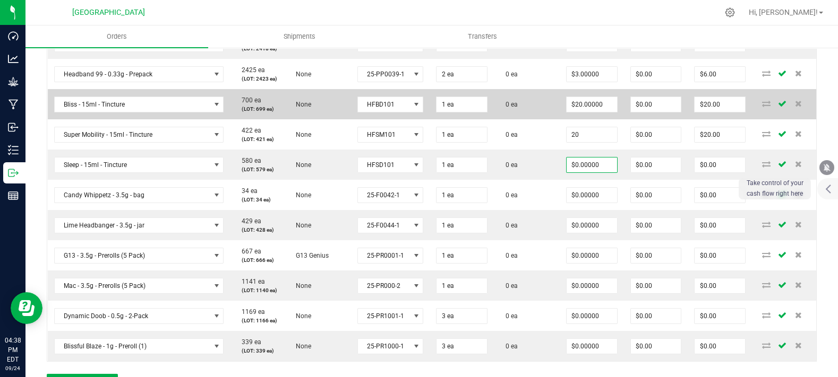
drag, startPoint x: 555, startPoint y: 148, endPoint x: 569, endPoint y: 132, distance: 21.5
click at [566, 142] on input "20" at bounding box center [591, 134] width 50 height 15
paste input
click at [575, 112] on input "20" at bounding box center [591, 104] width 50 height 15
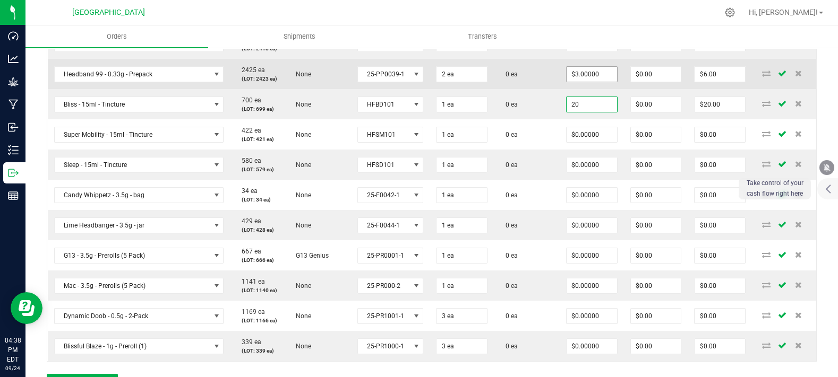
paste input
click at [573, 82] on input "3" at bounding box center [591, 74] width 50 height 15
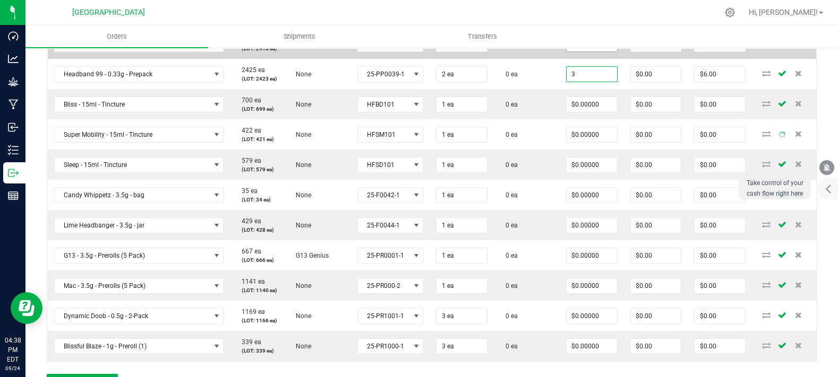
paste input "0"
click at [568, 51] on input "3" at bounding box center [591, 44] width 50 height 15
paste input "0"
click at [534, 59] on td "0 ea" at bounding box center [527, 44] width 66 height 30
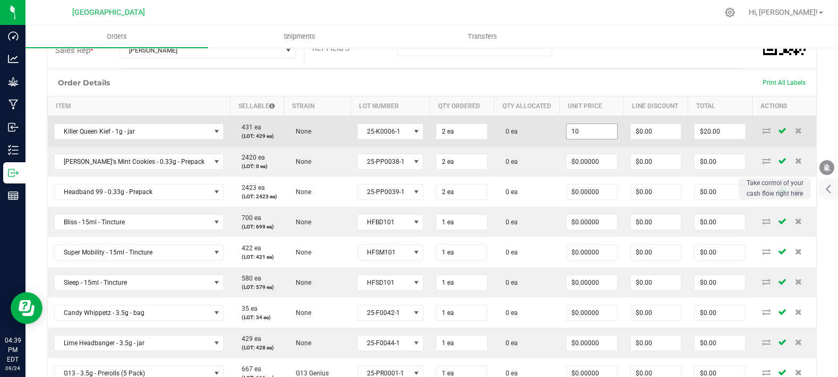
click at [566, 139] on input "10" at bounding box center [591, 131] width 50 height 15
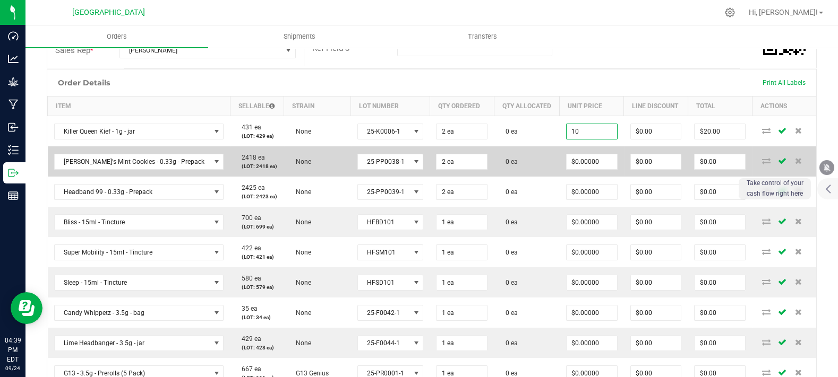
paste input
click at [505, 167] on td "0 ea" at bounding box center [527, 162] width 66 height 30
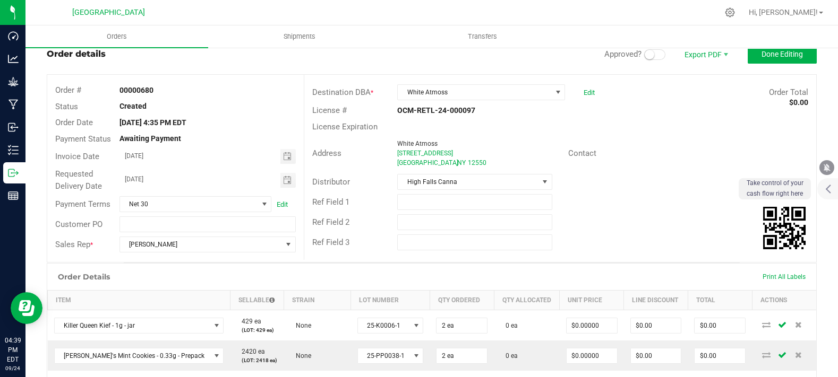
click at [630, 50] on span "Approved?" at bounding box center [622, 54] width 37 height 10
click at [645, 55] on small at bounding box center [650, 55] width 10 height 10
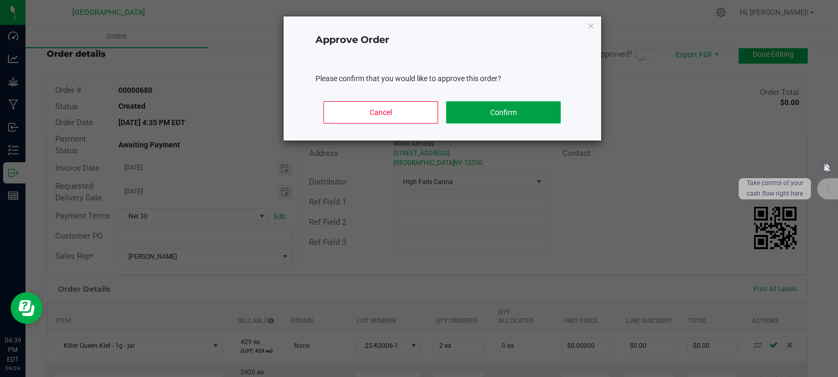
click at [508, 110] on button "Confirm" at bounding box center [503, 112] width 114 height 22
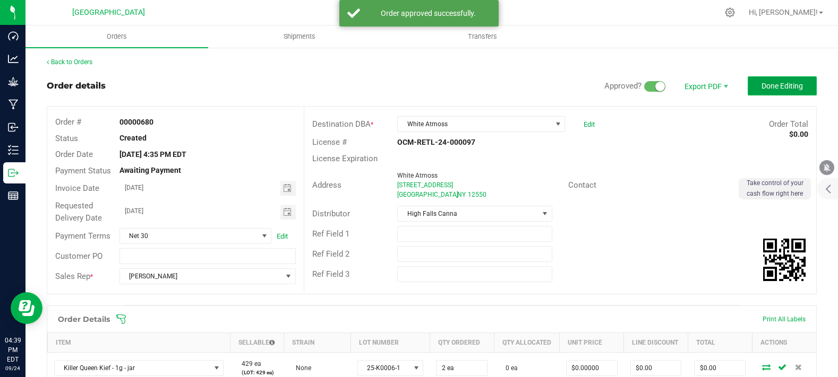
click at [779, 85] on span "Done Editing" at bounding box center [781, 86] width 41 height 8
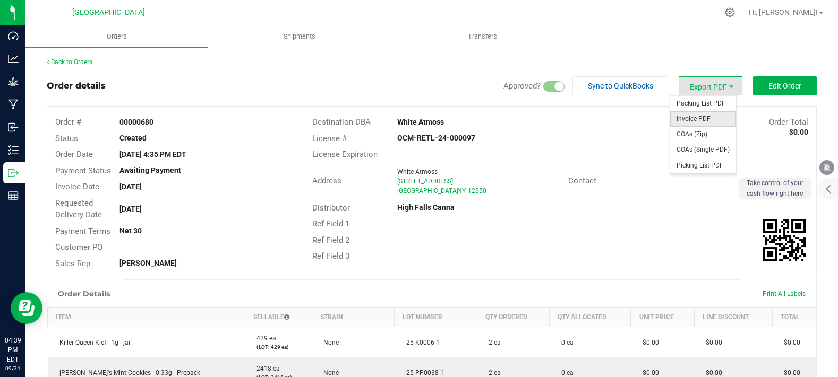
click at [688, 115] on span "Invoice PDF" at bounding box center [703, 118] width 66 height 15
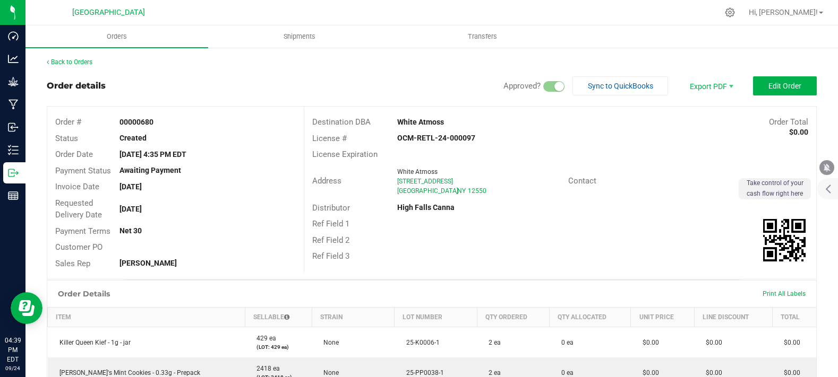
click at [68, 61] on link "Back to Orders" at bounding box center [70, 61] width 46 height 7
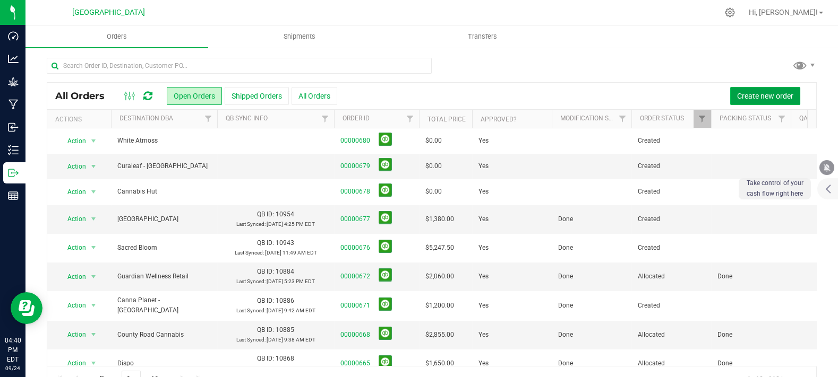
click at [740, 87] on button "Create new order" at bounding box center [765, 96] width 70 height 18
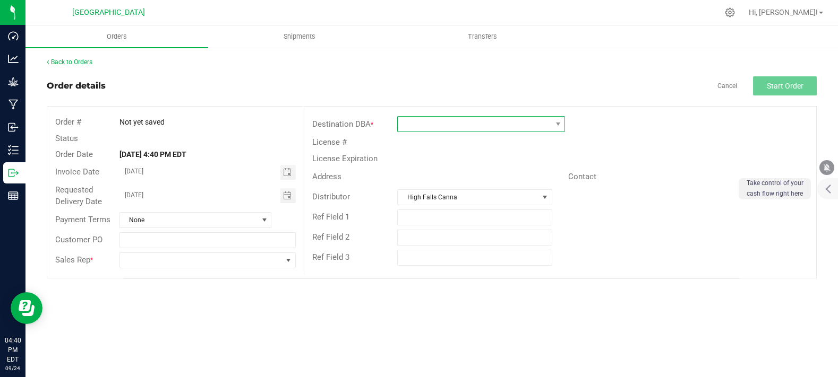
click at [431, 123] on span at bounding box center [474, 124] width 153 height 15
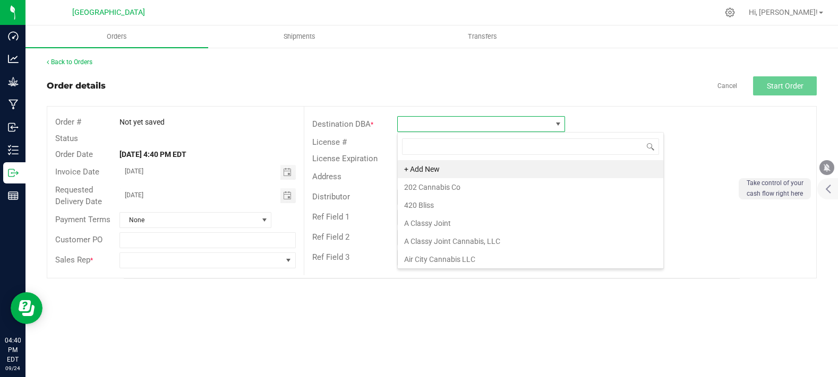
scroll to position [15, 168]
click at [424, 173] on li "+ Add New" at bounding box center [530, 169] width 265 height 18
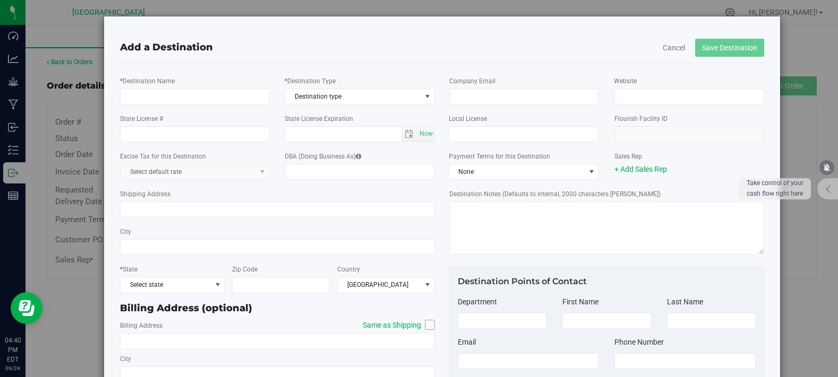
click at [188, 68] on div "Add a Destination Cancel Save Destination * Destination Name * Destination Type…" at bounding box center [441, 231] width 643 height 398
click at [179, 90] on input "* Destination Name" at bounding box center [194, 97] width 149 height 16
click at [330, 131] on input "text" at bounding box center [343, 134] width 116 height 15
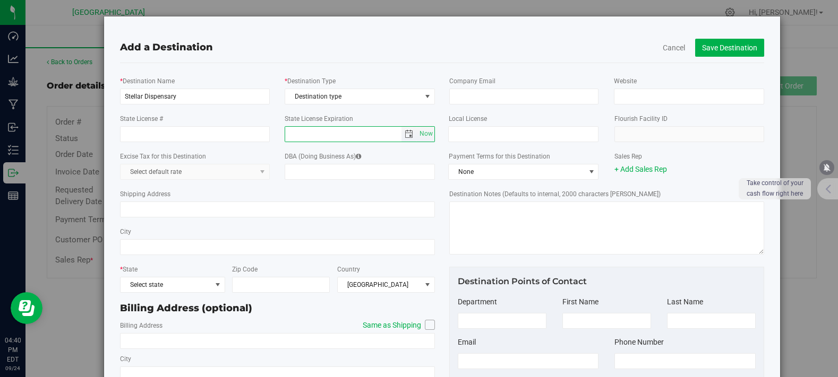
paste input "Stellar Dispensary"
click at [416, 169] on input "DBA (Doing Business As)" at bounding box center [360, 172] width 150 height 16
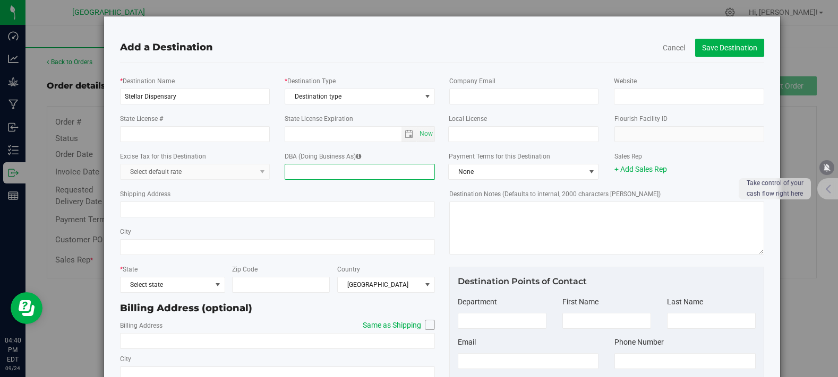
paste input "Stellar Dispensary"
click at [415, 46] on div "Add a Destination" at bounding box center [441, 47] width 643 height 14
click at [351, 91] on span "Destination type" at bounding box center [353, 96] width 136 height 15
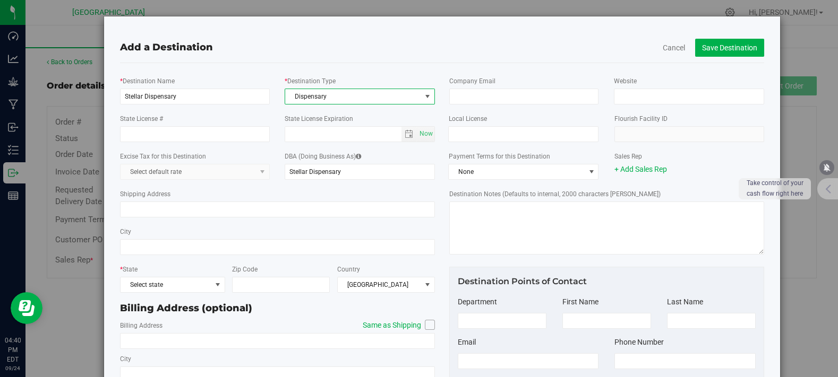
click at [441, 64] on div "Add a Destination Cancel Save Destination * Destination Name Stellar Dispensary…" at bounding box center [441, 231] width 643 height 398
click at [226, 131] on input "State License #" at bounding box center [194, 134] width 149 height 16
paste input "OCM-RETL-24-000143"
click at [410, 65] on div "Add a Destination Cancel Save Destination * Destination Name Stellar Dispensary…" at bounding box center [441, 231] width 643 height 398
click at [508, 98] on input "email" at bounding box center [523, 97] width 149 height 16
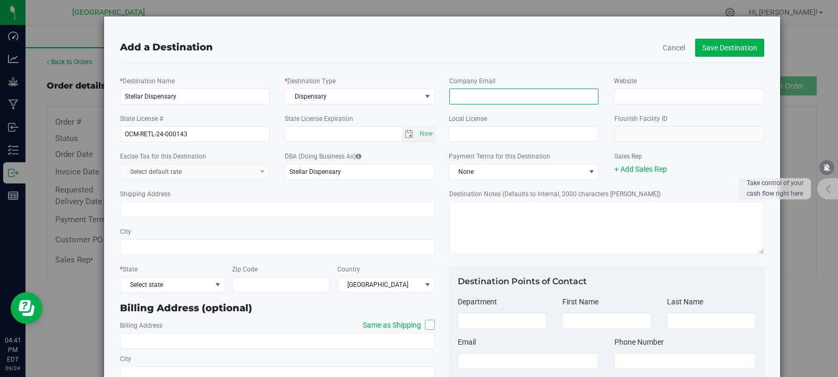
paste input "[EMAIL_ADDRESS][DOMAIN_NAME]"
click at [590, 72] on div "Company Email [EMAIL_ADDRESS][DOMAIN_NAME] Website" at bounding box center [606, 90] width 331 height 38
click at [654, 98] on input "Website" at bounding box center [689, 97] width 150 height 16
paste input "[URL][DOMAIN_NAME]"
click at [572, 56] on div "Add a Destination Cancel Save Destination" at bounding box center [441, 47] width 659 height 30
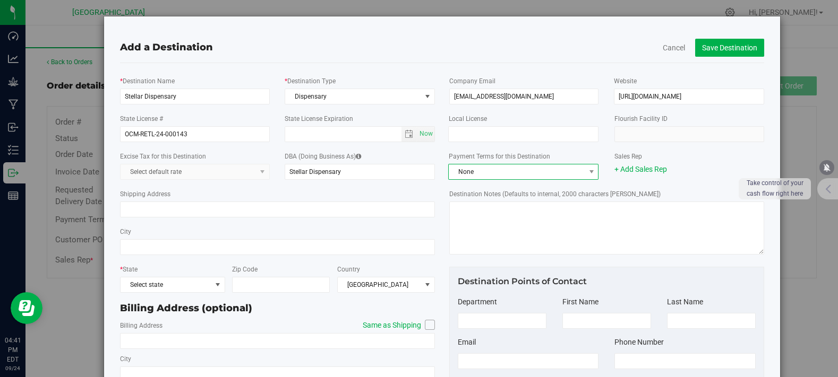
click at [499, 166] on span "None" at bounding box center [517, 172] width 136 height 15
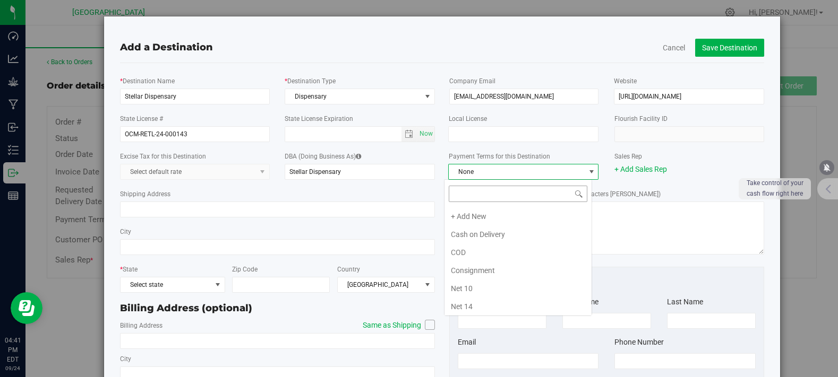
scroll to position [145, 0]
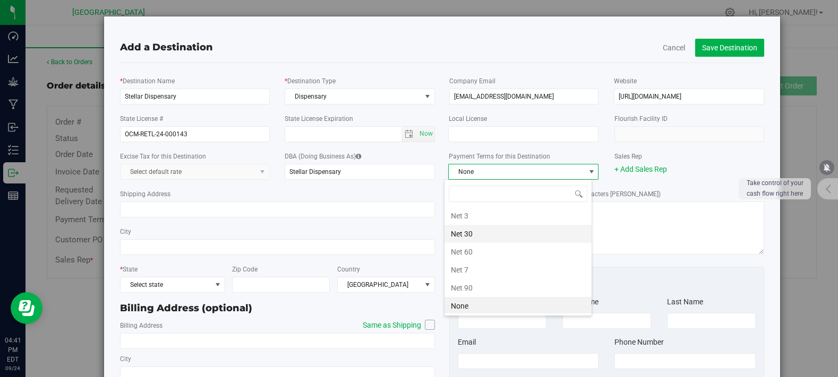
click at [475, 235] on li "Net 30" at bounding box center [517, 234] width 147 height 18
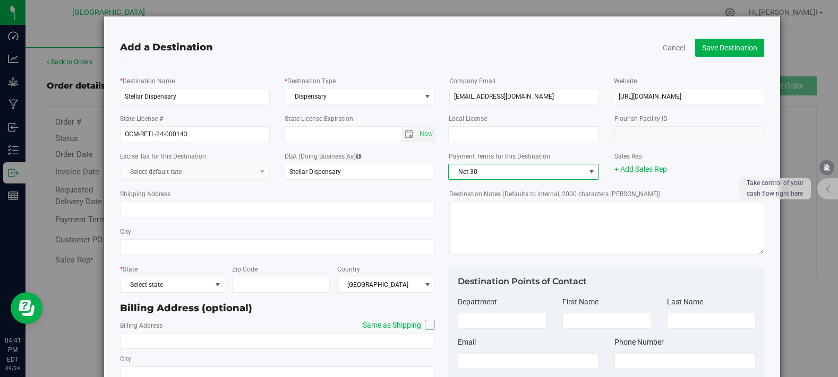
click at [348, 199] on div "Shipping Address" at bounding box center [277, 203] width 315 height 38
click at [198, 203] on input "Shipping Address" at bounding box center [277, 210] width 315 height 16
paste input "5440 Route 9W"
click at [166, 255] on div "City" at bounding box center [277, 241] width 315 height 38
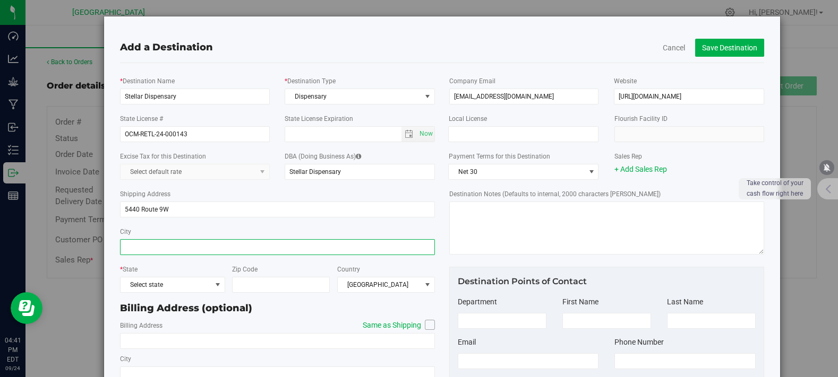
click at [175, 252] on input "City" at bounding box center [277, 247] width 315 height 16
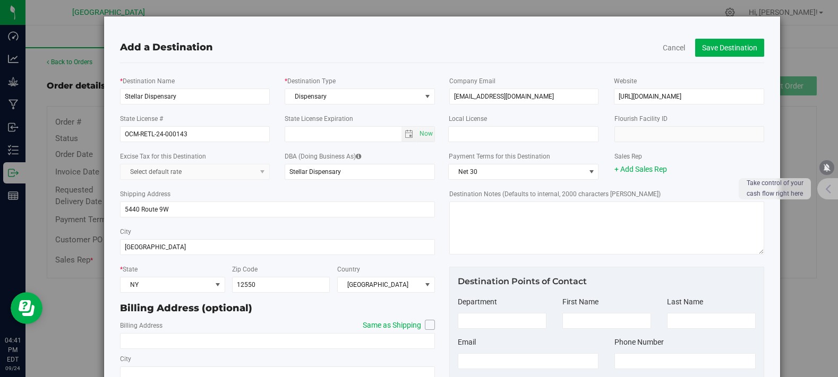
click at [427, 325] on icon at bounding box center [430, 325] width 6 height 0
click at [0, 0] on input "Same as Shipping" at bounding box center [0, 0] width 0 height 0
click at [435, 270] on div "* Destination Name Stellar Dispensary * Destination Type Dispensary Destination…" at bounding box center [277, 248] width 330 height 354
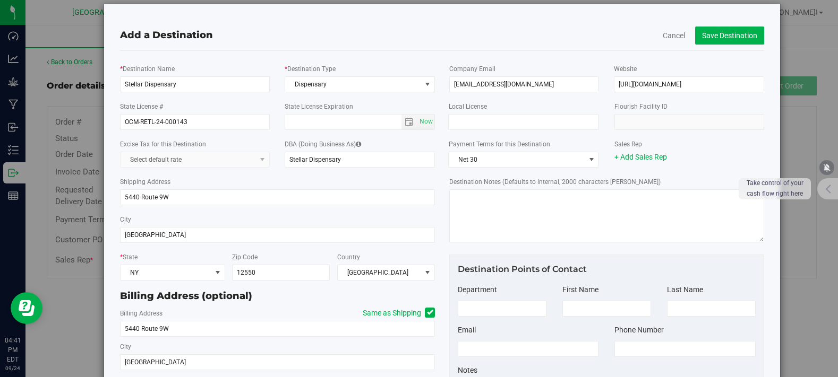
scroll to position [0, 0]
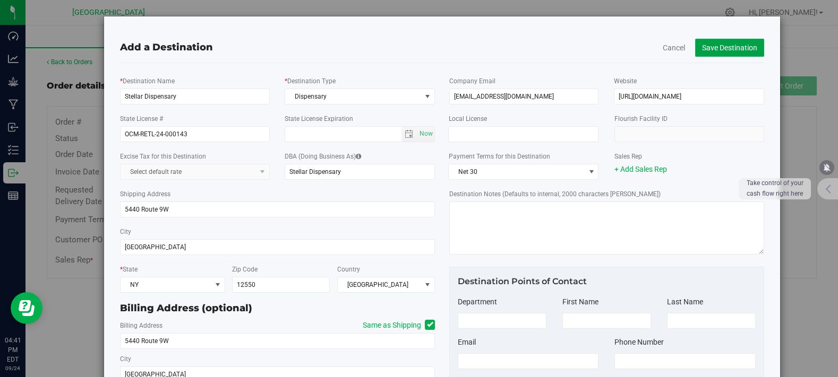
drag, startPoint x: 734, startPoint y: 46, endPoint x: 727, endPoint y: 50, distance: 7.7
click at [727, 50] on button "Save Destination" at bounding box center [729, 48] width 69 height 18
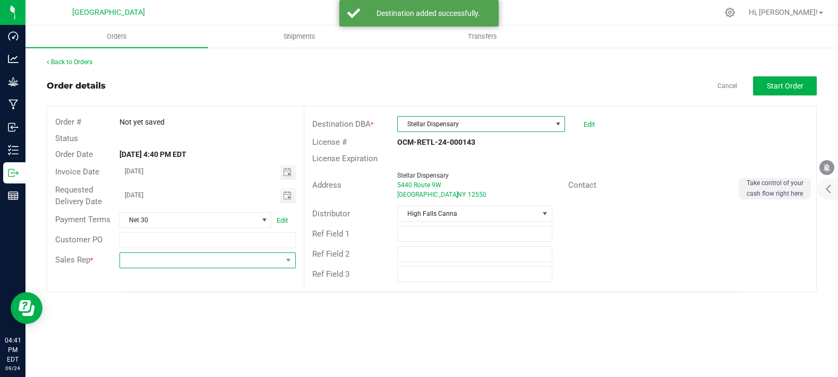
click at [177, 257] on span at bounding box center [201, 260] width 162 height 15
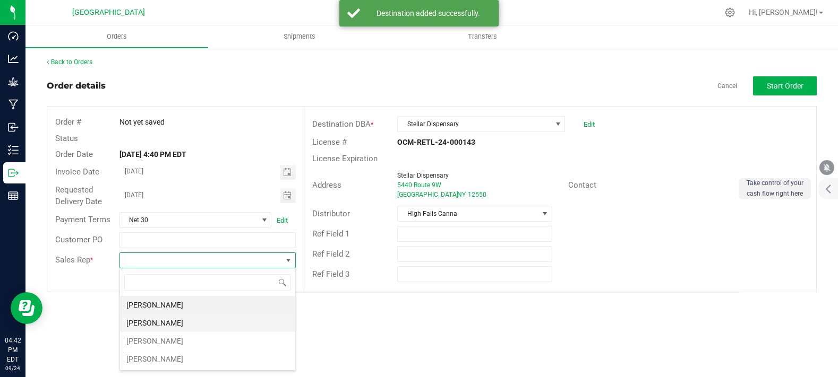
scroll to position [15, 176]
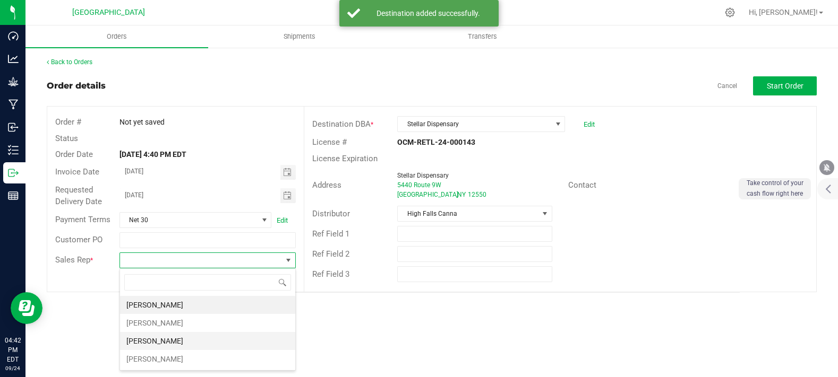
drag, startPoint x: 141, startPoint y: 338, endPoint x: 212, endPoint y: 307, distance: 77.0
click at [142, 338] on li "[PERSON_NAME]" at bounding box center [207, 341] width 175 height 18
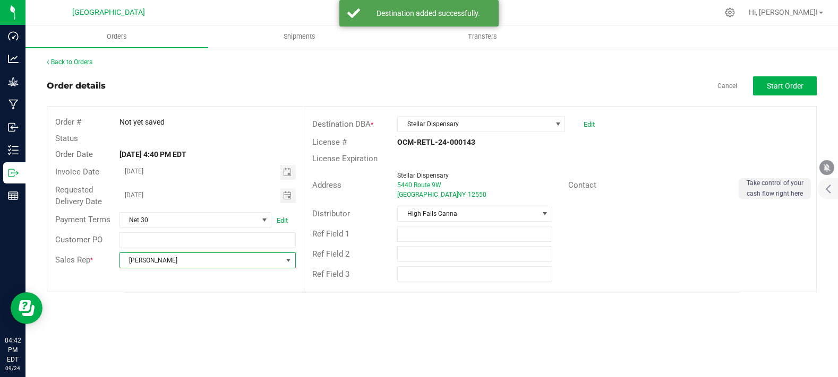
click at [625, 156] on div "License Expiration" at bounding box center [560, 159] width 512 height 16
click at [785, 84] on span "Start Order" at bounding box center [785, 86] width 37 height 8
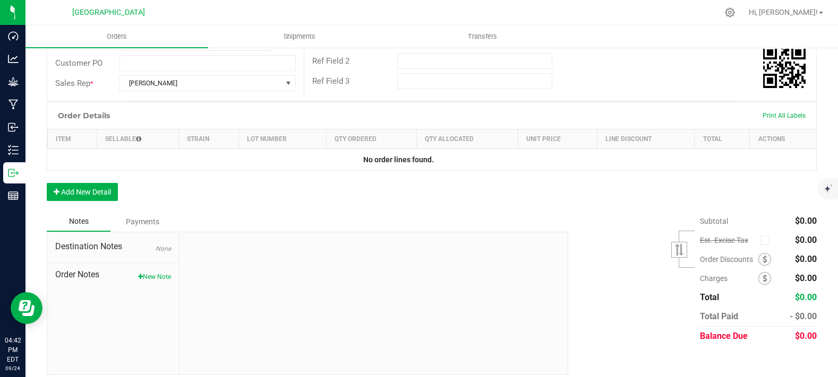
scroll to position [220, 0]
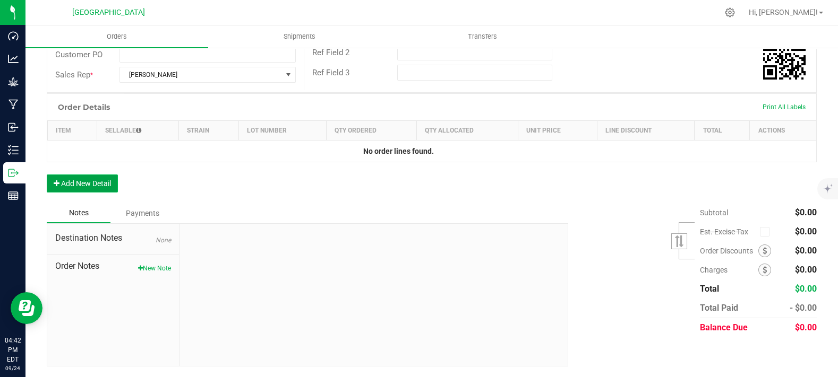
click at [84, 187] on button "Add New Detail" at bounding box center [82, 184] width 71 height 18
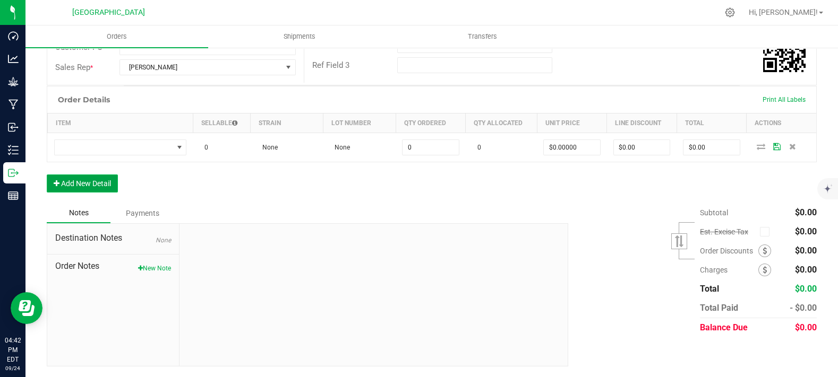
click at [88, 193] on button "Add New Detail" at bounding box center [82, 184] width 71 height 18
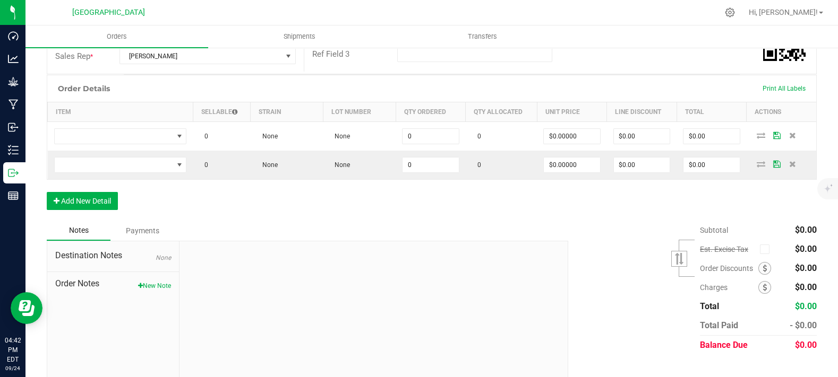
click at [88, 208] on div "Order Details Print All Labels Item Sellable Strain Lot Number Qty Ordered Qty …" at bounding box center [432, 148] width 770 height 146
click at [92, 221] on div "Order Details Print All Labels Item Sellable Strain Lot Number Qty Ordered Qty …" at bounding box center [432, 148] width 770 height 146
click at [96, 210] on button "Add New Detail" at bounding box center [82, 201] width 71 height 18
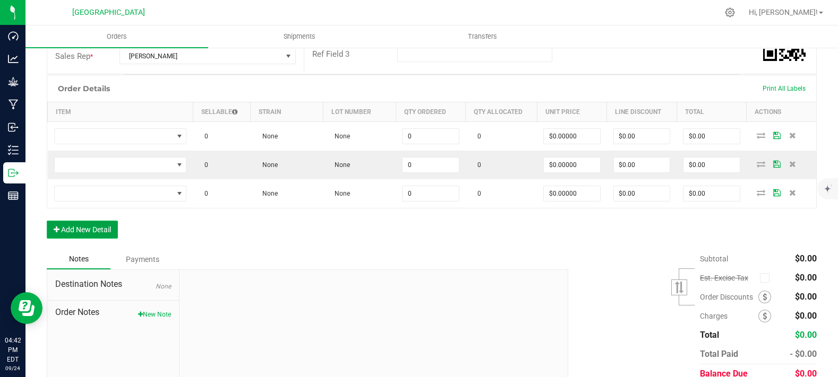
click at [84, 239] on button "Add New Detail" at bounding box center [82, 230] width 71 height 18
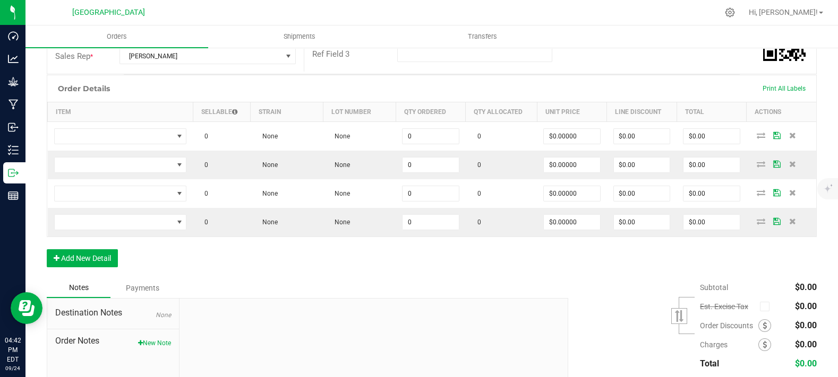
drag, startPoint x: 87, startPoint y: 255, endPoint x: 84, endPoint y: 261, distance: 5.7
click at [87, 256] on div "Order Details Print All Labels Item Sellable Strain Lot Number Qty Ordered Qty …" at bounding box center [432, 176] width 770 height 203
click at [81, 268] on button "Add New Detail" at bounding box center [82, 259] width 71 height 18
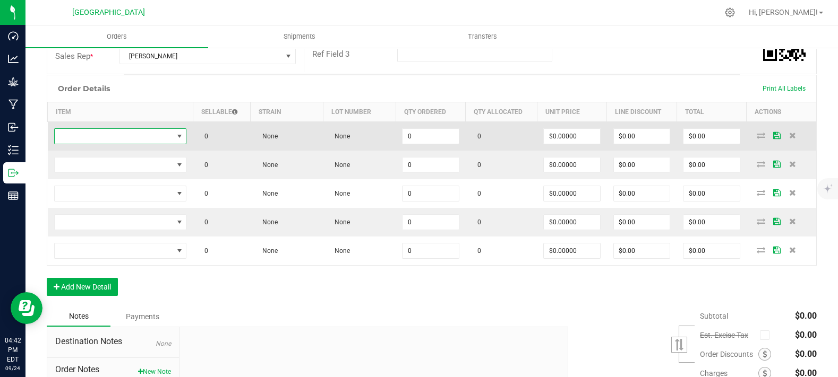
click at [95, 144] on span "NO DATA FOUND" at bounding box center [114, 136] width 118 height 15
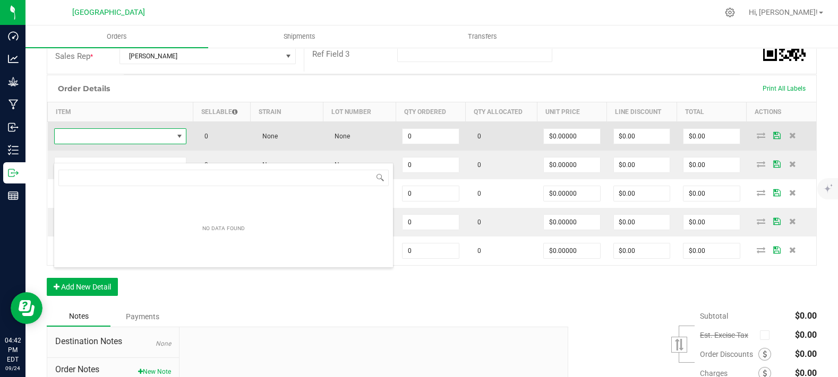
scroll to position [15, 131]
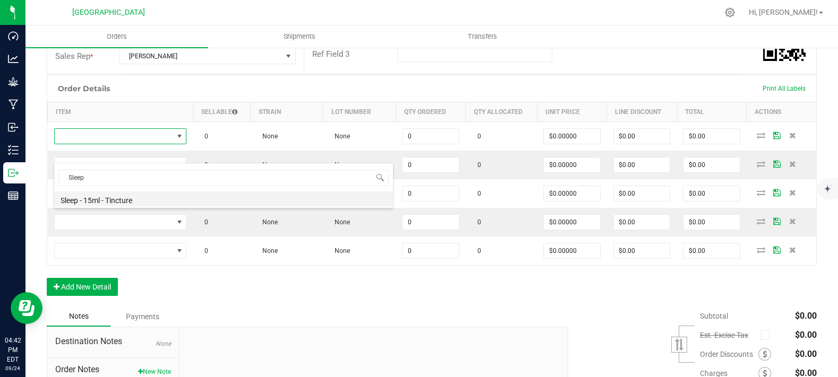
click at [121, 199] on li "Sleep - 15ml - Tincture" at bounding box center [223, 199] width 339 height 15
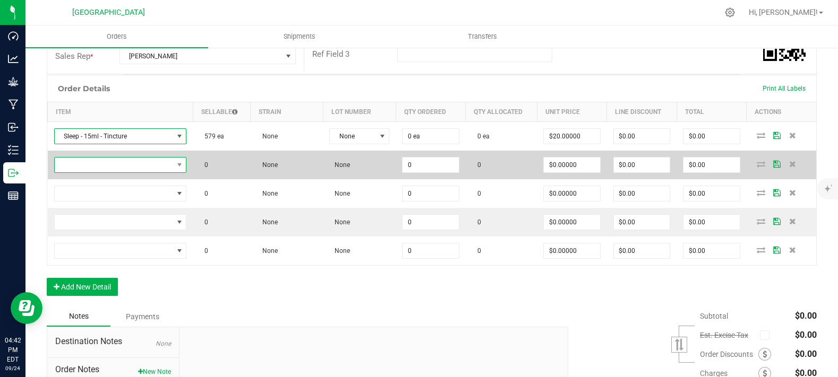
click at [123, 173] on span "NO DATA FOUND" at bounding box center [114, 165] width 118 height 15
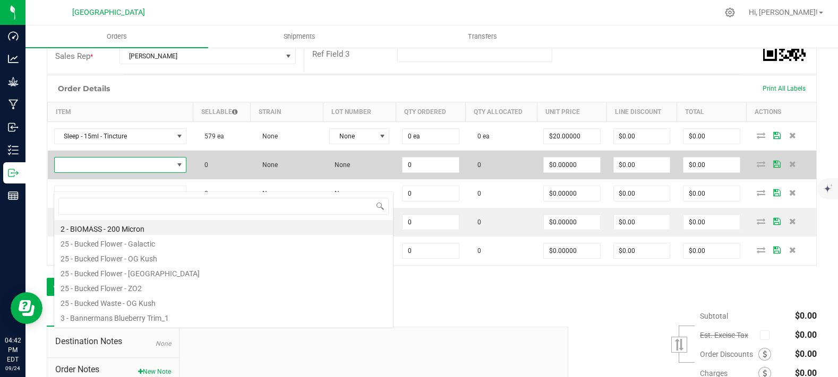
scroll to position [15, 129]
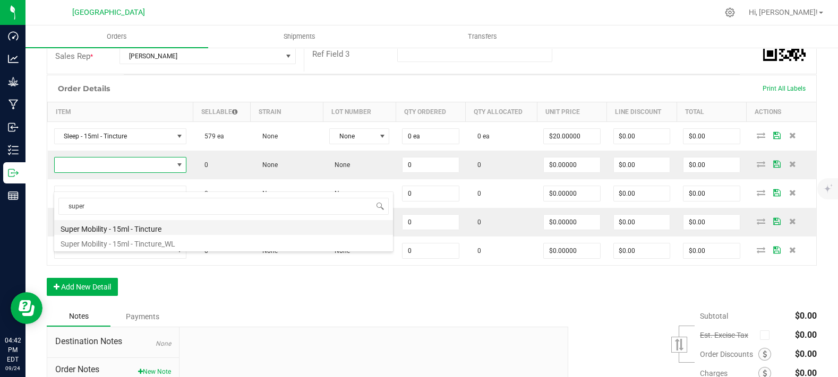
click at [115, 228] on li "Super Mobility - 15ml - Tincture" at bounding box center [223, 227] width 339 height 15
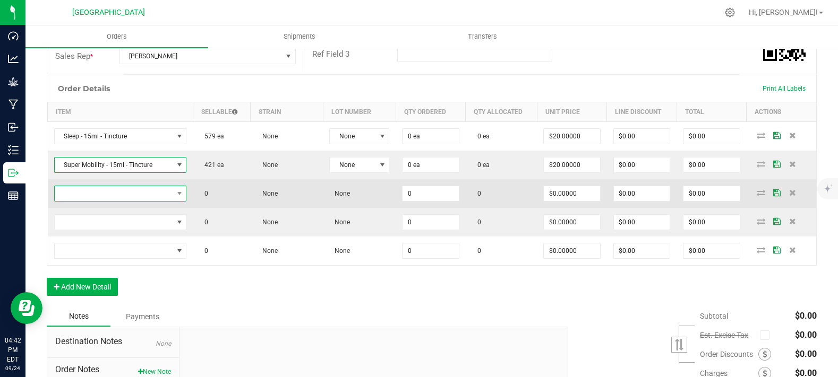
click at [109, 201] on span "NO DATA FOUND" at bounding box center [114, 193] width 118 height 15
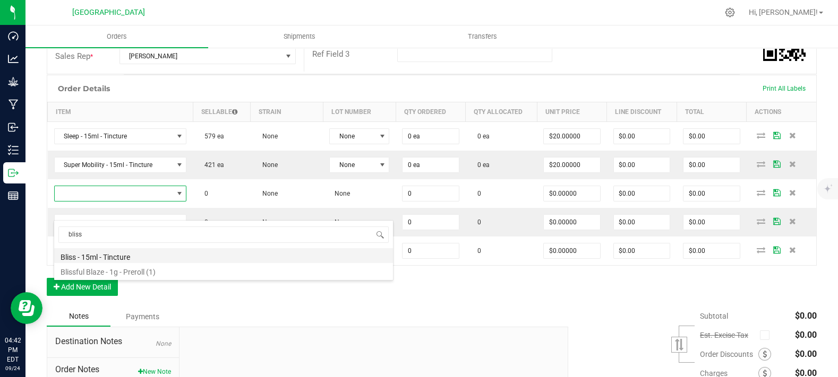
drag, startPoint x: 109, startPoint y: 256, endPoint x: 101, endPoint y: 259, distance: 8.1
click at [109, 256] on li "Bliss - 15ml - Tincture" at bounding box center [223, 255] width 339 height 15
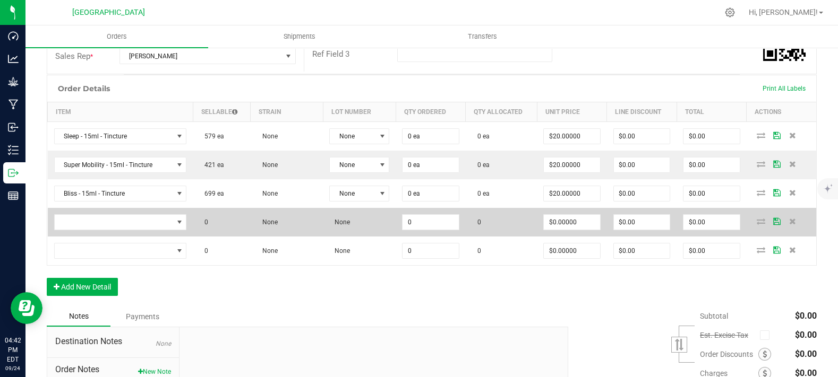
click at [105, 237] on td at bounding box center [120, 222] width 145 height 29
click at [118, 230] on span "NO DATA FOUND" at bounding box center [114, 222] width 118 height 15
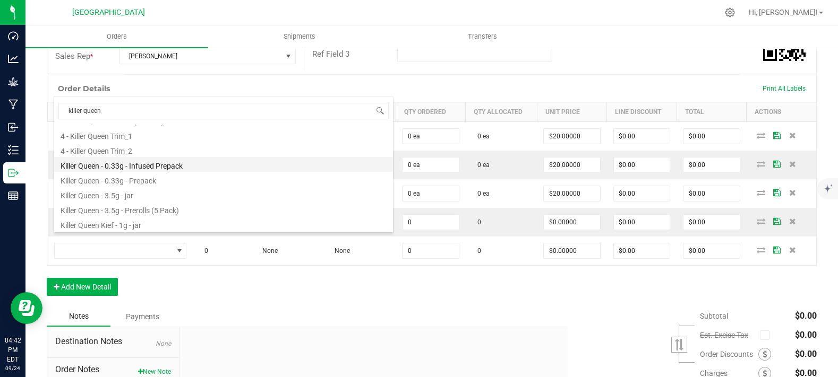
scroll to position [42, 0]
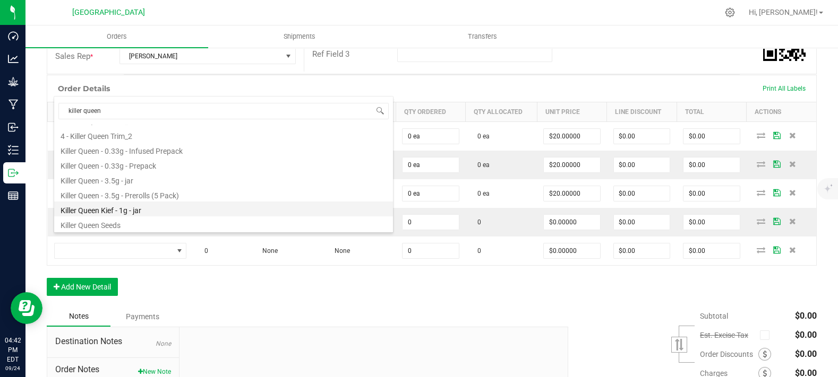
click at [141, 207] on li "Killer Queen Kief - 1g - jar" at bounding box center [223, 209] width 339 height 15
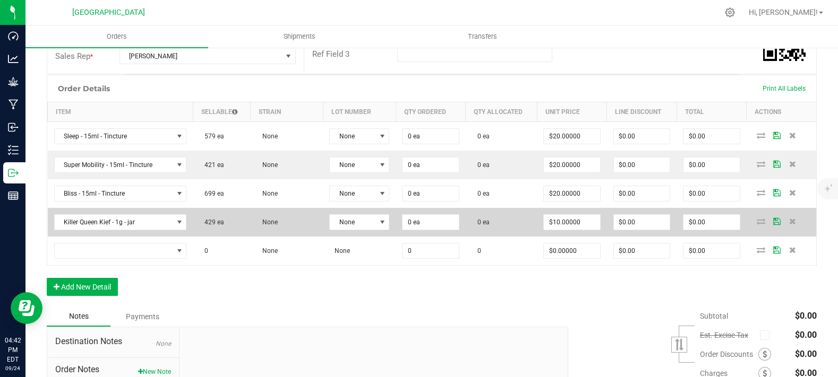
click at [257, 226] on span "None" at bounding box center [267, 222] width 21 height 7
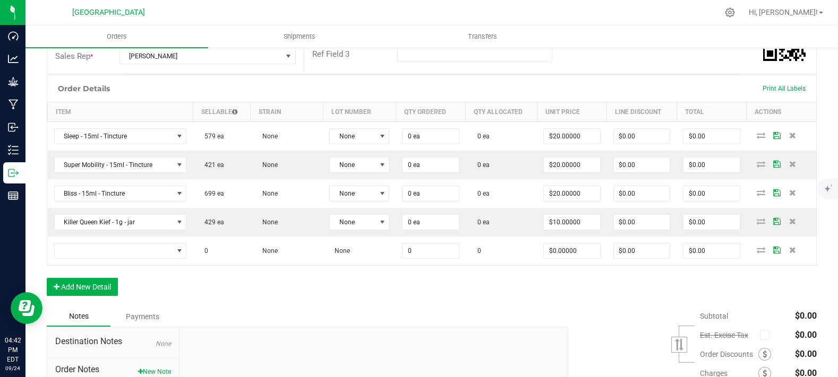
click at [101, 295] on div "Order Details Print All Labels Item Sellable Strain Lot Number Qty Ordered Qty …" at bounding box center [432, 191] width 770 height 232
click at [98, 296] on button "Add New Detail" at bounding box center [82, 287] width 71 height 18
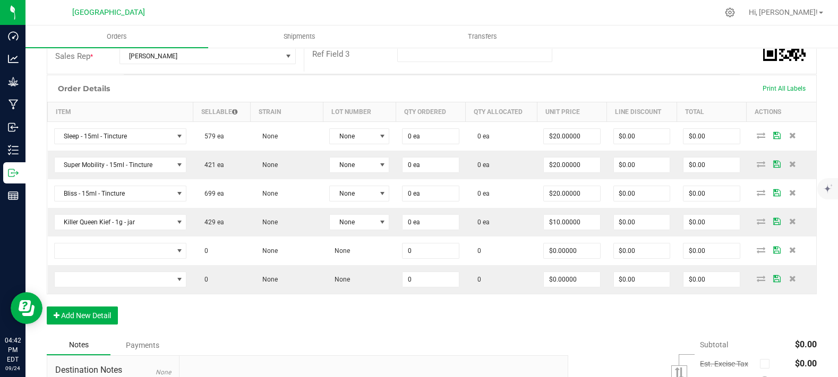
click at [97, 314] on div "Order Details Print All Labels Item Sellable Strain Lot Number Qty Ordered Qty …" at bounding box center [432, 205] width 770 height 261
click at [99, 325] on button "Add New Detail" at bounding box center [82, 316] width 71 height 18
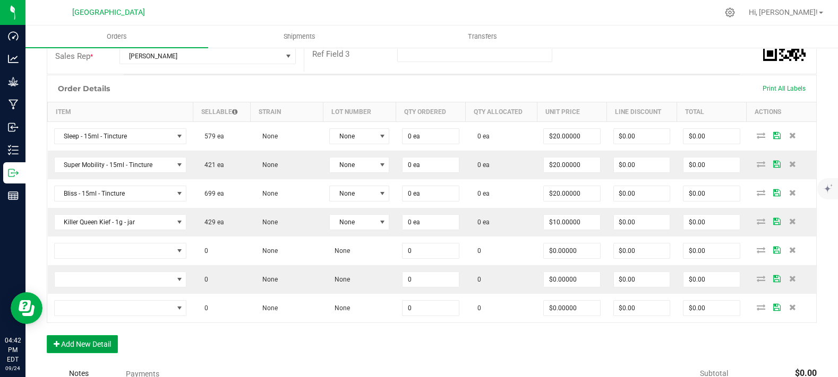
click at [99, 354] on button "Add New Detail" at bounding box center [82, 345] width 71 height 18
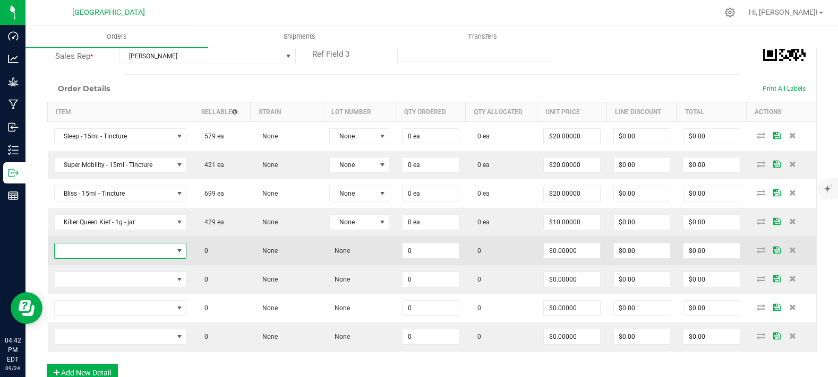
click at [141, 259] on span "NO DATA FOUND" at bounding box center [114, 251] width 118 height 15
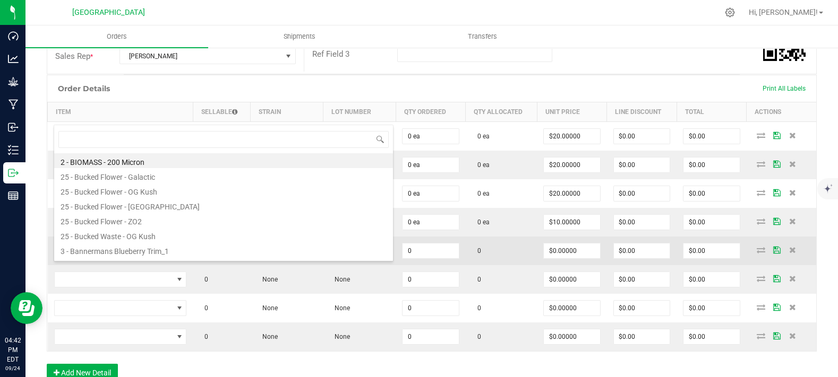
scroll to position [15, 129]
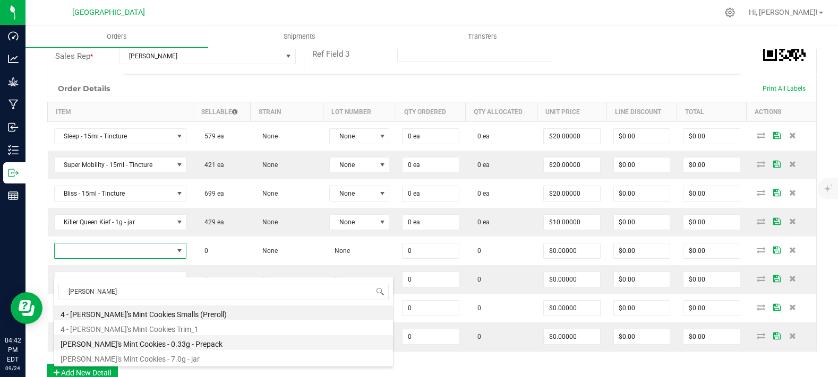
click at [148, 347] on li "[PERSON_NAME]'s Mint Cookies - 0.33g - Prepack" at bounding box center [223, 343] width 339 height 15
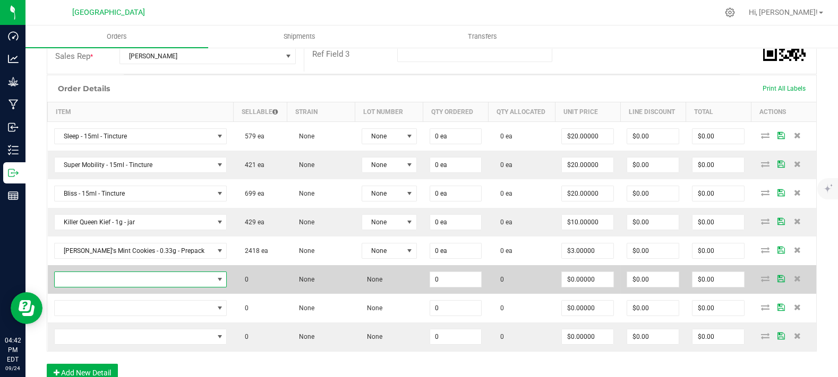
click at [105, 287] on span "NO DATA FOUND" at bounding box center [134, 279] width 159 height 15
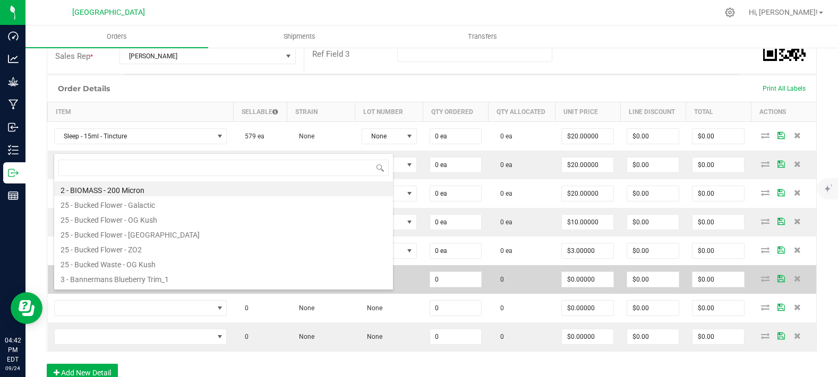
scroll to position [15, 142]
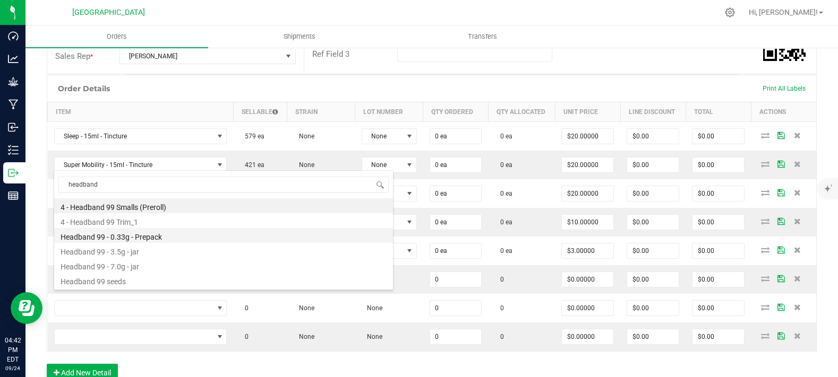
click at [156, 237] on li "Headband 99 - 0.33g - Prepack" at bounding box center [223, 235] width 339 height 15
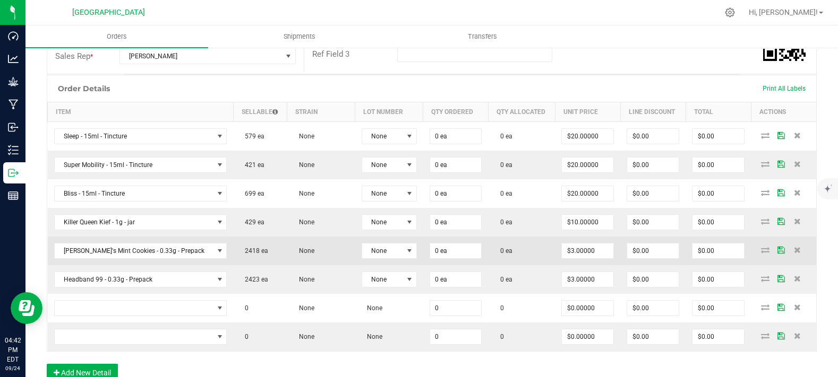
click at [246, 265] on td "2418 ea" at bounding box center [260, 251] width 54 height 29
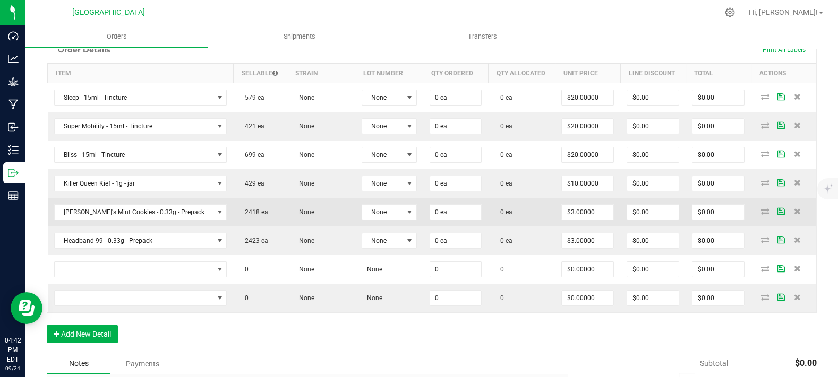
scroll to position [279, 0]
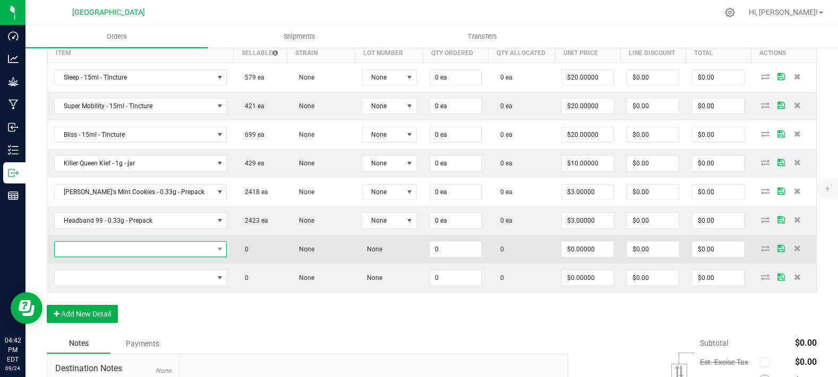
click at [133, 257] on span "NO DATA FOUND" at bounding box center [134, 249] width 159 height 15
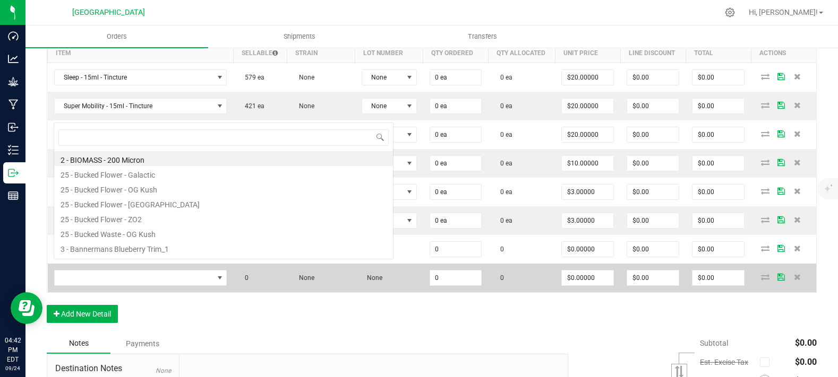
scroll to position [15, 142]
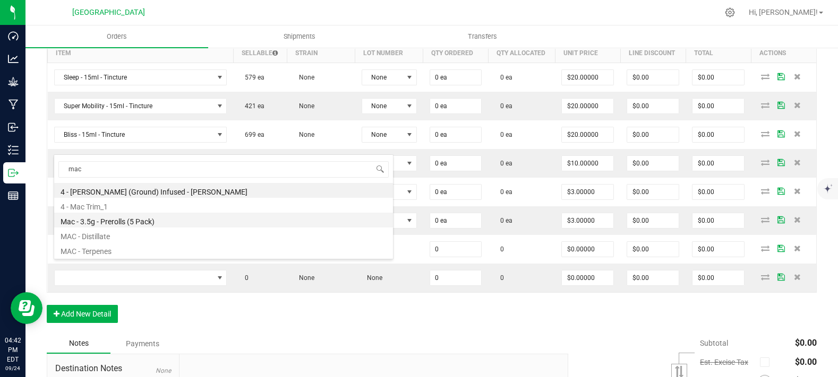
click at [152, 217] on li "Mac - 3.5g - Prerolls (5 Pack)" at bounding box center [223, 220] width 339 height 15
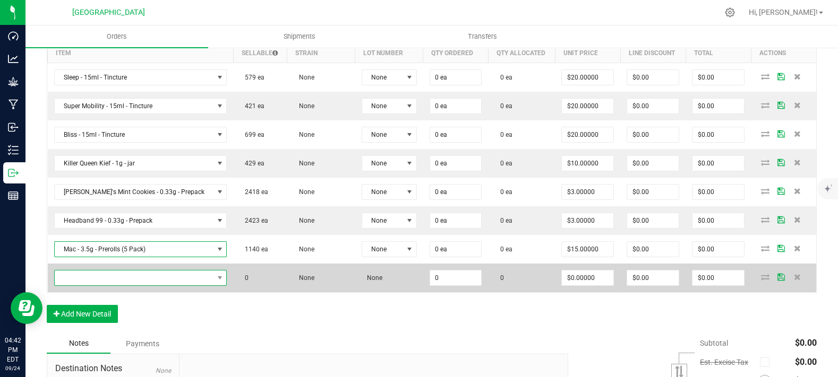
click at [171, 286] on span "NO DATA FOUND" at bounding box center [134, 278] width 159 height 15
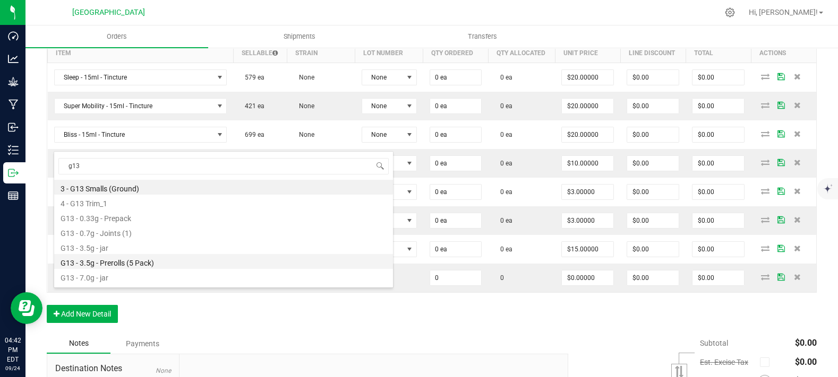
click at [141, 261] on li "G13 - 3.5g - Prerolls (5 Pack)" at bounding box center [223, 261] width 339 height 15
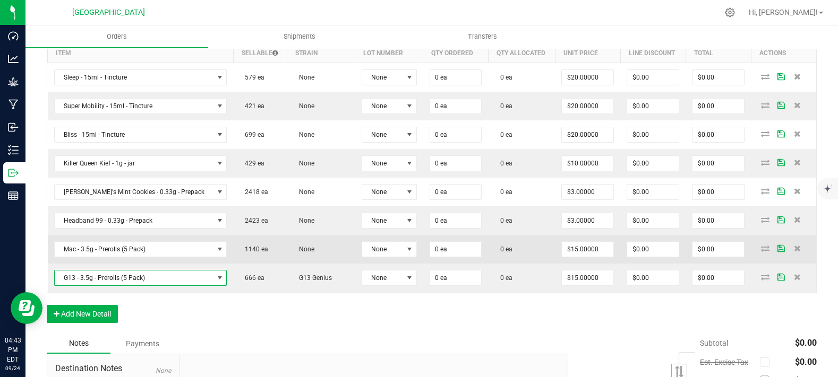
drag, startPoint x: 294, startPoint y: 263, endPoint x: 265, endPoint y: 273, distance: 30.1
click at [293, 264] on td "None" at bounding box center [321, 249] width 68 height 29
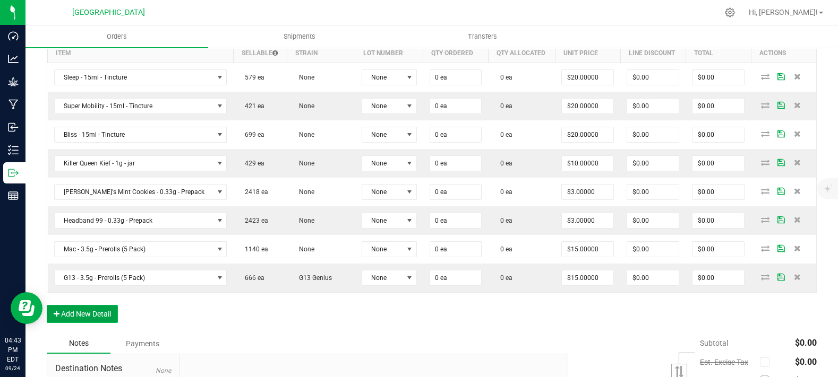
click at [103, 323] on button "Add New Detail" at bounding box center [82, 314] width 71 height 18
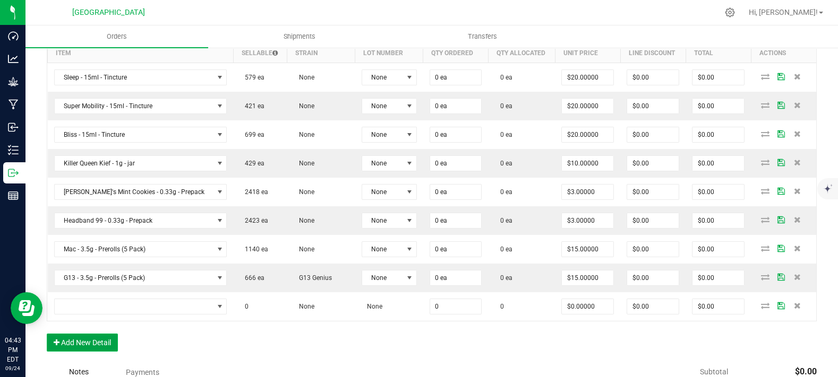
click at [98, 352] on button "Add New Detail" at bounding box center [82, 343] width 71 height 18
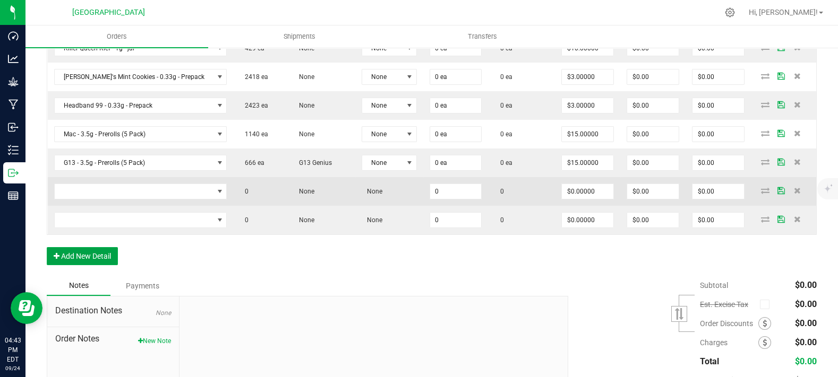
scroll to position [398, 0]
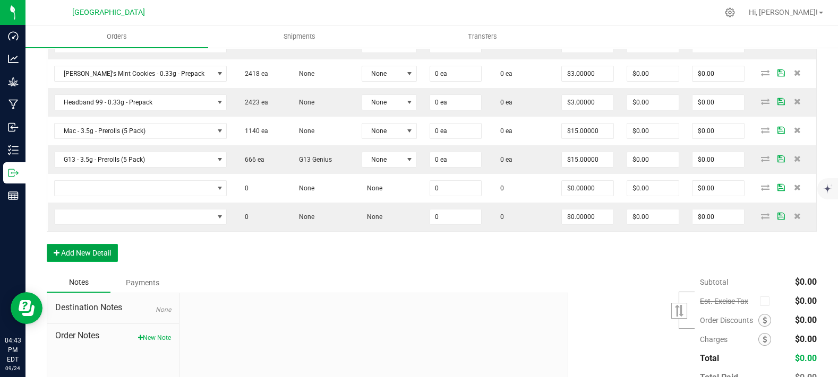
click at [67, 262] on button "Add New Detail" at bounding box center [82, 253] width 71 height 18
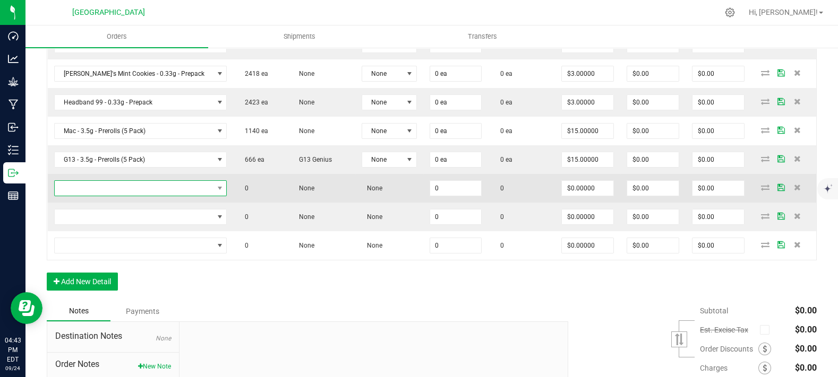
click at [145, 196] on span "NO DATA FOUND" at bounding box center [134, 188] width 159 height 15
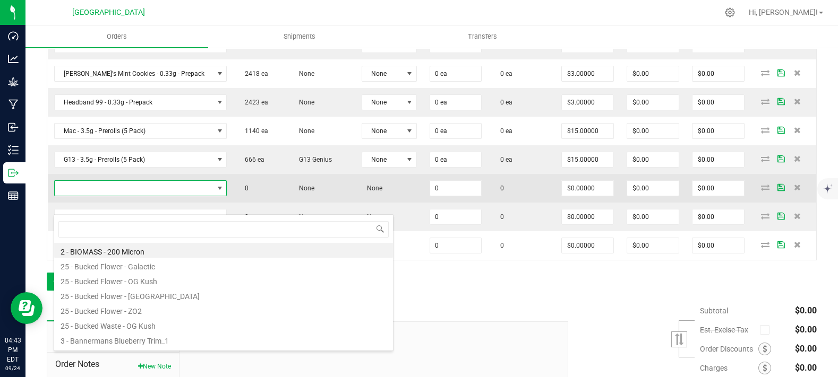
scroll to position [15, 142]
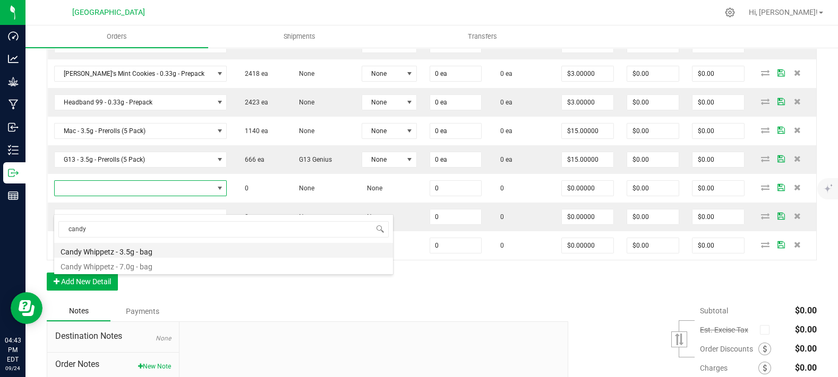
click at [133, 251] on li "Candy Whippetz - 3.5g - bag" at bounding box center [223, 250] width 339 height 15
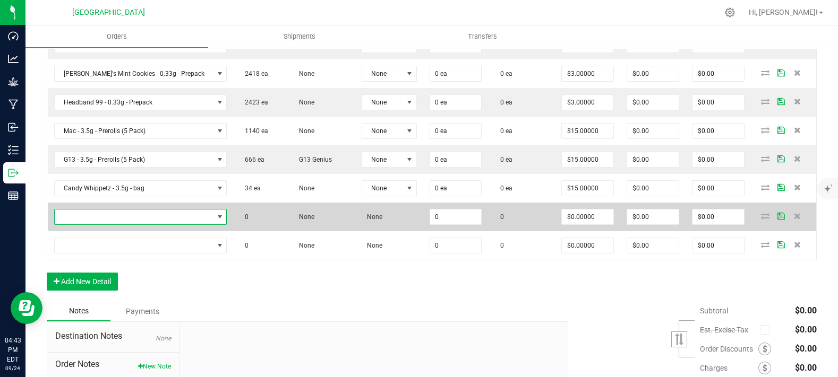
click at [127, 225] on span "NO DATA FOUND" at bounding box center [134, 217] width 159 height 15
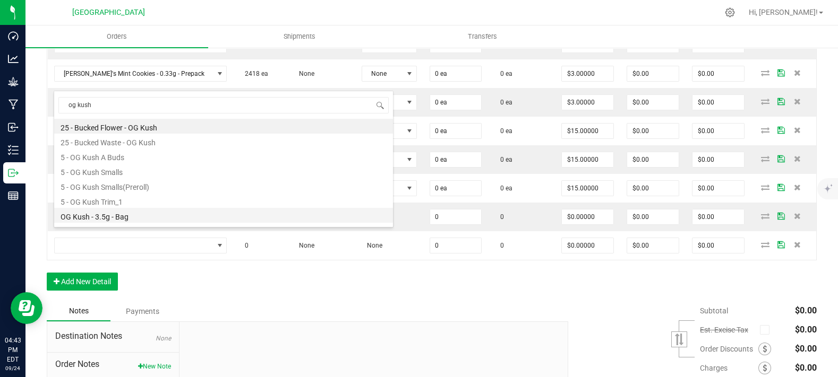
click at [139, 214] on li "OG Kush - 3.5g - Bag" at bounding box center [223, 215] width 339 height 15
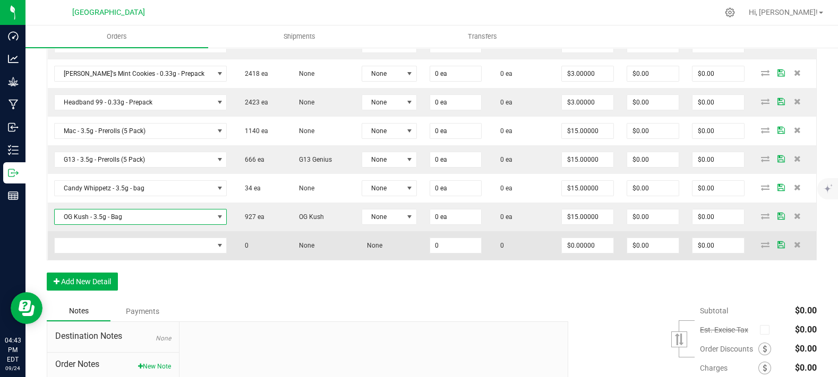
click at [257, 257] on td "0" at bounding box center [260, 245] width 54 height 29
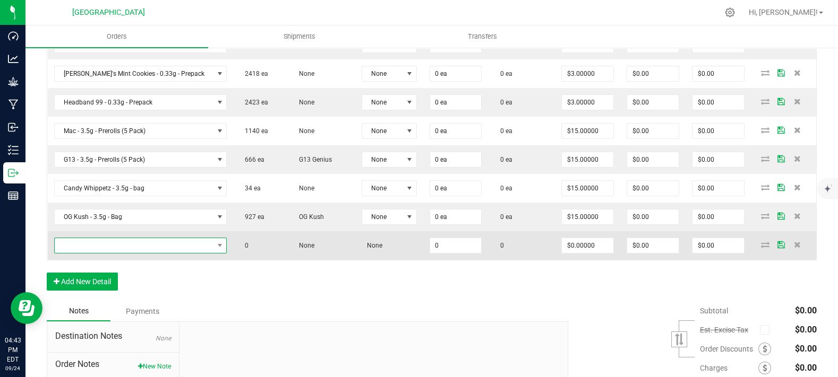
click at [142, 253] on span "NO DATA FOUND" at bounding box center [134, 245] width 159 height 15
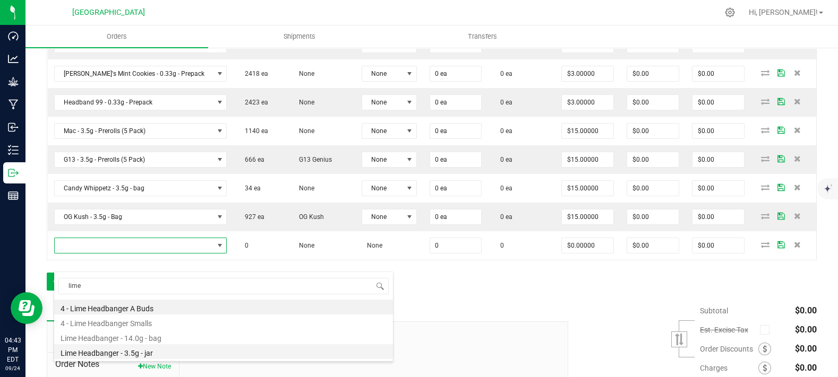
click at [118, 354] on li "Lime Headbanger - 3.5g - jar" at bounding box center [223, 352] width 339 height 15
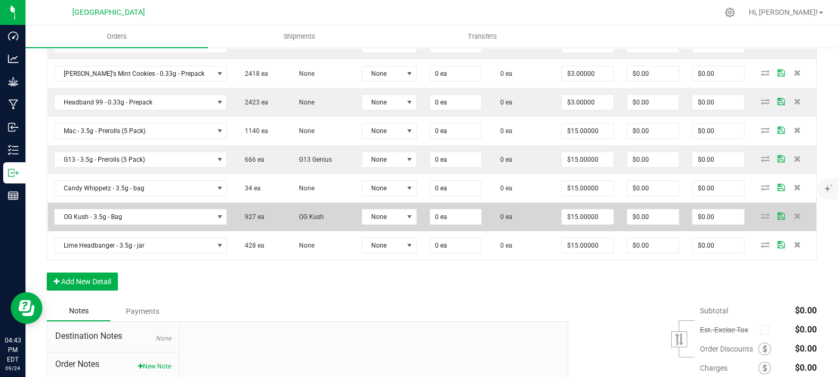
click at [294, 221] on span "OG Kush" at bounding box center [309, 216] width 30 height 7
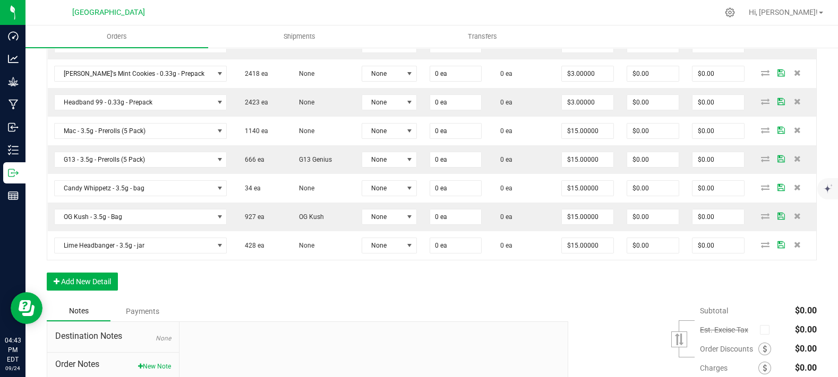
click at [74, 302] on div "Order Details Print All Labels Item Sellable Strain Lot Number Qty Ordered Qty …" at bounding box center [432, 100] width 770 height 404
click at [100, 291] on button "Add New Detail" at bounding box center [82, 282] width 71 height 18
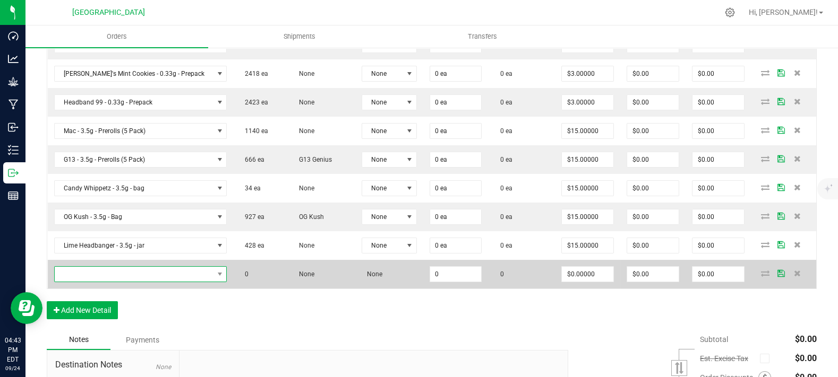
click at [105, 282] on span "NO DATA FOUND" at bounding box center [134, 274] width 159 height 15
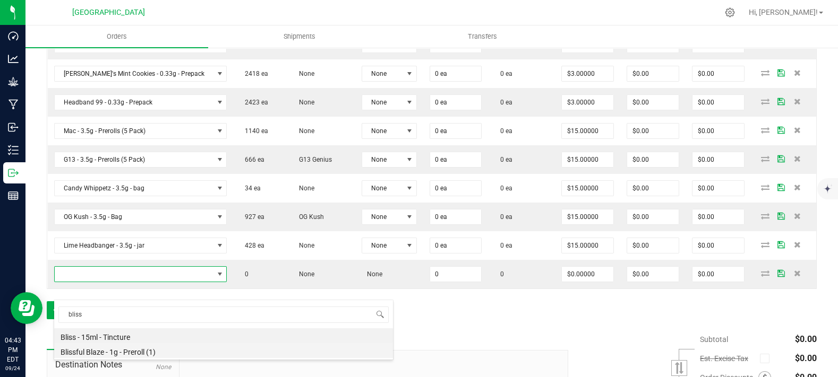
click at [121, 352] on li "Blissful Blaze - 1g - Preroll (1)" at bounding box center [223, 350] width 339 height 15
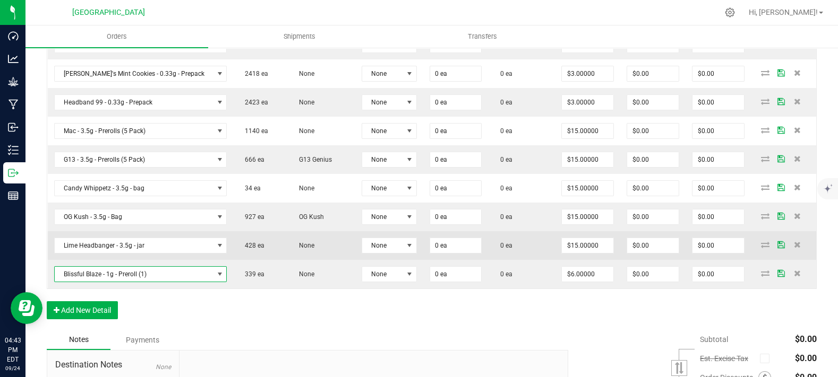
click at [233, 260] on td "428 ea" at bounding box center [260, 245] width 54 height 29
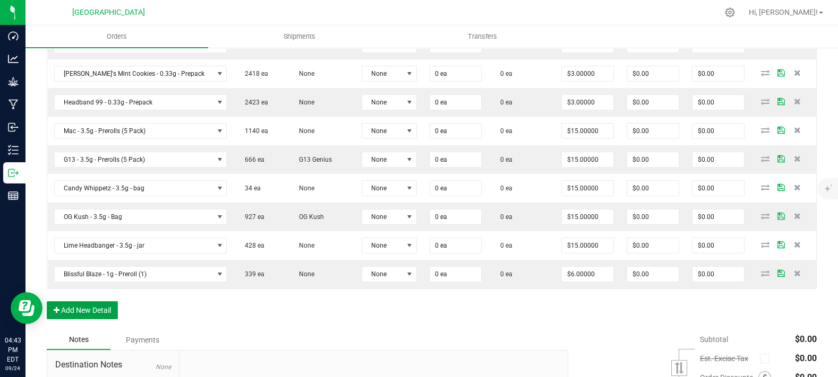
click at [110, 320] on button "Add New Detail" at bounding box center [82, 311] width 71 height 18
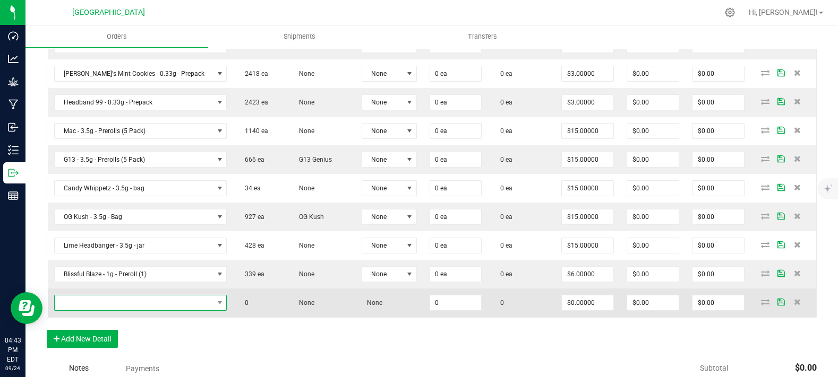
click at [136, 311] on span "NO DATA FOUND" at bounding box center [134, 303] width 159 height 15
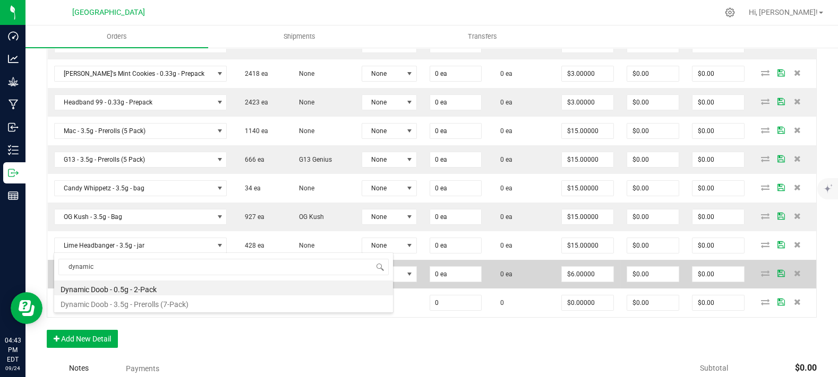
drag, startPoint x: 156, startPoint y: 291, endPoint x: 193, endPoint y: 281, distance: 38.0
click at [156, 294] on li "Dynamic Doob - 0.5g - 2-Pack" at bounding box center [223, 288] width 339 height 15
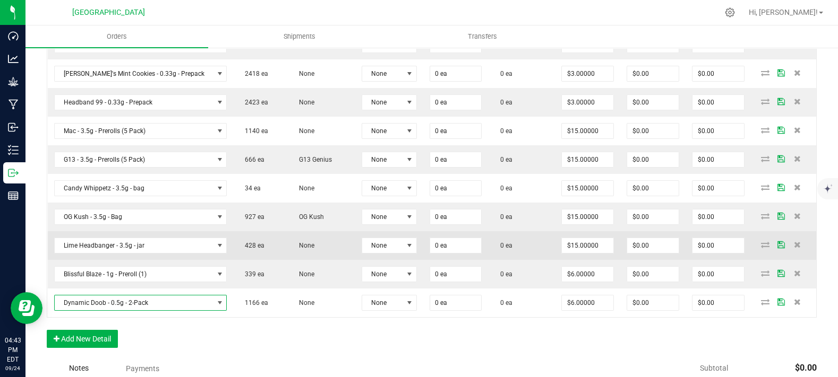
click at [287, 257] on td "None" at bounding box center [321, 245] width 68 height 29
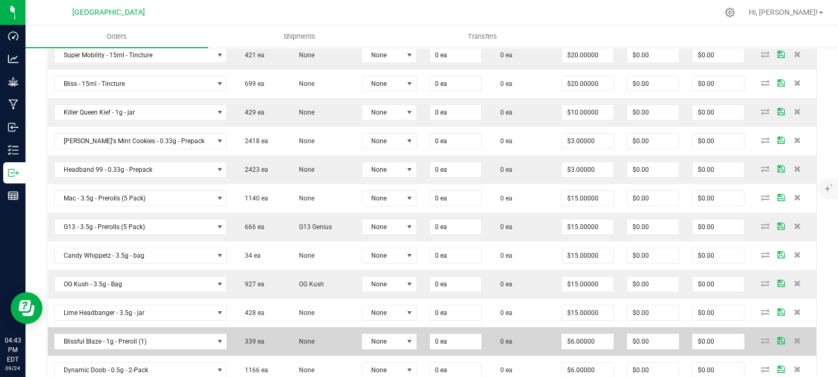
scroll to position [220, 0]
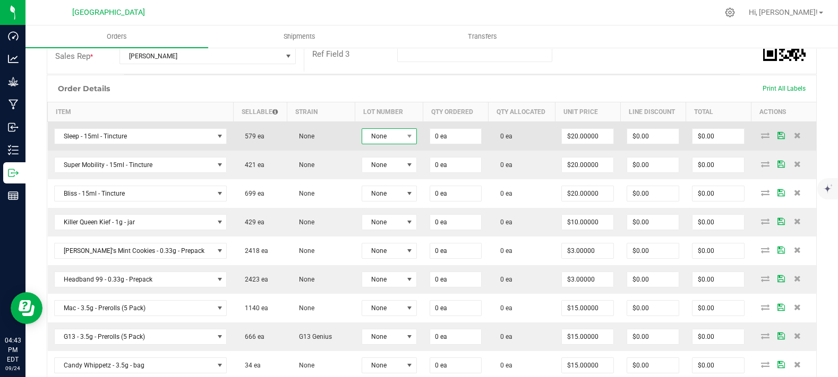
click at [362, 144] on span "None" at bounding box center [382, 136] width 41 height 15
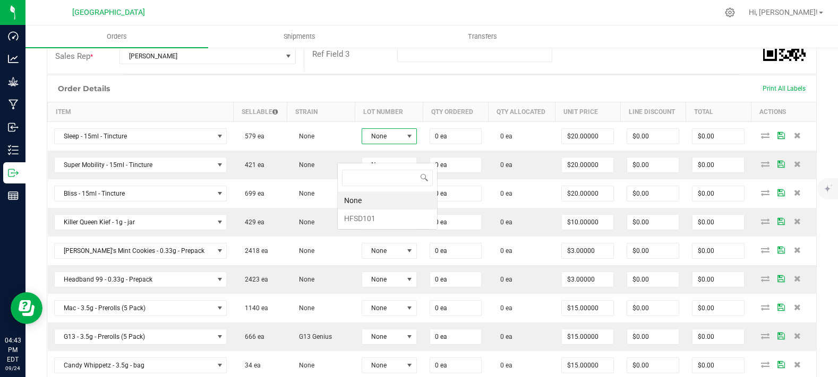
scroll to position [15, 57]
click at [359, 220] on li "HFSD101" at bounding box center [387, 219] width 99 height 18
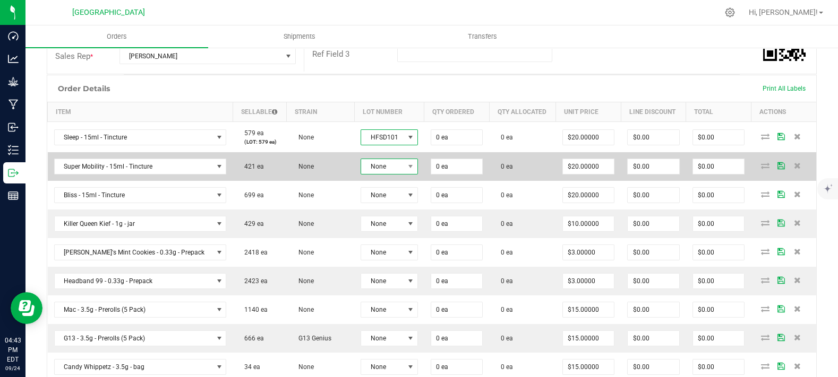
click at [370, 174] on span "None" at bounding box center [382, 166] width 42 height 15
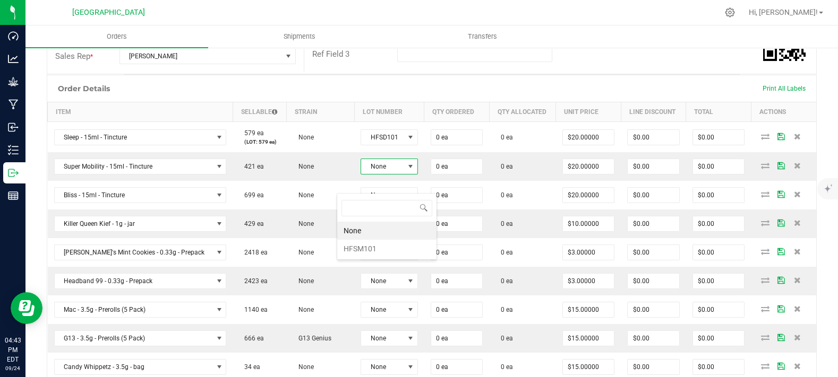
scroll to position [15, 58]
click at [365, 246] on li "HFSM101" at bounding box center [386, 249] width 99 height 18
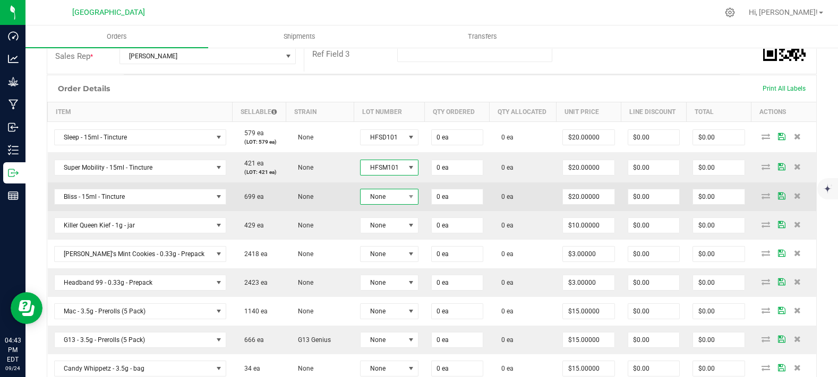
drag, startPoint x: 367, startPoint y: 214, endPoint x: 366, endPoint y: 221, distance: 7.0
click at [367, 204] on span "None" at bounding box center [382, 197] width 44 height 15
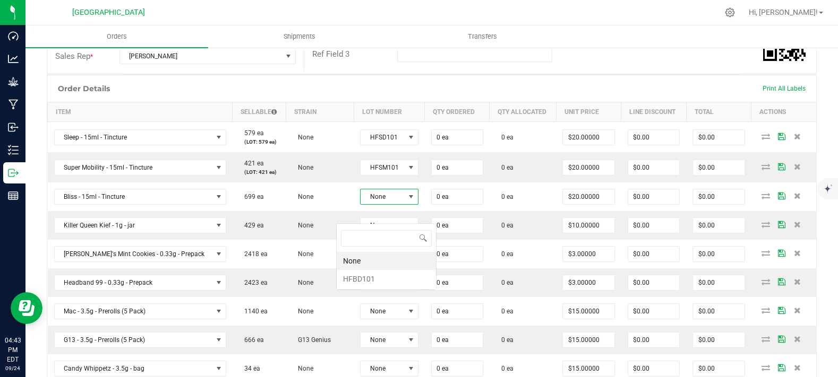
scroll to position [15, 59]
click at [365, 279] on li "HFBD101" at bounding box center [386, 279] width 99 height 18
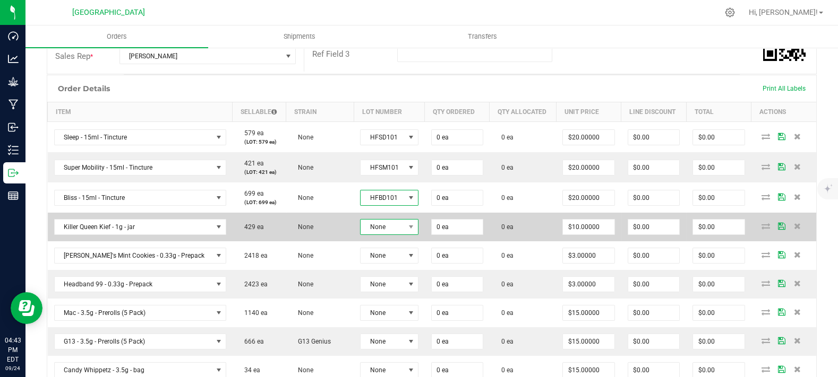
click at [363, 235] on span "None" at bounding box center [382, 227] width 44 height 15
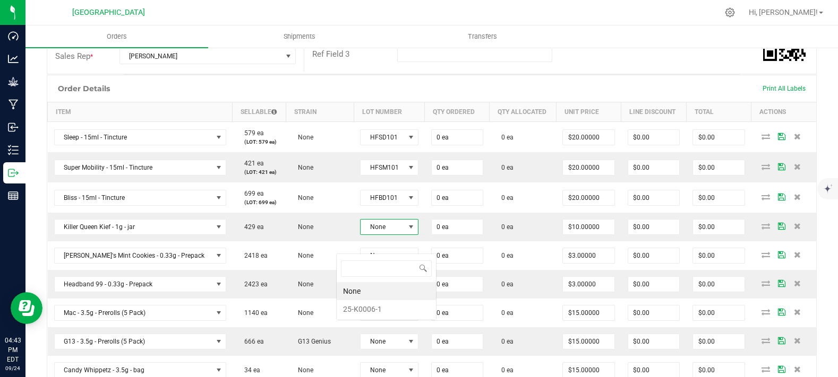
scroll to position [53074, 53030]
click at [371, 312] on li "25-K0006-1" at bounding box center [386, 309] width 99 height 18
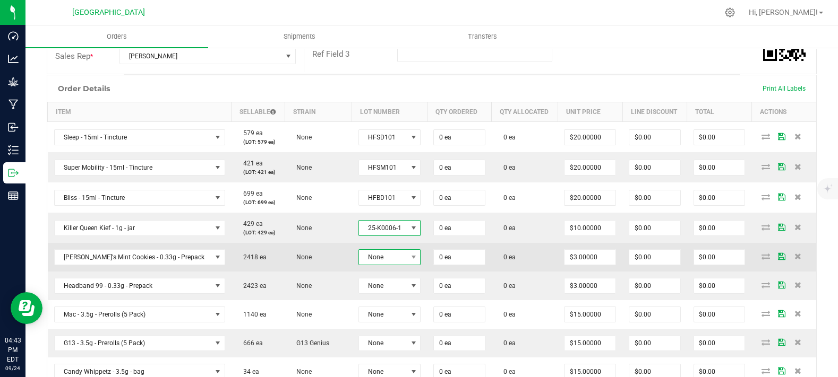
click at [366, 265] on span "None" at bounding box center [383, 257] width 48 height 15
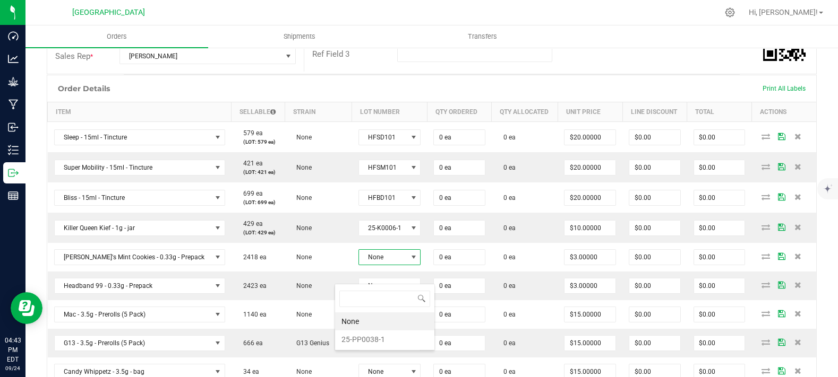
scroll to position [53074, 53026]
click at [365, 339] on li "25-PP0038-1" at bounding box center [384, 340] width 99 height 18
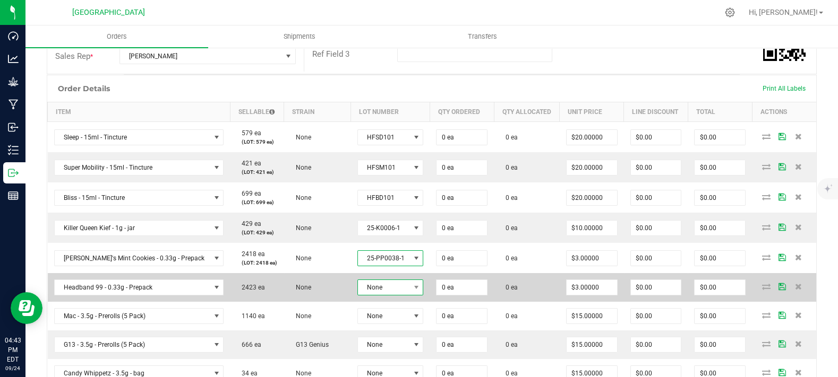
click at [367, 295] on span "None" at bounding box center [384, 287] width 52 height 15
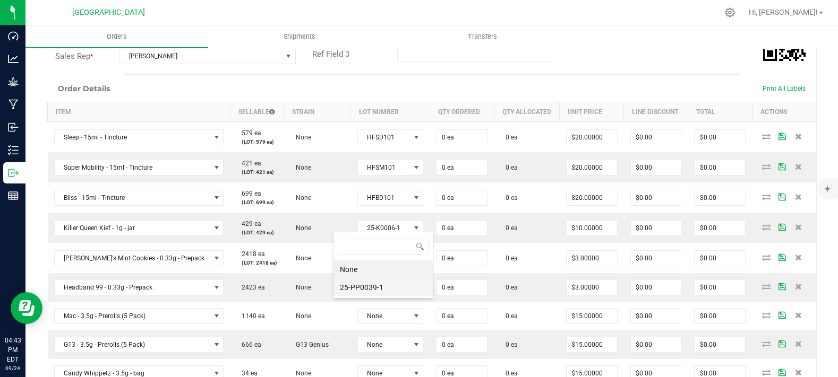
click at [372, 283] on li "25-PP0039-1" at bounding box center [382, 288] width 99 height 18
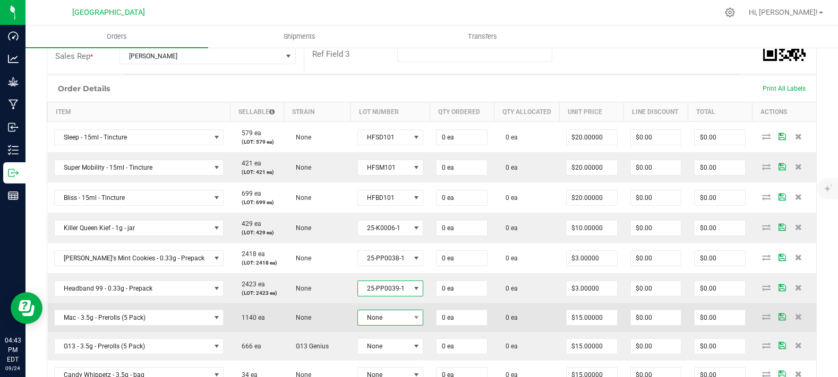
click at [362, 325] on span "None" at bounding box center [384, 318] width 52 height 15
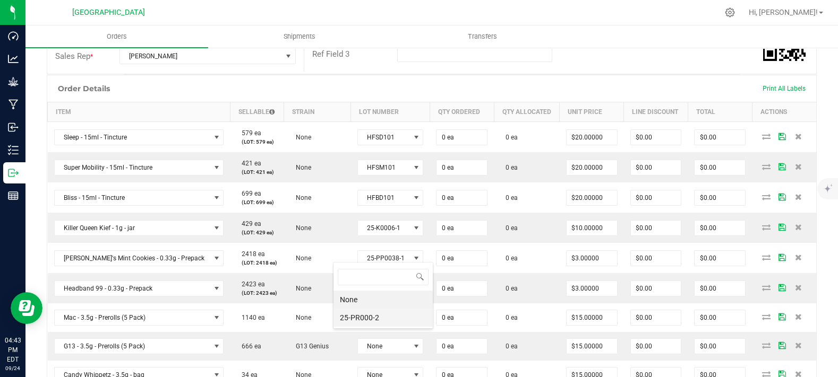
click at [365, 319] on li "25-PR000-2" at bounding box center [382, 318] width 99 height 18
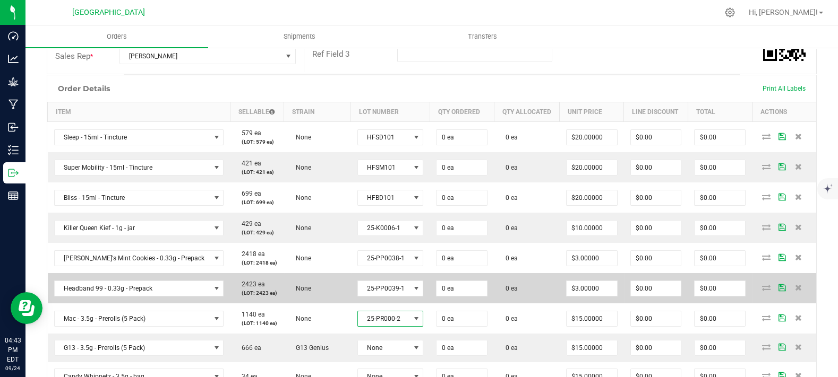
click at [304, 300] on td "None" at bounding box center [317, 288] width 67 height 30
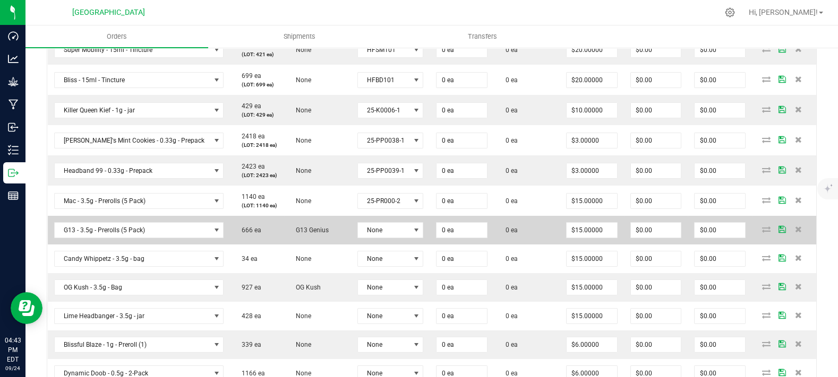
click at [353, 216] on td "25-PR000-2" at bounding box center [390, 201] width 79 height 30
click at [358, 238] on span "None" at bounding box center [384, 230] width 52 height 15
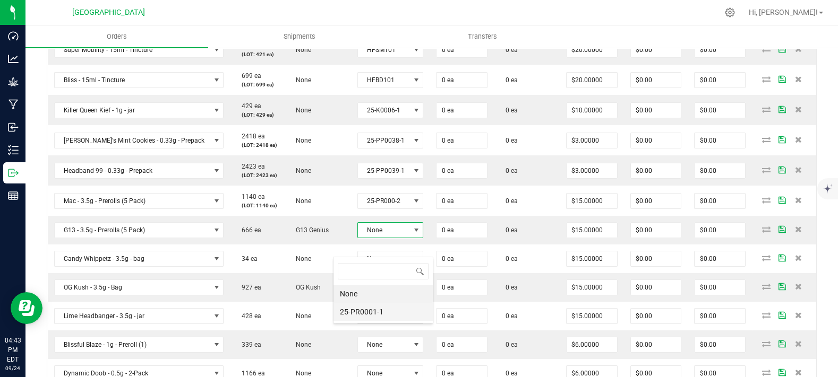
click at [353, 309] on li "25-PR0001-1" at bounding box center [382, 312] width 99 height 18
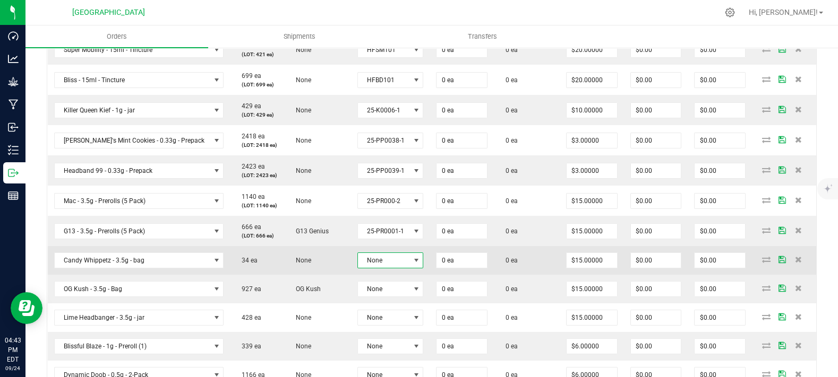
click at [358, 268] on span "None" at bounding box center [384, 260] width 52 height 15
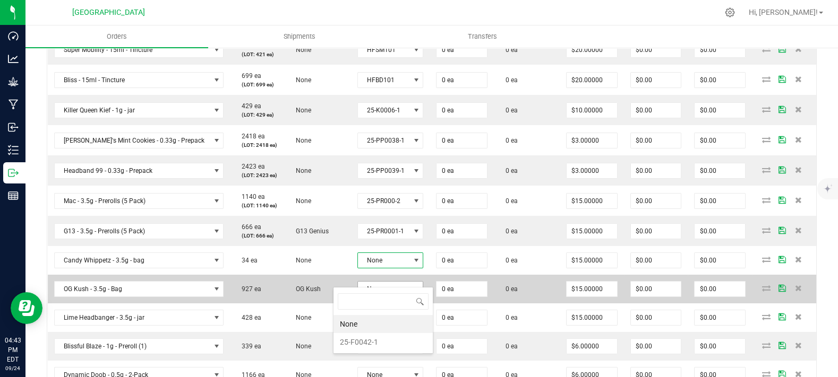
drag, startPoint x: 355, startPoint y: 338, endPoint x: 354, endPoint y: 315, distance: 22.8
click at [355, 342] on li "25-F0042-1" at bounding box center [382, 342] width 99 height 18
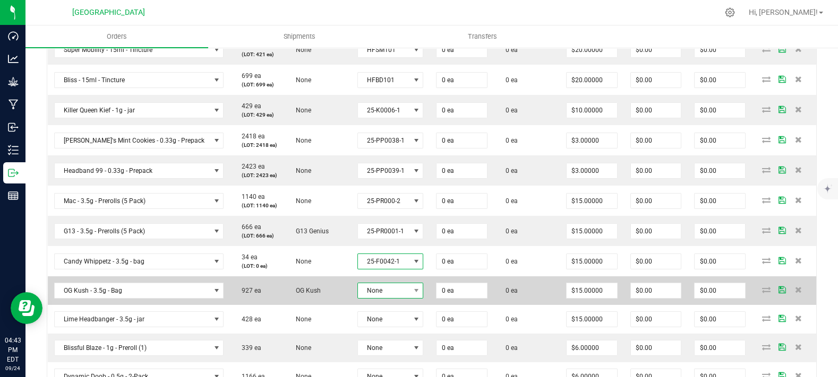
click at [358, 298] on span "None" at bounding box center [384, 291] width 52 height 15
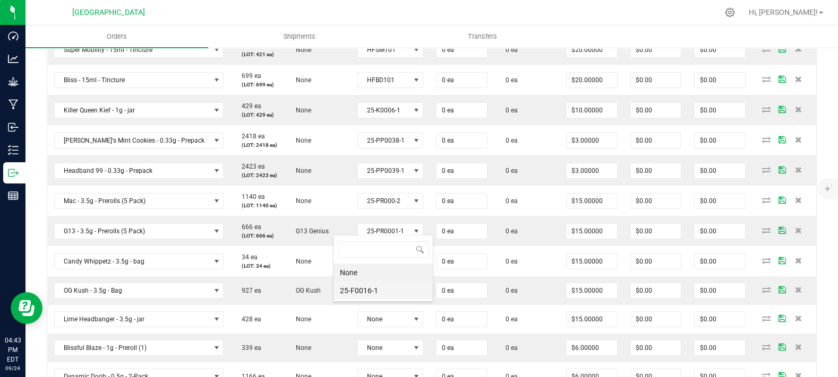
click at [368, 288] on li "25-F0016-1" at bounding box center [382, 291] width 99 height 18
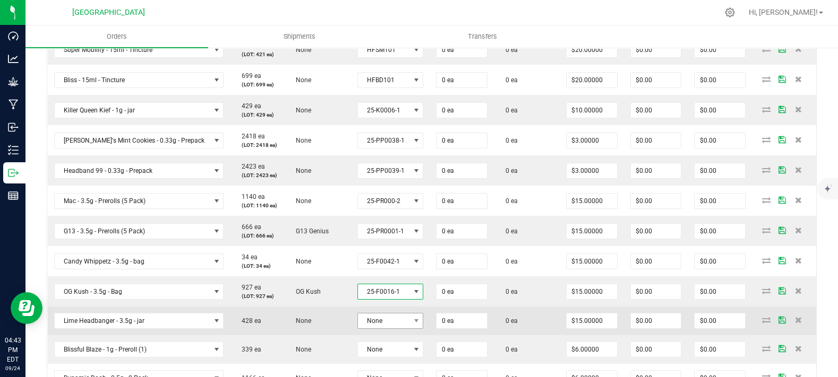
click at [356, 336] on td "None" at bounding box center [390, 321] width 79 height 29
click at [364, 329] on span "None" at bounding box center [384, 321] width 52 height 15
drag, startPoint x: 366, startPoint y: 334, endPoint x: 371, endPoint y: 326, distance: 10.0
click at [371, 326] on li "25-F0044-1" at bounding box center [382, 321] width 99 height 18
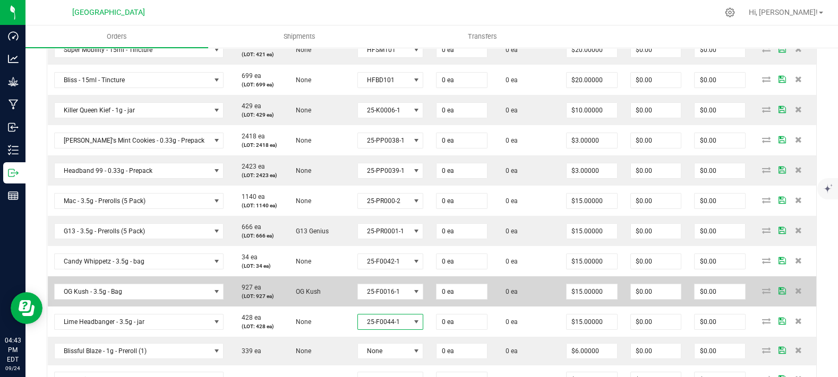
drag, startPoint x: 309, startPoint y: 328, endPoint x: 320, endPoint y: 323, distance: 11.9
click at [308, 329] on td "None" at bounding box center [317, 322] width 67 height 30
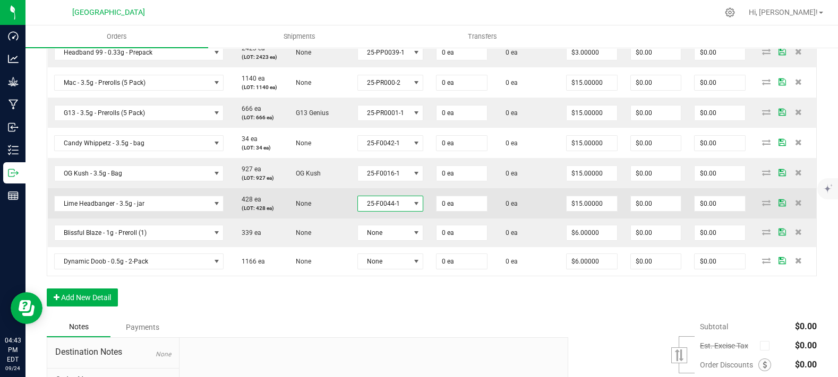
click at [364, 211] on span "25-F0044-1" at bounding box center [384, 203] width 52 height 15
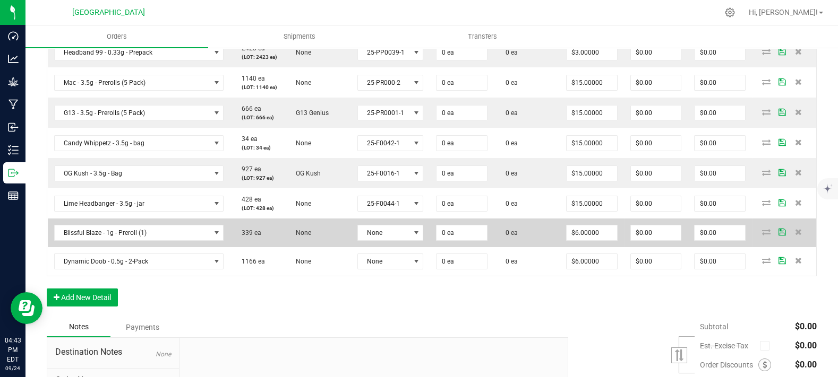
click at [351, 241] on td "None" at bounding box center [390, 233] width 79 height 29
click at [354, 247] on td "None" at bounding box center [390, 233] width 79 height 29
click at [361, 240] on span "None" at bounding box center [384, 233] width 52 height 15
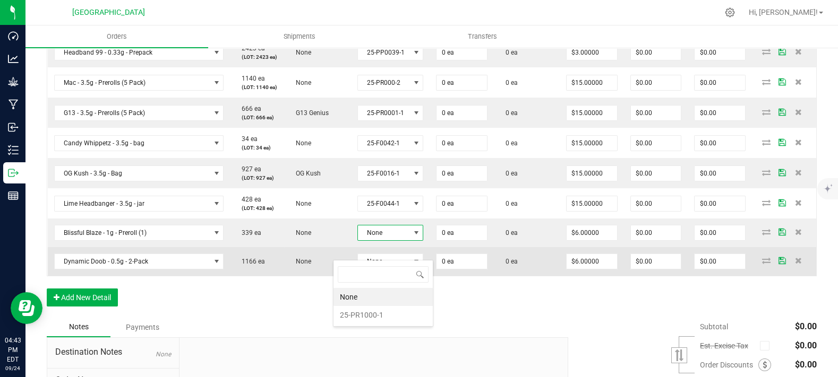
drag, startPoint x: 354, startPoint y: 314, endPoint x: 353, endPoint y: 294, distance: 20.2
click at [354, 314] on li "25-PR1000-1" at bounding box center [382, 315] width 99 height 18
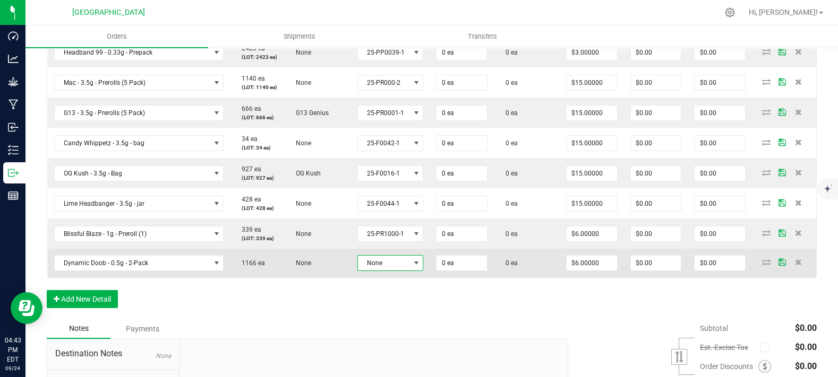
click at [358, 271] on span "None" at bounding box center [384, 263] width 52 height 15
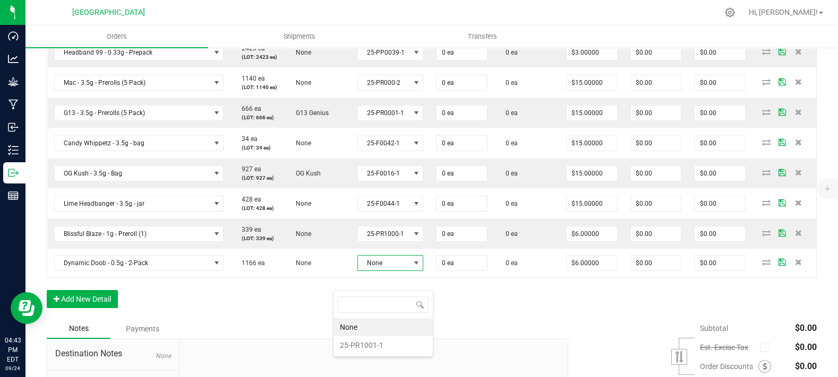
drag, startPoint x: 362, startPoint y: 345, endPoint x: 320, endPoint y: 316, distance: 51.1
click at [362, 346] on li "25-PR1001-1" at bounding box center [382, 346] width 99 height 18
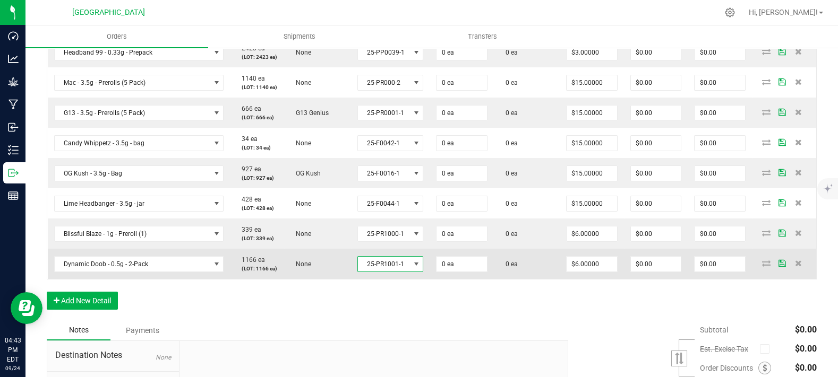
drag, startPoint x: 297, startPoint y: 300, endPoint x: 312, endPoint y: 290, distance: 18.0
click at [296, 303] on div "Order Details Print All Labels Item Sellable Strain Lot Number Qty Ordered Qty …" at bounding box center [432, 80] width 770 height 482
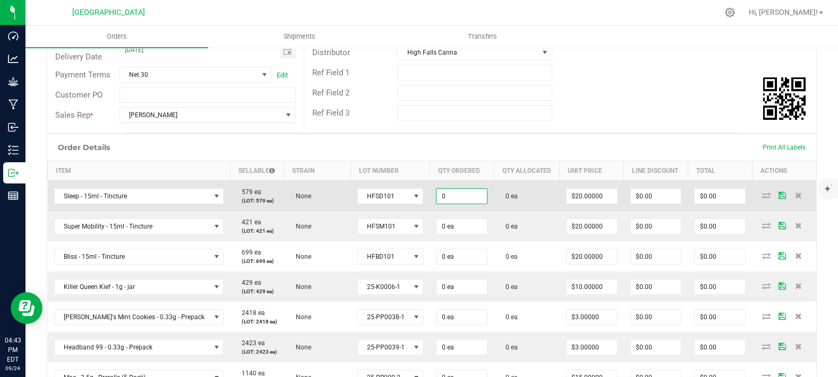
click at [436, 204] on input "0" at bounding box center [461, 196] width 50 height 15
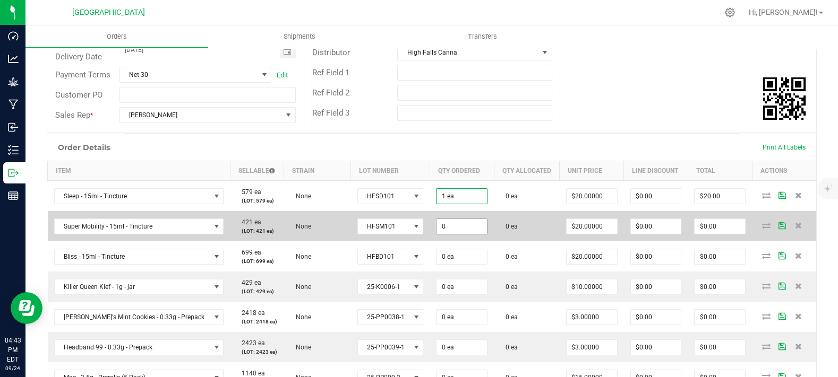
click at [436, 234] on input "0" at bounding box center [461, 226] width 50 height 15
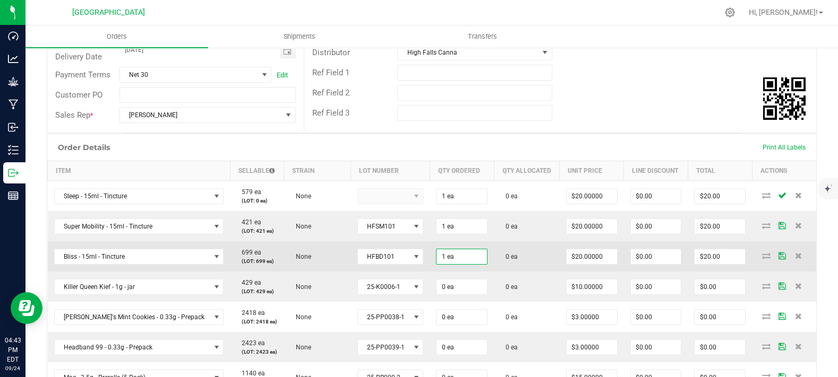
click at [494, 267] on td "0 ea" at bounding box center [527, 257] width 66 height 30
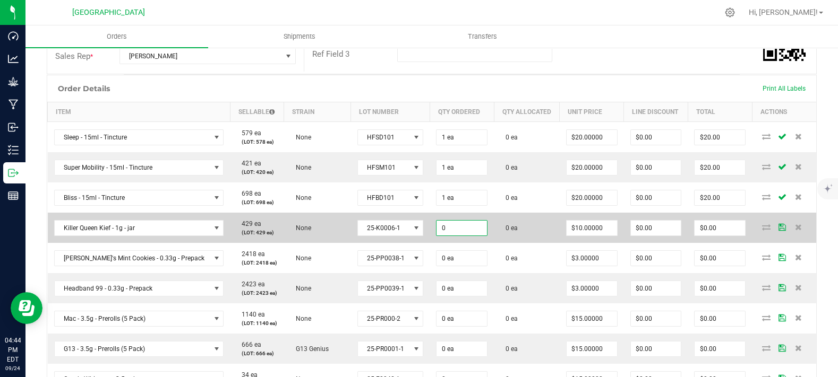
click at [448, 236] on input "0" at bounding box center [461, 228] width 50 height 15
click at [500, 232] on span "0 ea" at bounding box center [509, 228] width 18 height 7
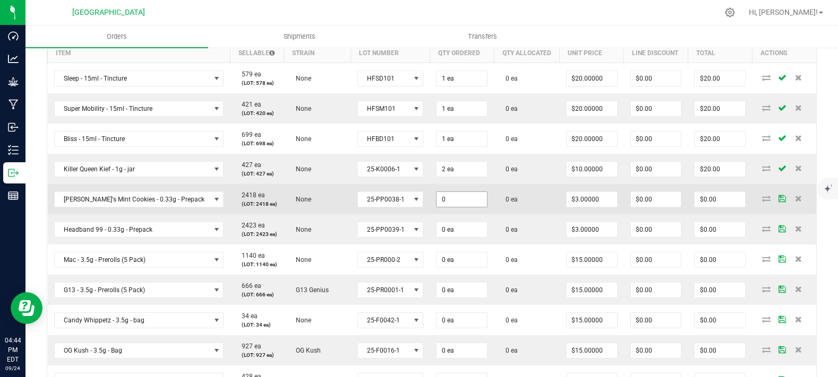
click at [436, 207] on input "0" at bounding box center [461, 199] width 50 height 15
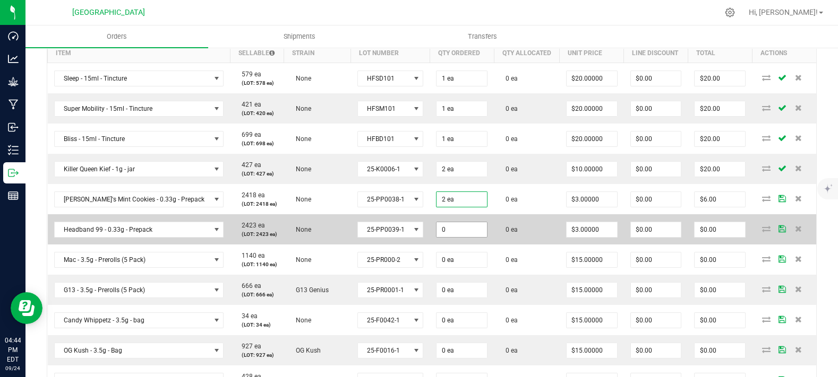
click at [436, 237] on input "0" at bounding box center [461, 229] width 50 height 15
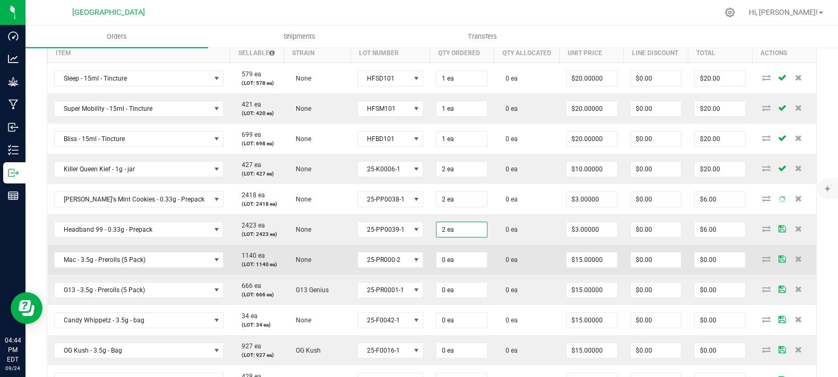
click at [494, 272] on td "0 ea" at bounding box center [527, 260] width 66 height 30
click at [444, 268] on input "0" at bounding box center [461, 260] width 50 height 15
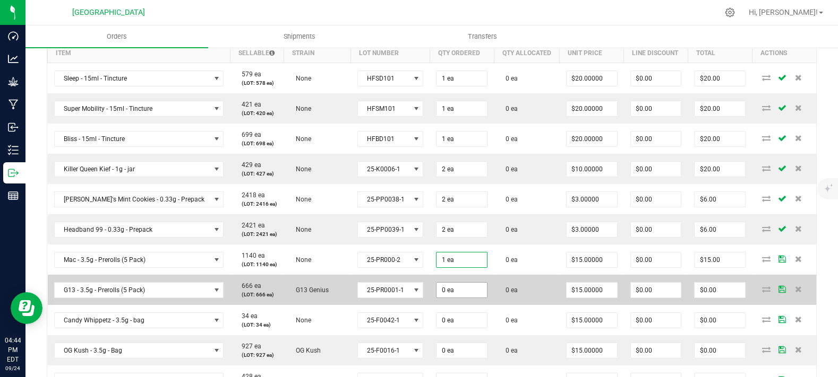
click at [444, 298] on span "0 ea" at bounding box center [461, 290] width 51 height 16
click at [494, 298] on td "0 ea" at bounding box center [527, 290] width 66 height 30
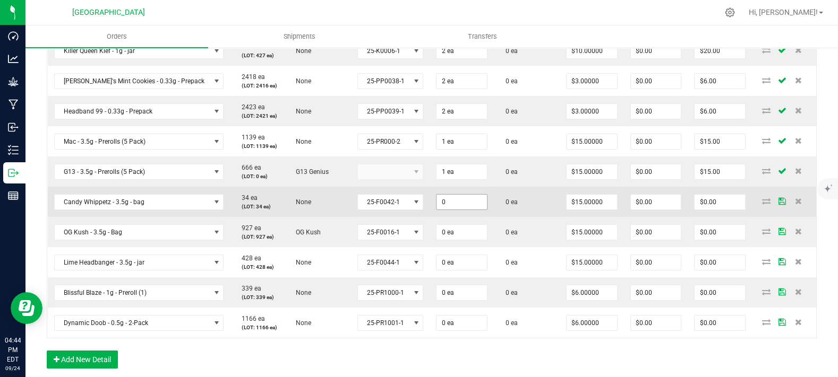
click at [456, 210] on input "0" at bounding box center [461, 202] width 50 height 15
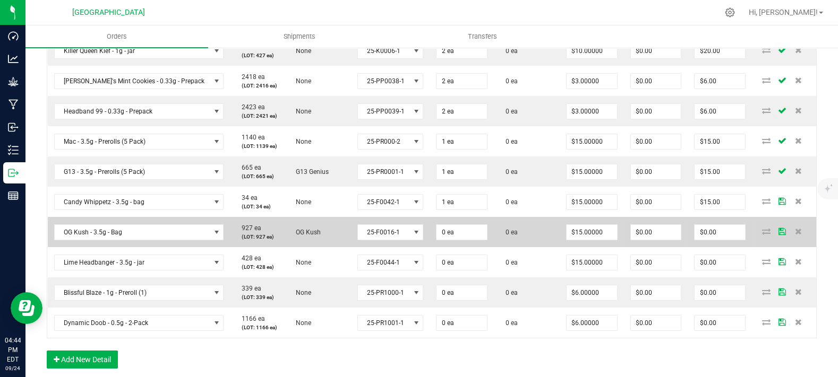
click at [453, 247] on td "0 ea" at bounding box center [461, 232] width 64 height 30
click at [454, 240] on input "0" at bounding box center [461, 232] width 50 height 15
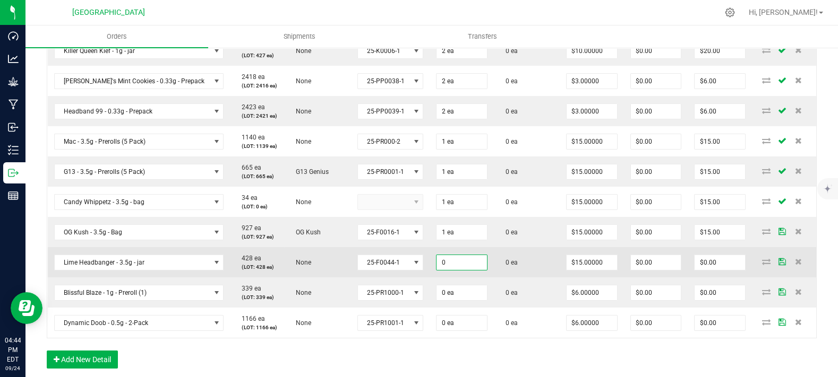
click at [445, 270] on input "0" at bounding box center [461, 262] width 50 height 15
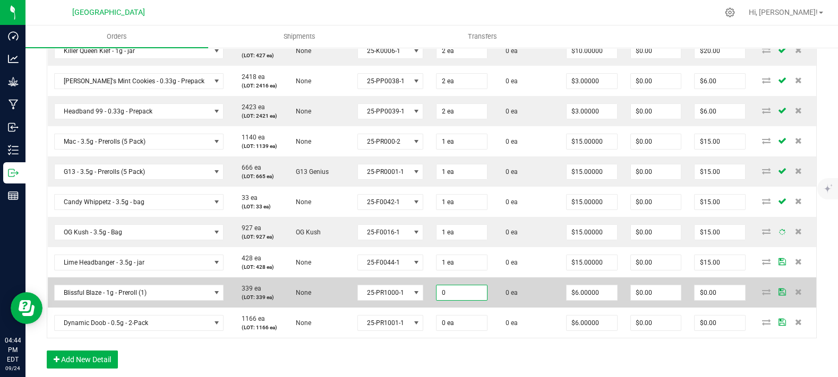
click at [450, 300] on input "0" at bounding box center [461, 293] width 50 height 15
drag, startPoint x: 434, startPoint y: 313, endPoint x: 413, endPoint y: 317, distance: 21.7
click at [436, 300] on input "2" at bounding box center [461, 293] width 50 height 15
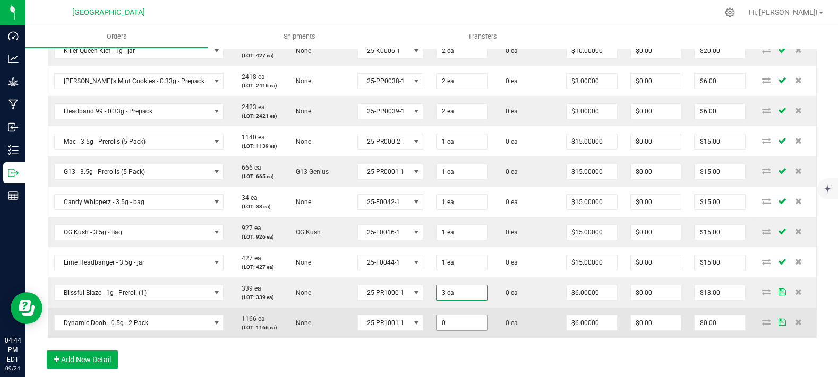
click at [449, 331] on input "0" at bounding box center [461, 323] width 50 height 15
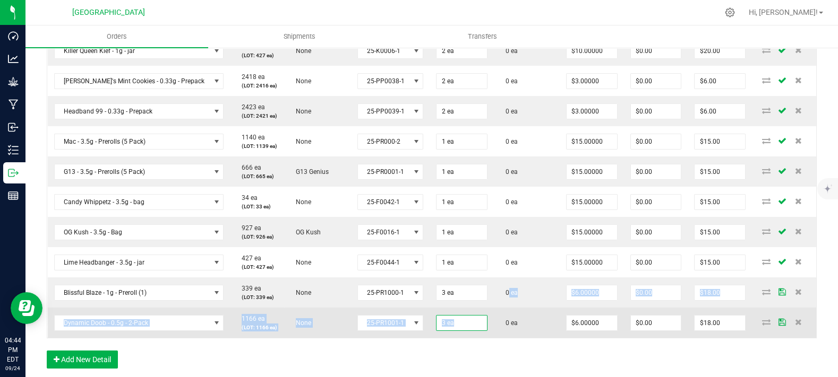
click at [483, 330] on tbody "Sleep - 15ml - Tincture 579 ea (LOT: 578 ea) None HFSD101 1 ea 0 ea $20.00000 $…" at bounding box center [432, 142] width 769 height 394
click at [581, 331] on input "6" at bounding box center [591, 323] width 50 height 15
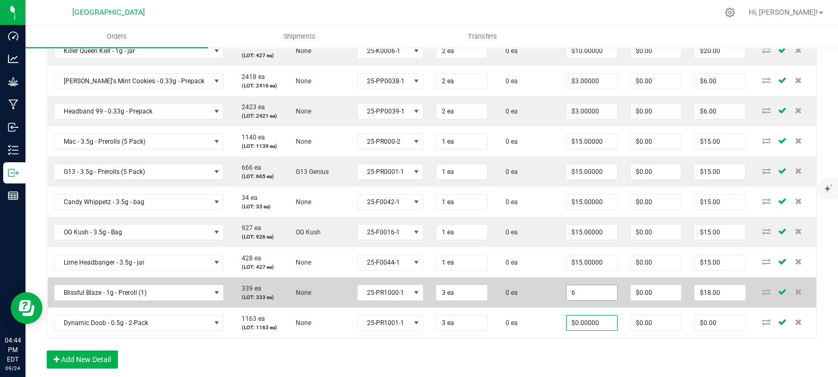
click at [585, 300] on input "6" at bounding box center [591, 293] width 50 height 15
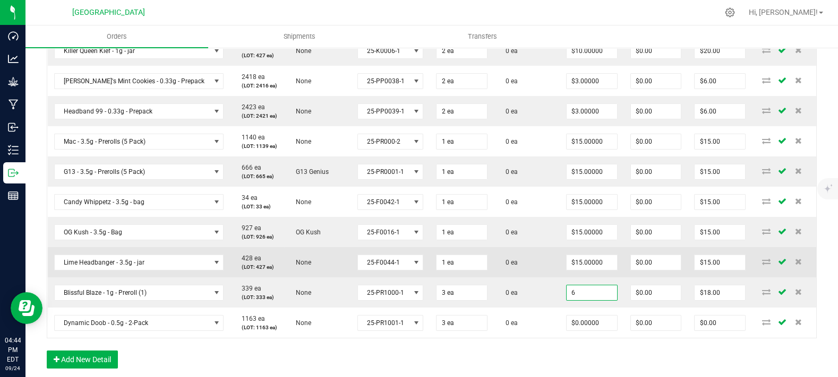
paste input "0"
click at [591, 270] on input "15" at bounding box center [591, 262] width 50 height 15
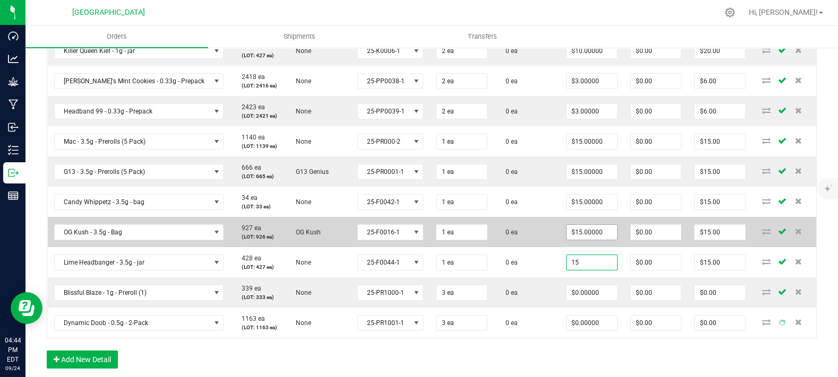
paste input "0"
click at [585, 240] on input "15" at bounding box center [591, 232] width 50 height 15
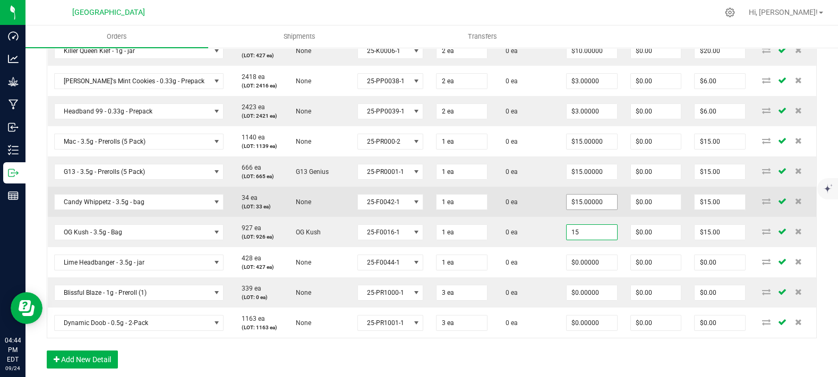
paste input "0"
click at [587, 212] on td "$15.00000" at bounding box center [592, 202] width 64 height 30
click at [572, 210] on input "15" at bounding box center [591, 202] width 50 height 15
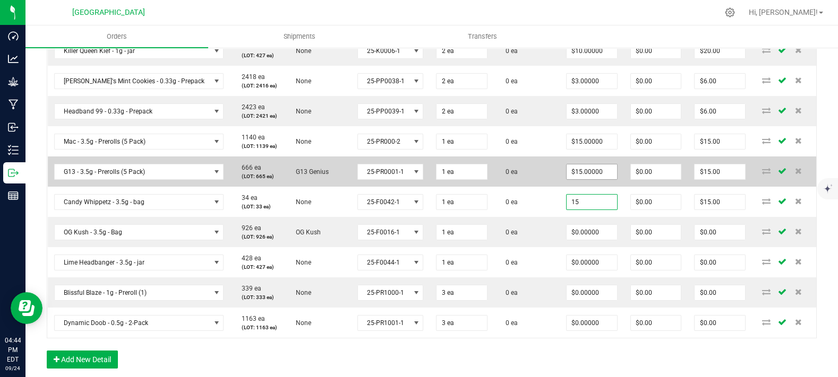
paste input "0"
click at [583, 179] on input "15" at bounding box center [591, 172] width 50 height 15
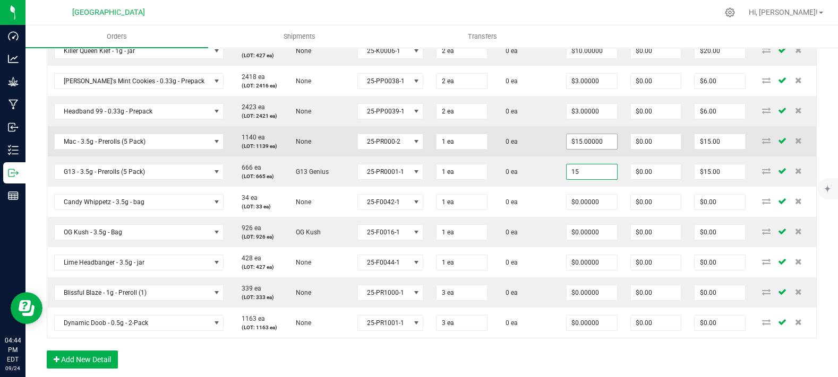
paste input "0"
click at [573, 149] on input "15" at bounding box center [591, 141] width 50 height 15
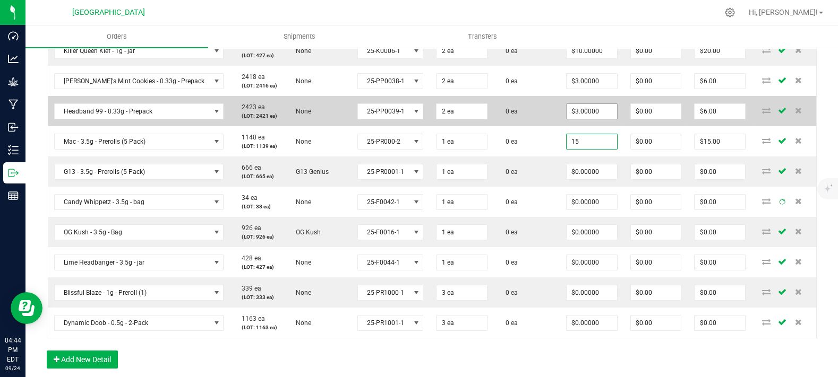
paste input "0"
click at [566, 119] on input "3" at bounding box center [591, 111] width 50 height 15
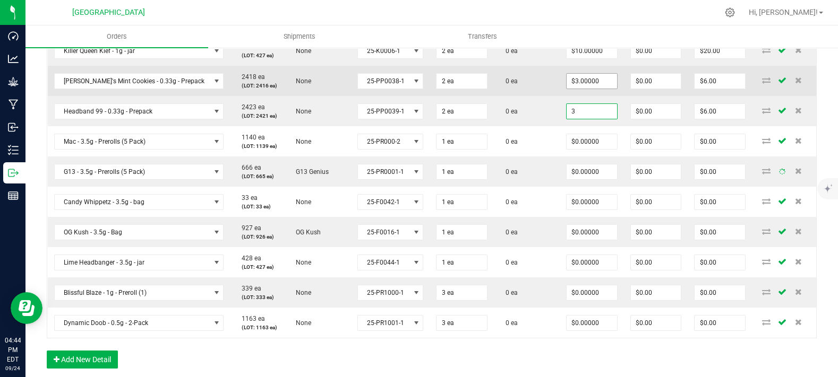
paste input "0"
click at [568, 89] on input "3" at bounding box center [591, 81] width 50 height 15
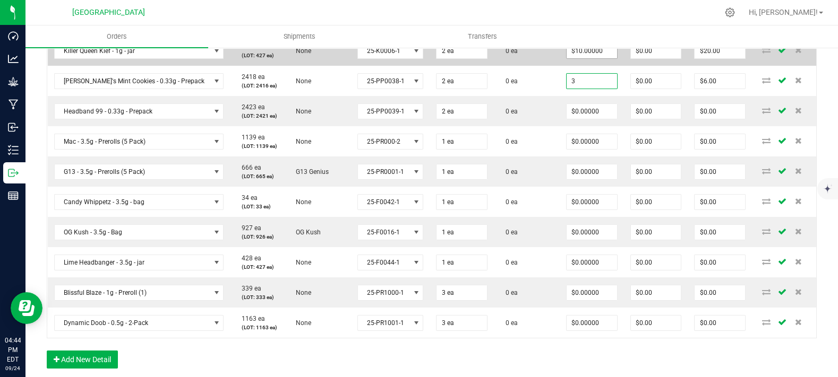
paste input "0"
click at [582, 58] on input "10" at bounding box center [591, 51] width 50 height 15
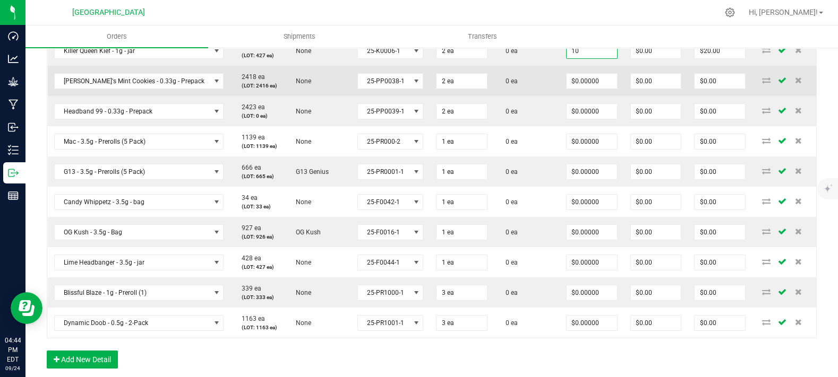
paste input
click at [500, 96] on td "0 ea" at bounding box center [527, 81] width 66 height 30
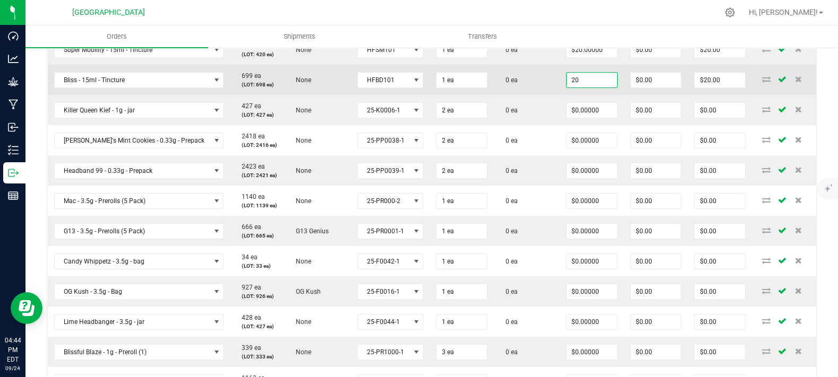
click at [575, 88] on input "20" at bounding box center [591, 80] width 50 height 15
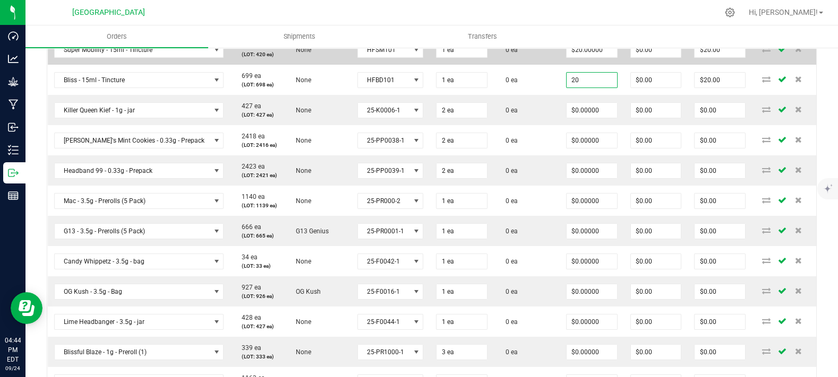
paste input
click at [584, 57] on input "20" at bounding box center [591, 49] width 50 height 15
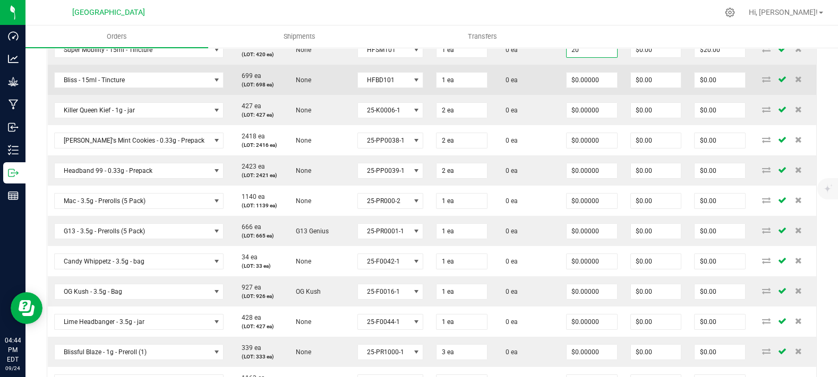
paste input
click at [516, 87] on td "0 ea" at bounding box center [527, 80] width 66 height 30
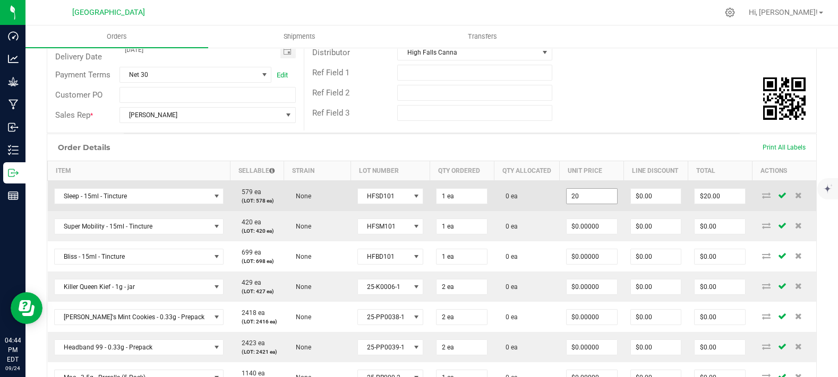
click at [592, 204] on input "20" at bounding box center [591, 196] width 50 height 15
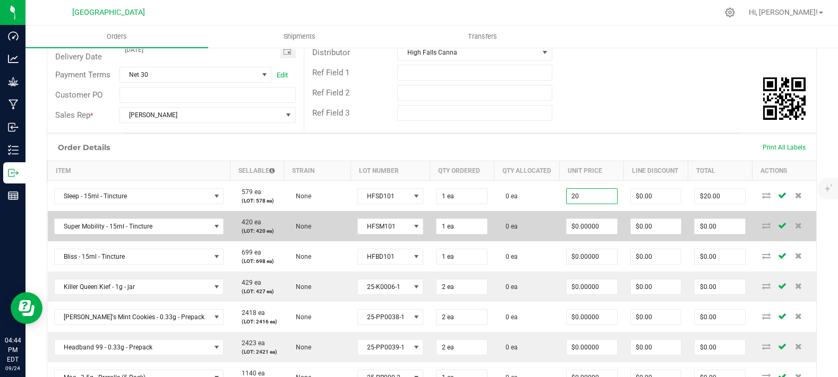
paste input
click at [534, 238] on td "0 ea" at bounding box center [527, 226] width 66 height 30
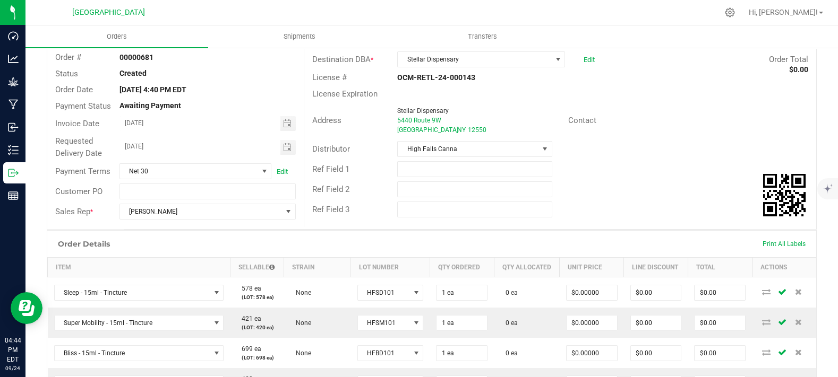
scroll to position [0, 0]
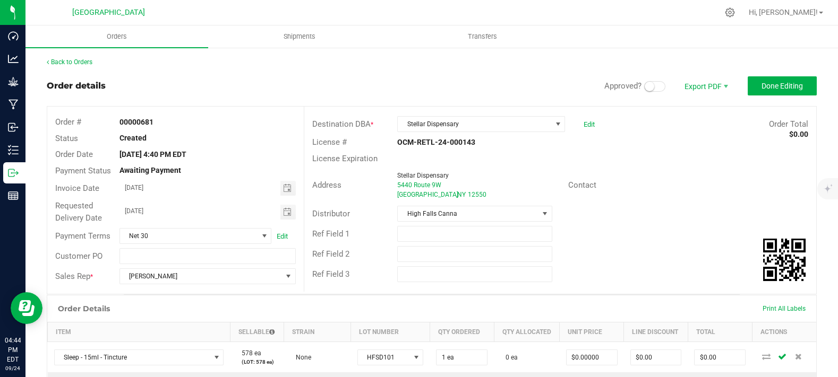
click at [645, 87] on small at bounding box center [650, 87] width 10 height 10
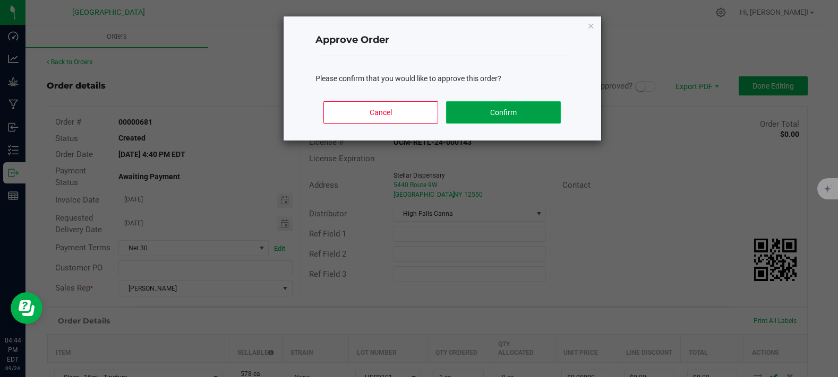
click at [522, 119] on button "Confirm" at bounding box center [503, 112] width 114 height 22
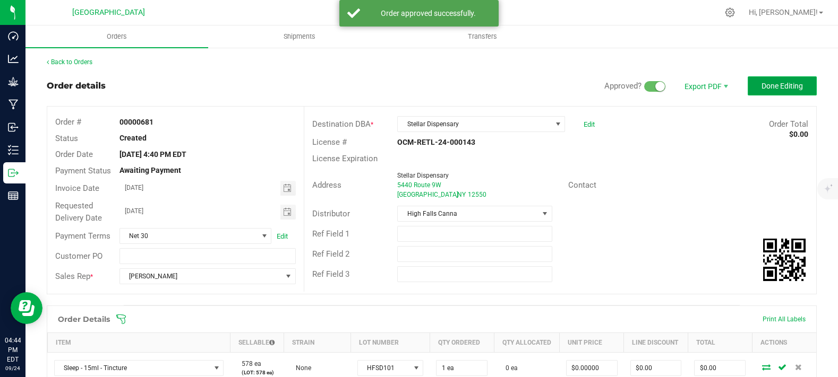
click at [761, 85] on span "Done Editing" at bounding box center [781, 86] width 41 height 8
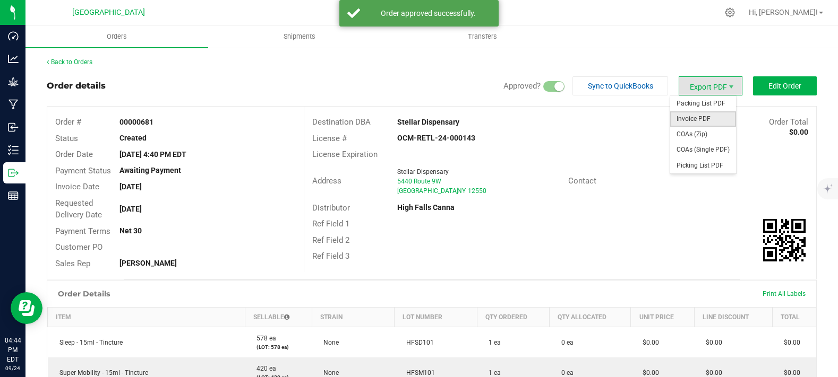
click at [692, 116] on span "Invoice PDF" at bounding box center [703, 118] width 66 height 15
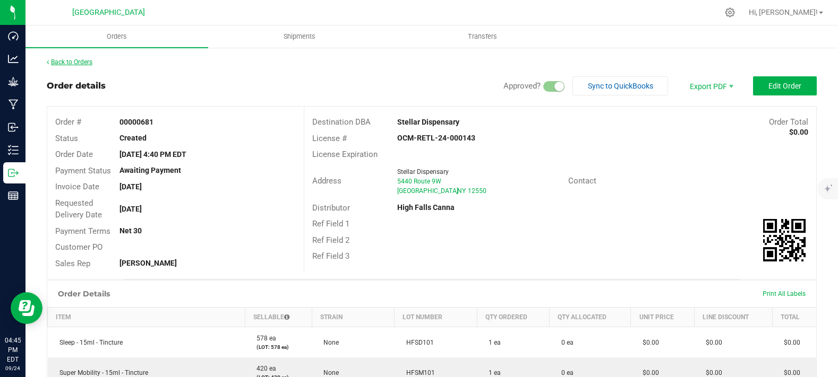
click at [83, 64] on link "Back to Orders" at bounding box center [70, 61] width 46 height 7
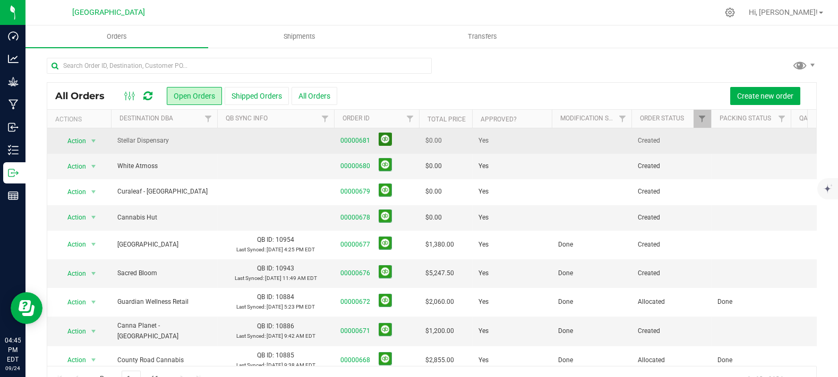
click at [384, 141] on button at bounding box center [385, 139] width 13 height 13
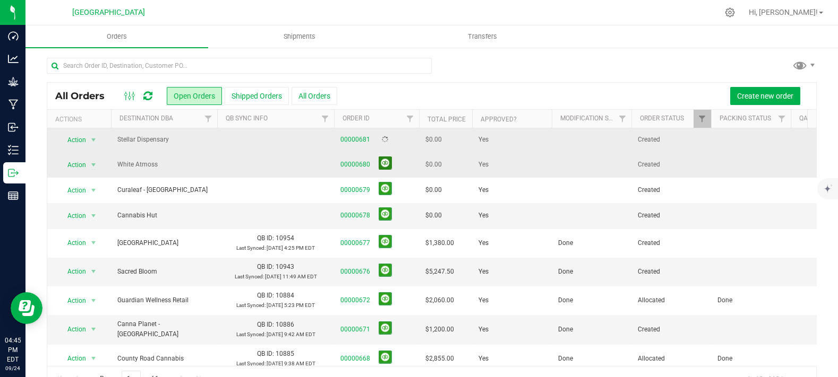
click at [382, 157] on button at bounding box center [385, 163] width 13 height 13
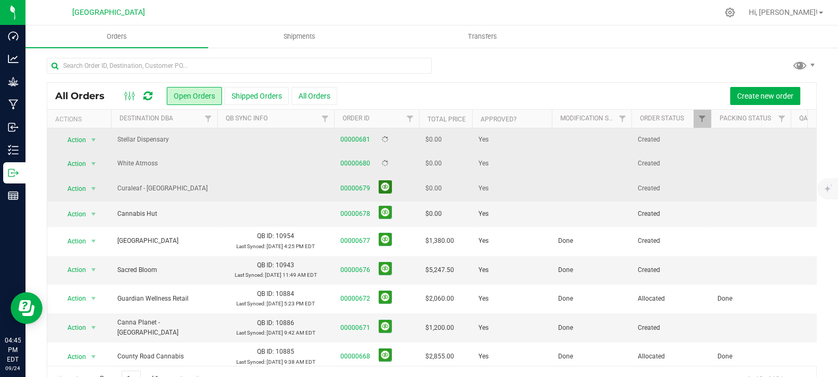
click at [381, 191] on button at bounding box center [385, 187] width 13 height 13
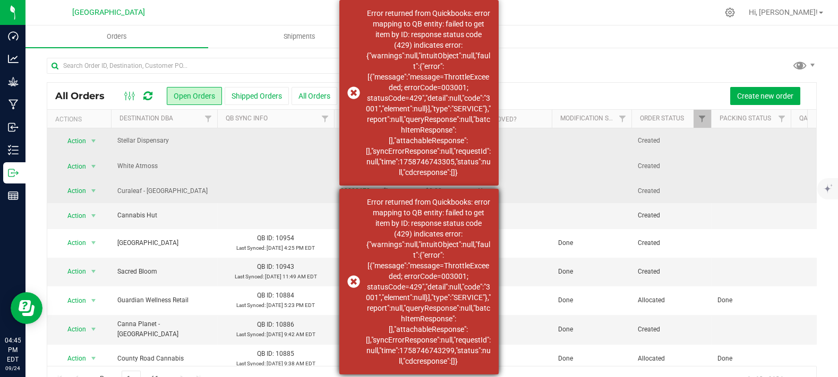
click at [384, 215] on div "Error returned from Quickbooks: error mapping to QB entity: failed to get item …" at bounding box center [428, 282] width 125 height 170
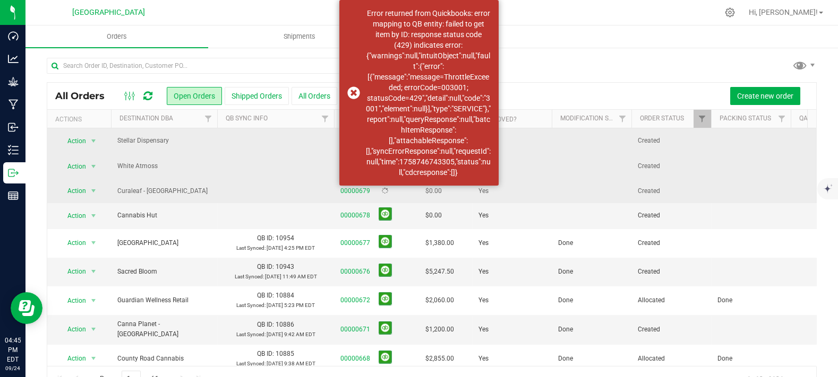
click at [595, 72] on div at bounding box center [432, 70] width 770 height 24
click at [549, 40] on uib-tab-heading "Transfers" at bounding box center [483, 36] width 182 height 21
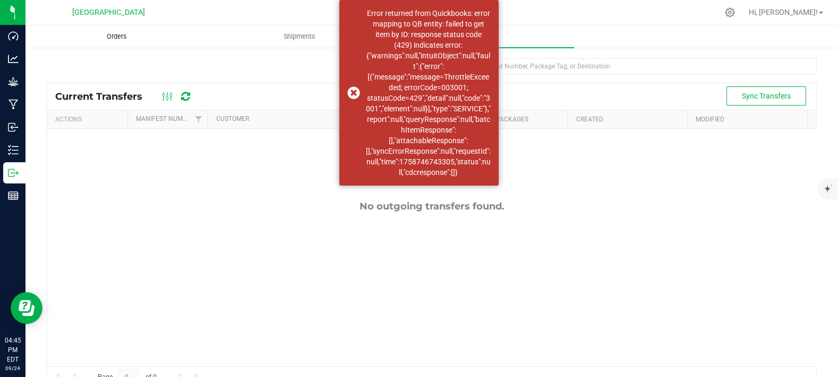
click at [115, 37] on span "Orders" at bounding box center [116, 37] width 49 height 10
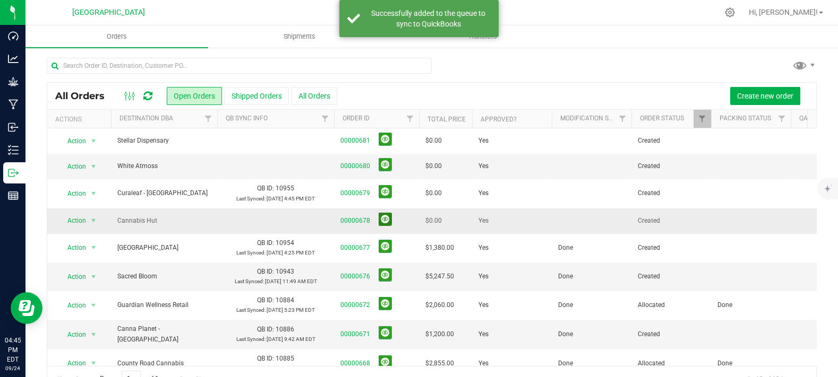
click at [382, 219] on button at bounding box center [385, 219] width 13 height 13
click at [392, 162] on span "00000680" at bounding box center [376, 166] width 72 height 16
click at [384, 164] on button at bounding box center [385, 164] width 13 height 13
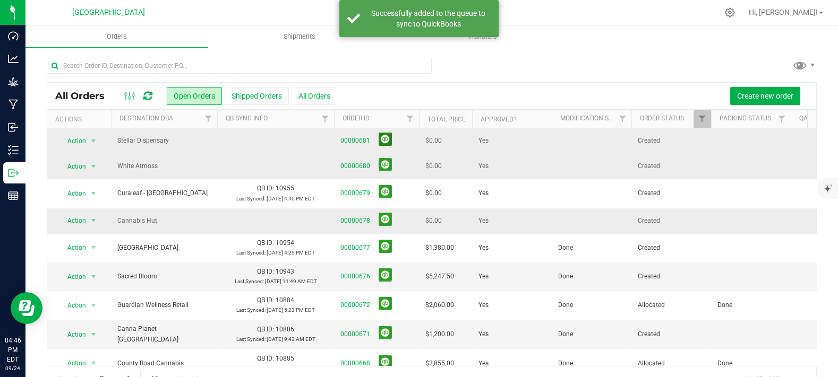
click at [384, 141] on button at bounding box center [385, 139] width 13 height 13
click at [526, 66] on div at bounding box center [432, 70] width 770 height 24
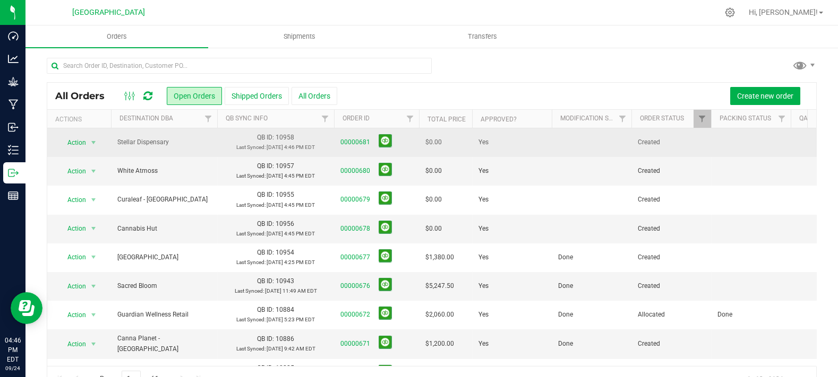
click at [572, 142] on td at bounding box center [592, 142] width 80 height 29
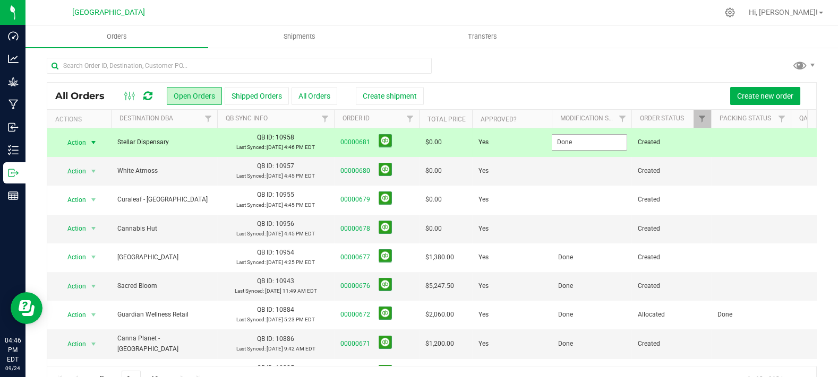
type input "Done"
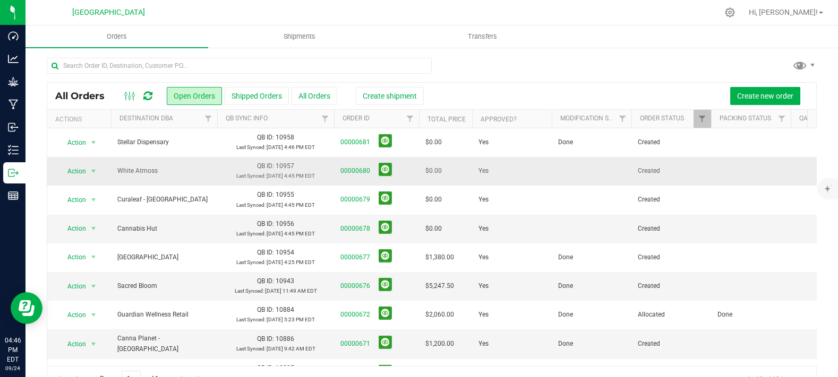
click at [566, 177] on td at bounding box center [592, 171] width 80 height 29
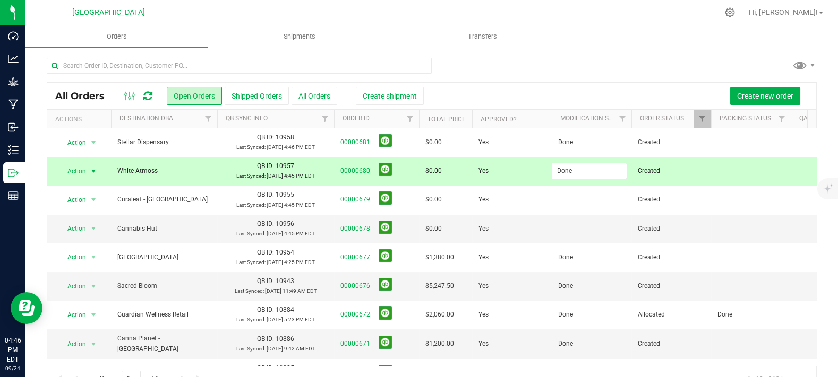
type input "Done"
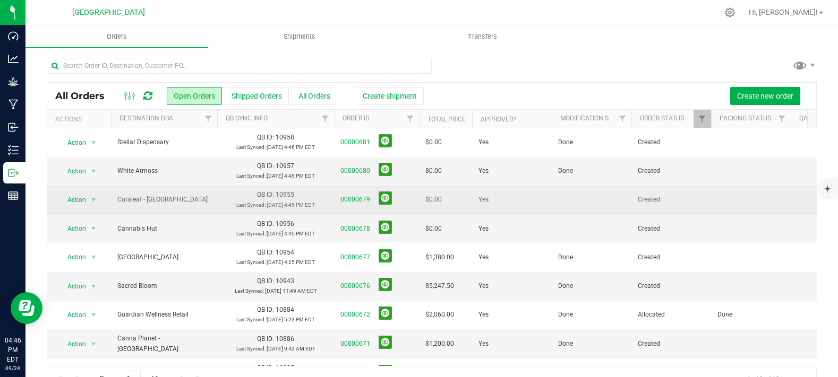
click at [574, 205] on td at bounding box center [592, 200] width 80 height 29
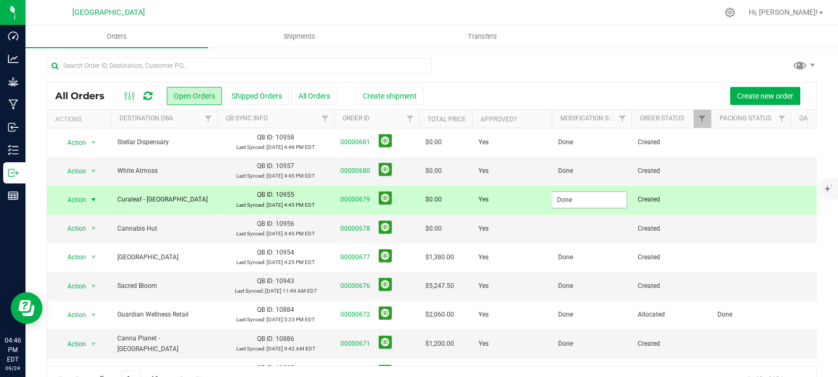
type input "Done"
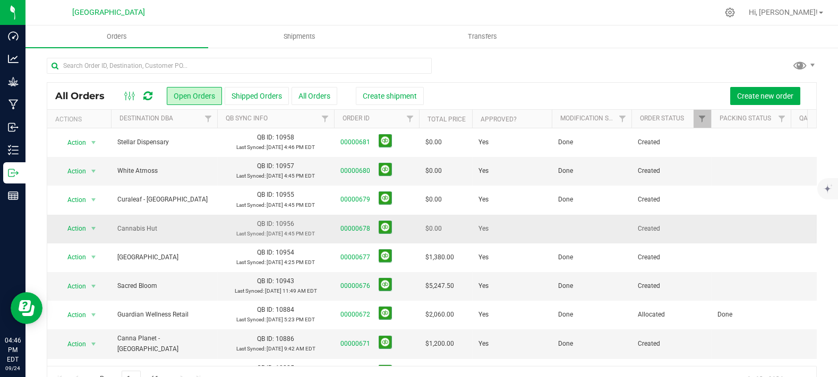
click at [546, 228] on td "Yes" at bounding box center [512, 229] width 80 height 29
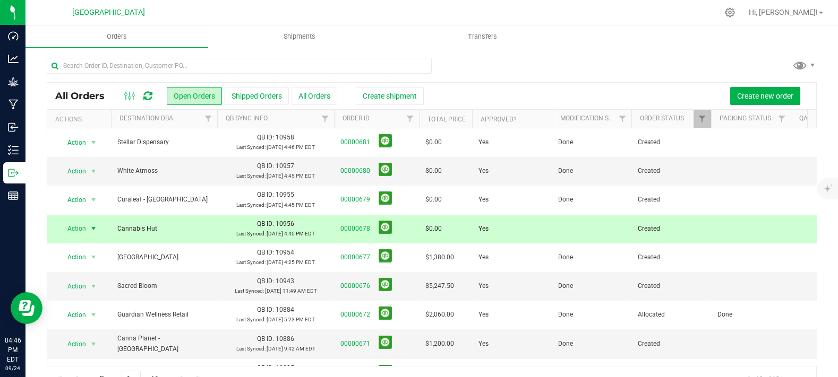
click at [567, 222] on td at bounding box center [592, 229] width 80 height 29
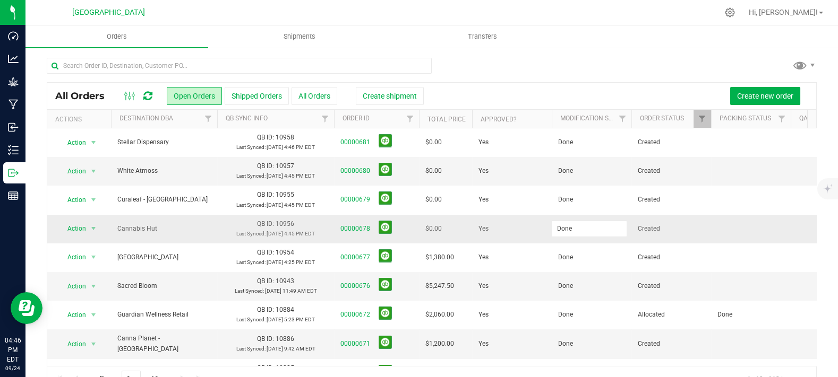
type input "Done"
click at [621, 59] on div at bounding box center [432, 70] width 770 height 24
click at [511, 68] on div at bounding box center [432, 70] width 770 height 24
click at [745, 92] on span "Create new order" at bounding box center [765, 96] width 56 height 8
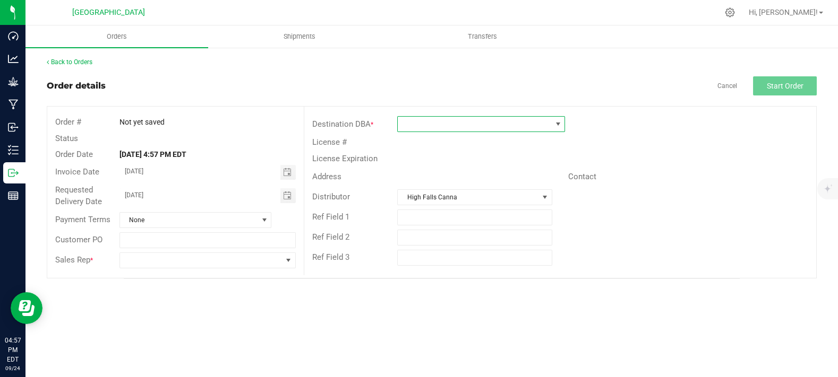
click at [485, 124] on span at bounding box center [474, 124] width 153 height 15
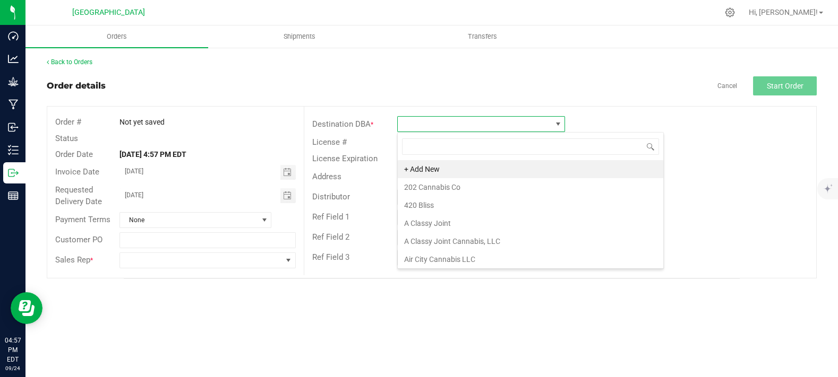
scroll to position [15, 168]
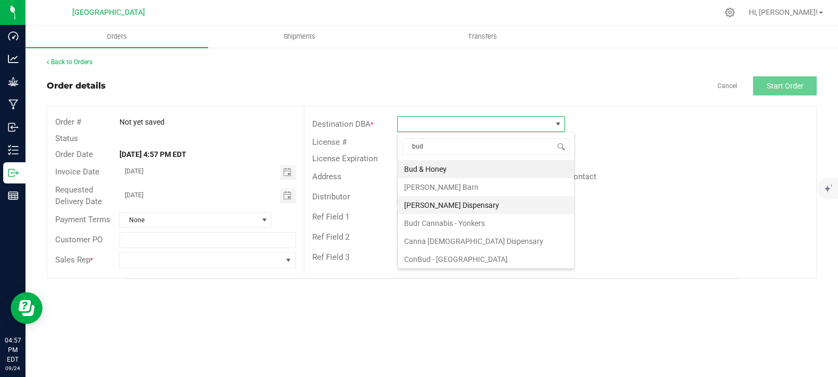
type input "budd"
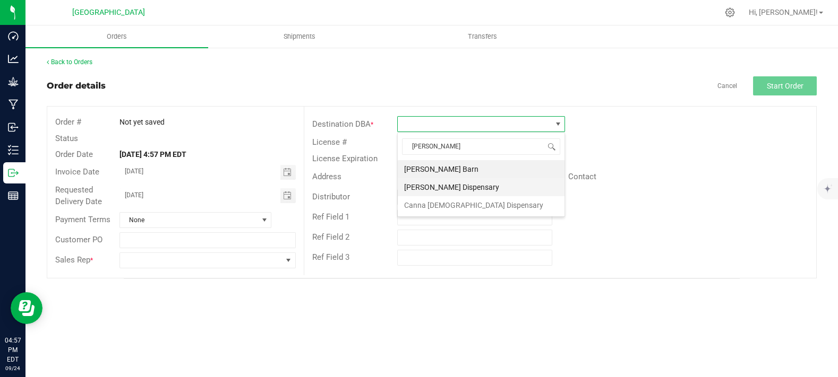
click at [455, 191] on li "[PERSON_NAME] Dispensary" at bounding box center [481, 187] width 167 height 18
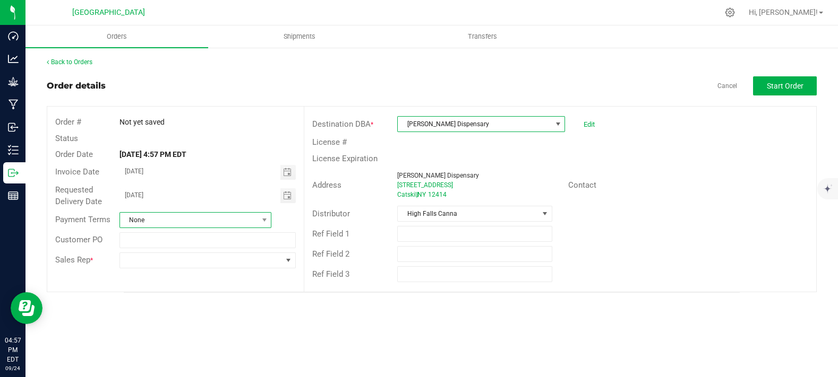
click at [217, 217] on span "None" at bounding box center [189, 220] width 138 height 15
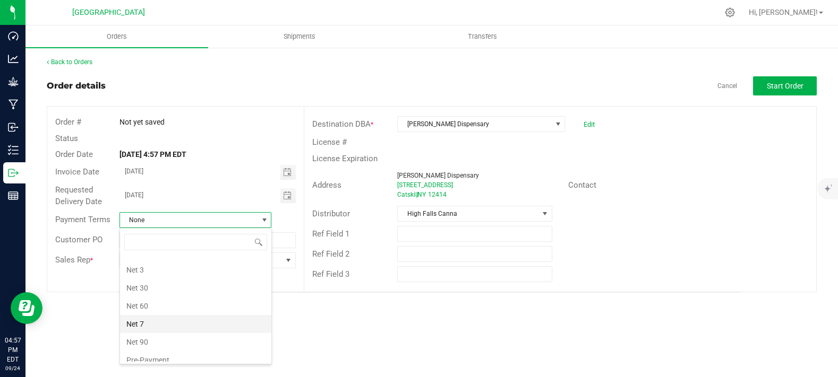
scroll to position [163, 0]
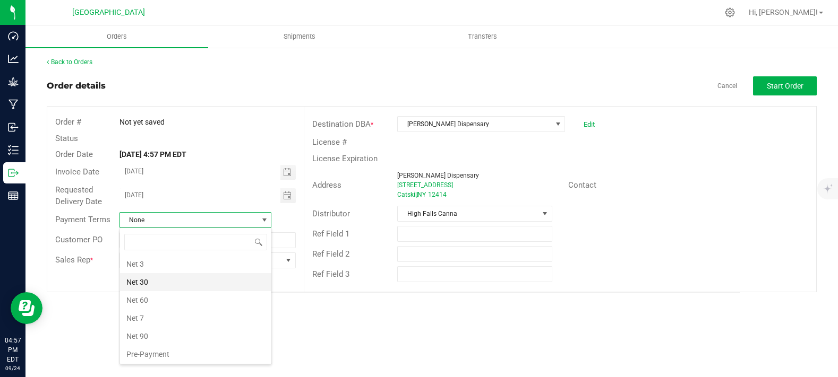
click at [153, 278] on li "Net 30" at bounding box center [195, 282] width 151 height 18
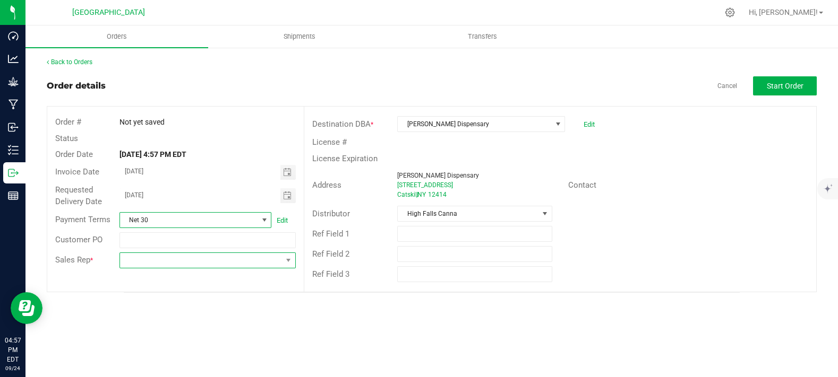
click at [153, 265] on span at bounding box center [201, 260] width 162 height 15
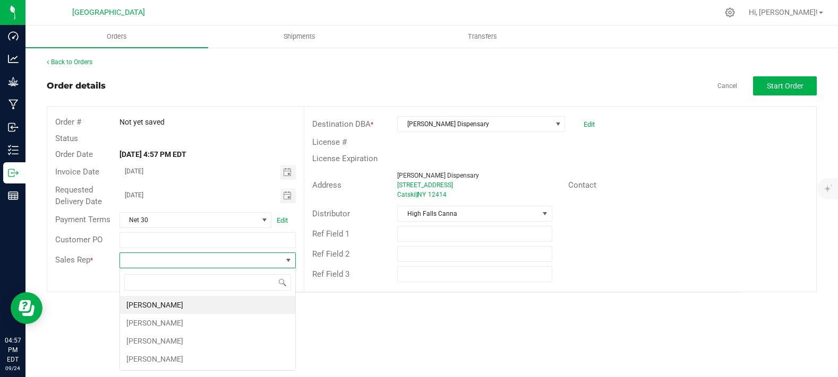
scroll to position [15, 176]
click at [153, 342] on li "[PERSON_NAME]" at bounding box center [207, 341] width 175 height 18
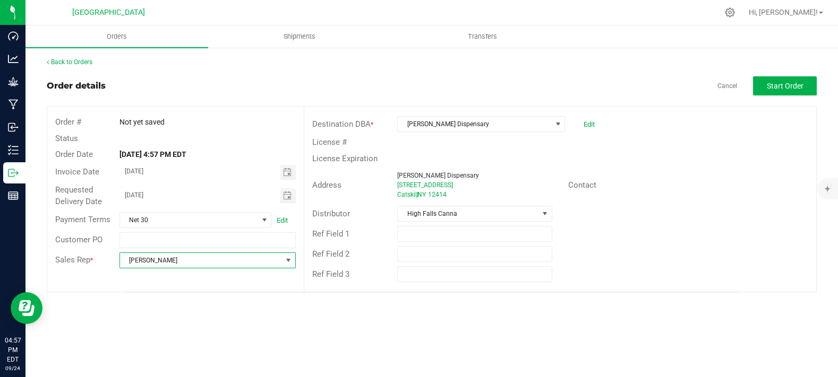
click at [646, 256] on div "Ref Field 2" at bounding box center [560, 254] width 512 height 20
click at [777, 82] on span "Start Order" at bounding box center [785, 86] width 37 height 8
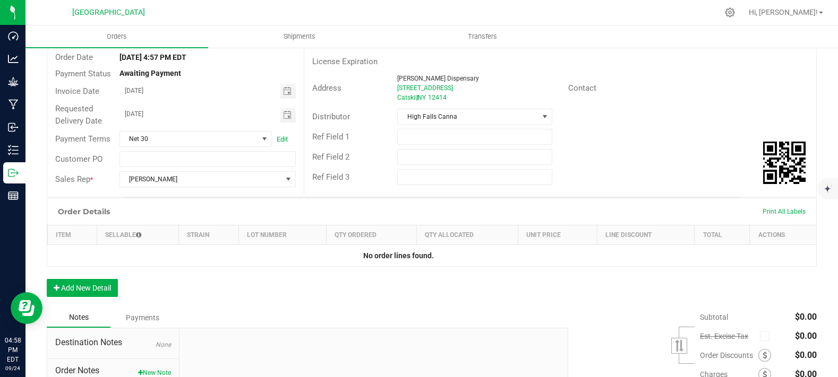
scroll to position [118, 0]
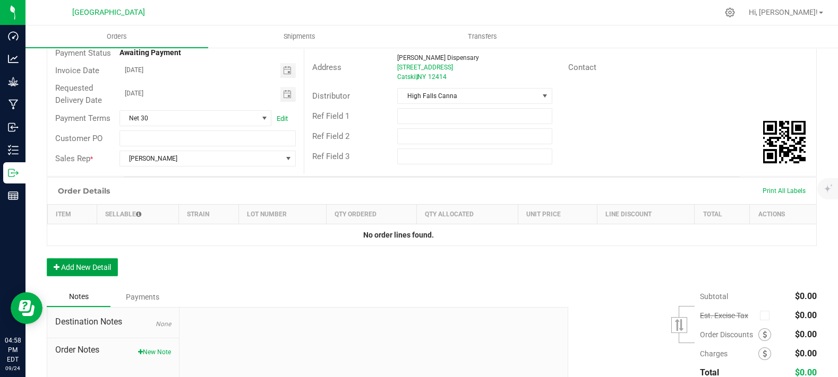
click at [100, 277] on button "Add New Detail" at bounding box center [82, 268] width 71 height 18
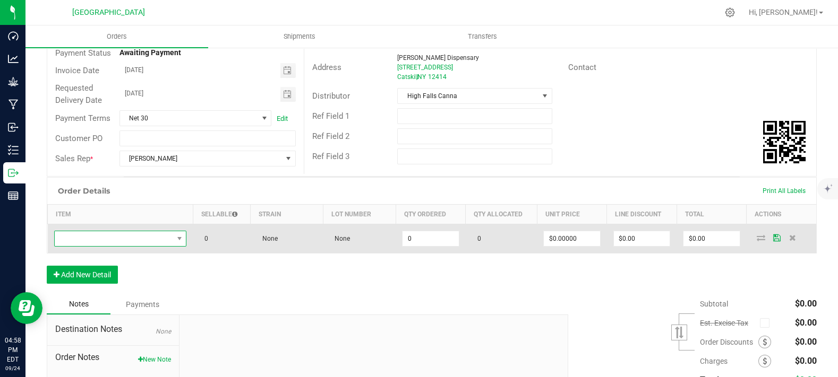
click at [104, 246] on span "NO DATA FOUND" at bounding box center [114, 238] width 118 height 15
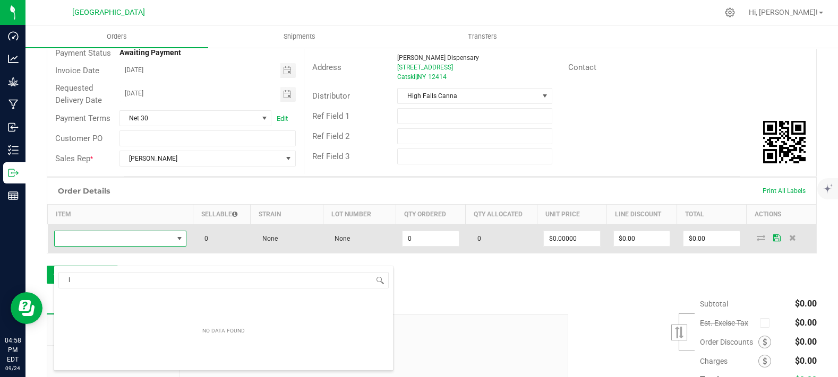
scroll to position [15, 129]
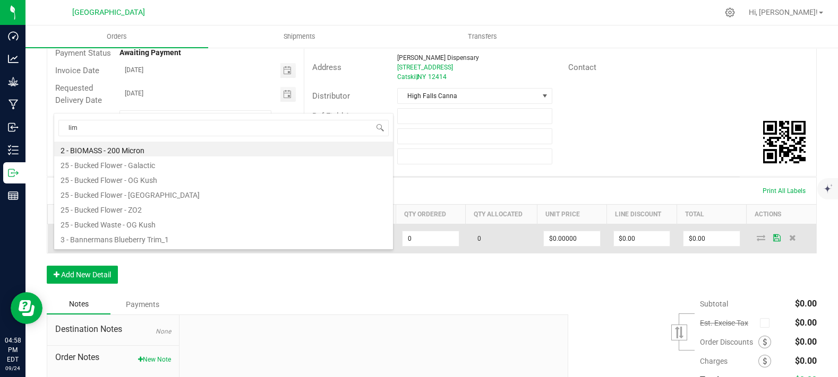
type input "lime"
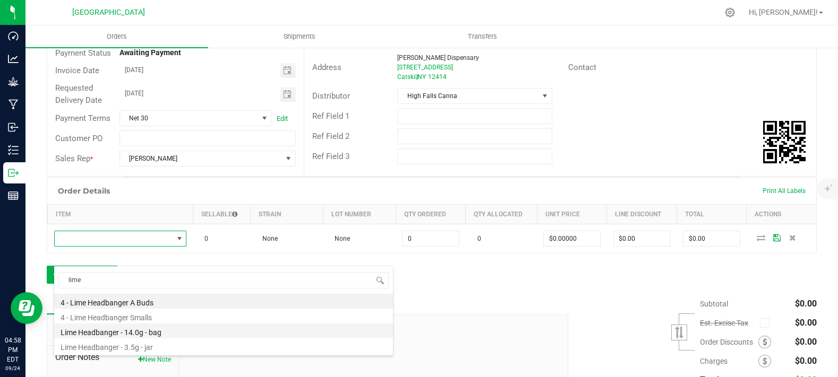
click at [127, 333] on li "Lime Headbanger - 14.0g - bag" at bounding box center [223, 331] width 339 height 15
type input "0 ea"
type input "$50.00000"
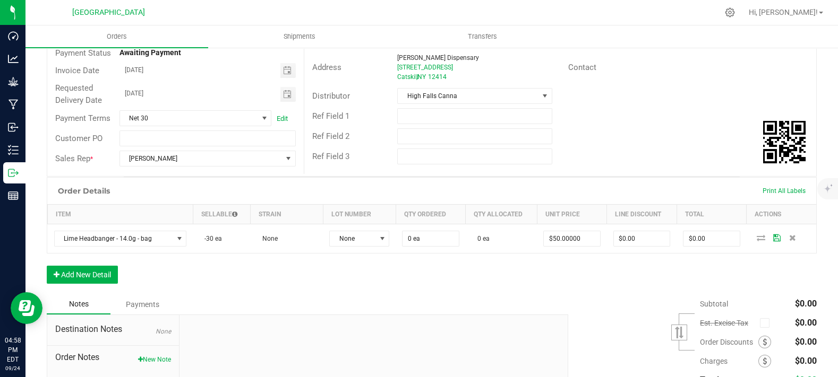
click at [250, 288] on div "Order Details Print All Labels Item Sellable Strain Lot Number Qty Ordered Qty …" at bounding box center [432, 235] width 770 height 117
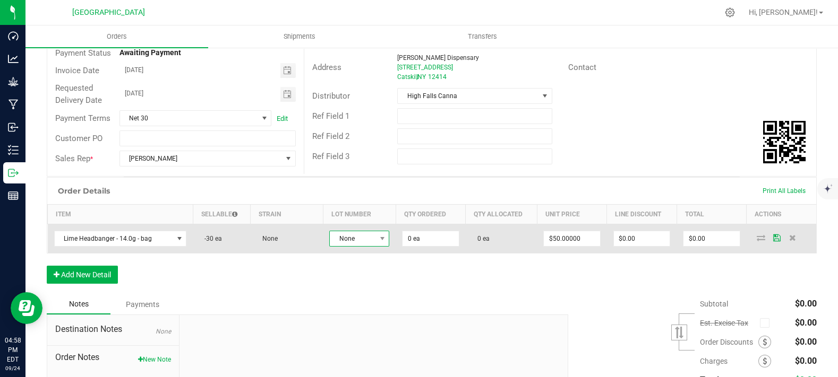
click at [357, 246] on span "None" at bounding box center [353, 238] width 46 height 15
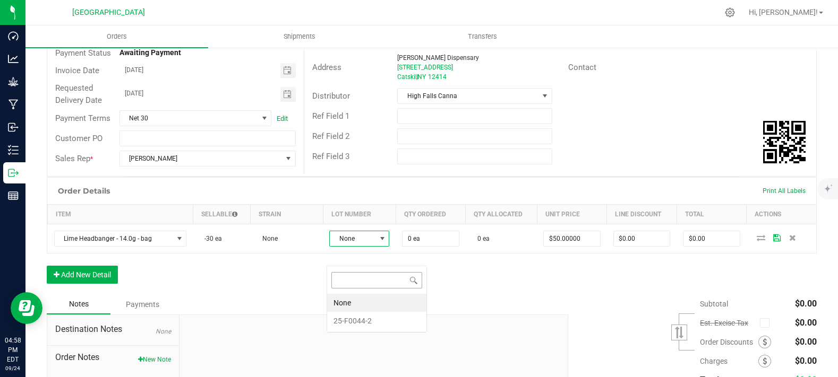
scroll to position [15, 59]
click at [359, 322] on li "25-F0044-2" at bounding box center [376, 321] width 99 height 18
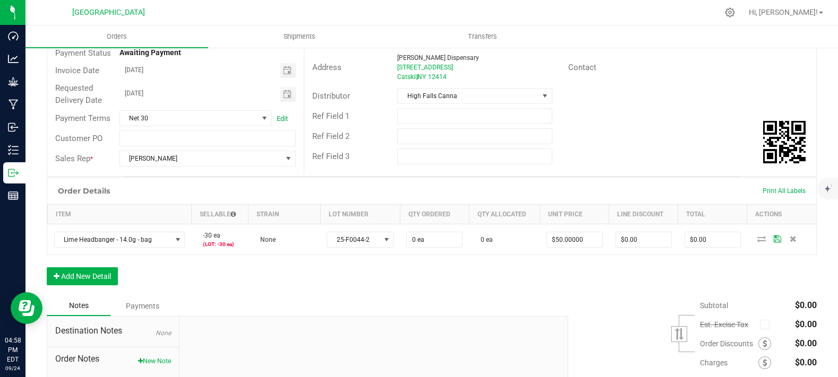
click at [412, 291] on div "Order Details Print All Labels Item Sellable Strain Lot Number Qty Ordered Qty …" at bounding box center [432, 236] width 770 height 119
type input "100 ea"
type input "$5,000.00"
click at [564, 291] on div "Order Details Print All Labels Item Sellable Strain Lot Number Qty Ordered Qty …" at bounding box center [432, 236] width 770 height 119
click at [99, 286] on button "Add New Detail" at bounding box center [82, 277] width 71 height 18
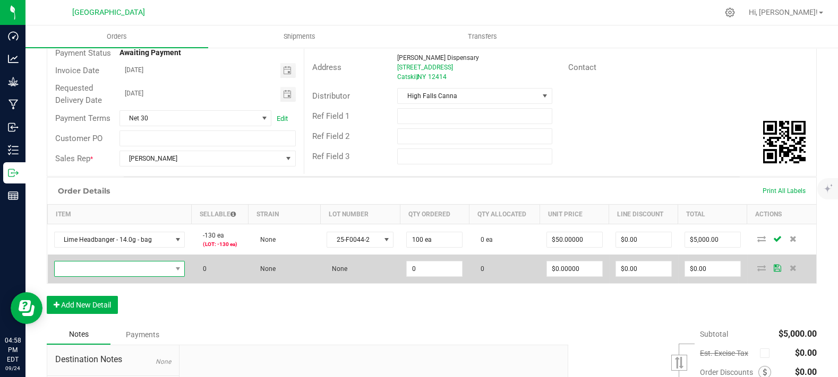
click at [138, 277] on span "NO DATA FOUND" at bounding box center [113, 269] width 117 height 15
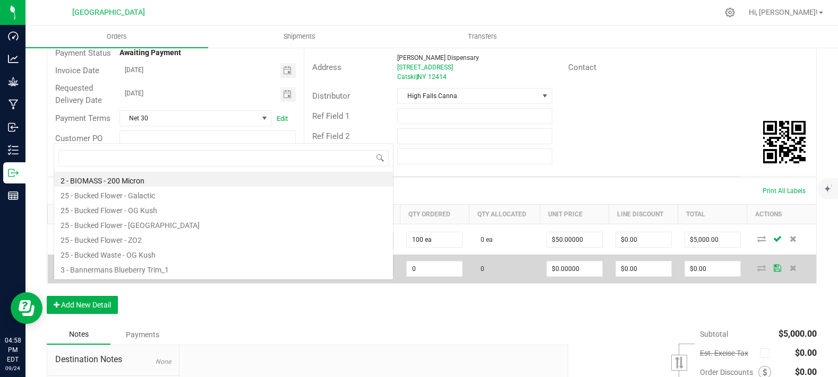
scroll to position [15, 127]
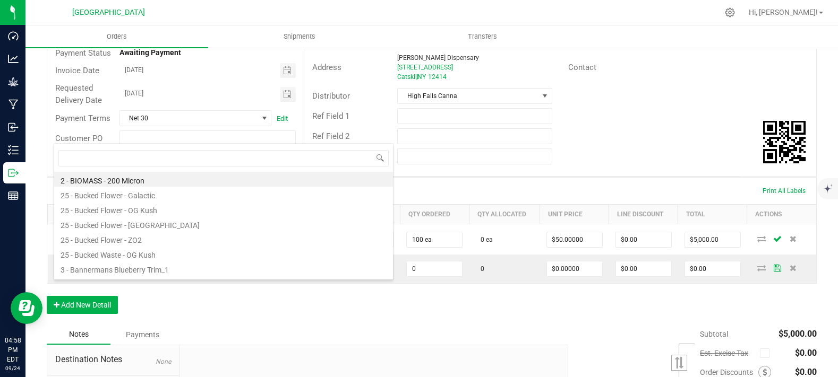
click at [180, 320] on div "Order Details Print All Labels Item Sellable Strain Lot Number Qty Ordered Qty …" at bounding box center [432, 251] width 770 height 148
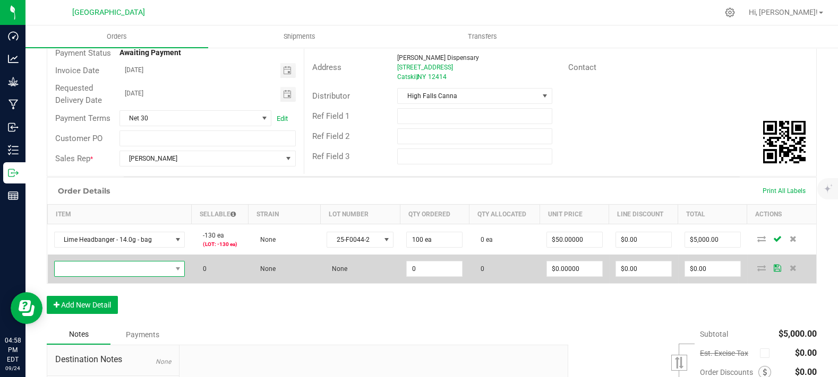
click at [143, 277] on span "NO DATA FOUND" at bounding box center [113, 269] width 117 height 15
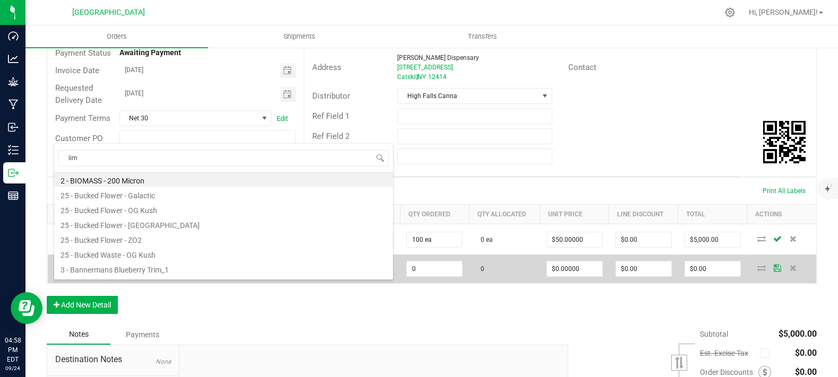
type input "lime"
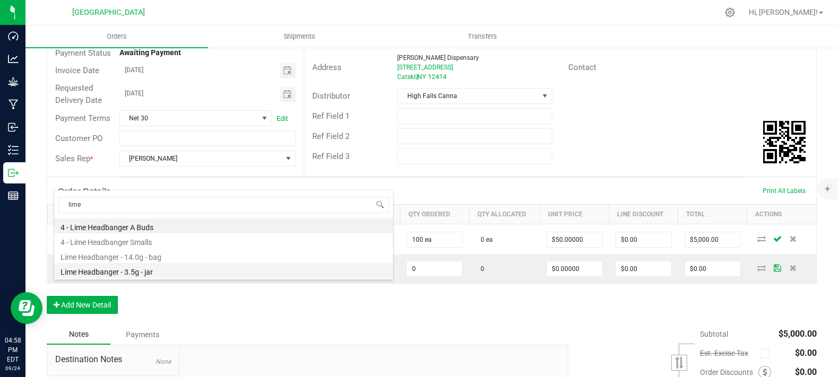
click at [146, 271] on li "Lime Headbanger - 3.5g - jar" at bounding box center [223, 270] width 339 height 15
type input "0 ea"
type input "$15.00000"
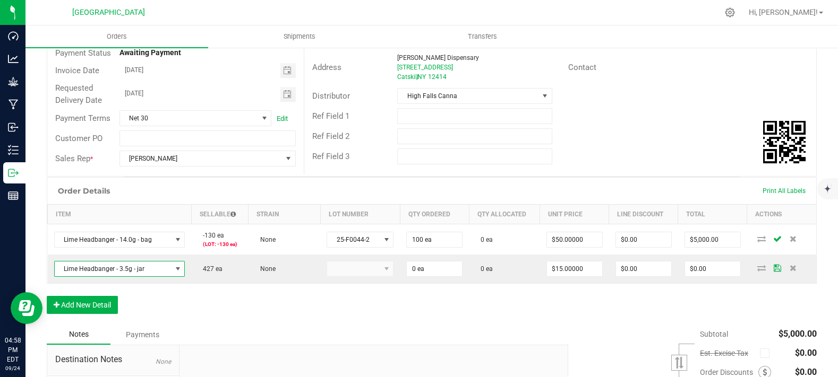
click at [280, 317] on div "Order Details Print All Labels Item Sellable Strain Lot Number Qty Ordered Qty …" at bounding box center [432, 251] width 770 height 148
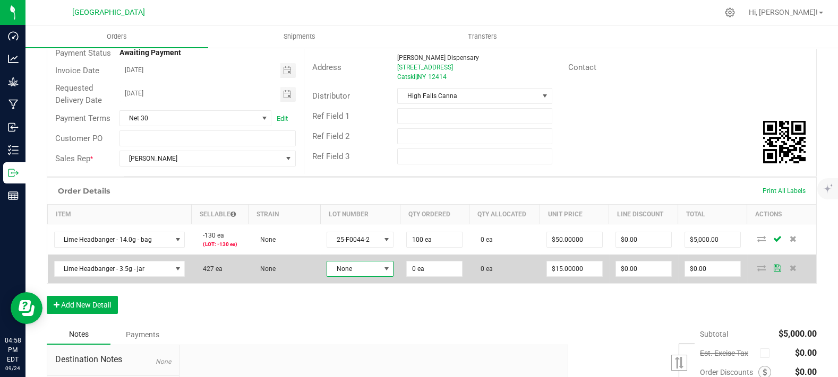
click at [350, 277] on span "None" at bounding box center [353, 269] width 53 height 15
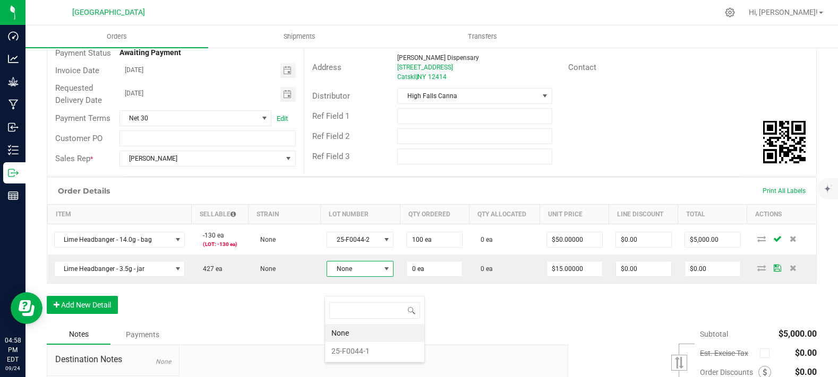
drag, startPoint x: 346, startPoint y: 353, endPoint x: 369, endPoint y: 331, distance: 32.3
click at [346, 353] on li "25-F0044-1" at bounding box center [374, 351] width 99 height 18
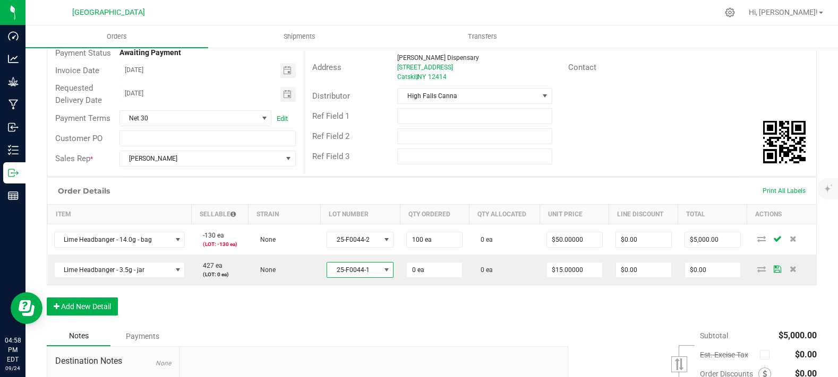
click at [373, 327] on div "Order Details Print All Labels Item Sellable Strain Lot Number Qty Ordered Qty …" at bounding box center [432, 251] width 770 height 149
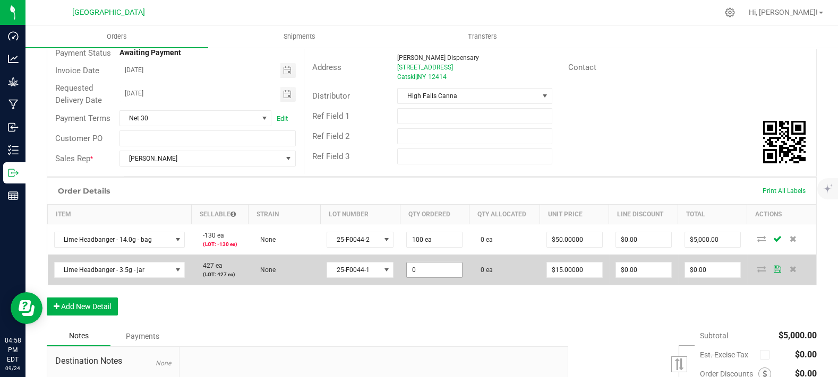
click at [422, 278] on input "0" at bounding box center [434, 270] width 55 height 15
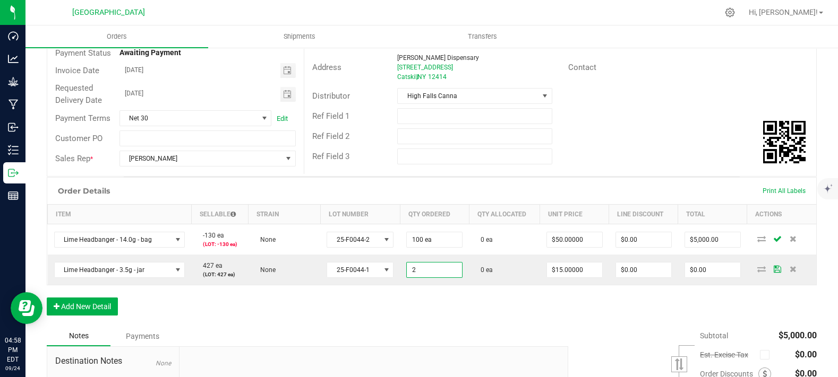
type input "2 ea"
type input "$30.00"
drag, startPoint x: 483, startPoint y: 340, endPoint x: 499, endPoint y: 319, distance: 26.4
click at [483, 327] on div "Order Details Print All Labels Item Sellable Strain Lot Number Qty Ordered Qty …" at bounding box center [432, 251] width 770 height 149
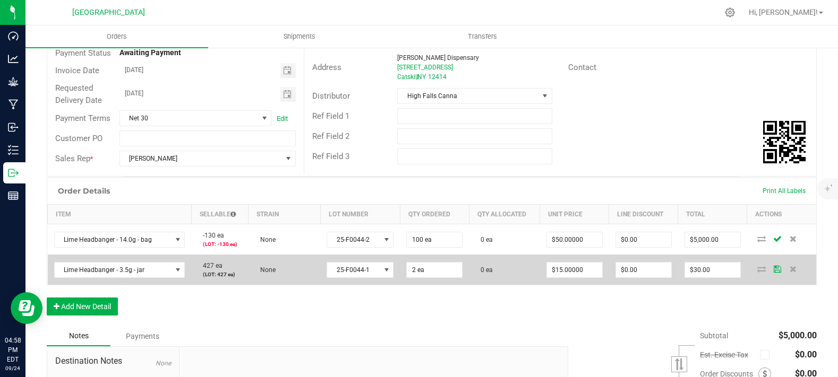
click at [566, 280] on td "$15.00000" at bounding box center [574, 270] width 69 height 30
click at [571, 278] on input "15" at bounding box center [574, 270] width 55 height 15
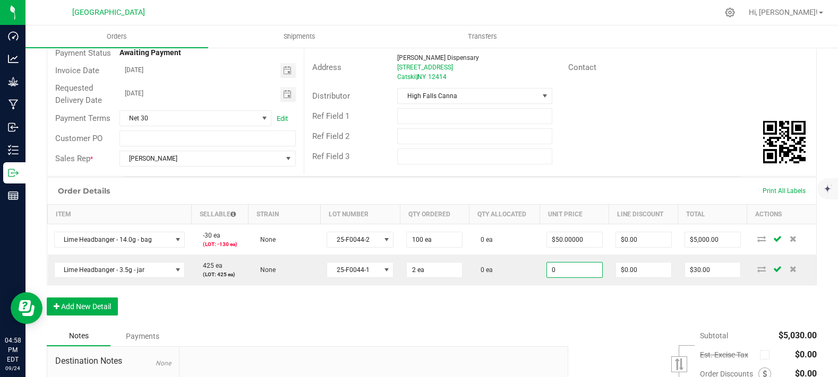
type input "$0.00000"
type input "$0.00"
click at [511, 327] on div "Order Details Print All Labels Item Sellable Strain Lot Number Qty Ordered Qty …" at bounding box center [432, 251] width 770 height 149
click at [509, 322] on div "Order Details Print All Labels Item Sellable Strain Lot Number Qty Ordered Qty …" at bounding box center [432, 251] width 770 height 149
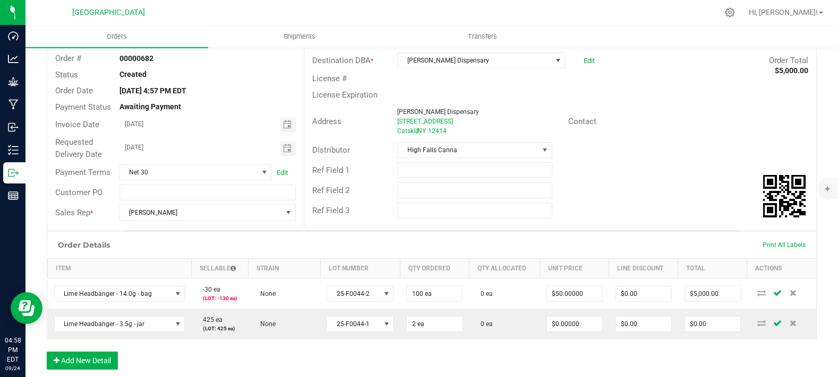
scroll to position [0, 0]
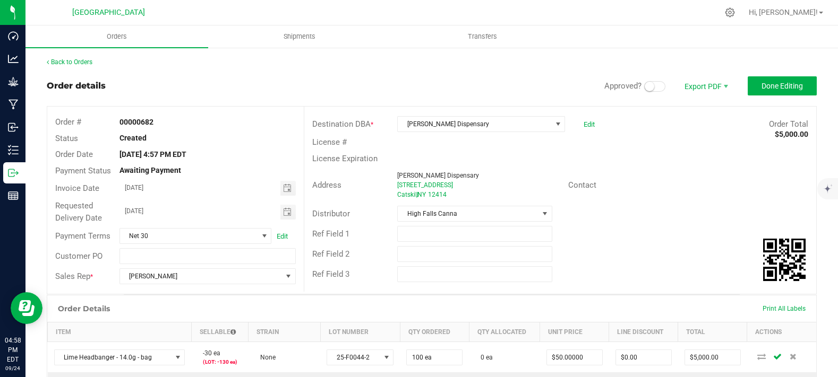
click at [649, 91] on span at bounding box center [654, 86] width 21 height 11
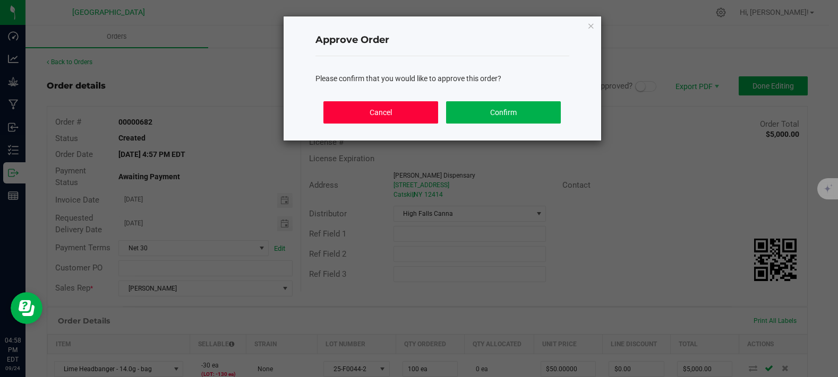
click at [395, 115] on button "Cancel" at bounding box center [380, 112] width 114 height 22
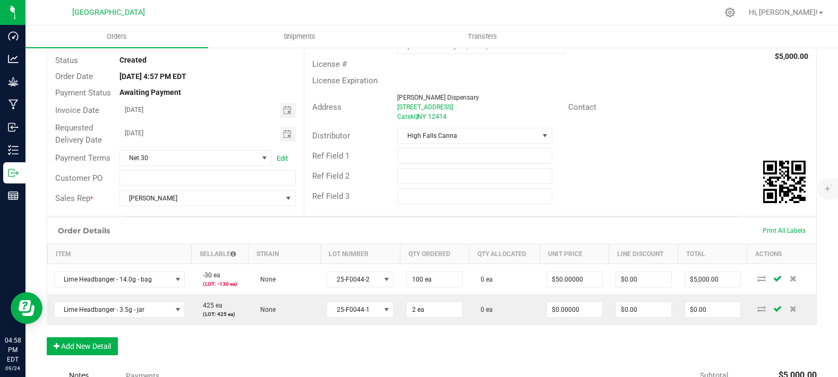
scroll to position [236, 0]
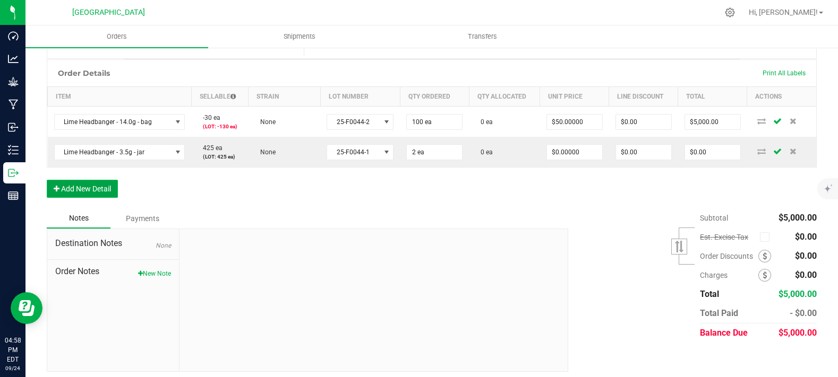
click at [99, 198] on button "Add New Detail" at bounding box center [82, 189] width 71 height 18
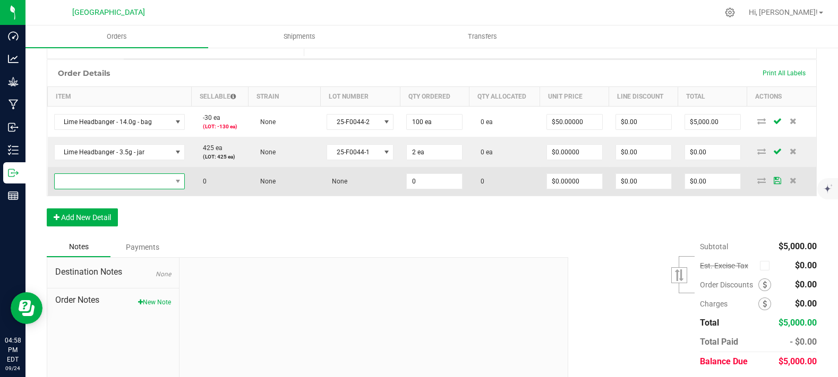
click at [105, 189] on span "NO DATA FOUND" at bounding box center [113, 181] width 117 height 15
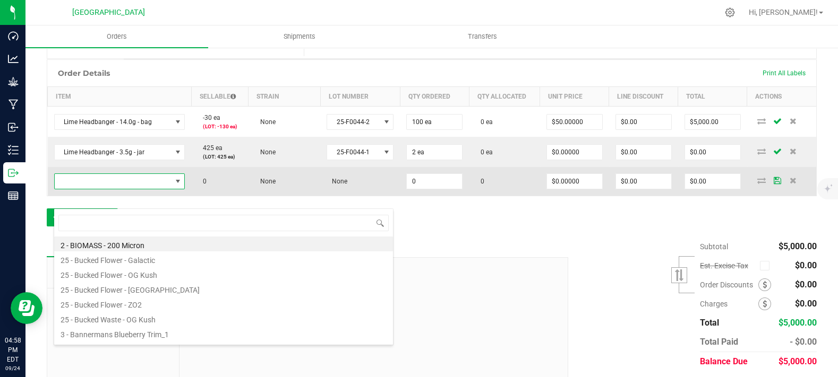
scroll to position [0, 0]
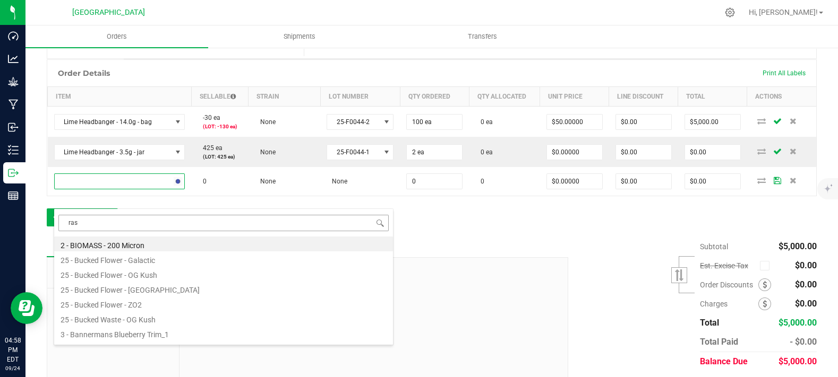
type input "rasp"
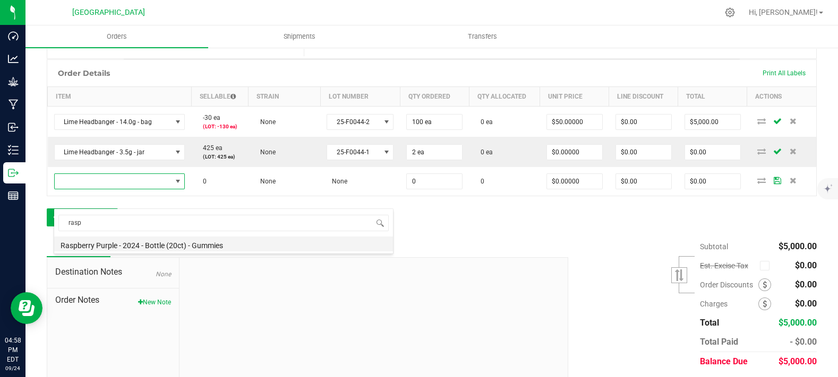
click at [149, 245] on li "Raspberry Purple - 2024 - Bottle (20ct) - Gummies" at bounding box center [223, 244] width 339 height 15
type input "0 ea"
type input "$10.00000"
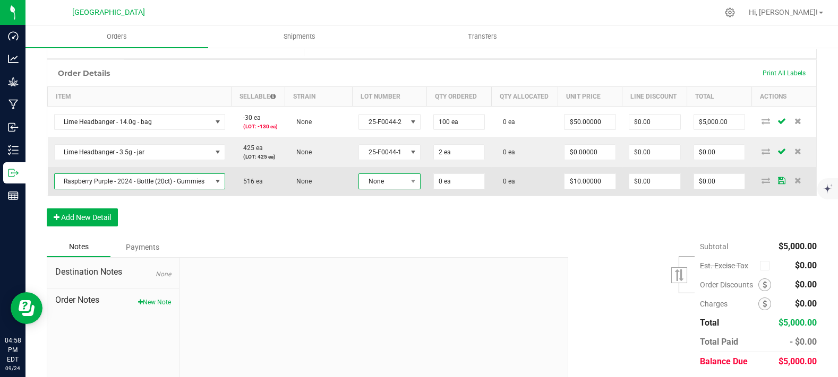
click at [368, 189] on span "None" at bounding box center [383, 181] width 48 height 15
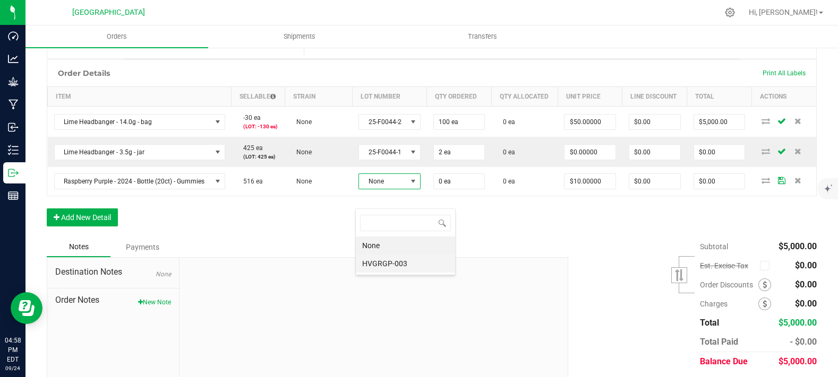
click at [392, 261] on li "HVGRGP-003" at bounding box center [405, 264] width 99 height 18
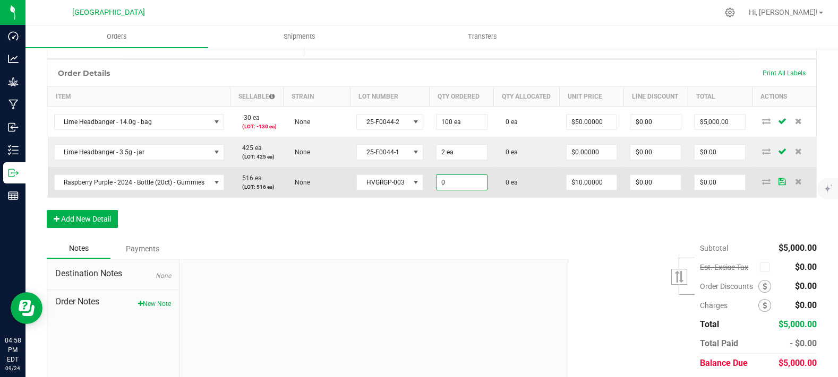
click at [449, 190] on input "0" at bounding box center [461, 182] width 50 height 15
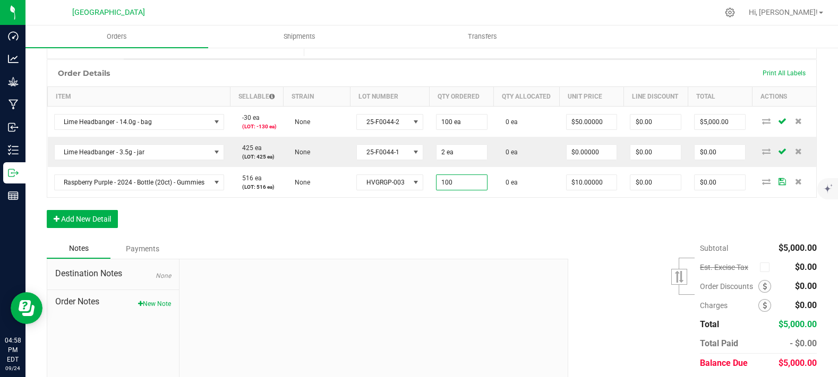
type input "100 ea"
type input "$1,000.00"
click at [497, 232] on div "Order Details Print All Labels Item Sellable Strain Lot Number Qty Ordered Qty …" at bounding box center [432, 148] width 770 height 179
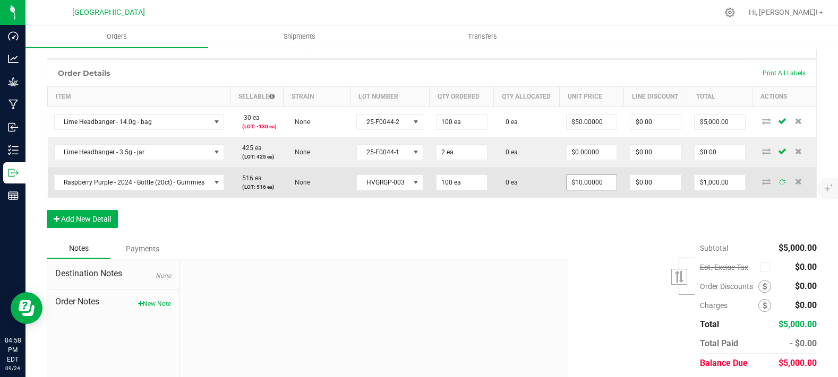
type input "10"
click at [579, 190] on input "10" at bounding box center [591, 182] width 50 height 15
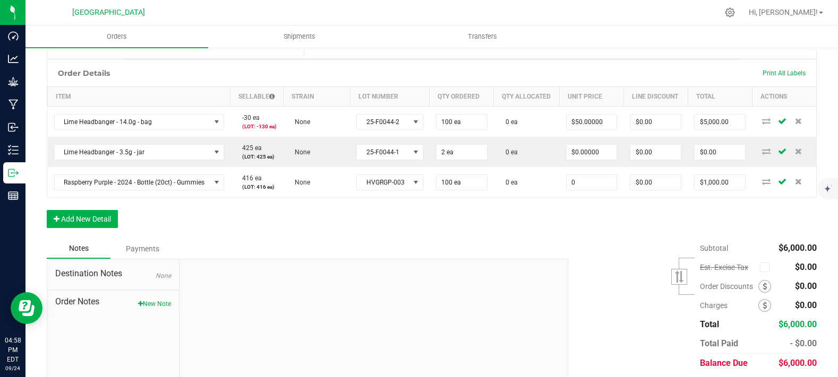
type input "$0.00000"
type input "$0.00"
click at [566, 239] on div "Order Details Print All Labels Item Sellable Strain Lot Number Qty Ordered Qty …" at bounding box center [432, 148] width 770 height 179
click at [758, 293] on span at bounding box center [764, 286] width 13 height 13
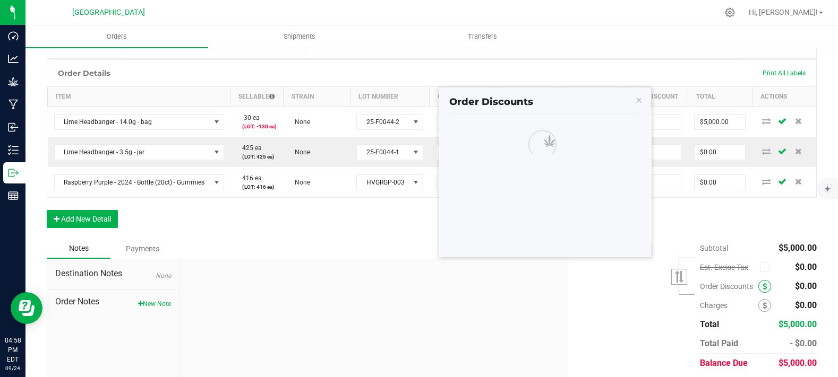
scroll to position [299, 0]
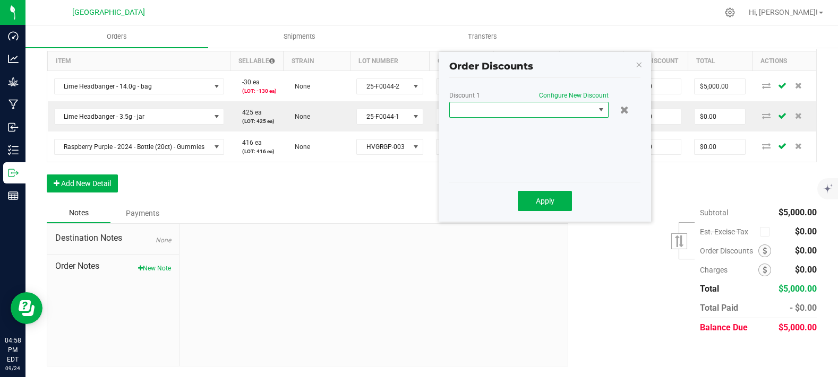
click at [521, 102] on span at bounding box center [522, 109] width 145 height 15
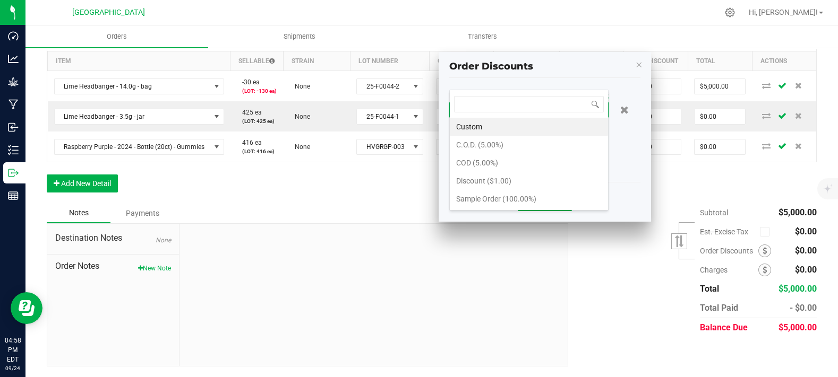
click at [575, 92] on span "Configure New Discount" at bounding box center [574, 95] width 70 height 7
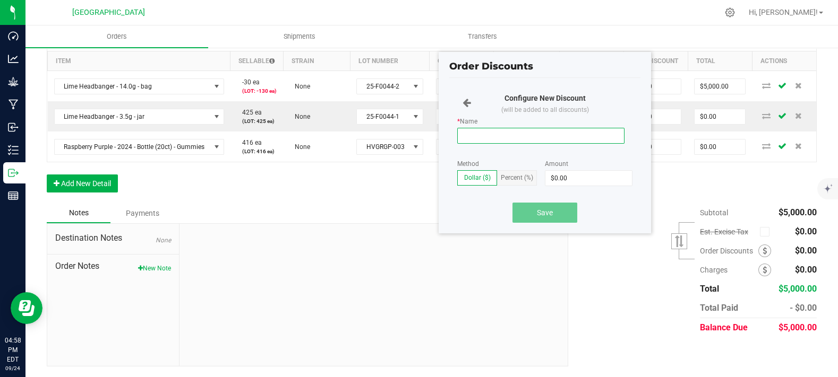
click at [494, 128] on input "* Name" at bounding box center [540, 136] width 167 height 16
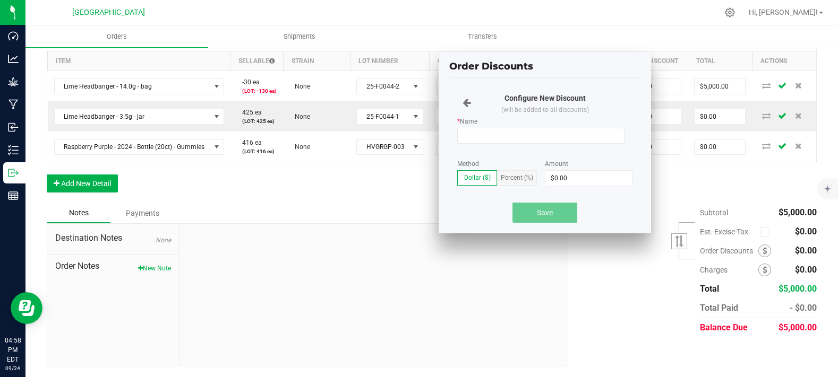
click at [514, 174] on span "Percent (%)" at bounding box center [517, 177] width 32 height 7
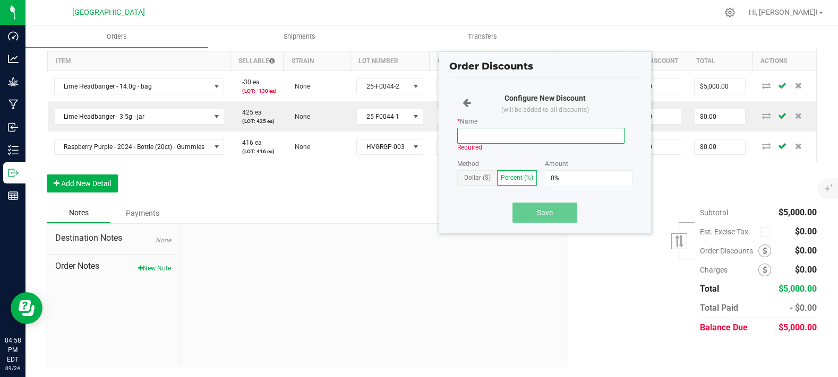
click at [494, 128] on input "* Name" at bounding box center [540, 136] width 167 height 16
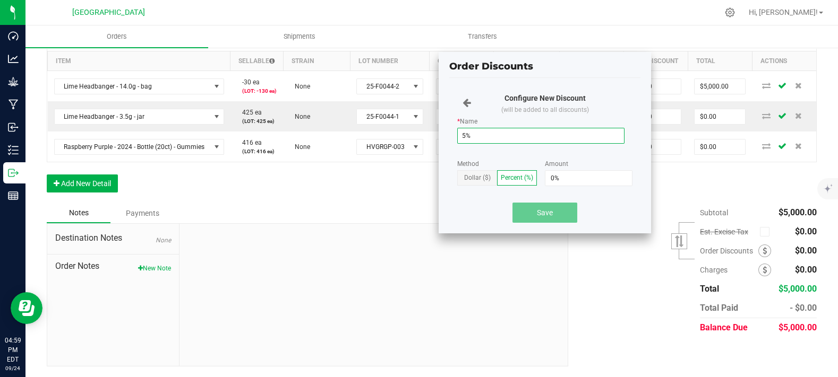
type input "5%"
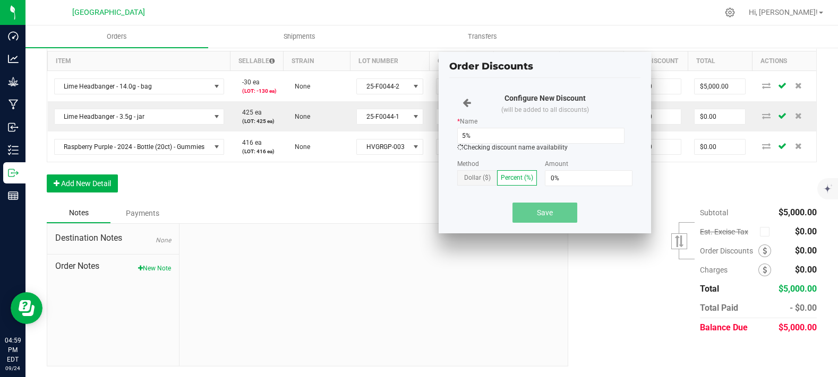
click at [589, 160] on div "Amount 0%" at bounding box center [589, 180] width 88 height 40
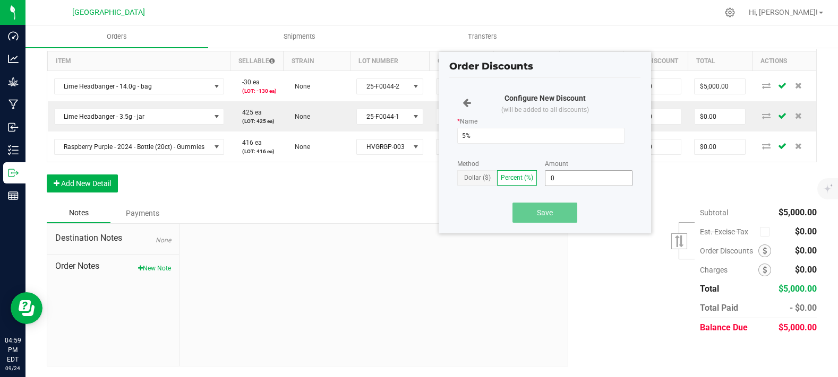
click at [592, 171] on input "0" at bounding box center [588, 178] width 87 height 15
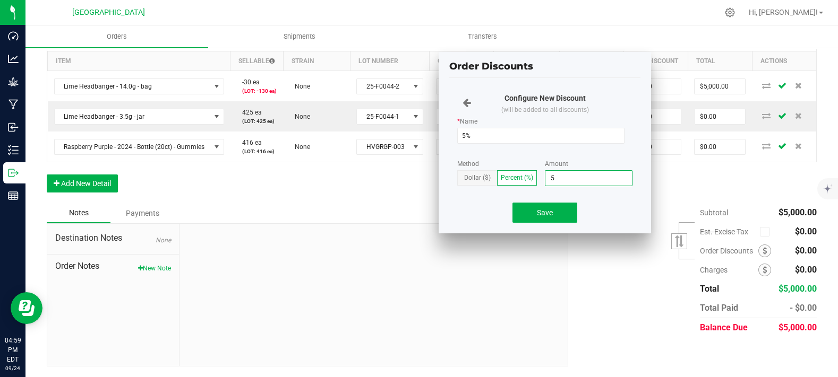
type input "5%"
click at [617, 200] on div "Save" at bounding box center [544, 212] width 175 height 25
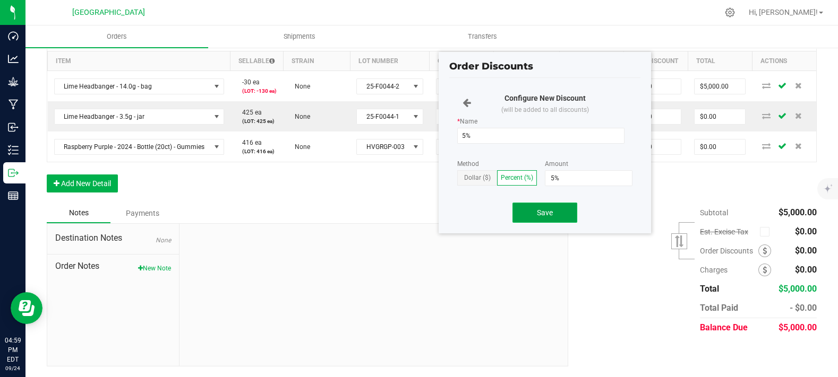
click at [564, 203] on button "Save" at bounding box center [544, 213] width 65 height 20
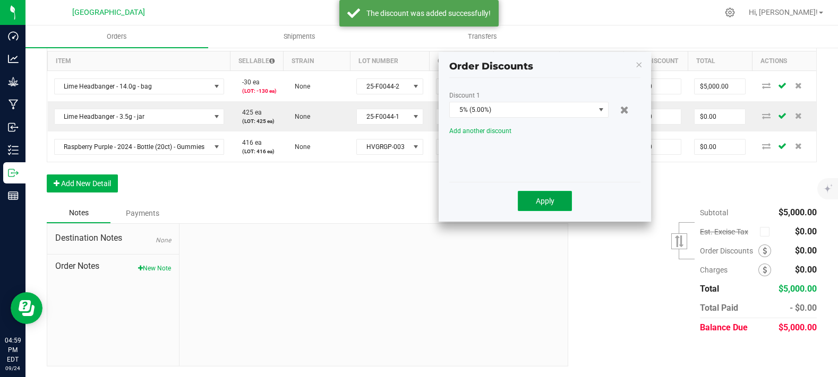
click at [548, 197] on span "Apply" at bounding box center [545, 201] width 19 height 8
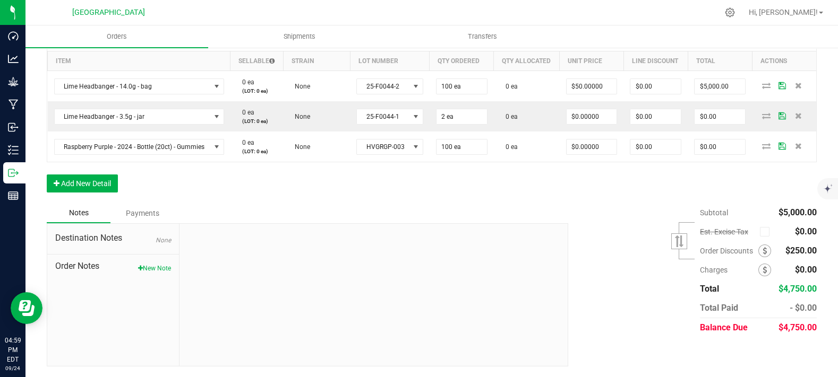
click at [417, 218] on div "Notes Payments" at bounding box center [303, 213] width 513 height 20
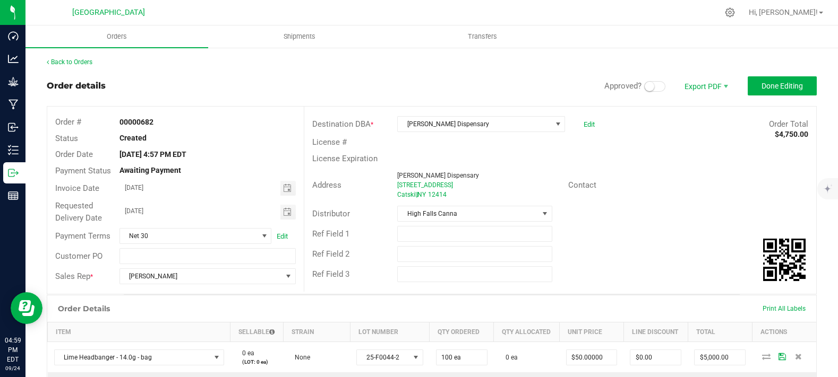
click at [647, 87] on span at bounding box center [654, 86] width 21 height 11
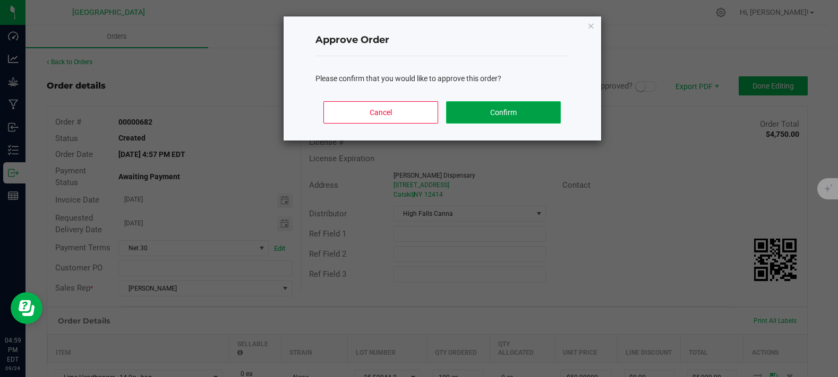
click at [520, 117] on button "Confirm" at bounding box center [503, 112] width 114 height 22
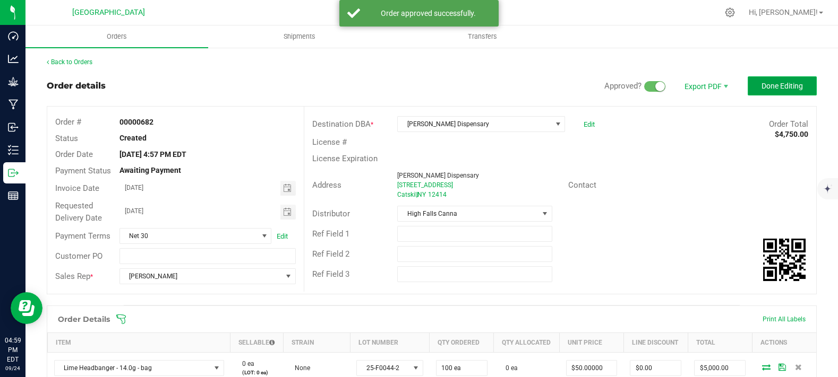
click at [759, 80] on button "Done Editing" at bounding box center [782, 85] width 69 height 19
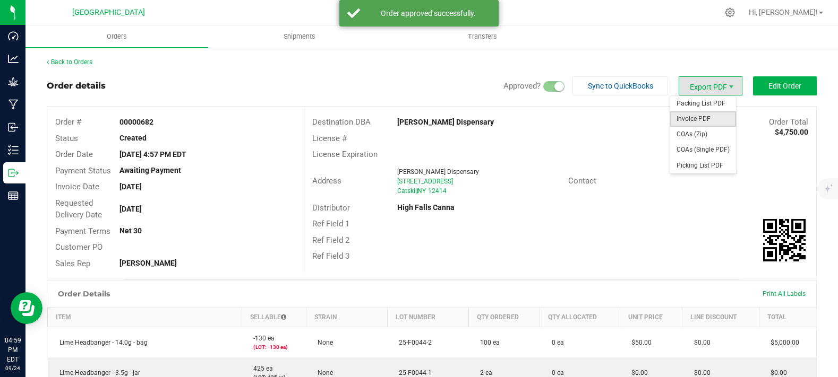
click at [695, 121] on span "Invoice PDF" at bounding box center [703, 118] width 66 height 15
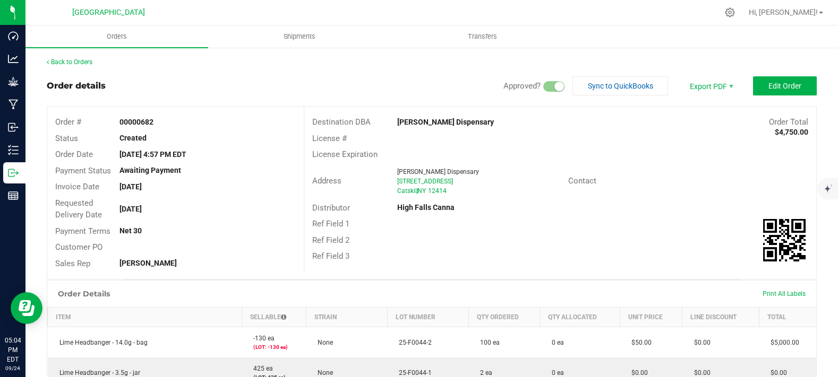
click at [428, 59] on div "Back to Orders" at bounding box center [432, 62] width 770 height 10
click at [82, 61] on link "Back to Orders" at bounding box center [70, 61] width 46 height 7
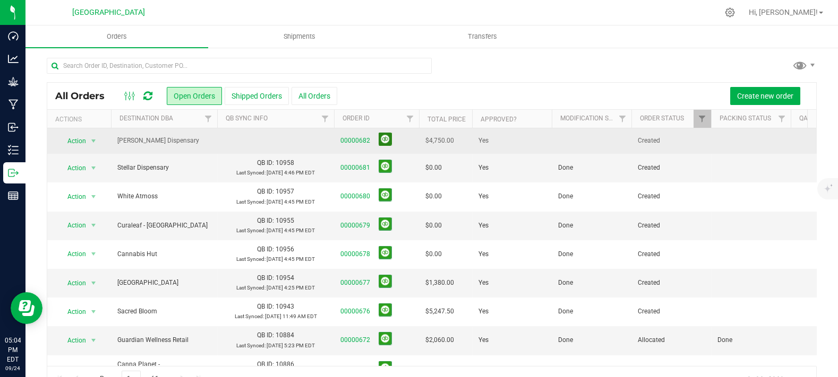
click at [381, 139] on button at bounding box center [385, 139] width 13 height 13
click at [585, 139] on td at bounding box center [592, 140] width 80 height 24
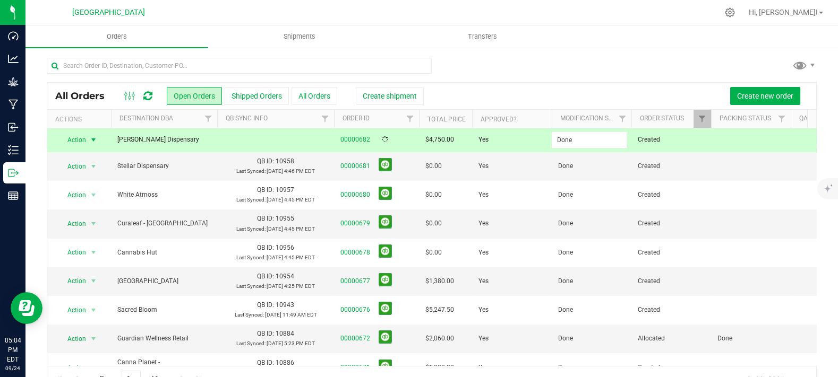
type input "Done"
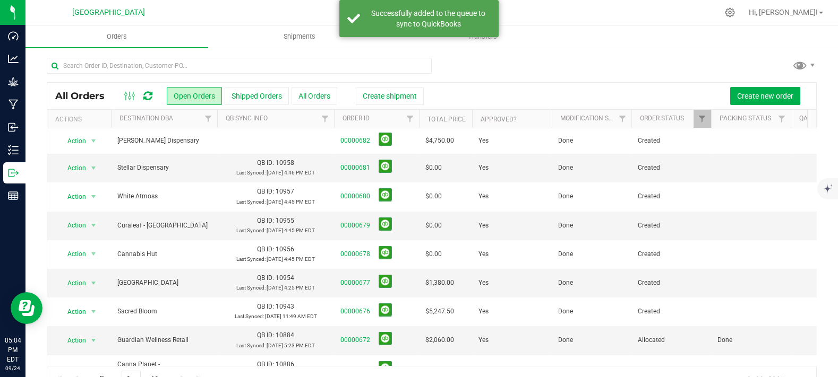
click at [600, 39] on ul "Orders Shipments Transfers" at bounding box center [444, 36] width 838 height 23
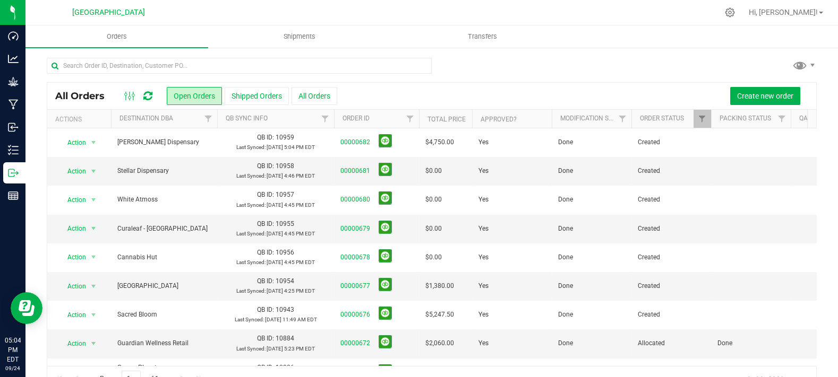
click at [548, 59] on div at bounding box center [432, 70] width 770 height 24
